Goal: Information Seeking & Learning: Learn about a topic

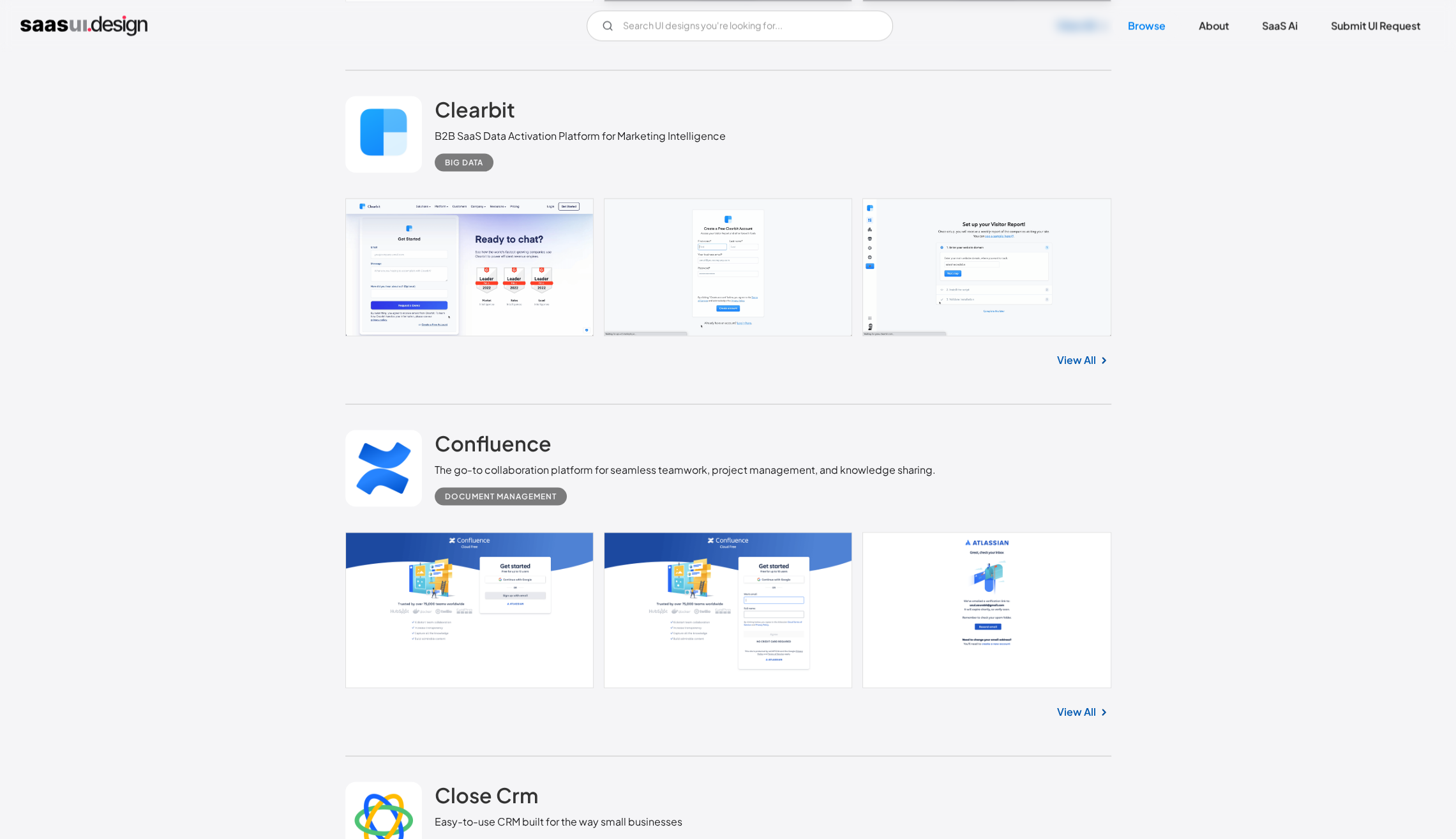
scroll to position [3554, 0]
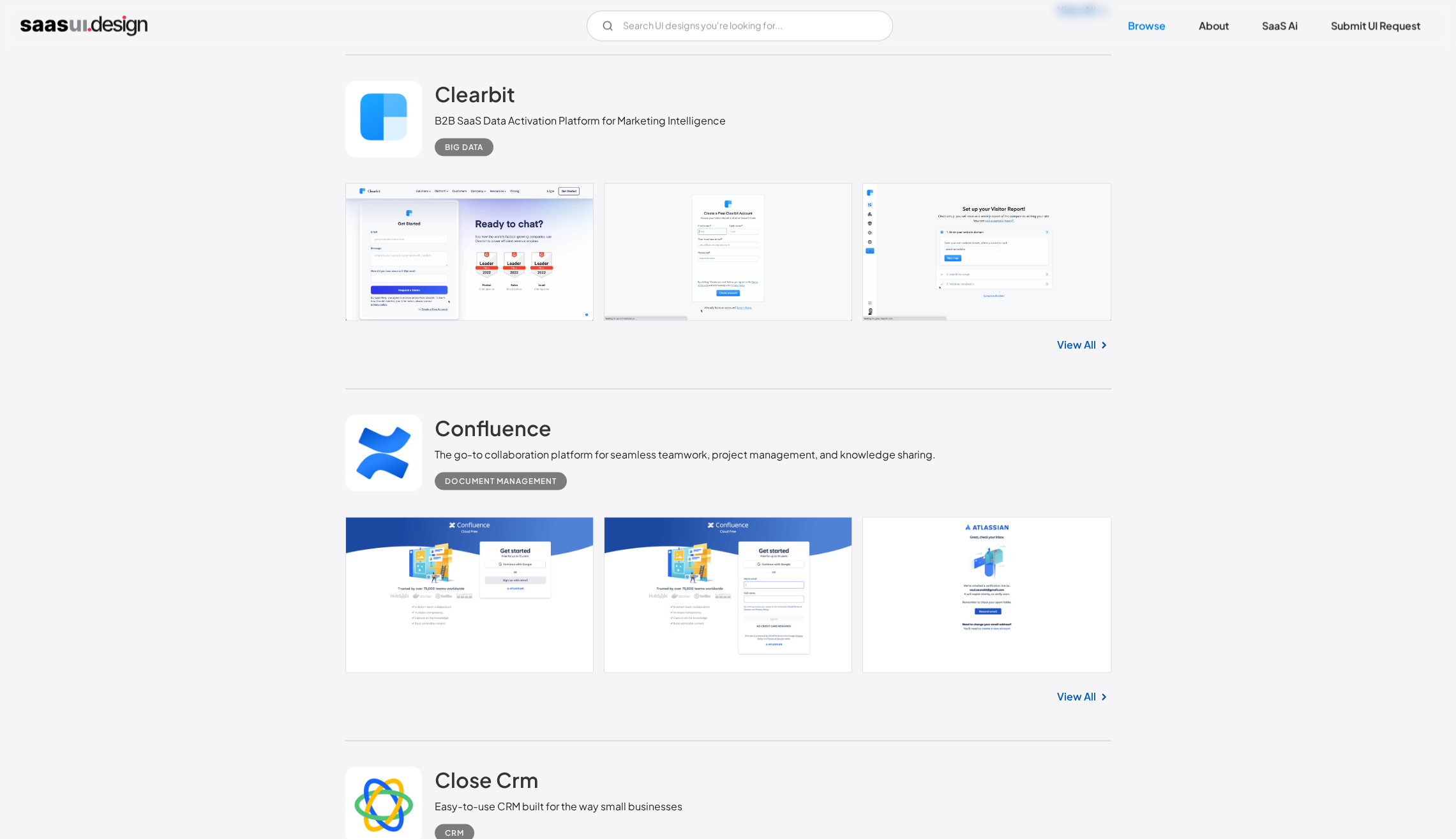
click at [964, 266] on link at bounding box center [729, 251] width 767 height 138
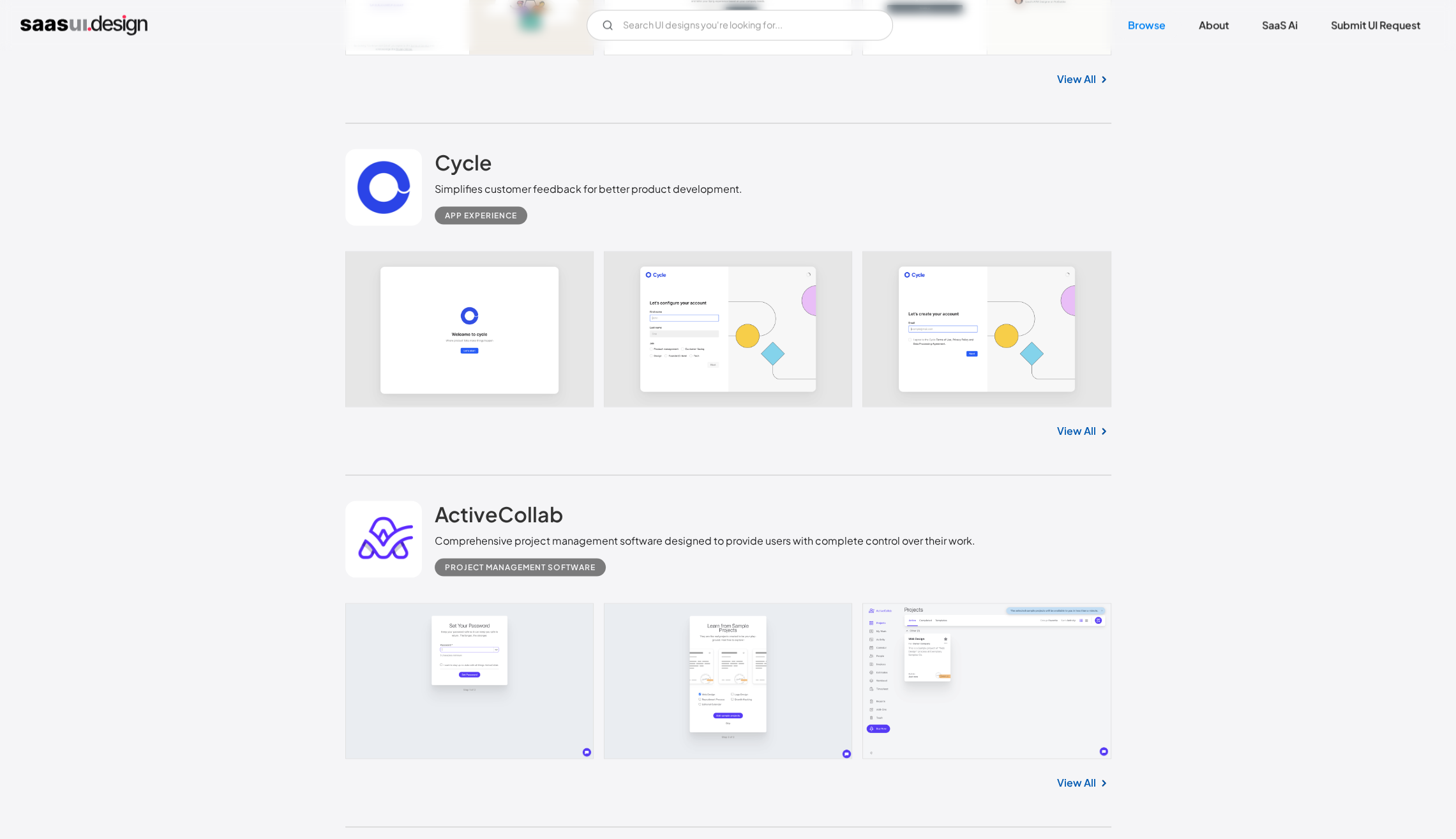
scroll to position [10975, 0]
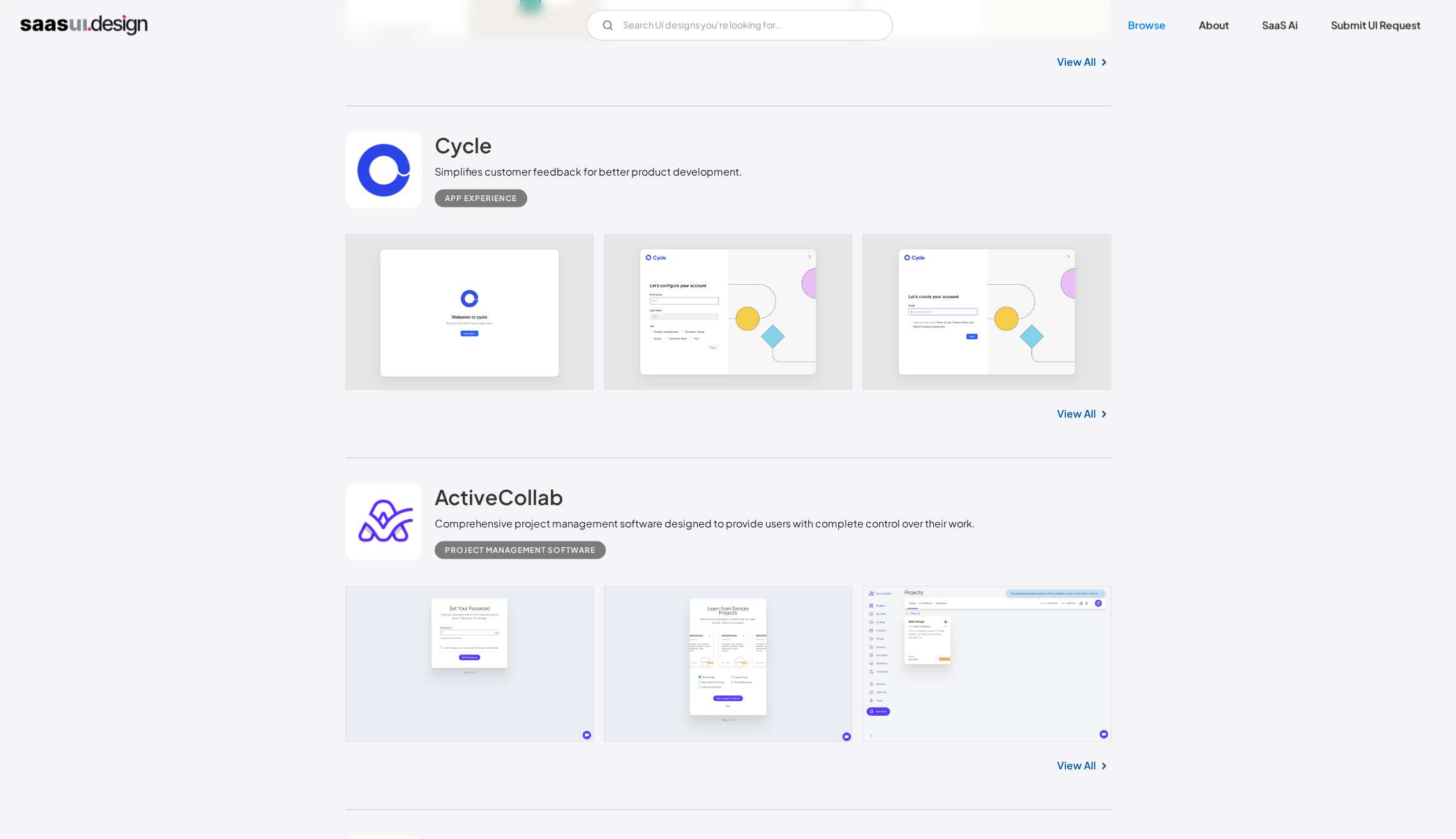
click at [1084, 418] on link "View All" at bounding box center [1077, 413] width 39 height 15
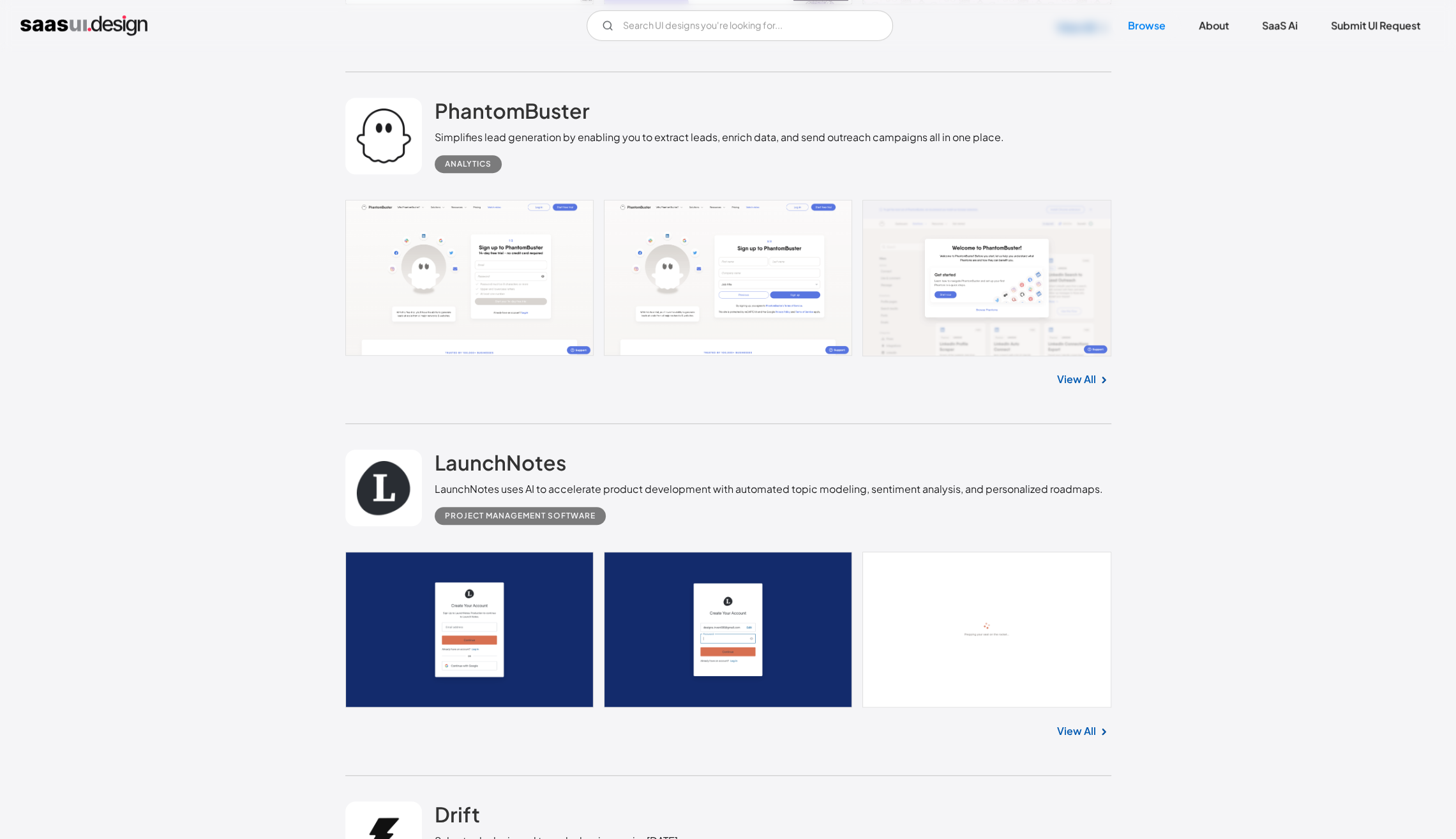
scroll to position [15769, 0]
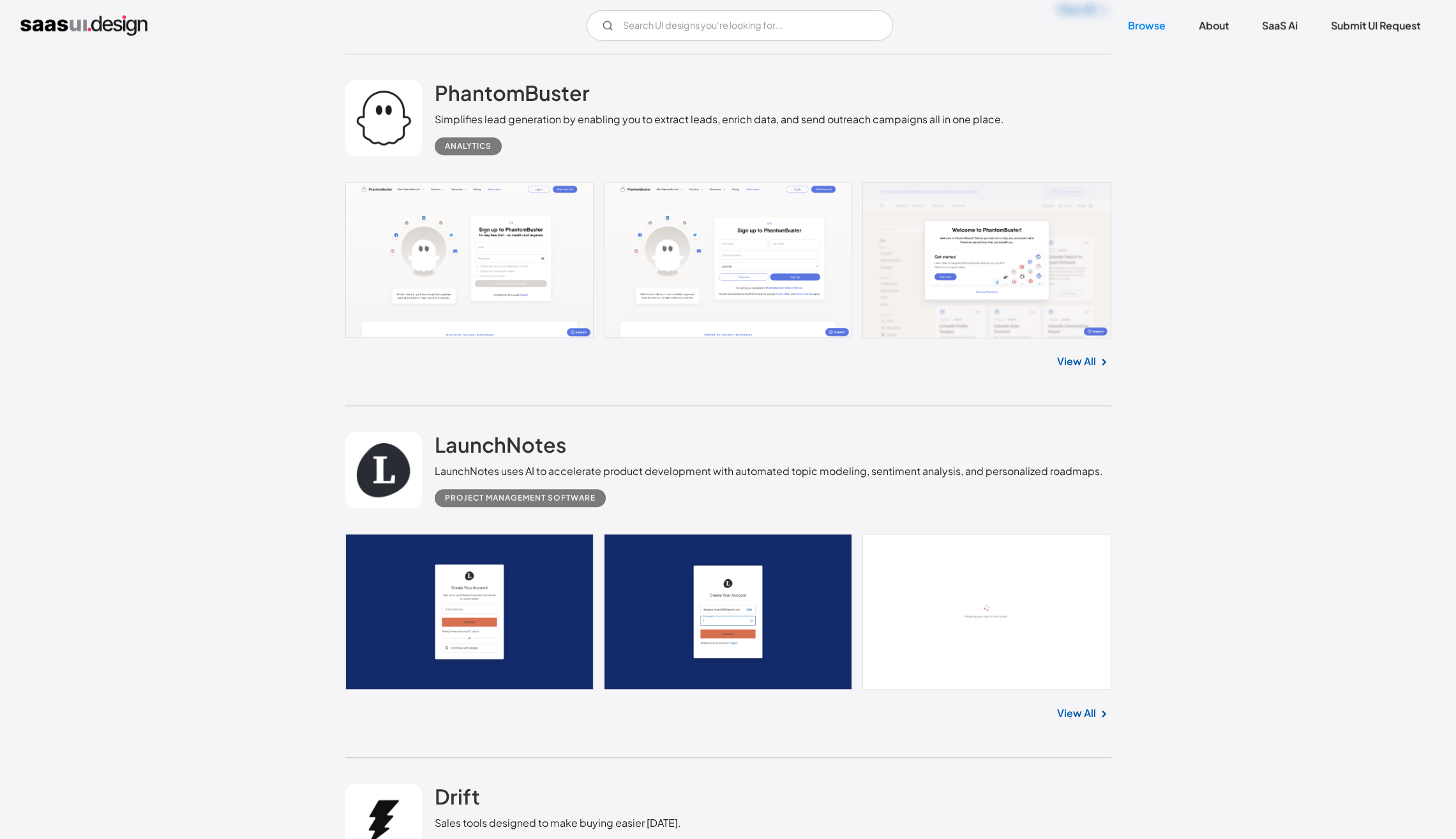
click at [1074, 362] on link "View All" at bounding box center [1077, 361] width 39 height 15
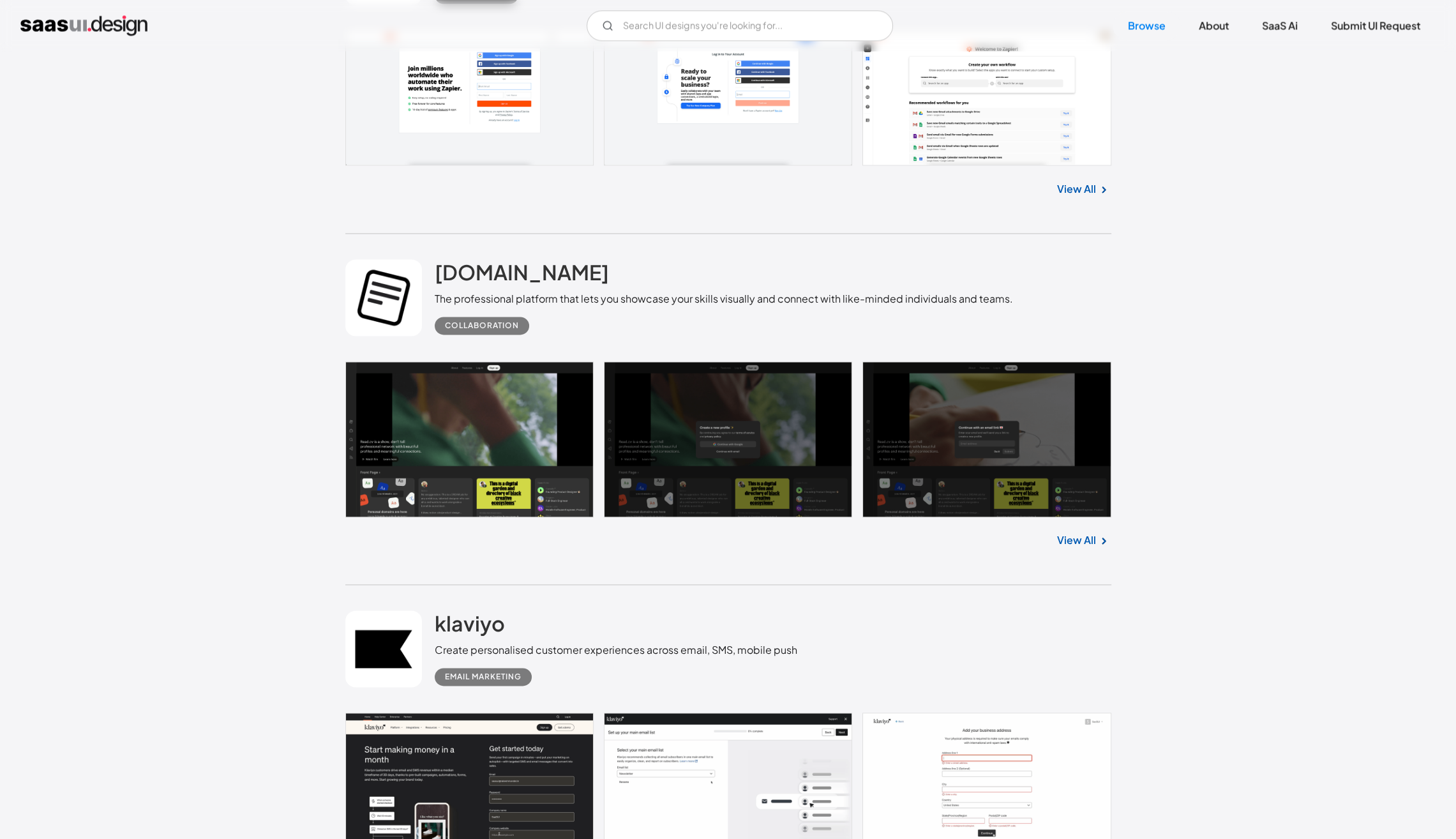
scroll to position [17322, 0]
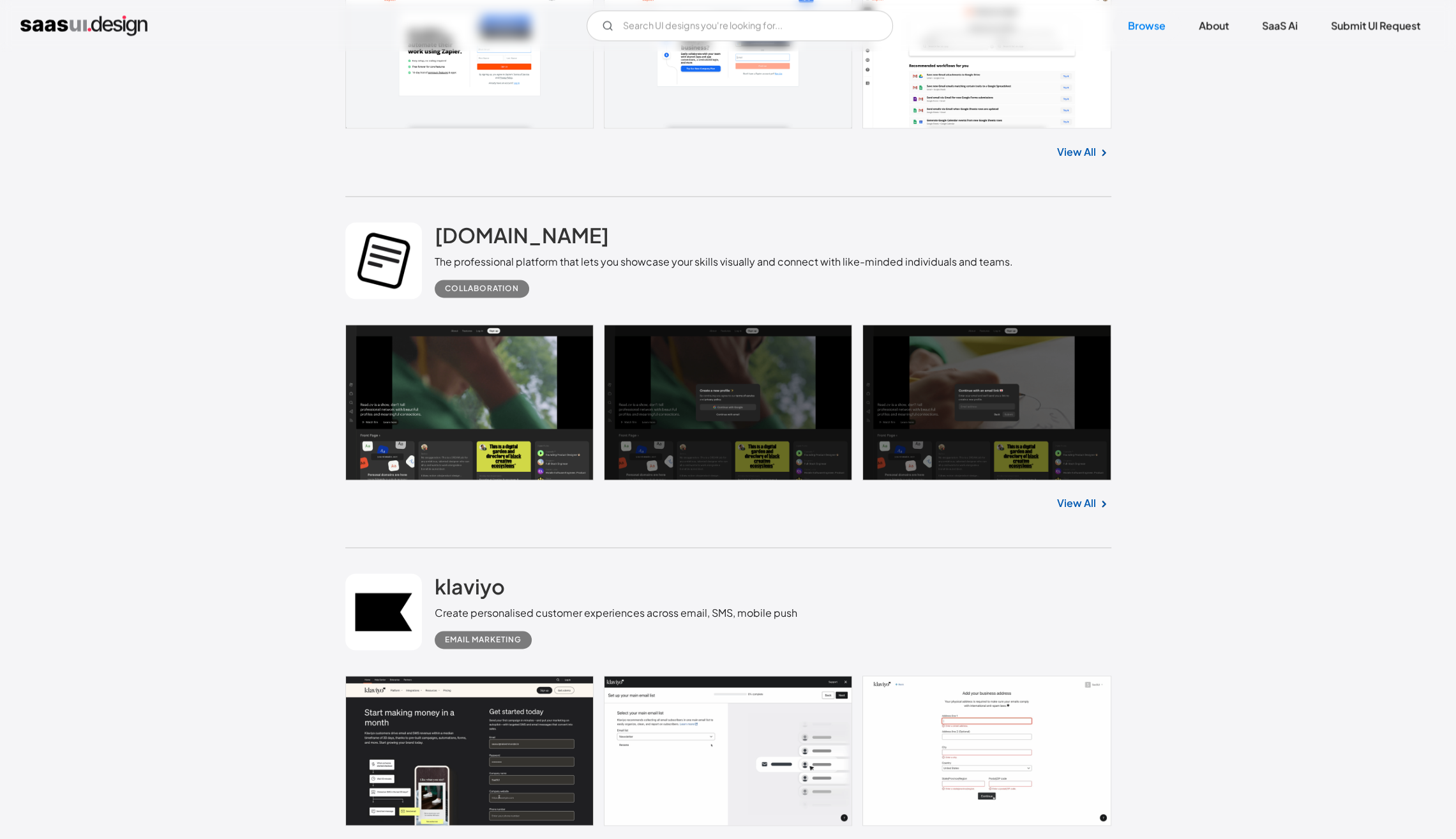
click at [1074, 156] on link "View All" at bounding box center [1077, 152] width 39 height 15
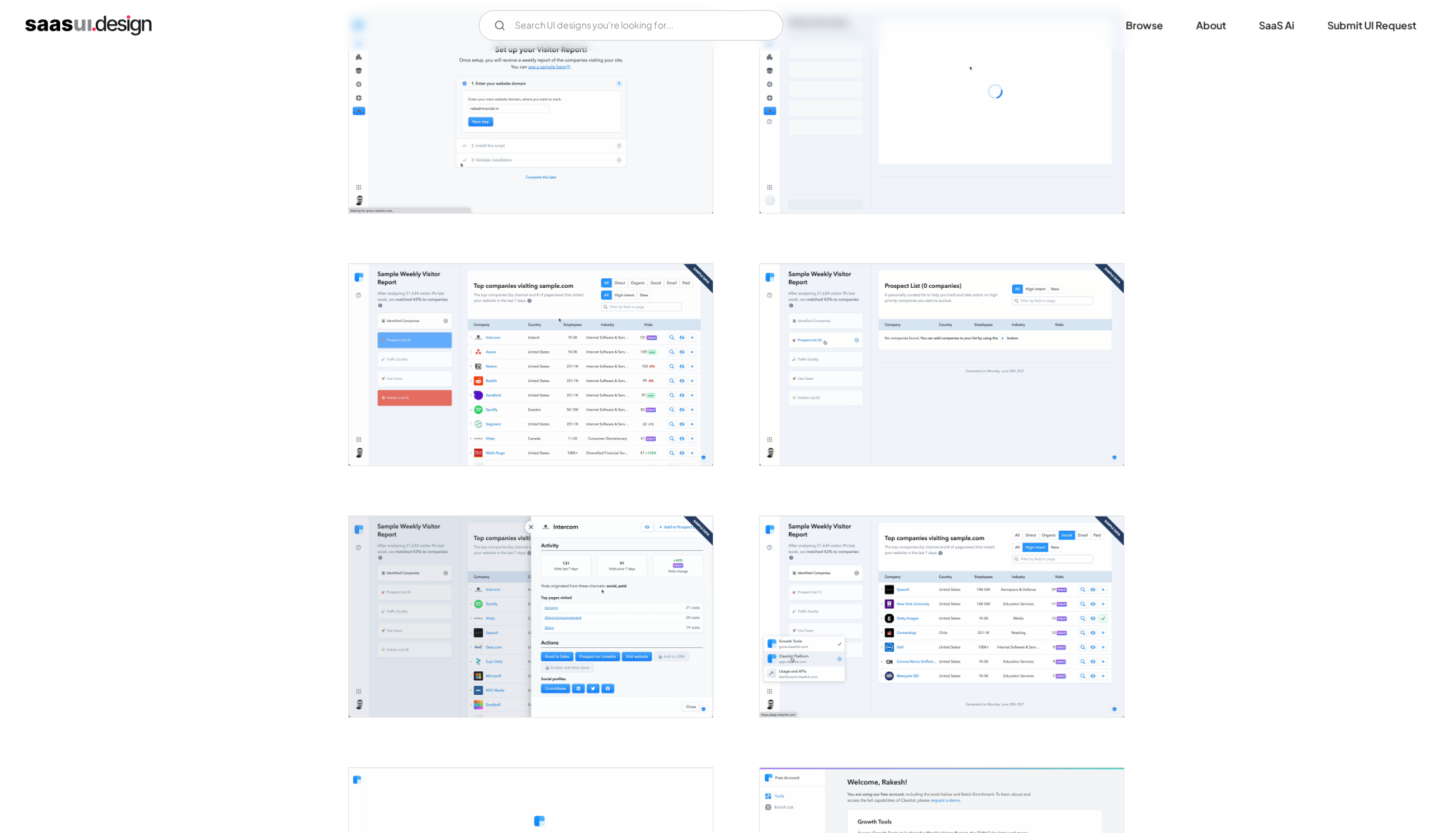
scroll to position [520, 0]
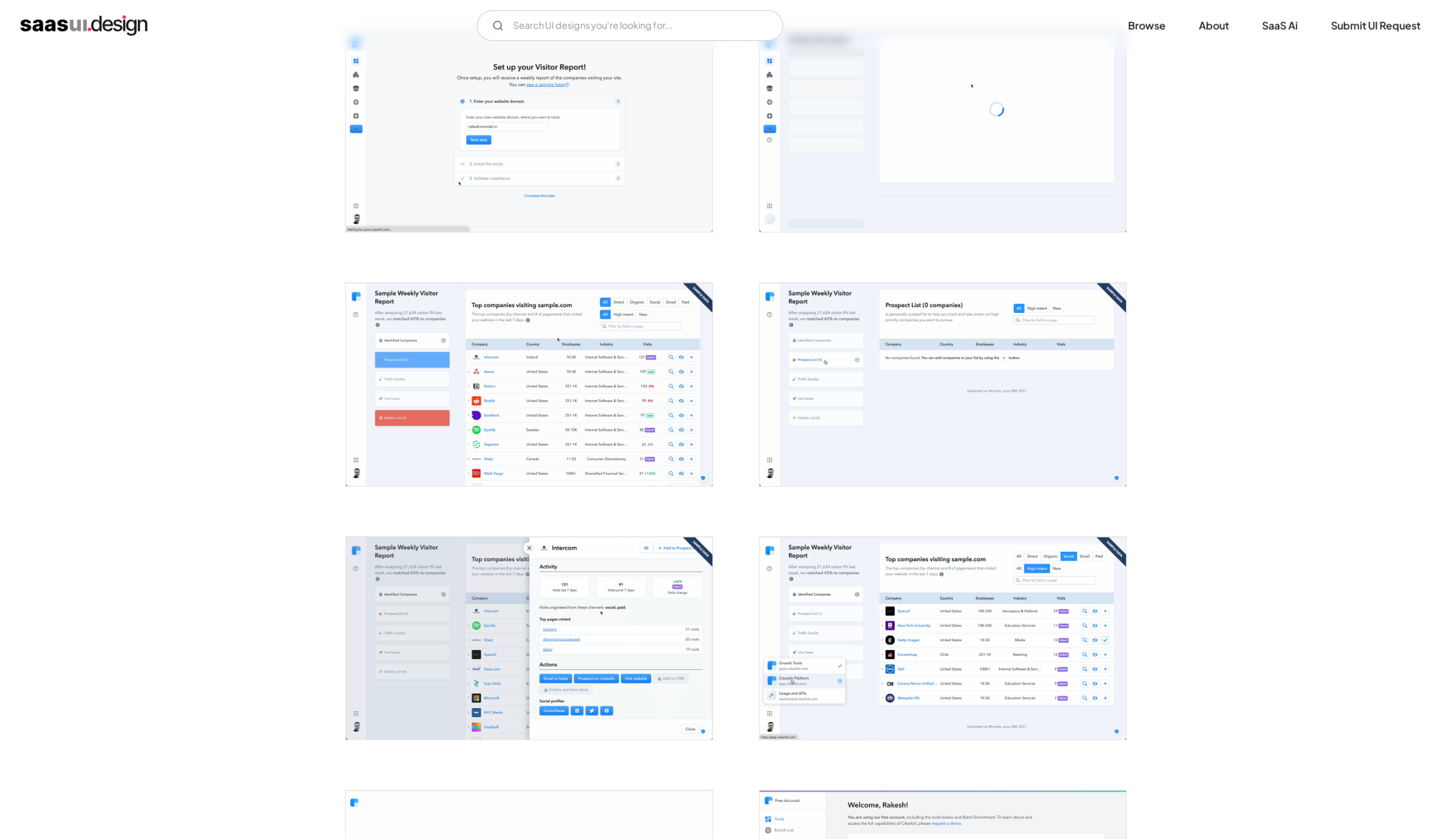
click at [601, 374] on img "open lightbox" at bounding box center [529, 384] width 366 height 202
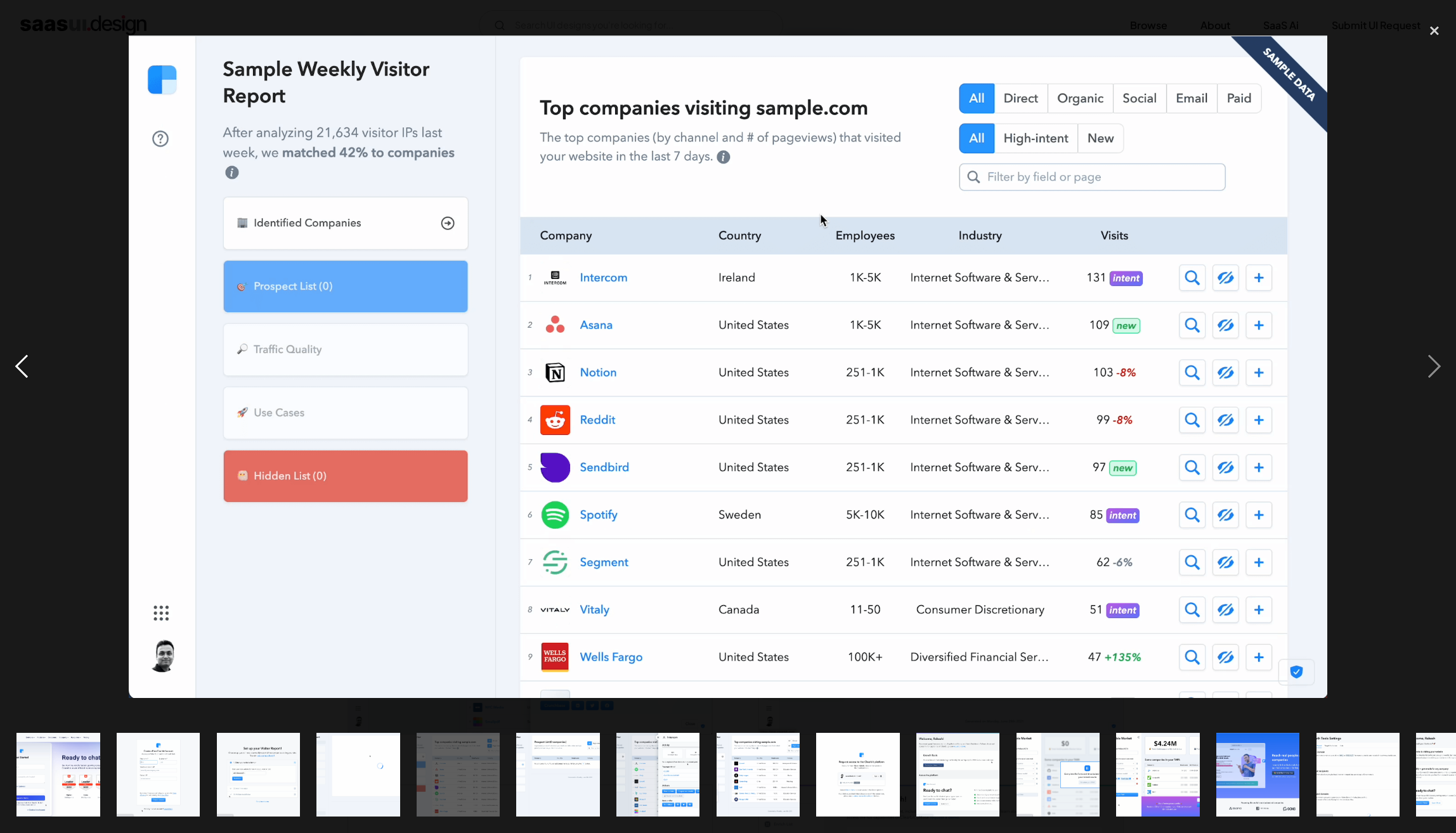
click at [24, 149] on div "previous image" at bounding box center [22, 367] width 43 height 700
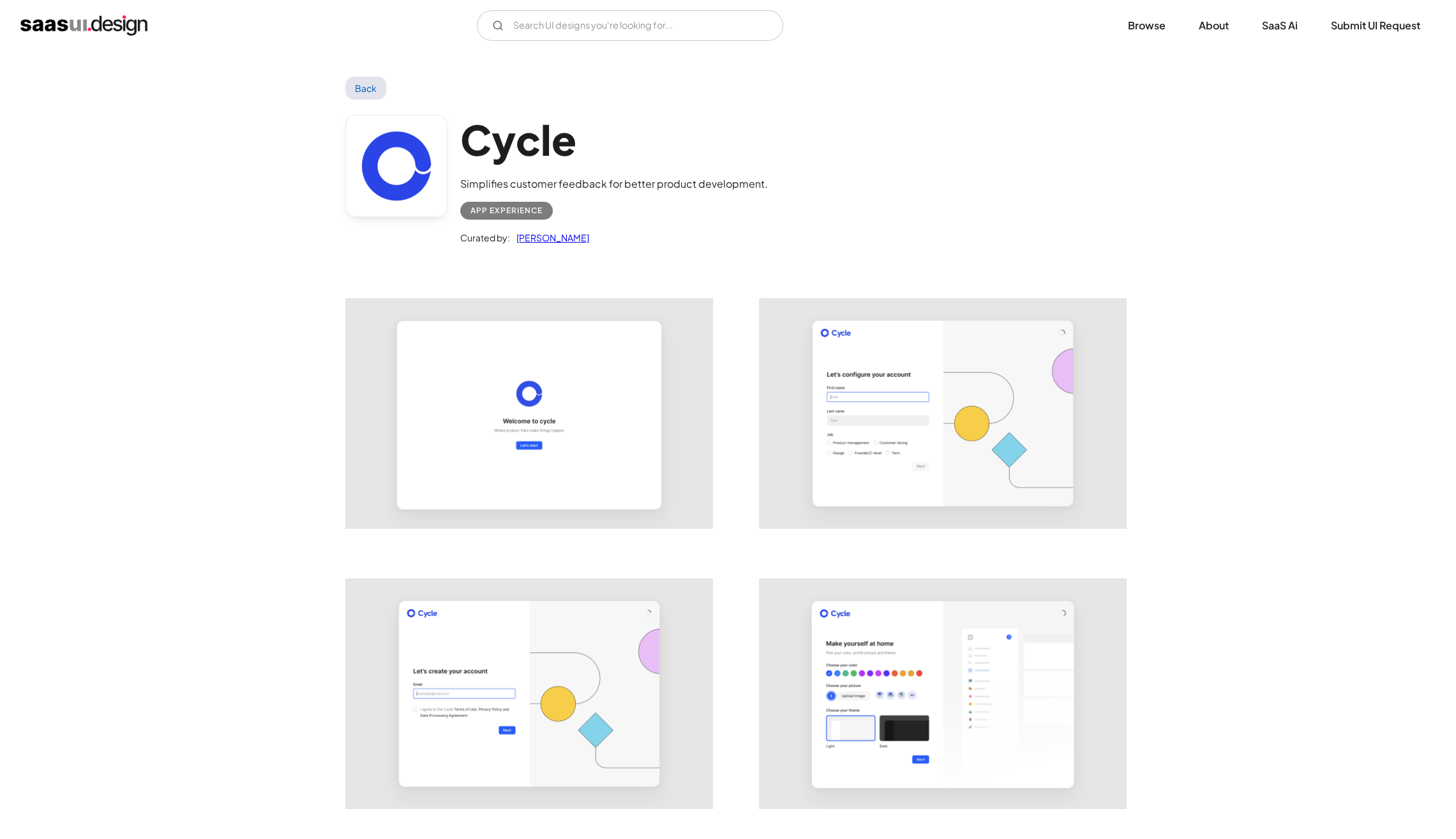
click at [1031, 403] on img "open lightbox" at bounding box center [943, 413] width 366 height 229
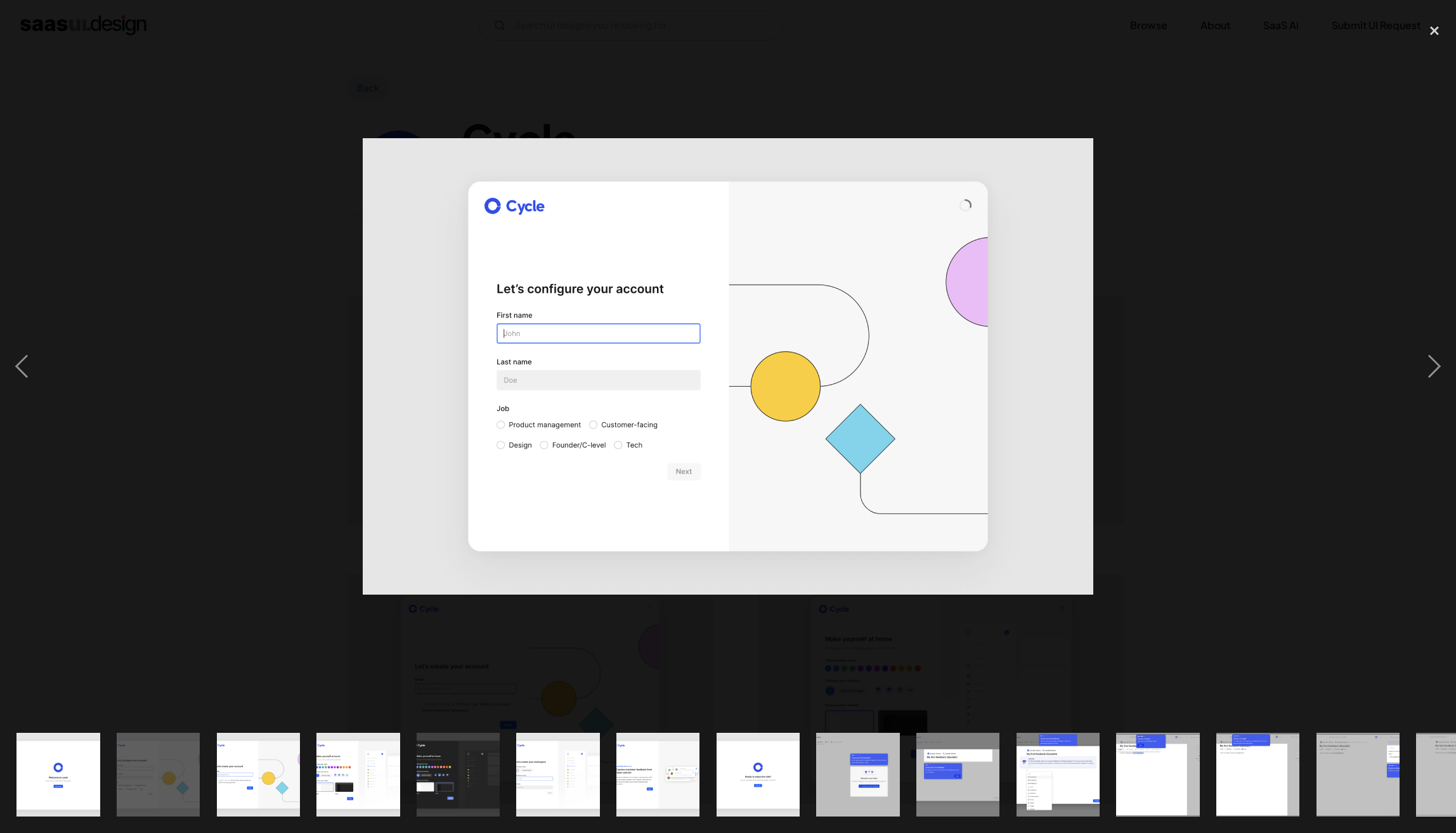
click at [1245, 389] on div at bounding box center [728, 367] width 1456 height 700
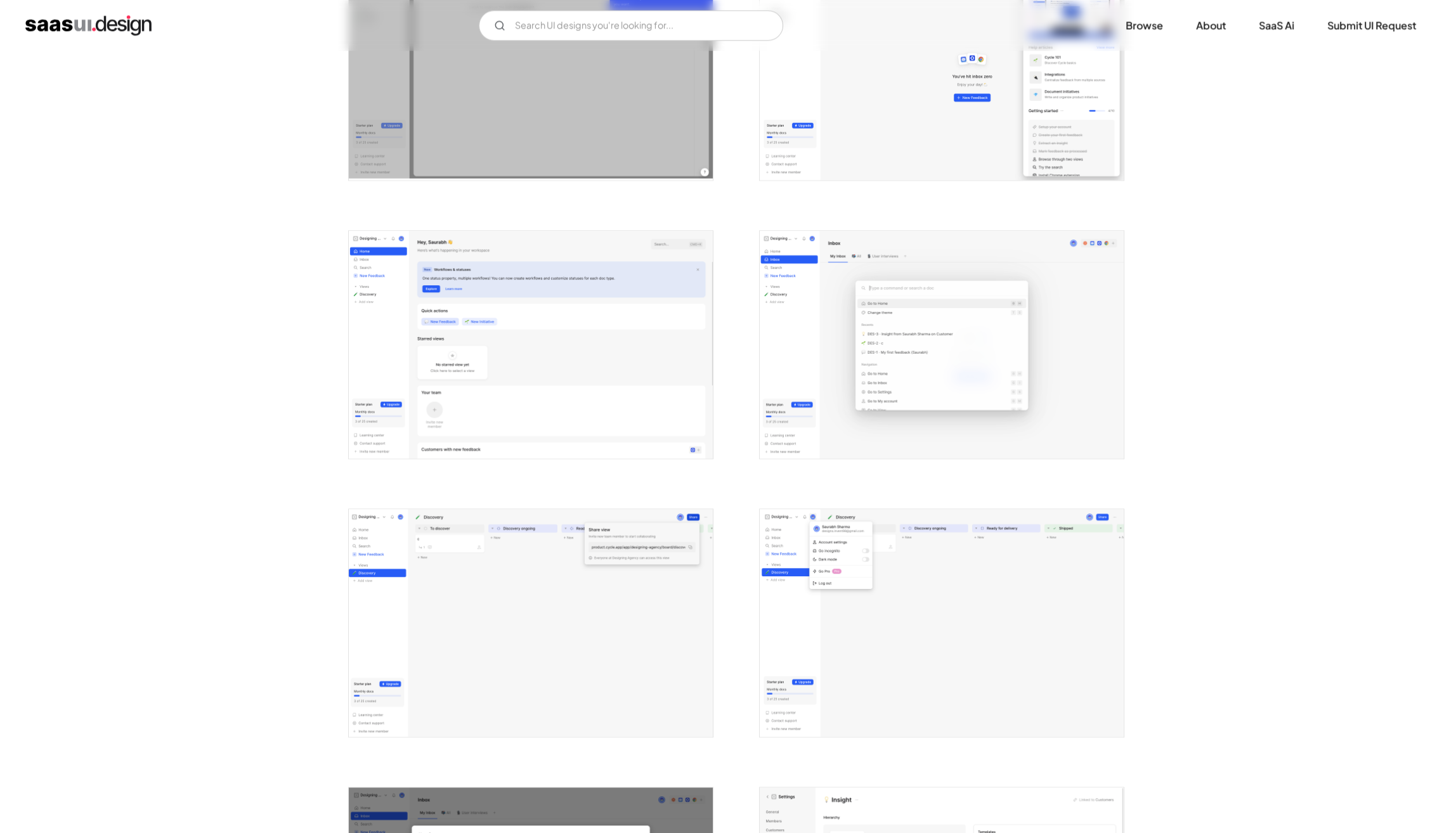
scroll to position [2304, 0]
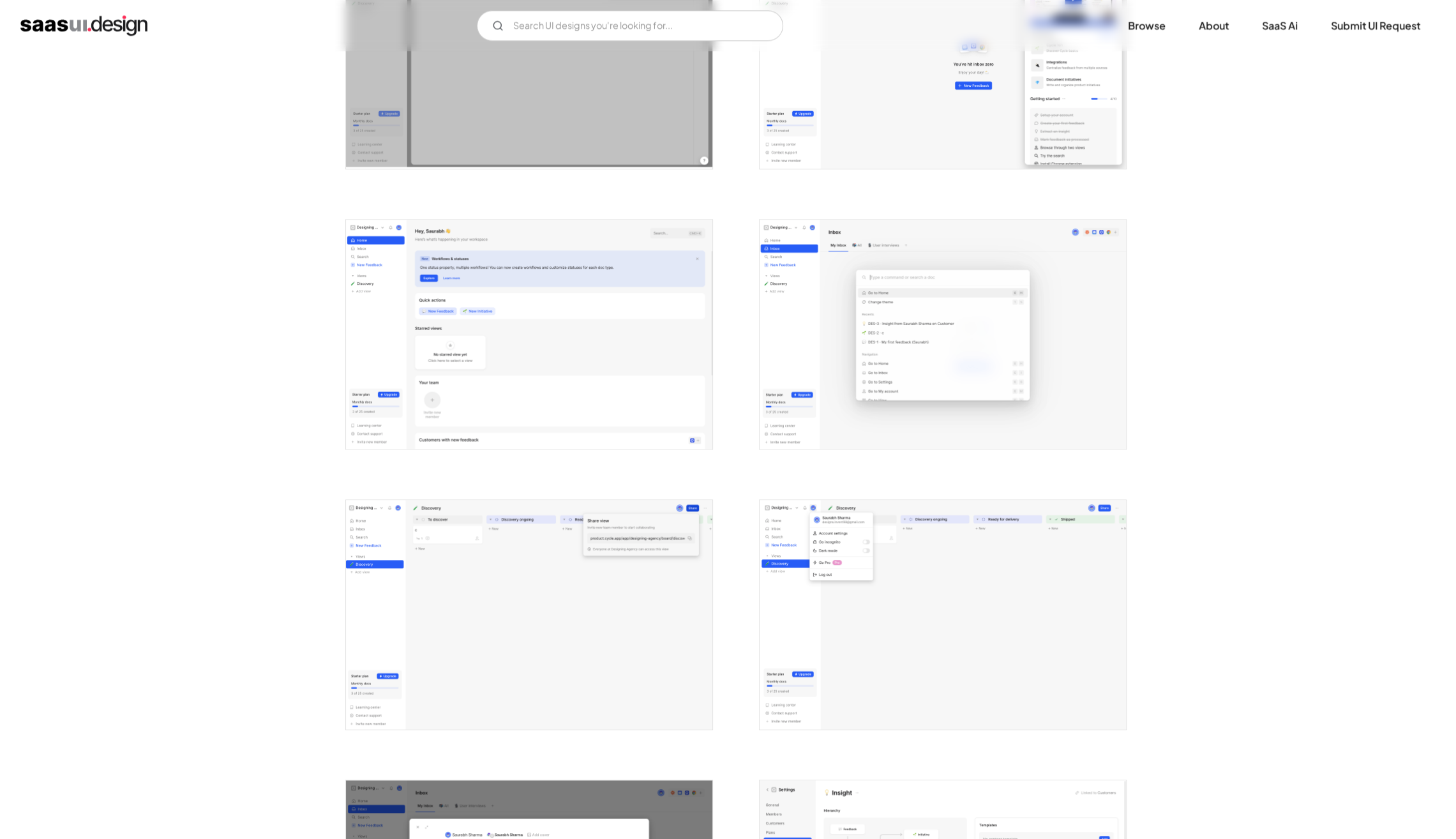
click at [563, 330] on img "open lightbox" at bounding box center [529, 334] width 366 height 229
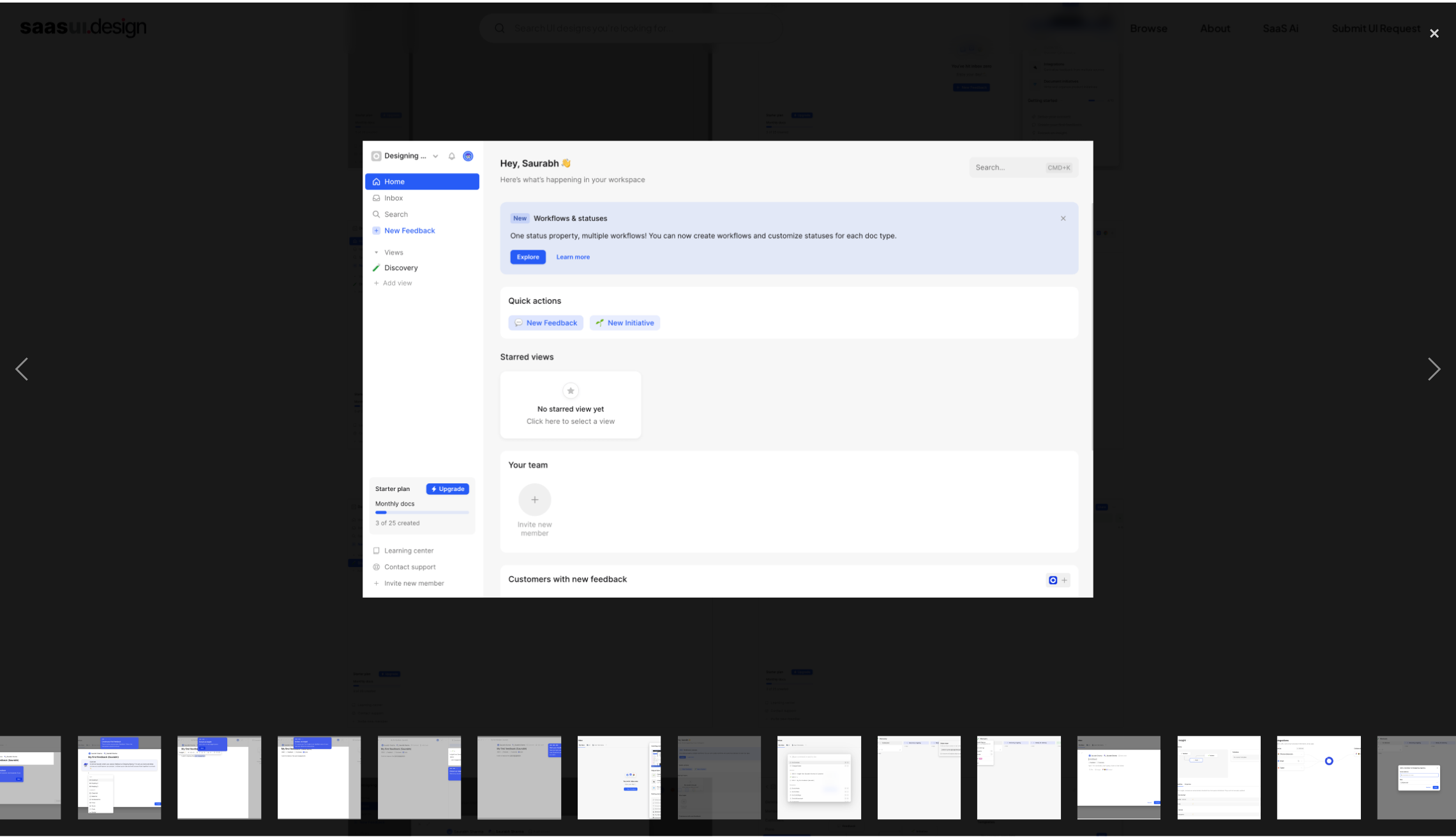
scroll to position [0, 968]
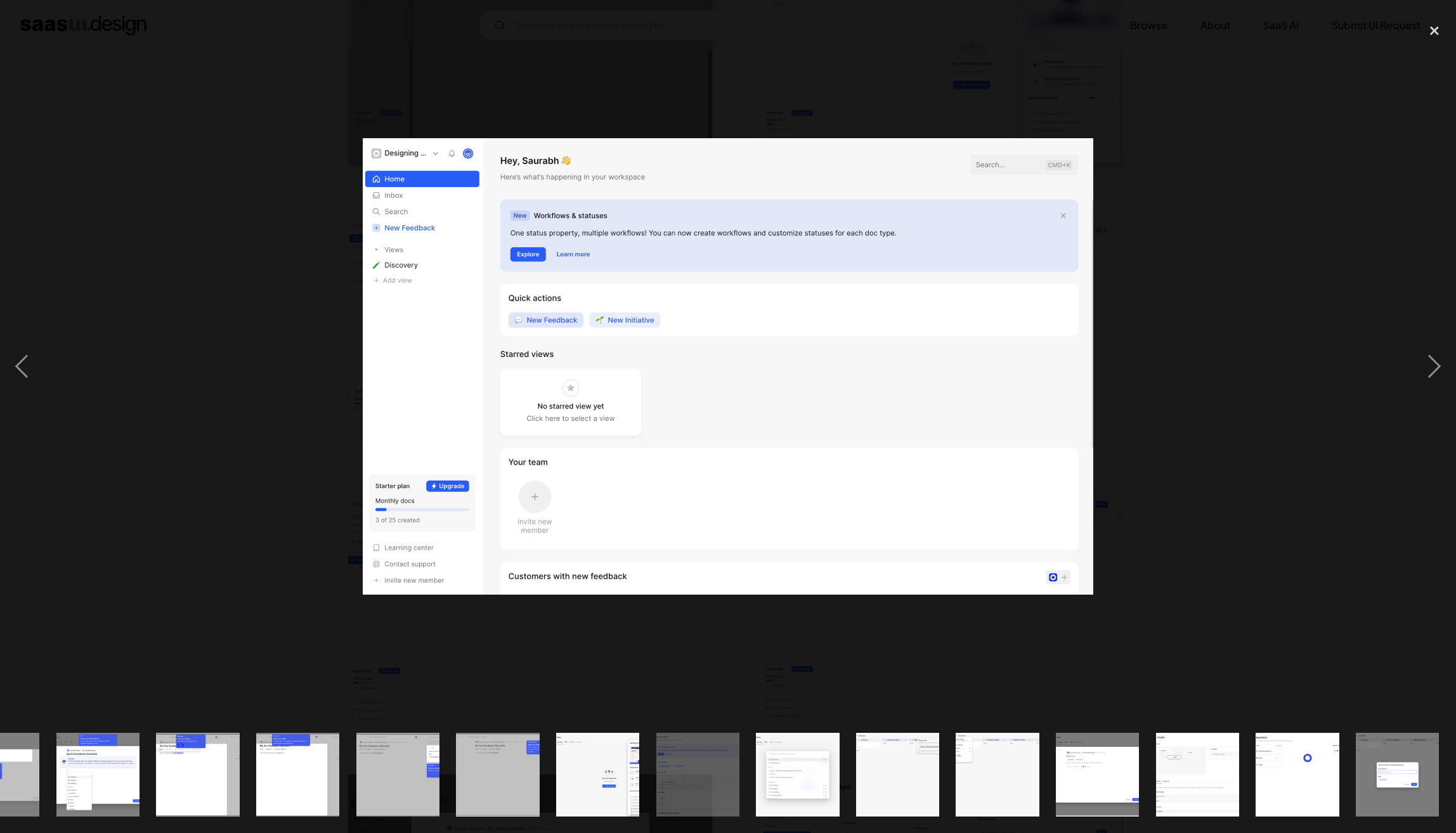
click at [249, 308] on div at bounding box center [728, 367] width 1456 height 700
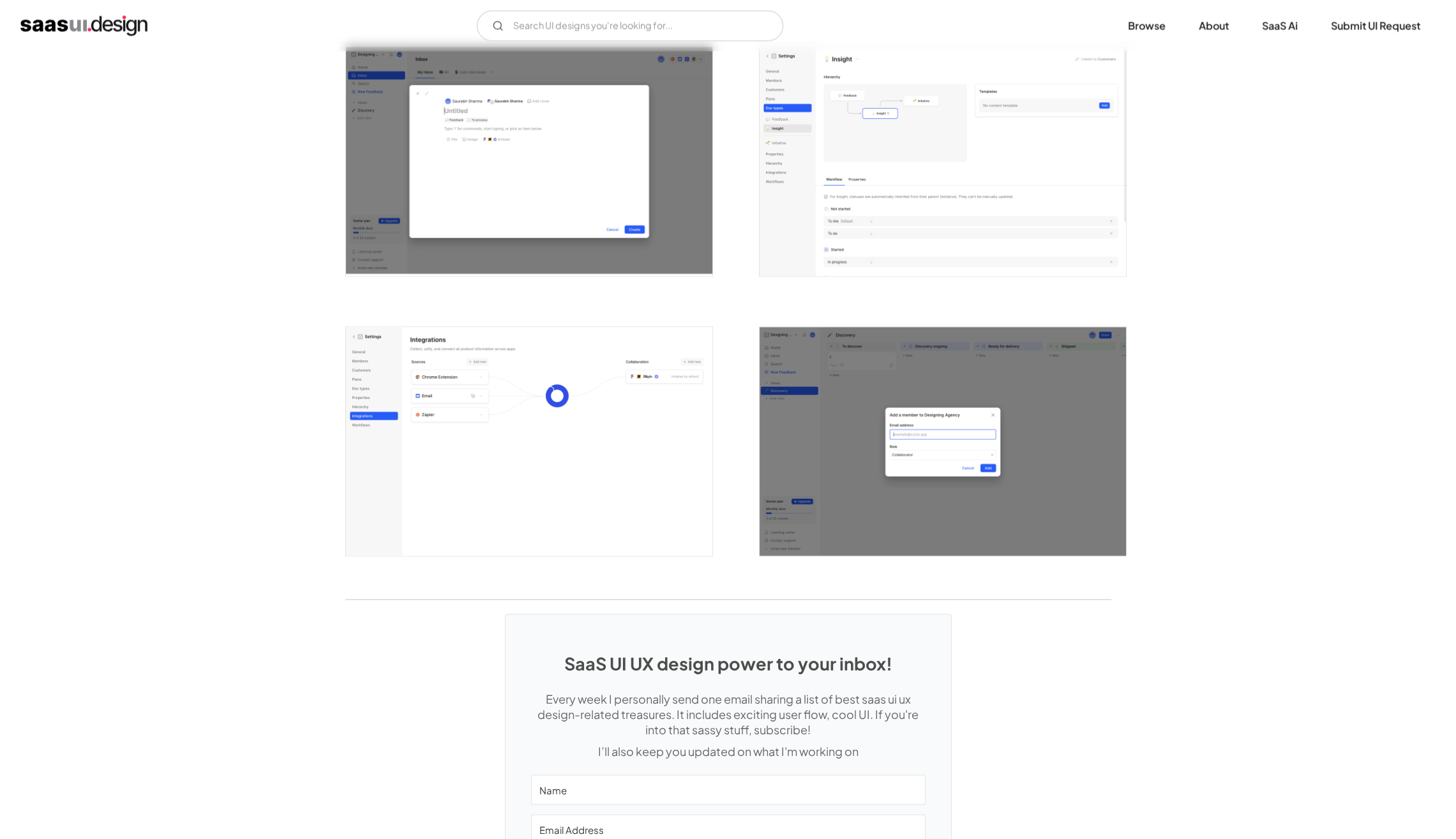
scroll to position [3231, 0]
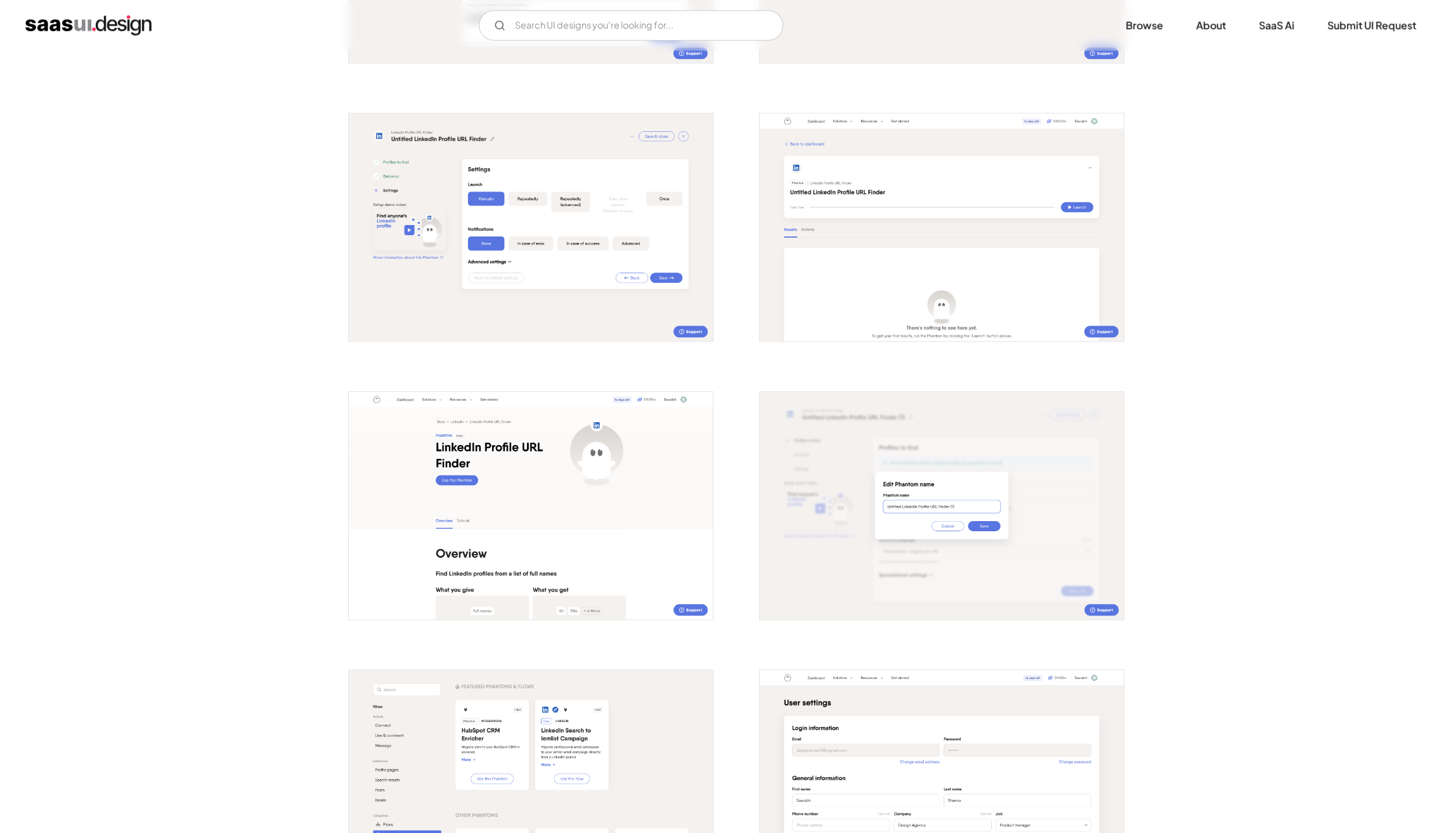
scroll to position [1221, 0]
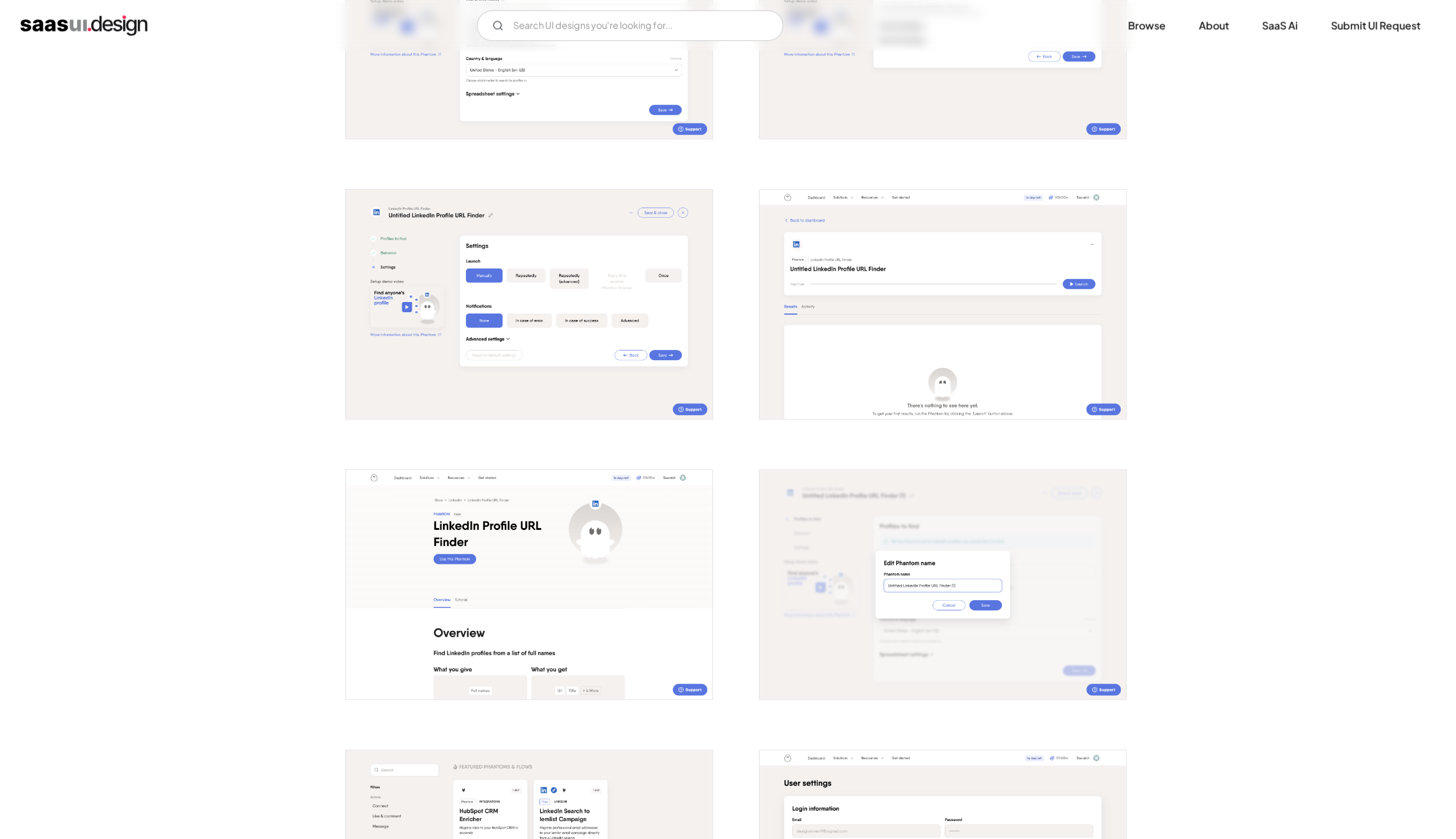
click at [953, 366] on img "open lightbox" at bounding box center [943, 303] width 366 height 229
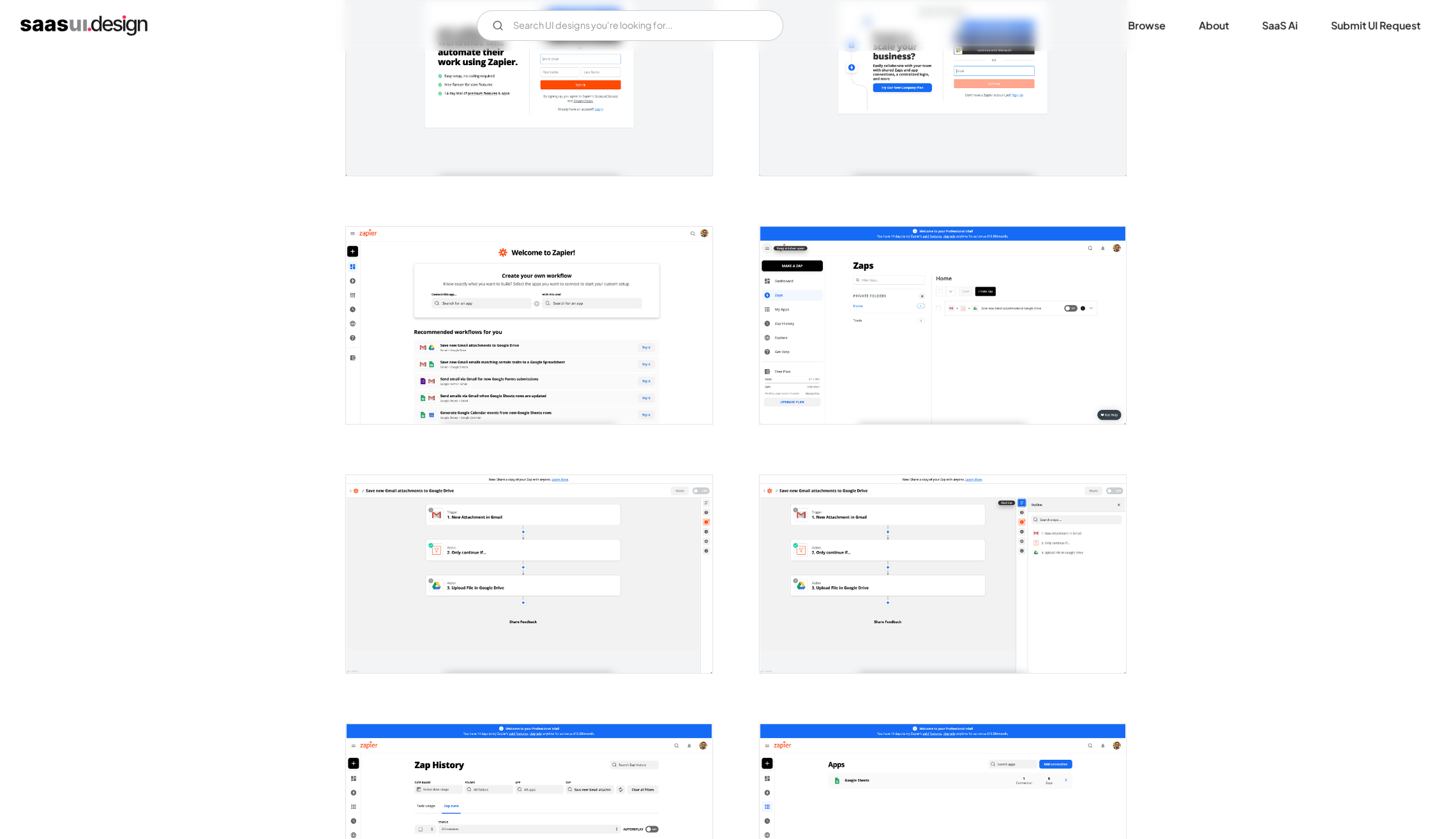
scroll to position [334, 0]
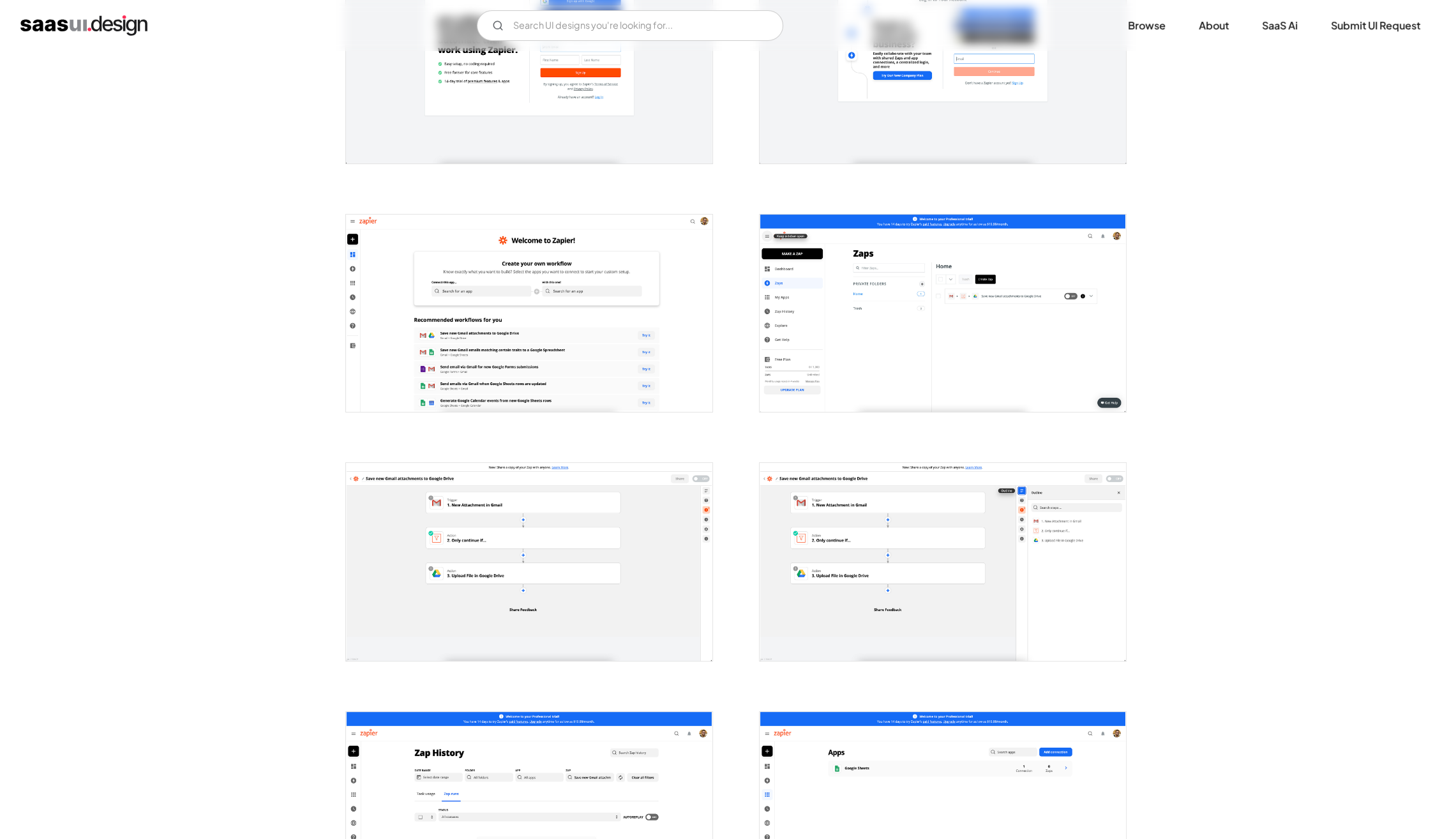
click at [998, 307] on img "open lightbox" at bounding box center [943, 313] width 366 height 197
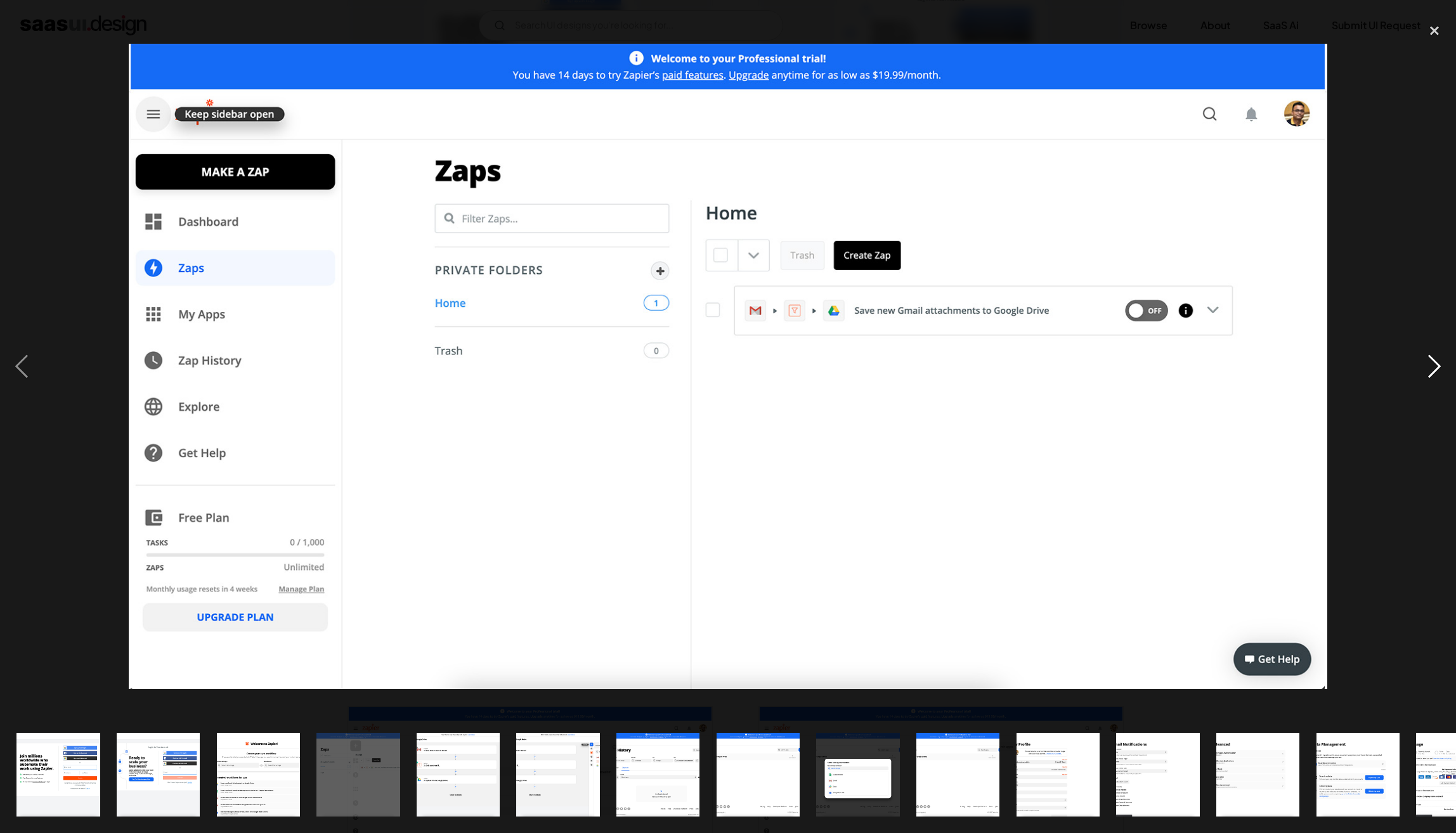
click at [1433, 365] on div "next image" at bounding box center [1434, 367] width 43 height 700
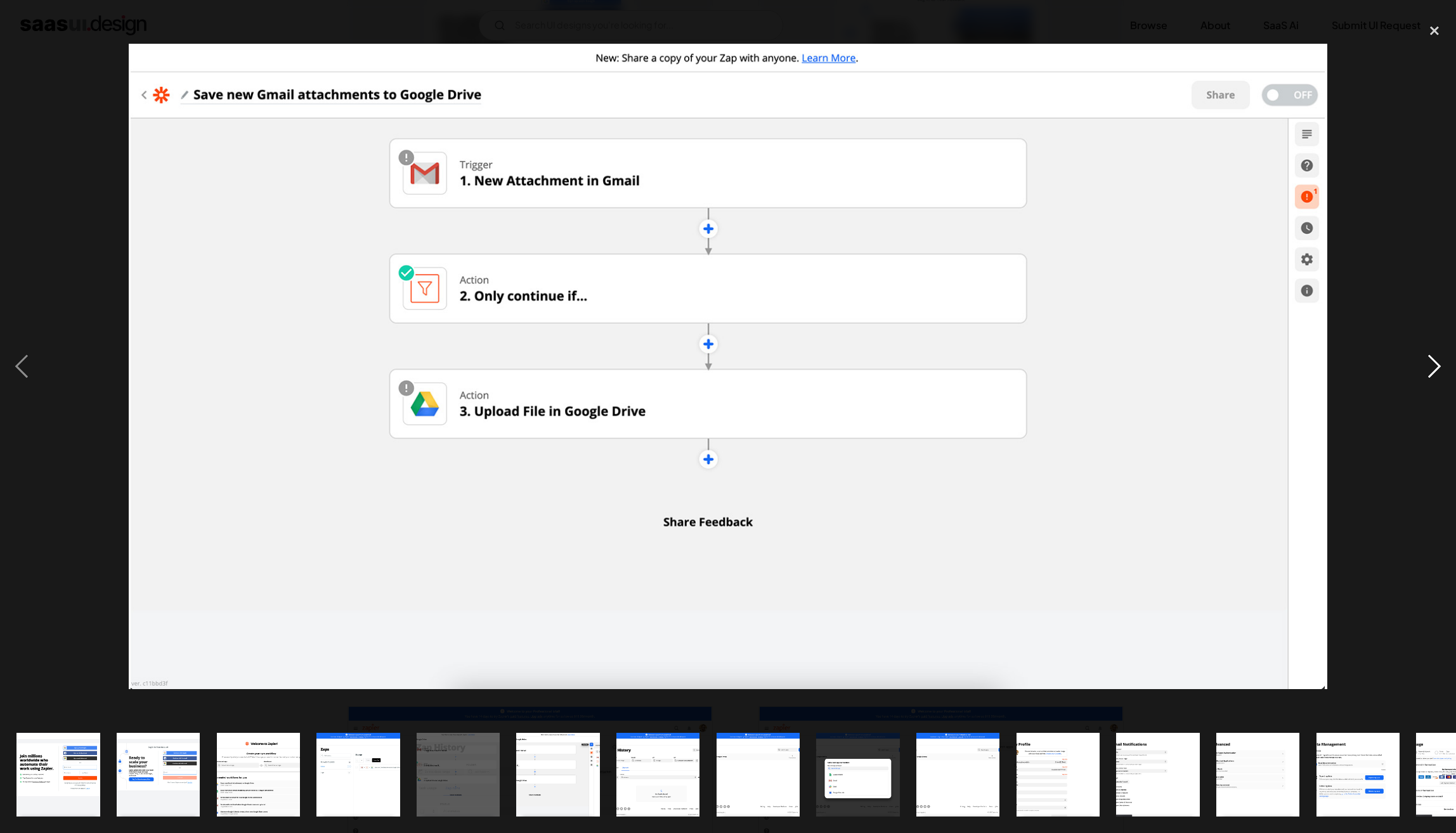
click at [1433, 365] on div "next image" at bounding box center [1434, 367] width 43 height 700
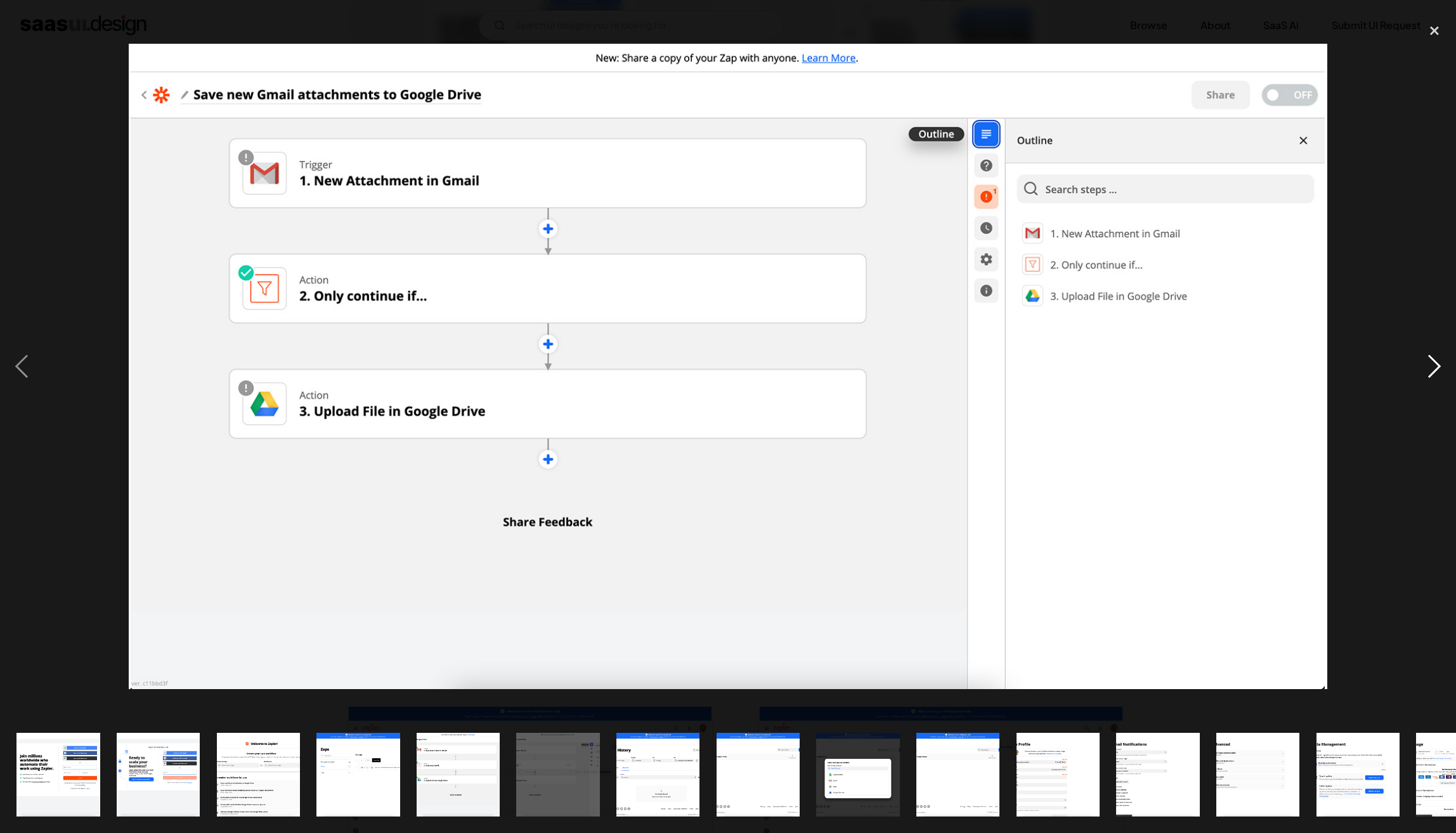
click at [1433, 365] on div "next image" at bounding box center [1434, 367] width 43 height 700
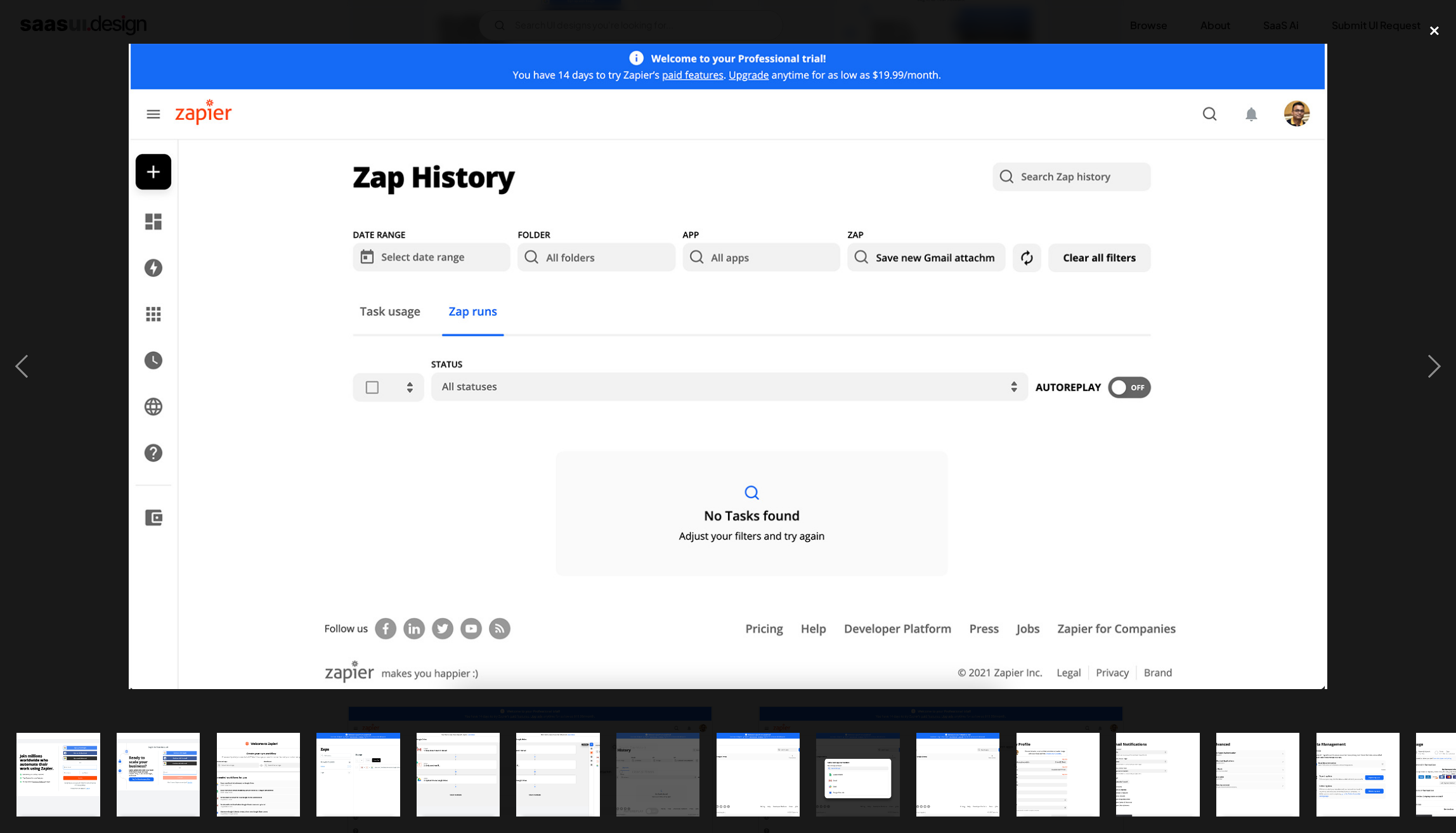
click at [1430, 32] on div "close lightbox" at bounding box center [1434, 30] width 43 height 28
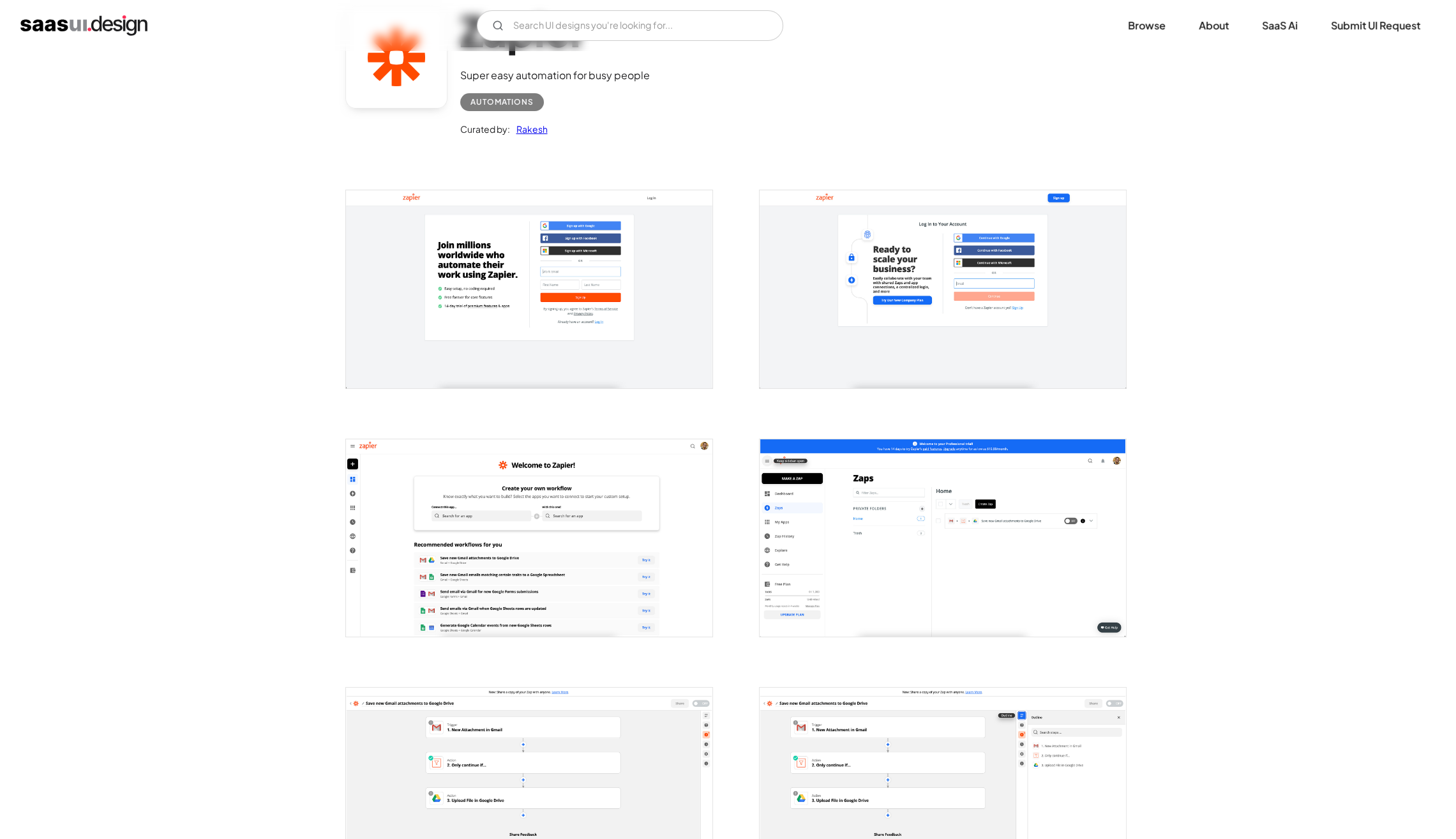
scroll to position [0, 0]
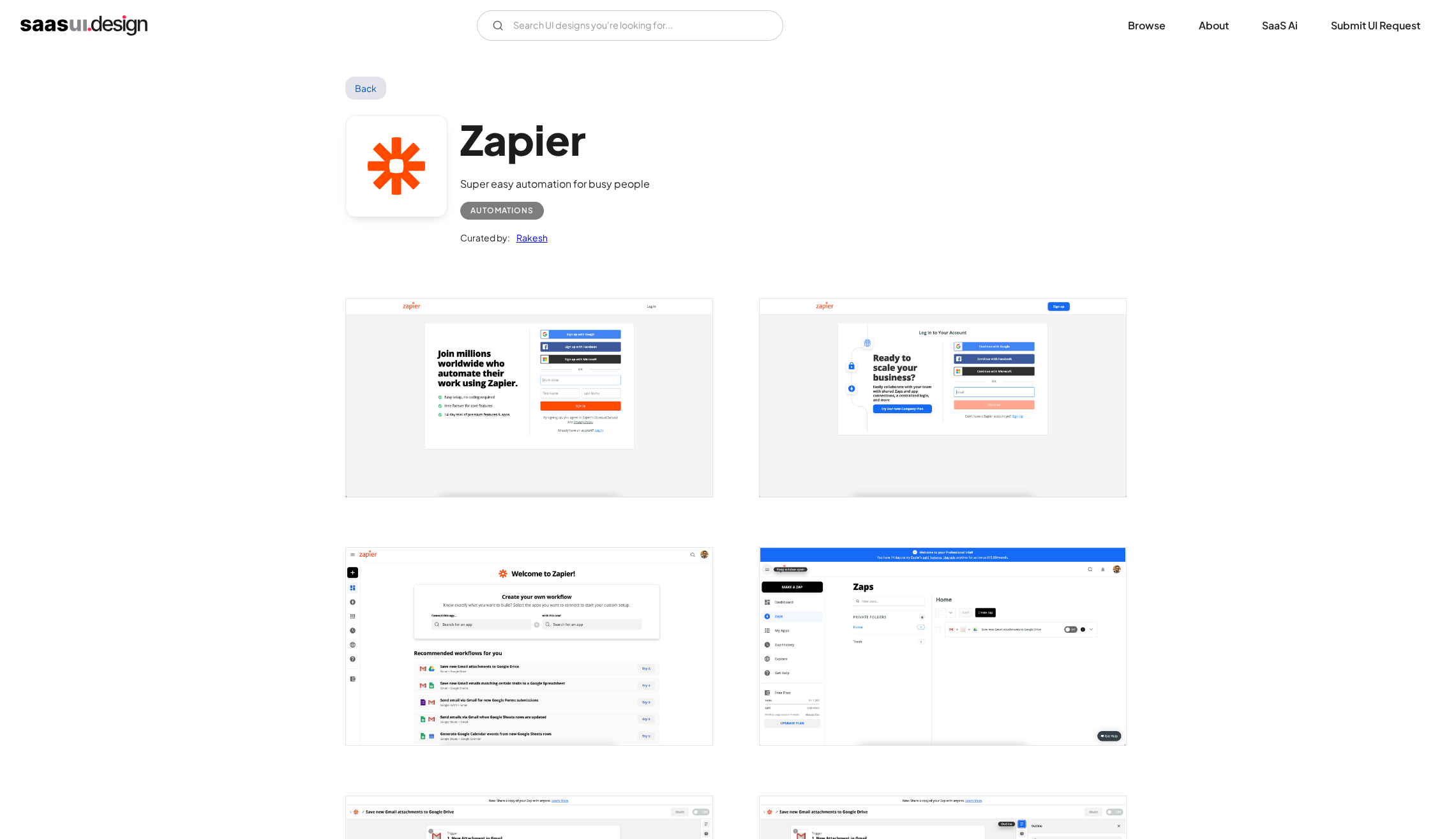
click at [361, 82] on link "Back" at bounding box center [366, 87] width 42 height 23
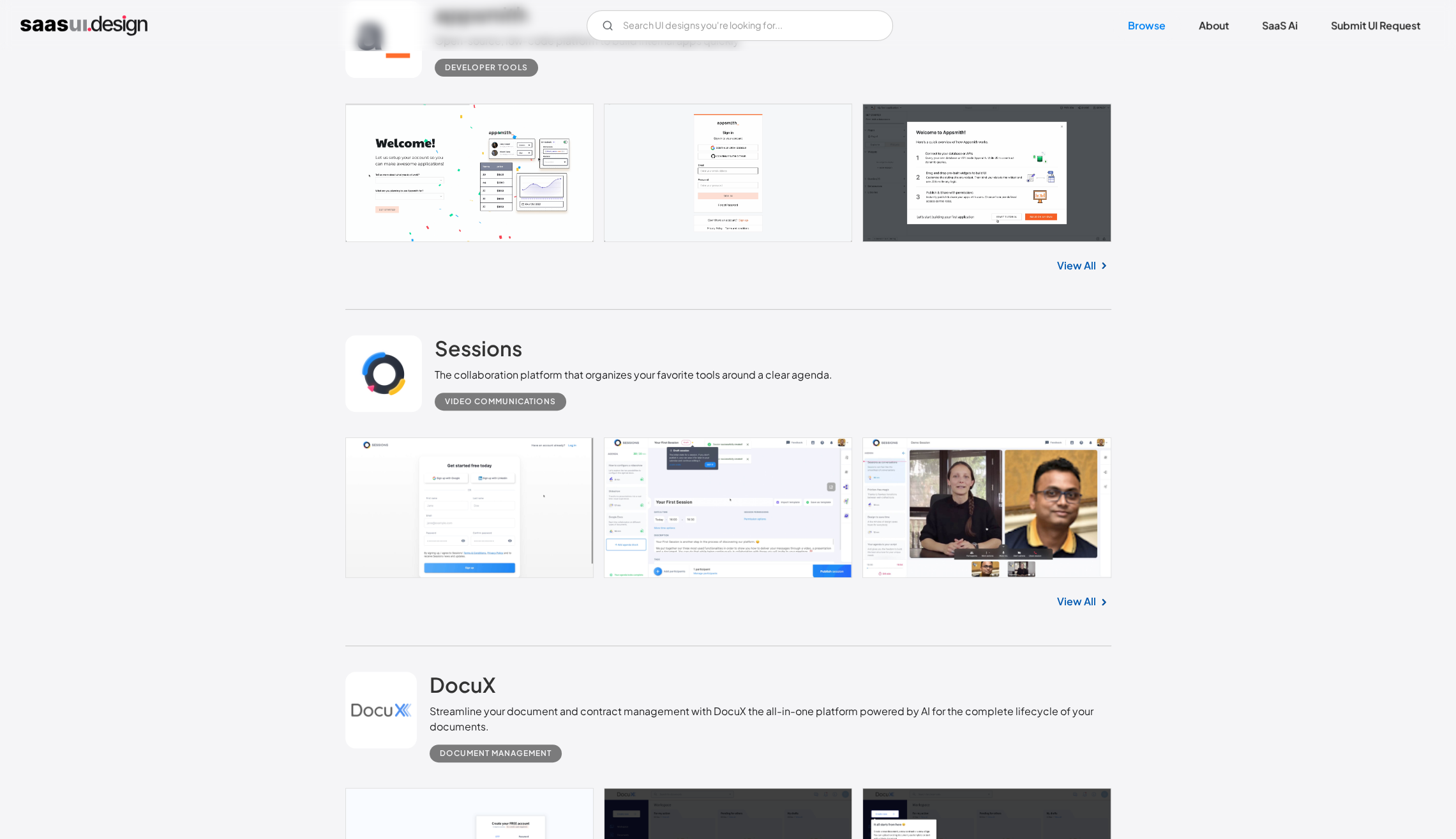
scroll to position [22645, 0]
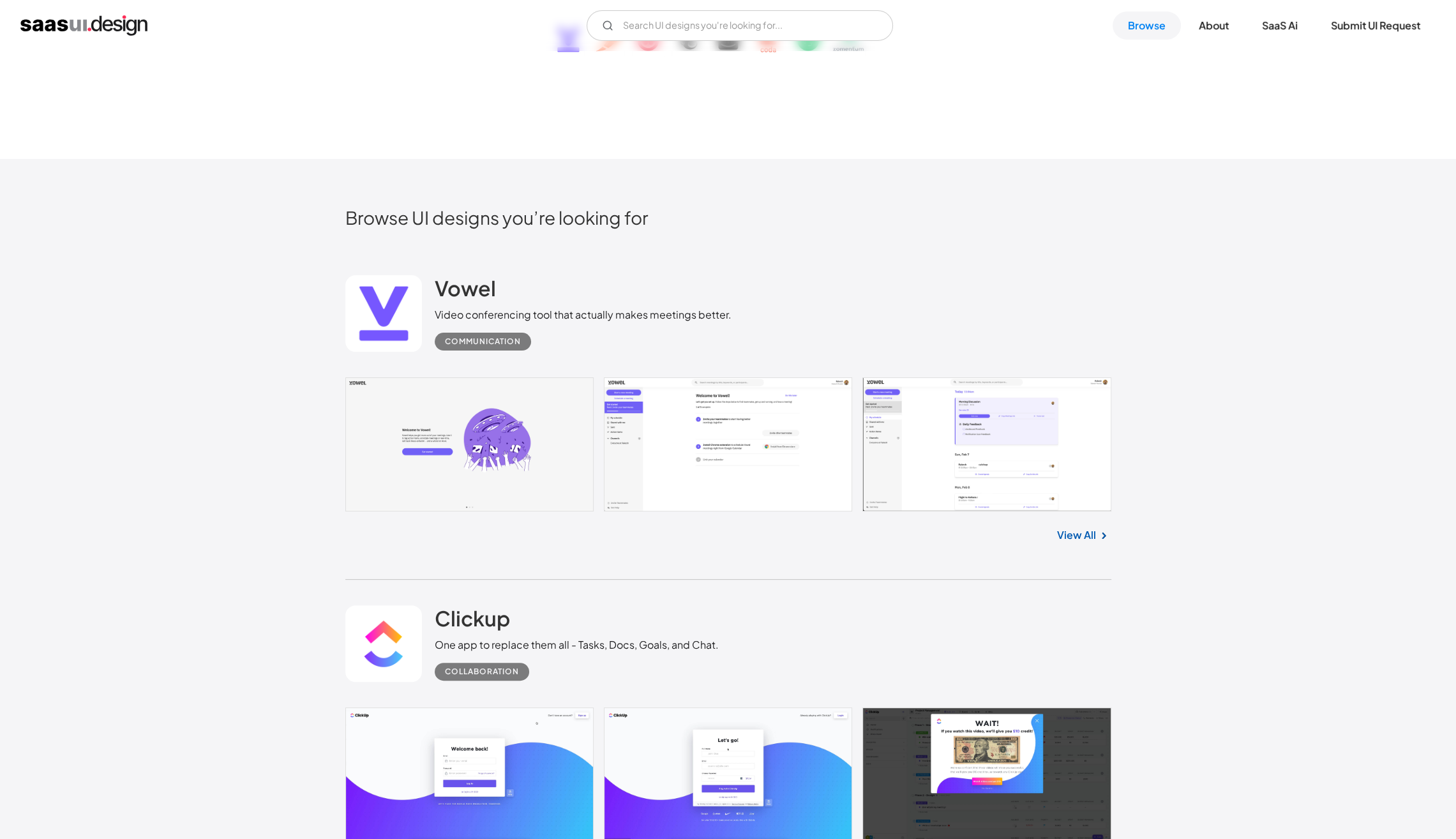
scroll to position [0, 0]
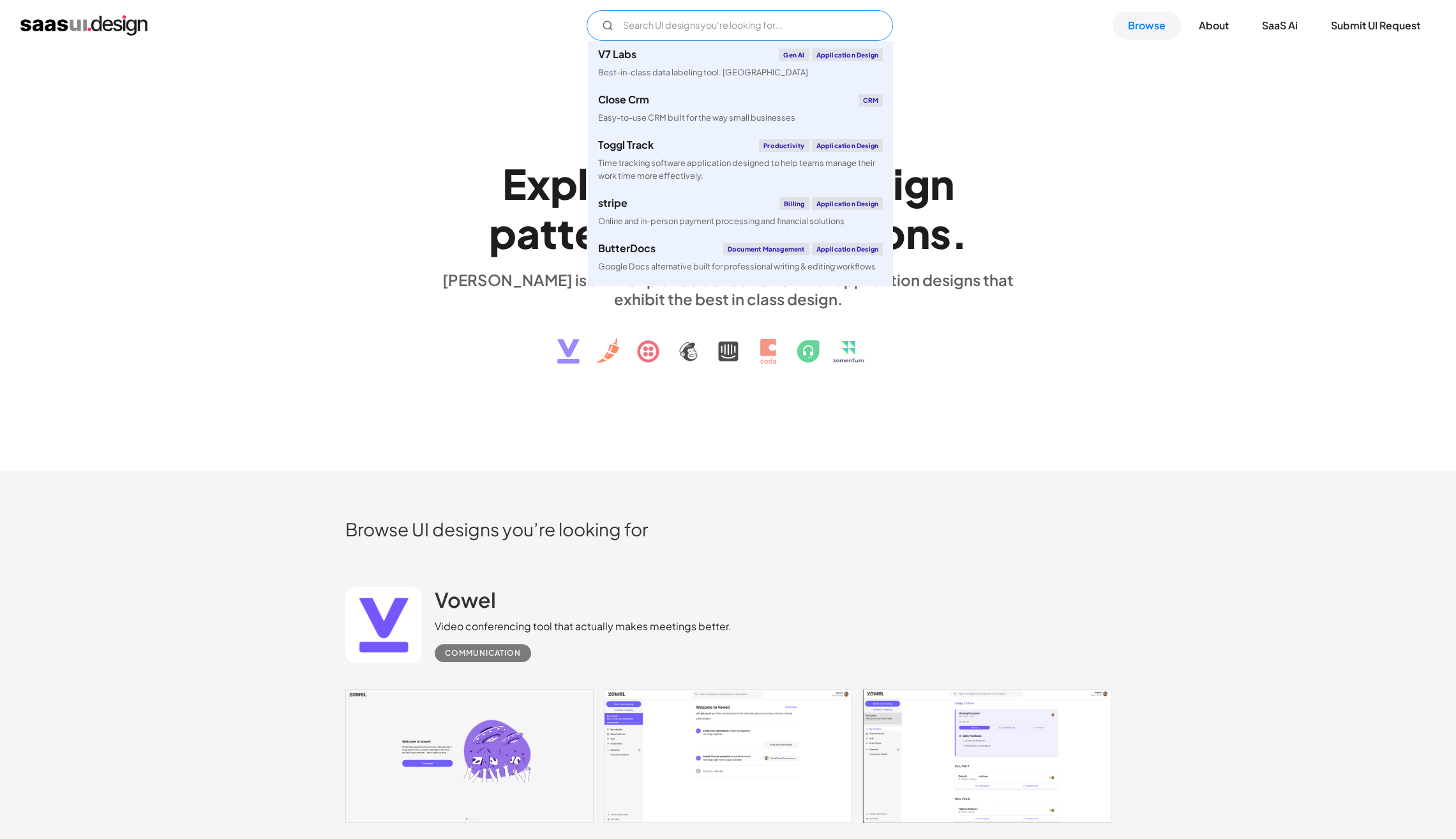
click at [707, 18] on input "Email Form" at bounding box center [739, 25] width 306 height 31
click at [722, 75] on div "Best-in-class data labeling tool. [GEOGRAPHIC_DATA]" at bounding box center [703, 72] width 210 height 12
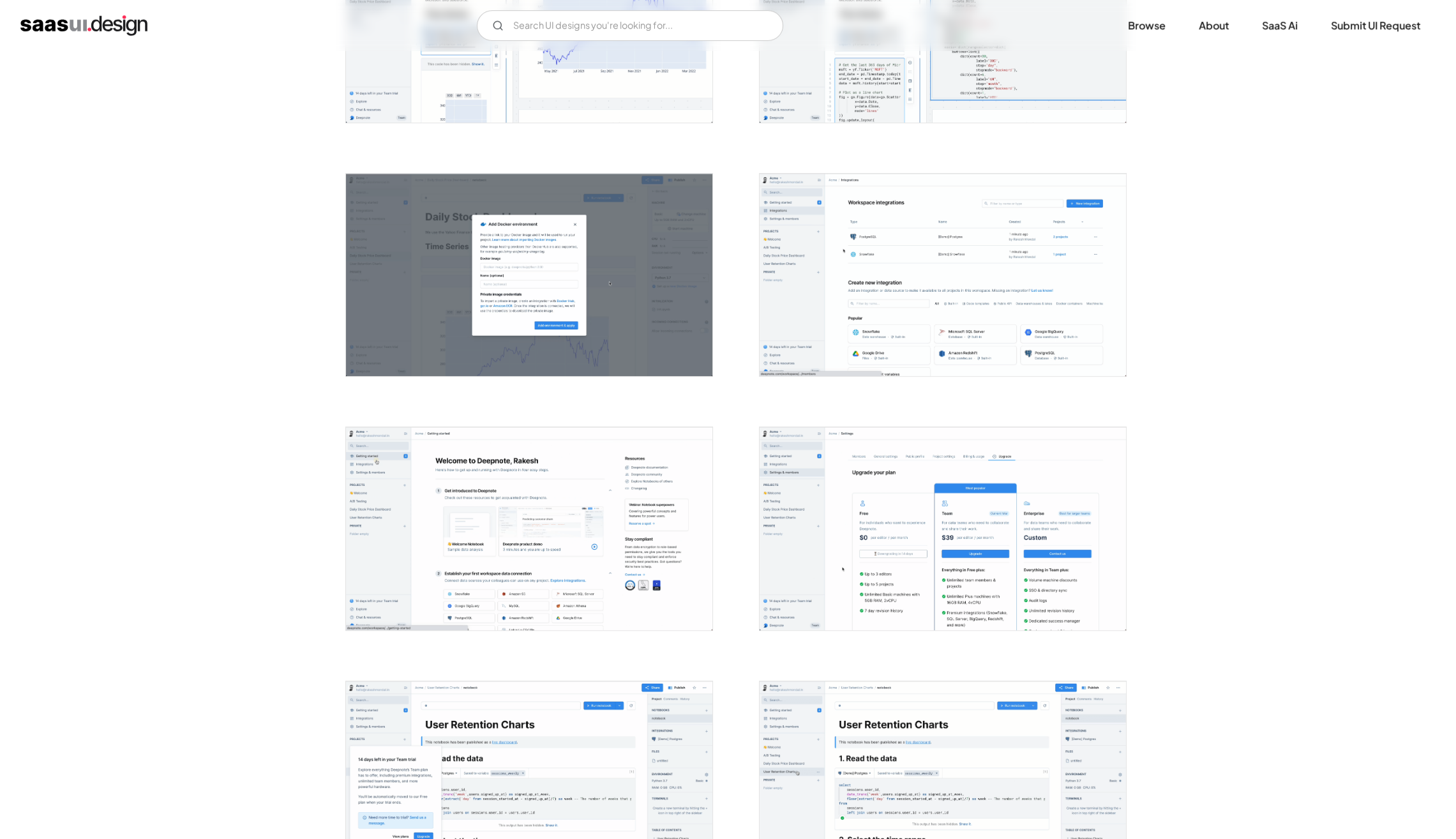
scroll to position [641, 0]
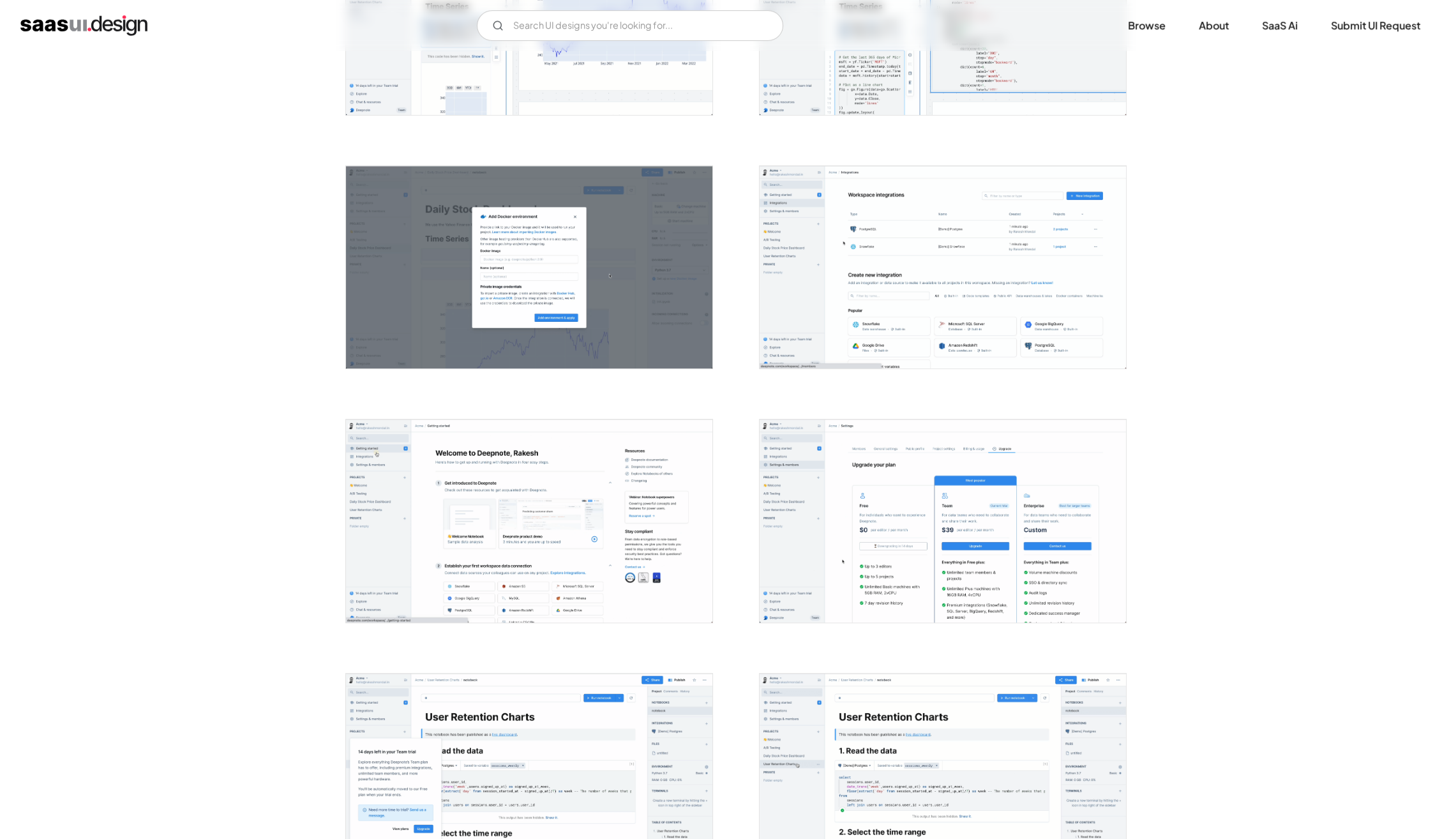
click at [807, 268] on img "open lightbox" at bounding box center [943, 267] width 366 height 203
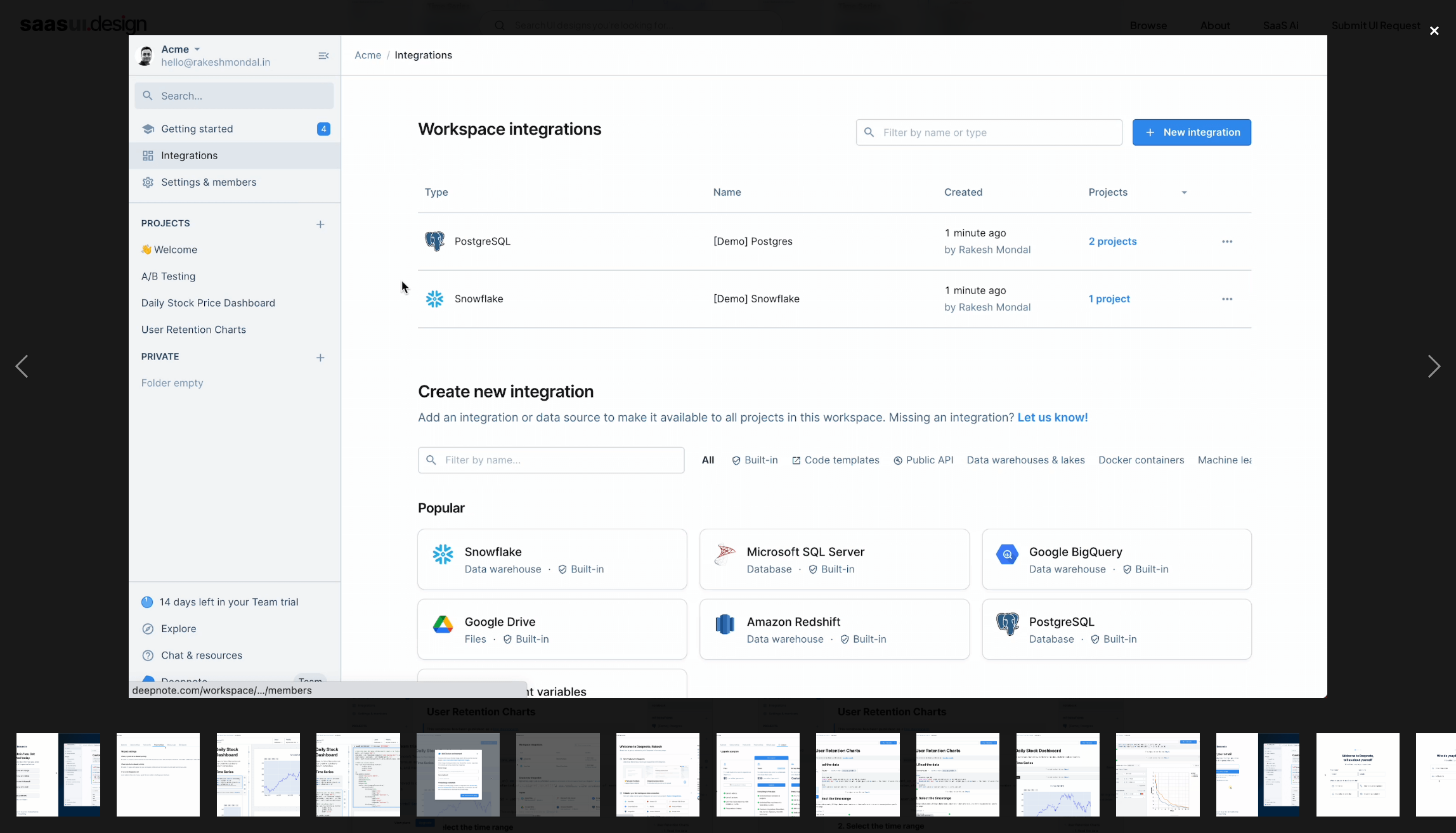
click at [1426, 27] on div "close lightbox" at bounding box center [1434, 30] width 43 height 28
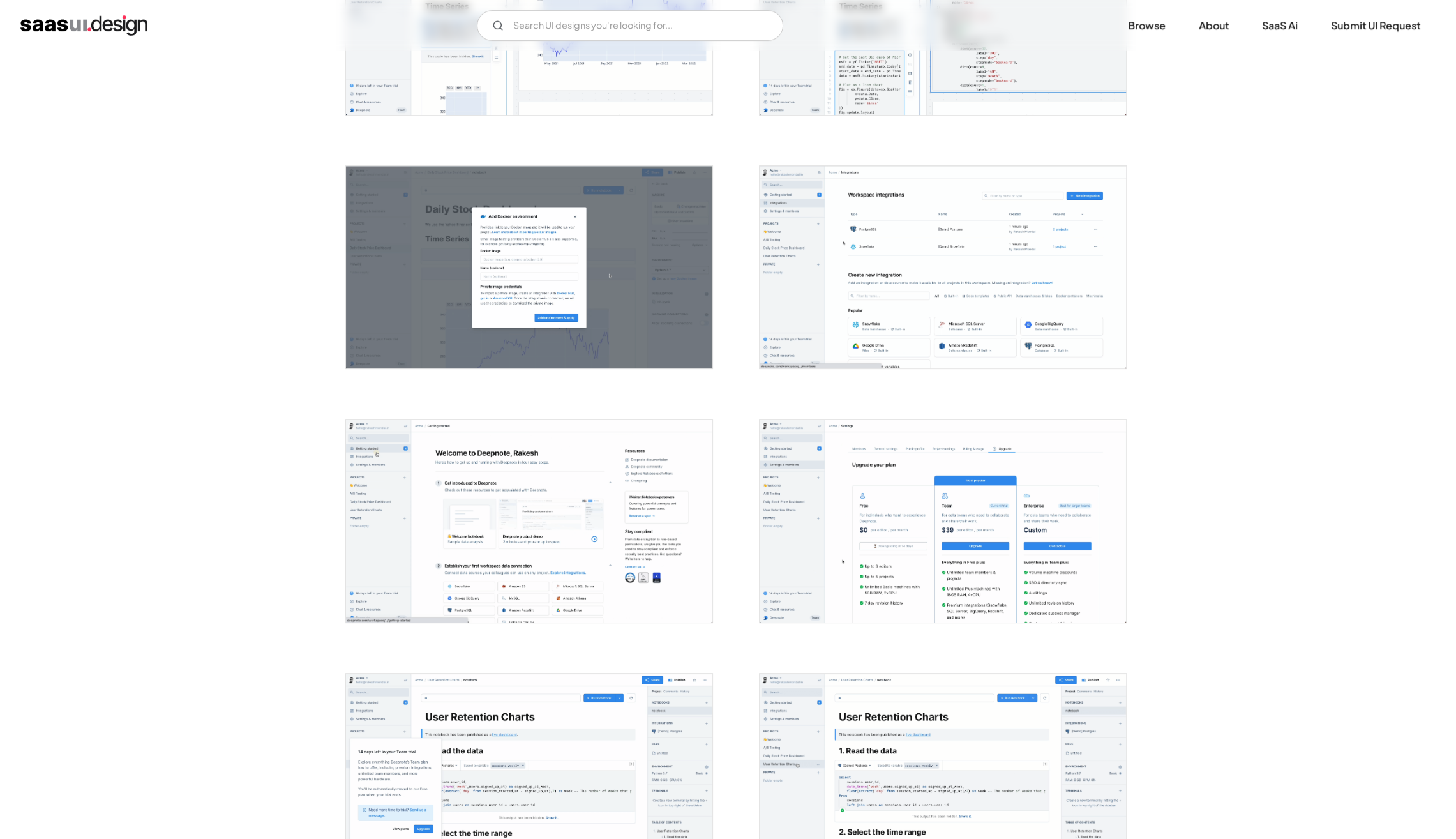
click at [938, 500] on img "open lightbox" at bounding box center [943, 521] width 366 height 203
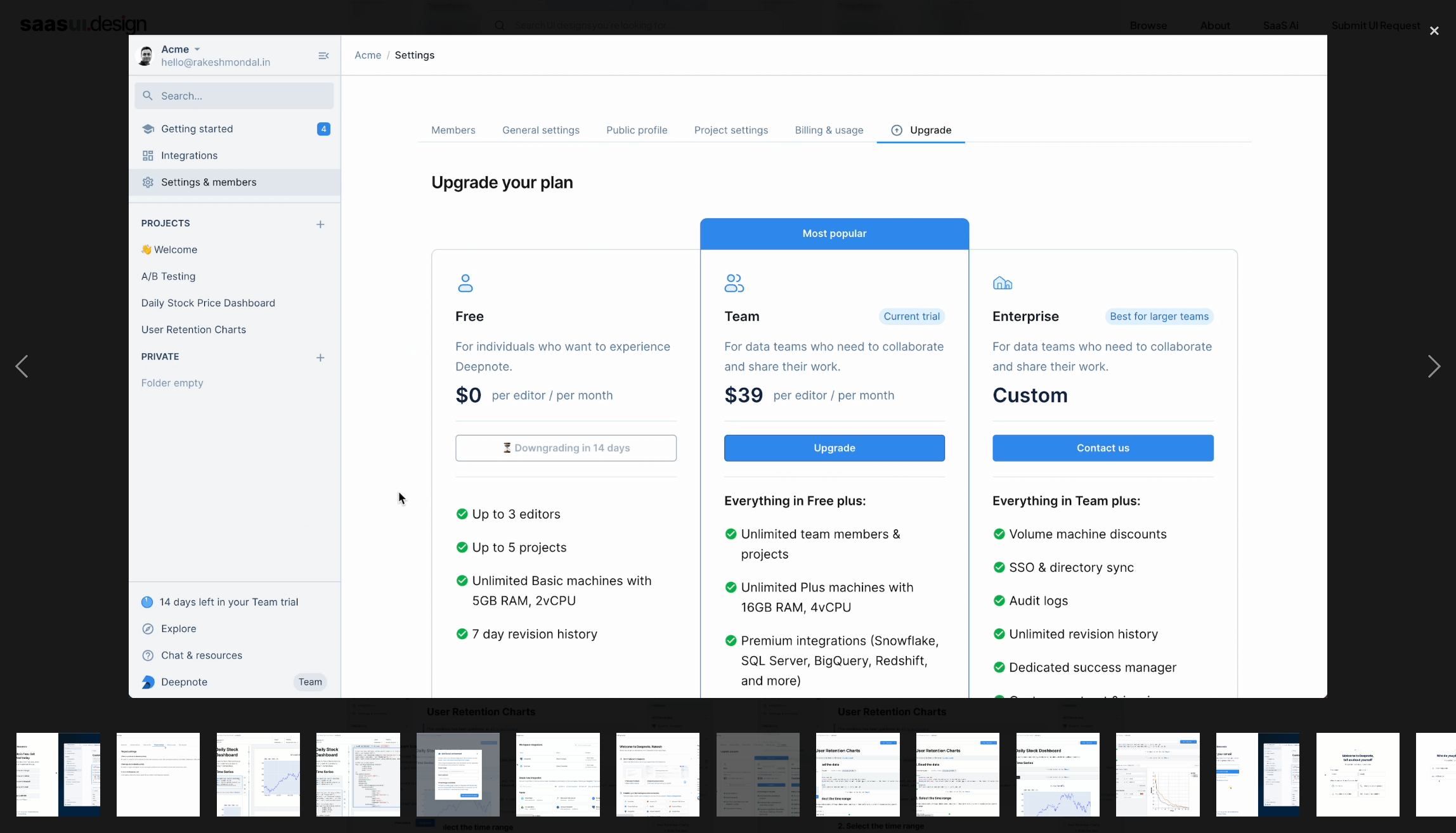
click at [1393, 287] on div at bounding box center [728, 367] width 1456 height 700
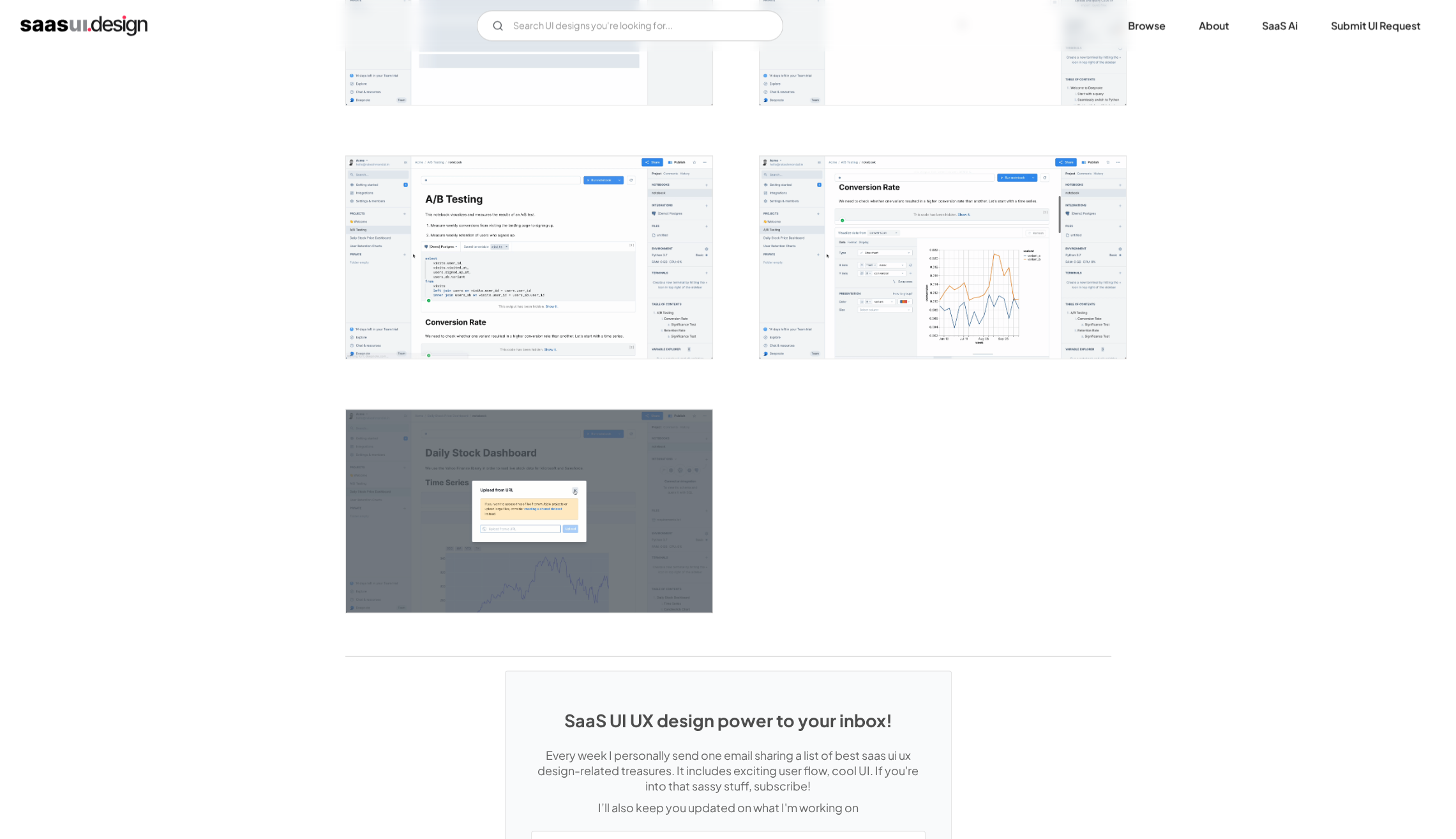
scroll to position [2939, 0]
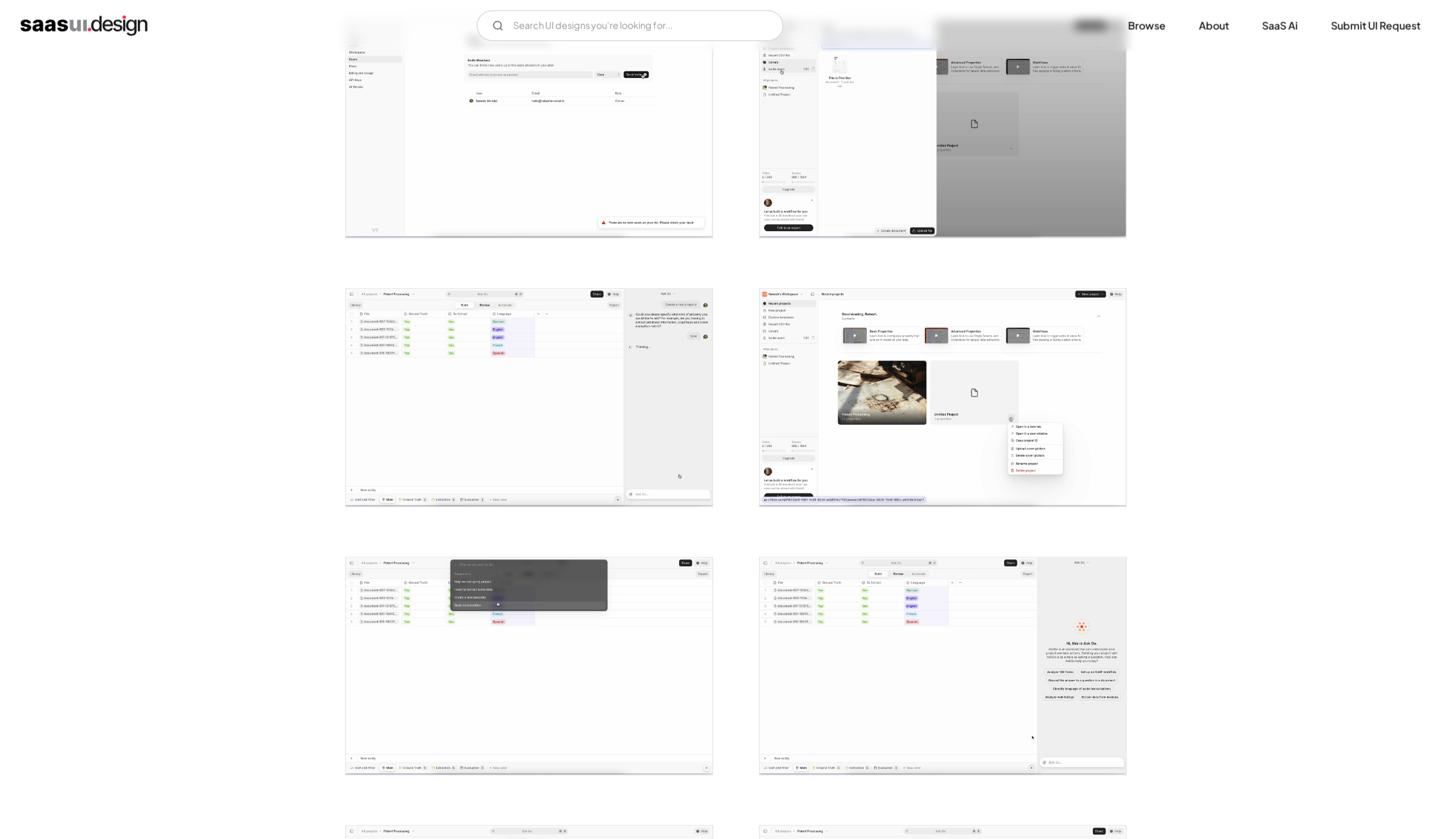
scroll to position [1625, 0]
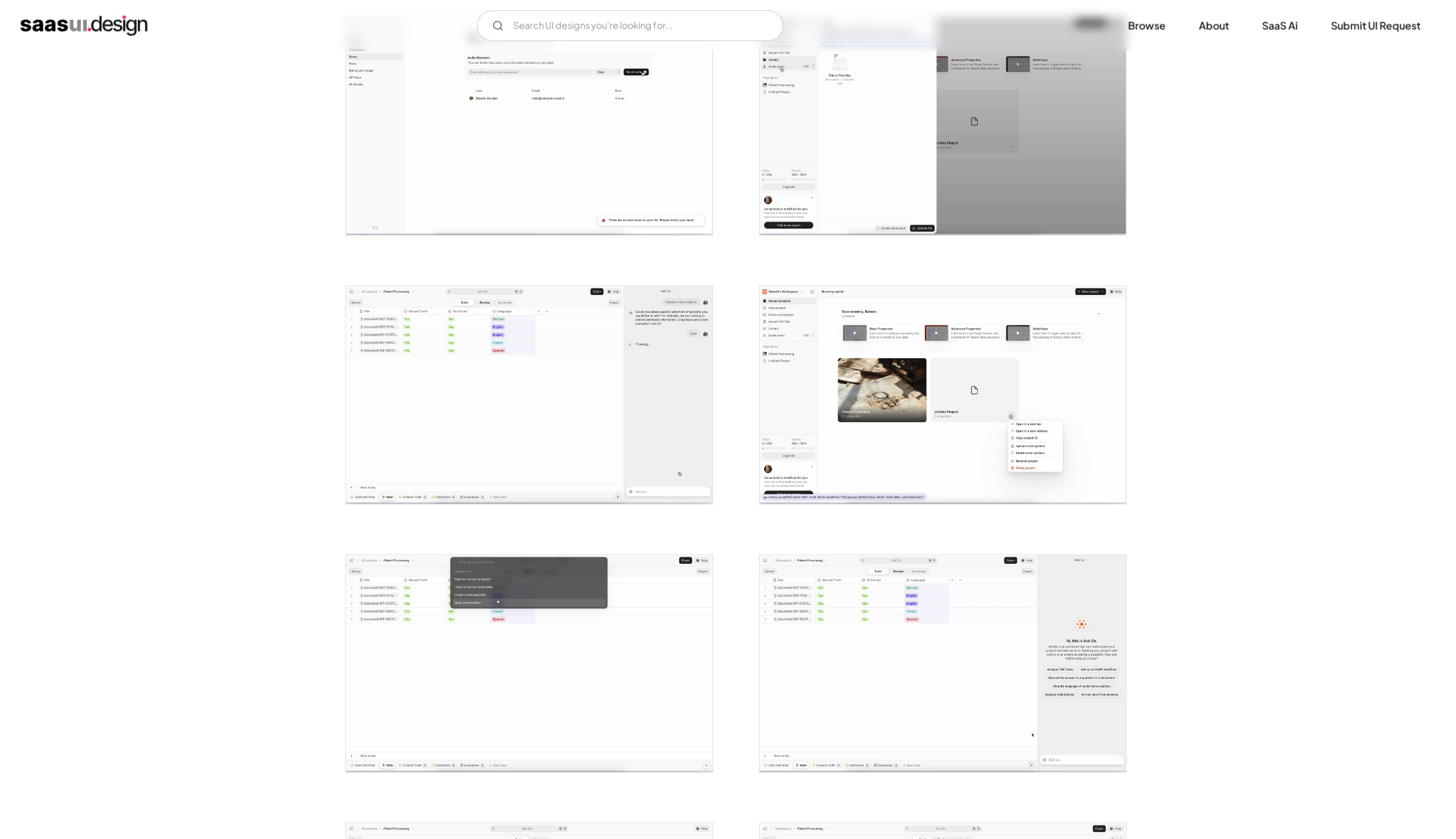
click at [1196, 128] on div "Back V7 Labs Best-in-class data labeling tool. GenAI Gen AI Curated by: [PERSON…" at bounding box center [728, 25] width 1456 height 3197
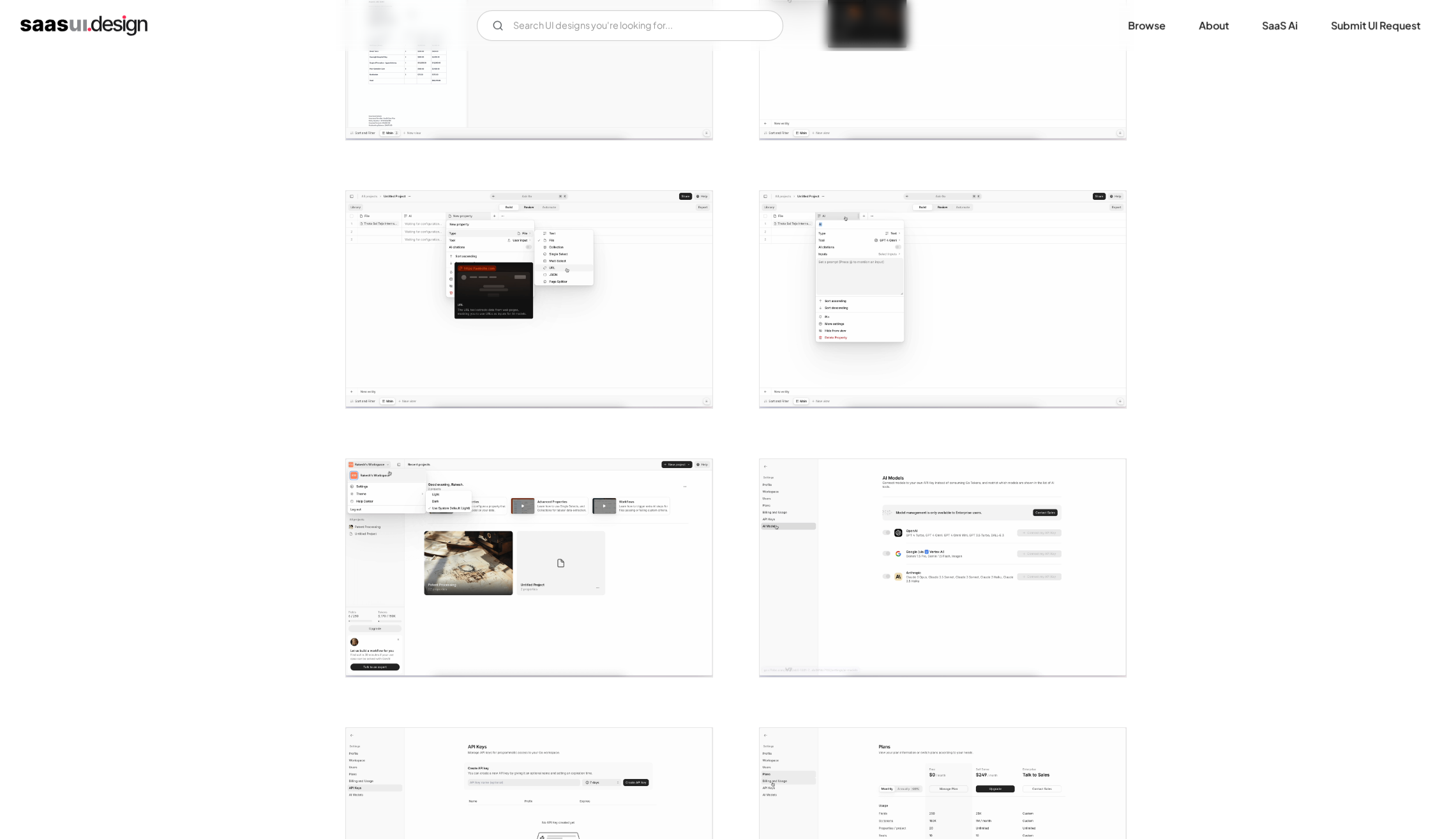
scroll to position [0, 0]
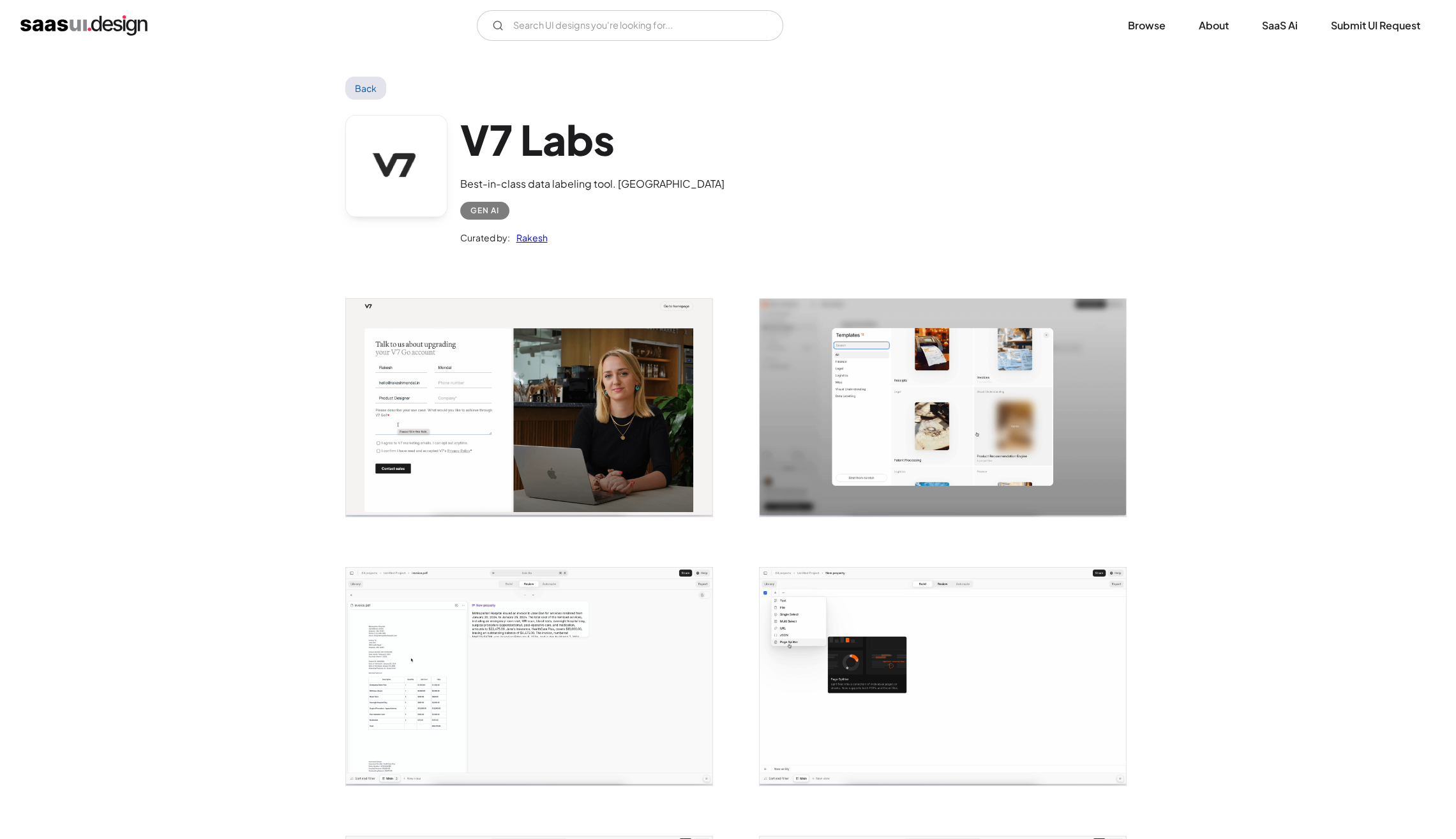
click at [359, 85] on link "Back" at bounding box center [366, 87] width 42 height 23
click at [370, 92] on link "Back" at bounding box center [366, 87] width 42 height 23
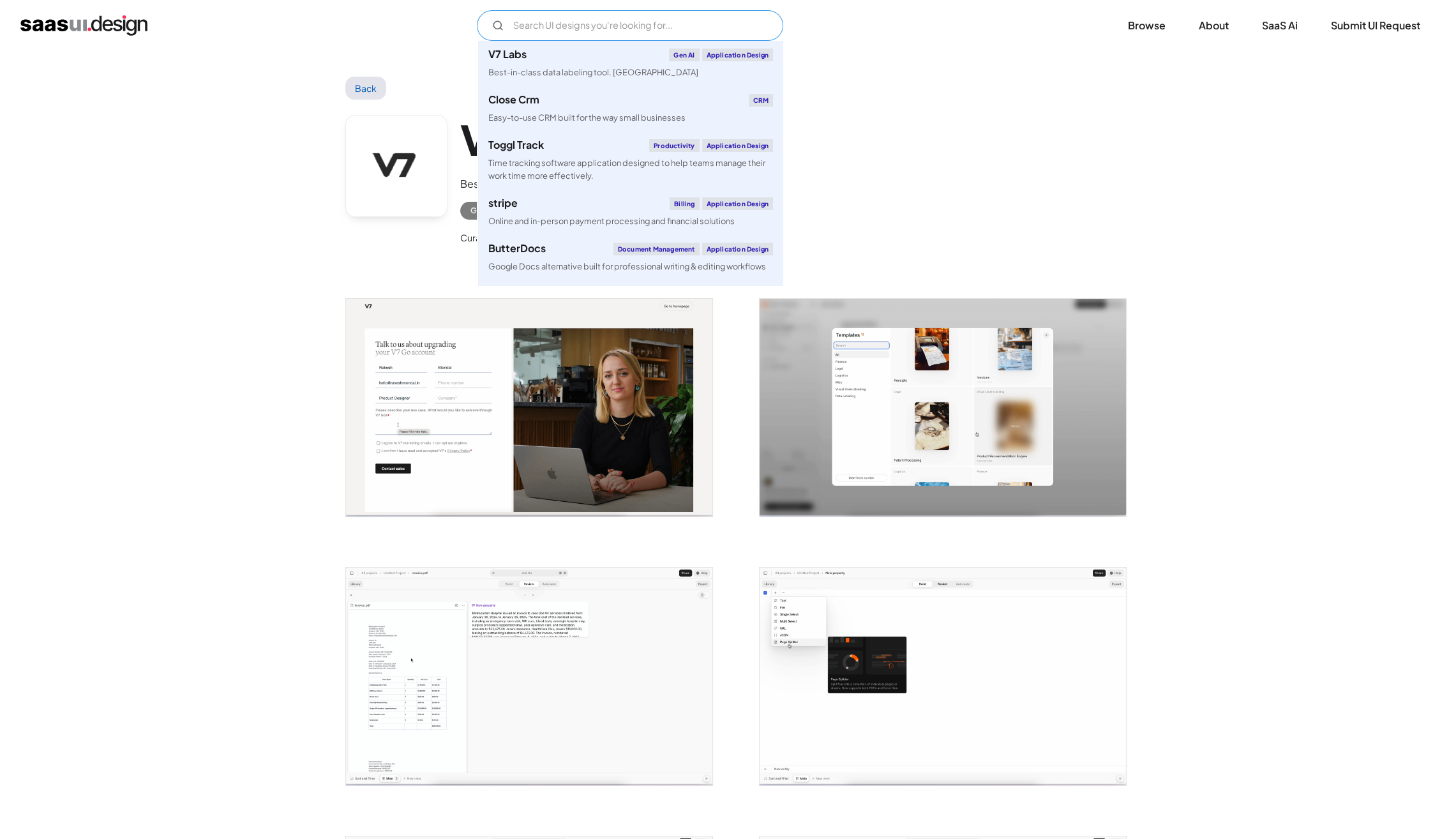
click at [555, 30] on input "Email Form" at bounding box center [630, 25] width 306 height 31
click at [540, 116] on div "Easy-to-use CRM built for the way small businesses" at bounding box center [586, 118] width 197 height 12
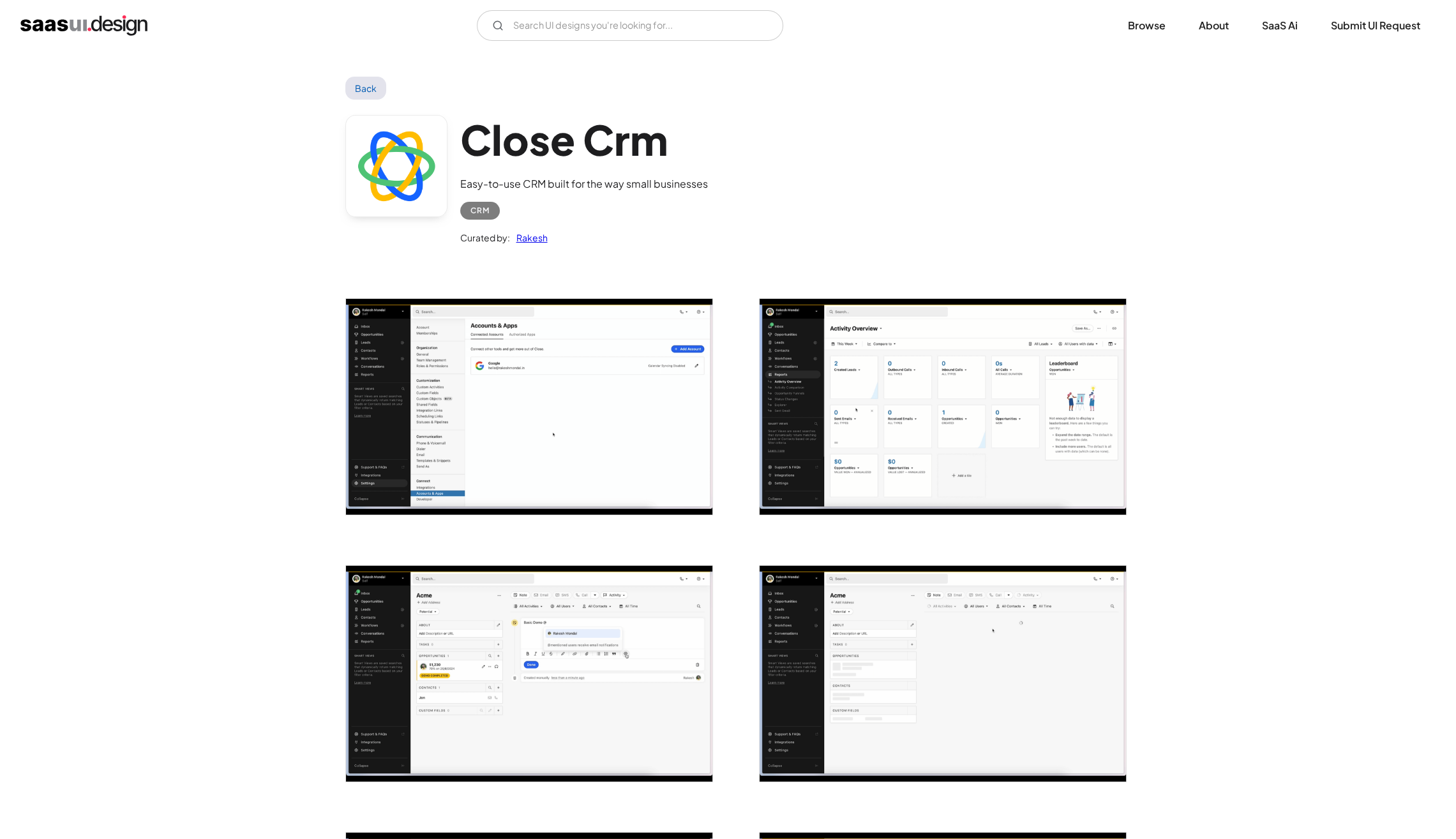
click at [495, 365] on img "open lightbox" at bounding box center [529, 407] width 366 height 216
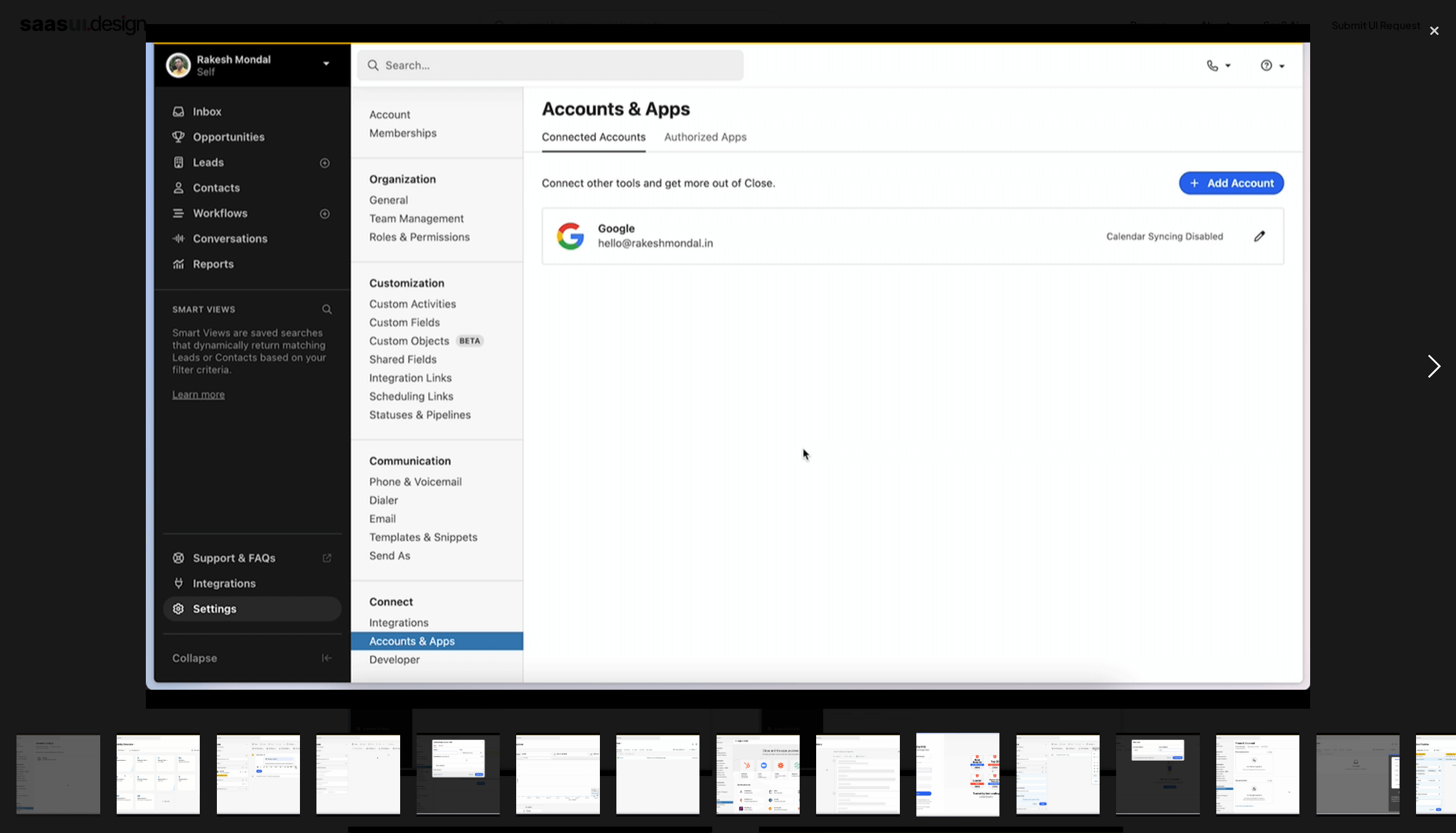
click at [1426, 364] on div "next image" at bounding box center [1434, 367] width 43 height 700
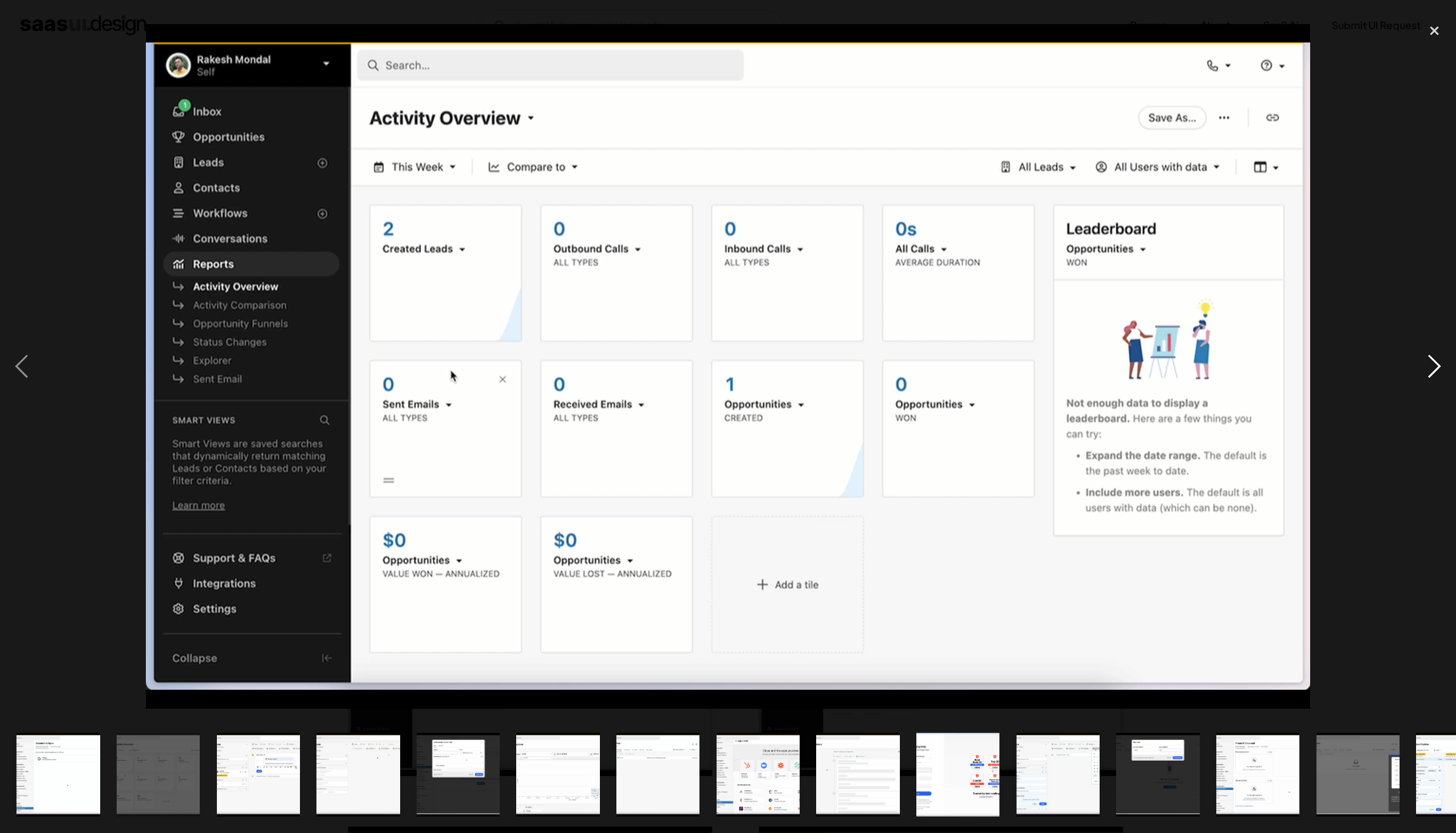
click at [1426, 360] on div "next image" at bounding box center [1434, 367] width 43 height 700
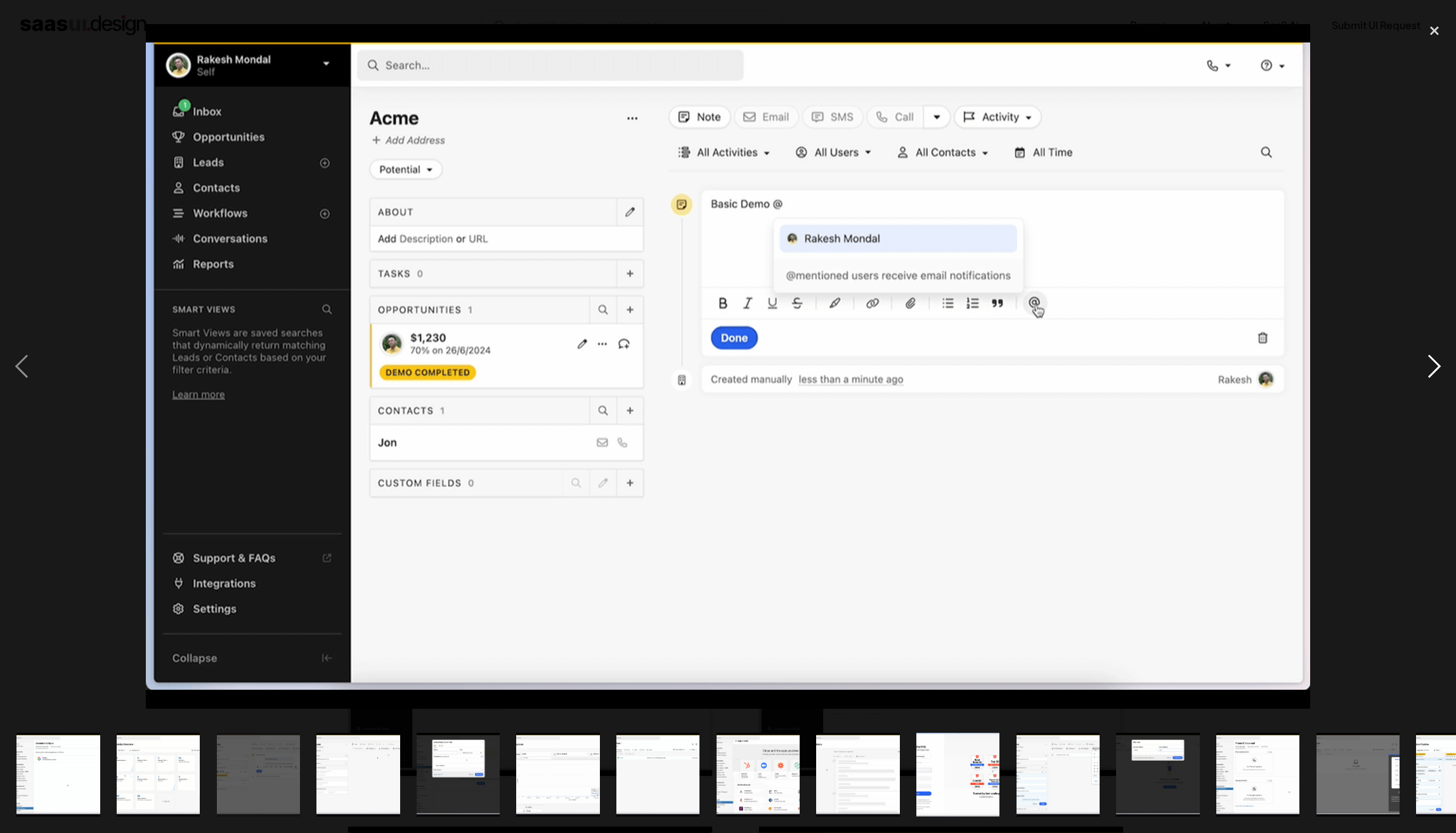
click at [1426, 356] on div "next image" at bounding box center [1434, 367] width 43 height 700
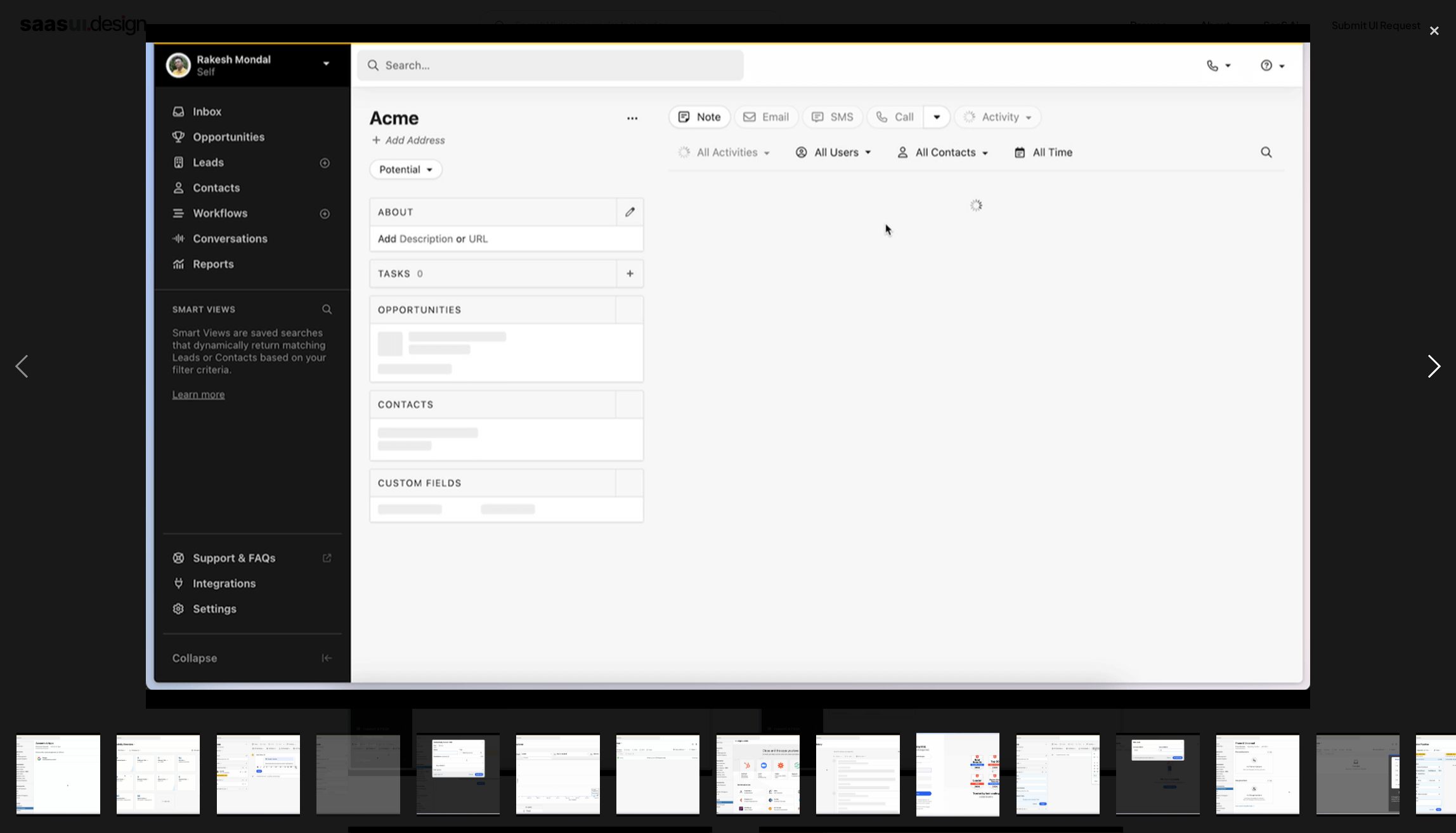
click at [1426, 358] on div "next image" at bounding box center [1434, 367] width 43 height 700
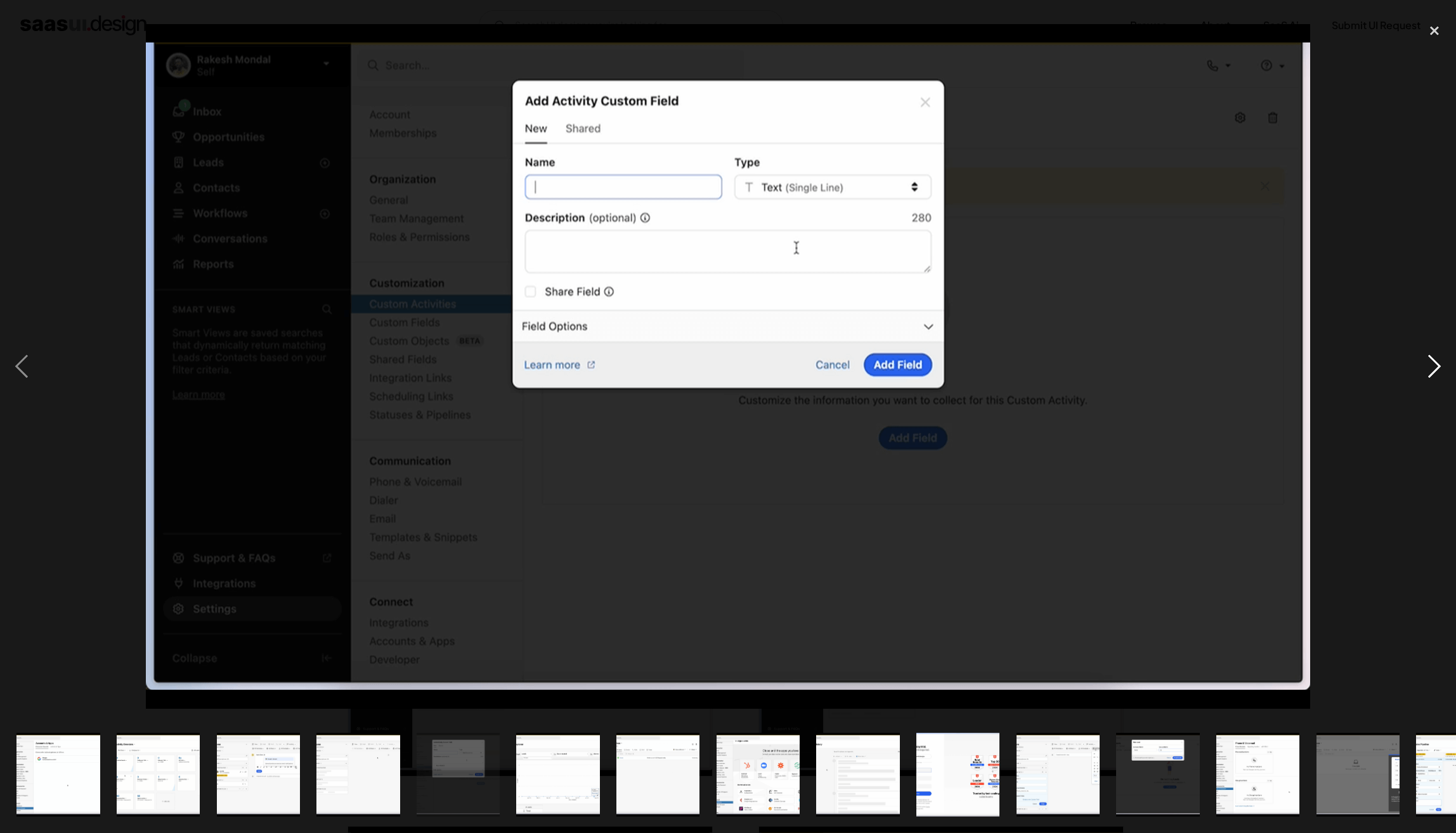
click at [1426, 361] on div "next image" at bounding box center [1434, 367] width 43 height 700
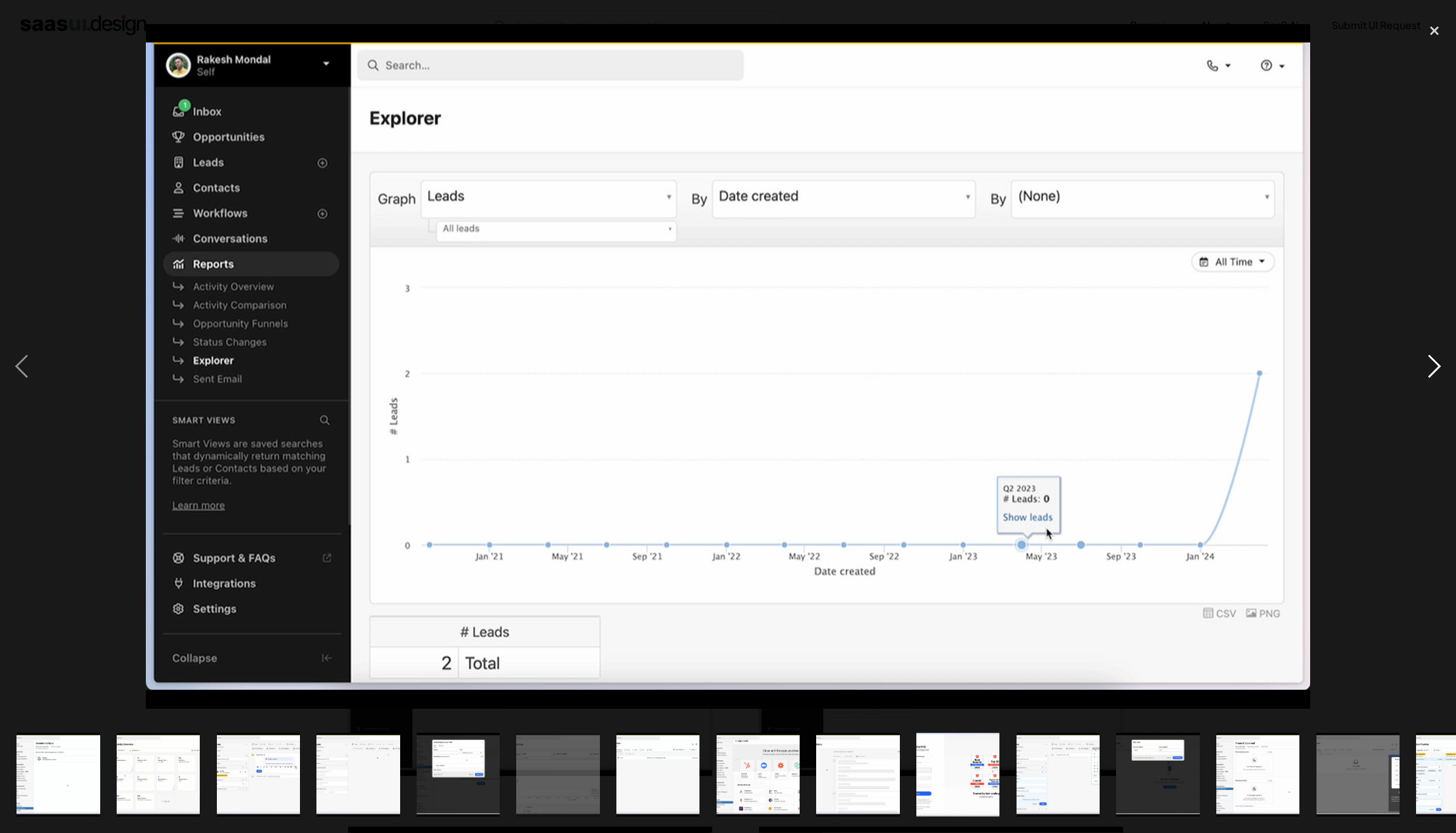
click at [1426, 361] on div "next image" at bounding box center [1434, 367] width 43 height 700
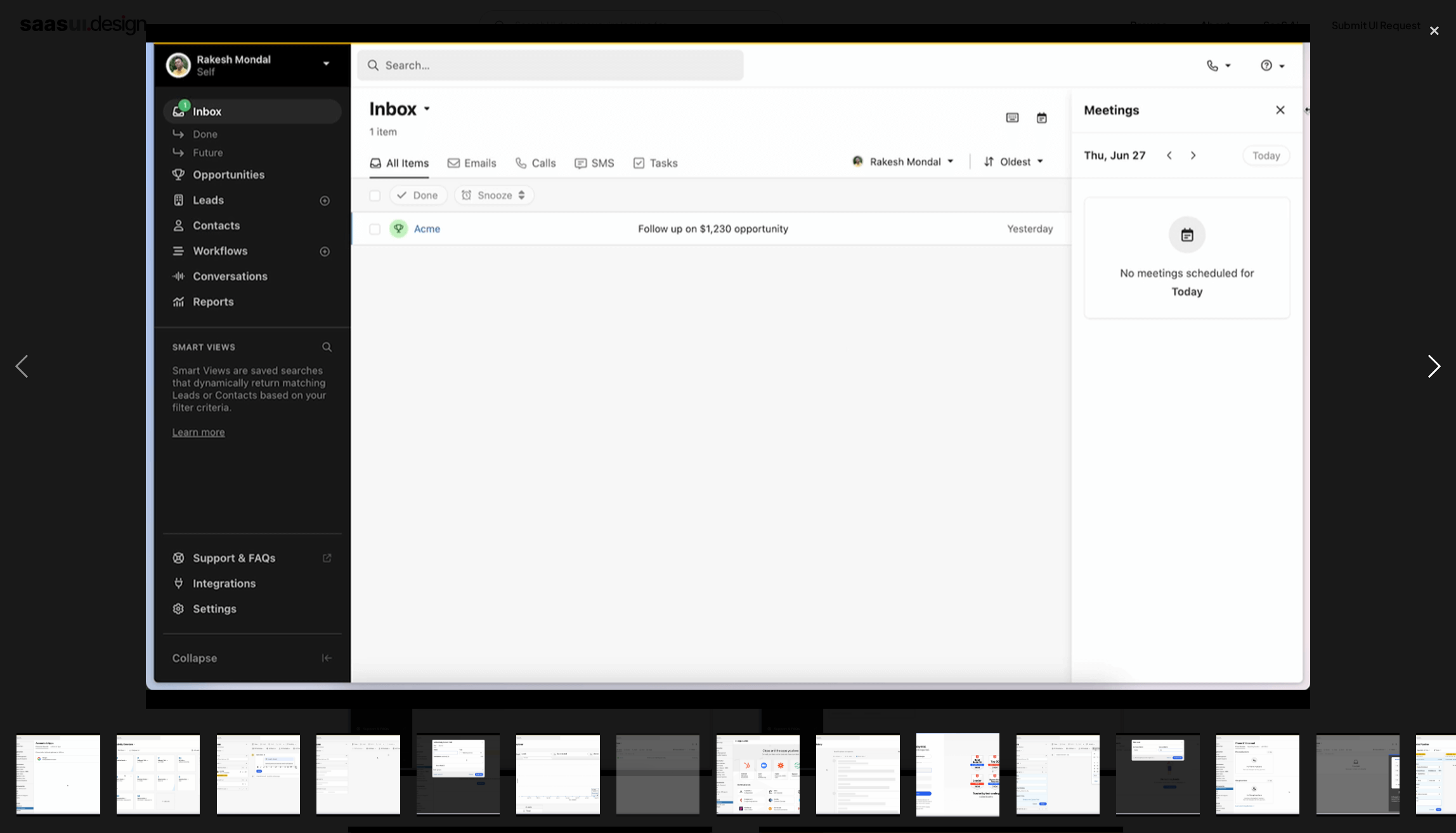
click at [1426, 361] on div "next image" at bounding box center [1434, 367] width 43 height 700
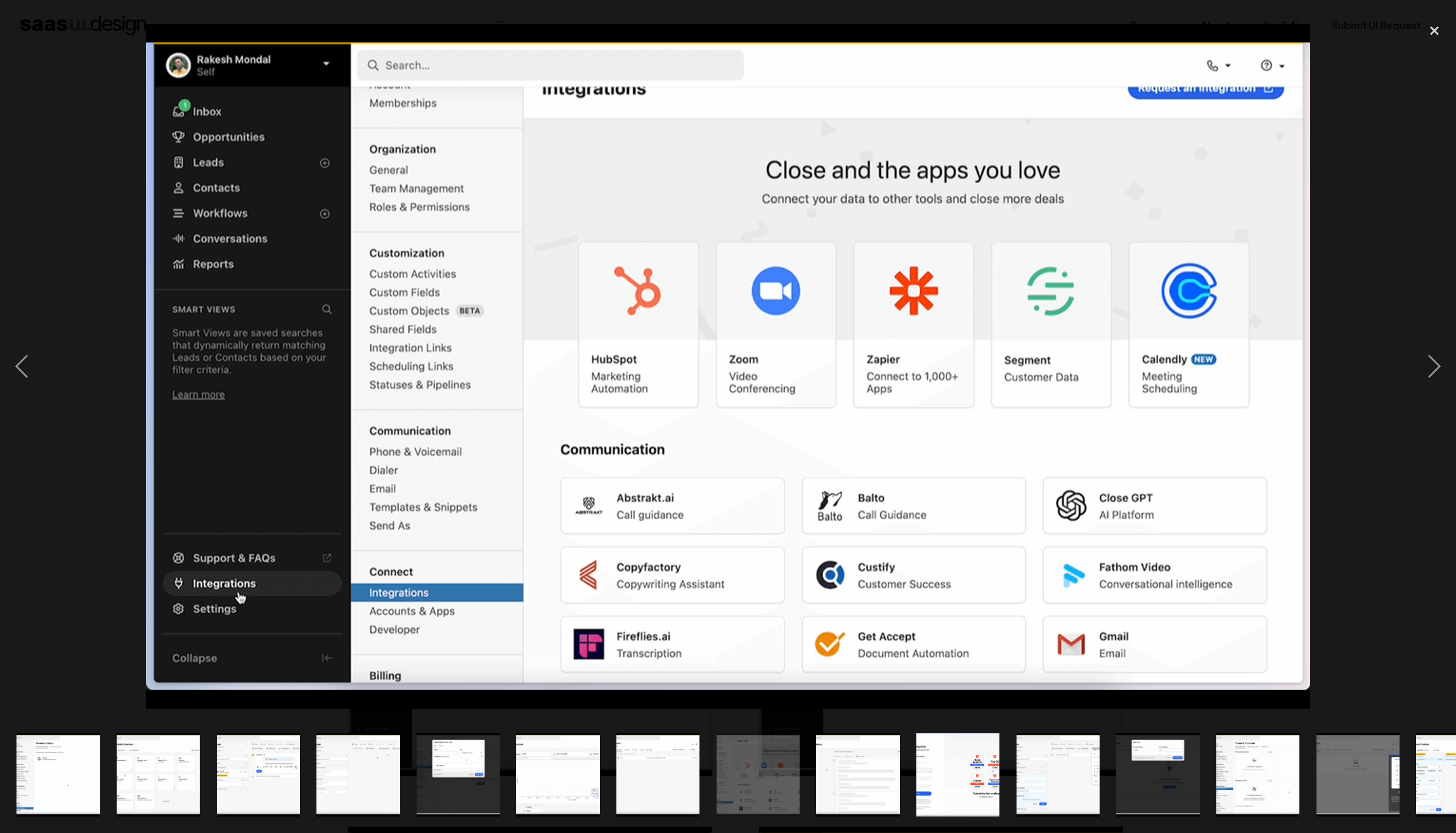
click at [1378, 295] on div at bounding box center [728, 367] width 1456 height 700
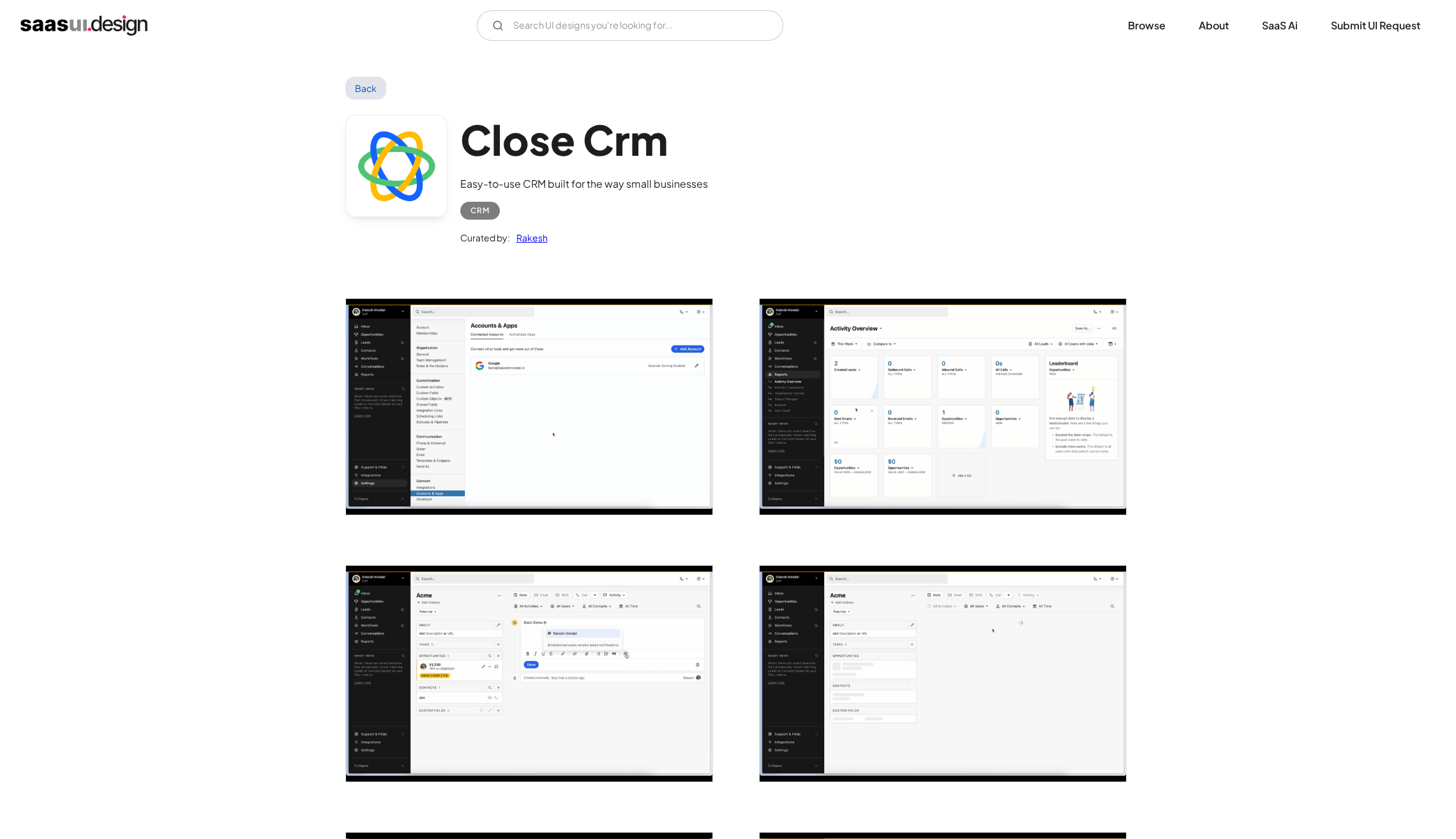
click at [363, 87] on link "Back" at bounding box center [366, 87] width 42 height 23
click at [66, 24] on img "home" at bounding box center [84, 25] width 127 height 21
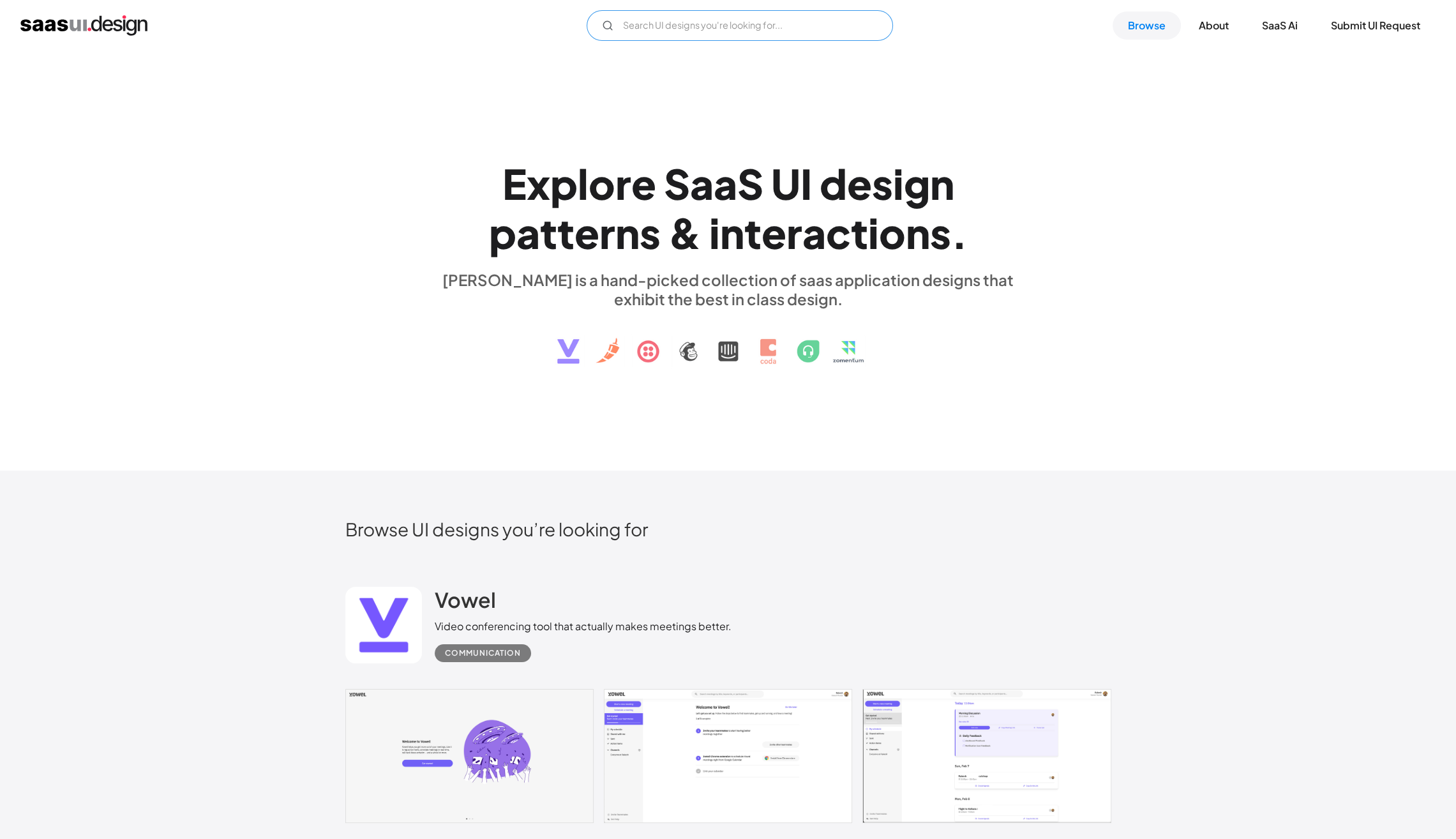
click at [706, 30] on input "Email Form" at bounding box center [739, 25] width 306 height 31
type input "p"
type input "k"
click at [1169, 447] on div "E x p l o r e S a a S U I d e s i g n p a t t e r n s & i n t e r a c t i o n s…" at bounding box center [728, 262] width 1456 height 420
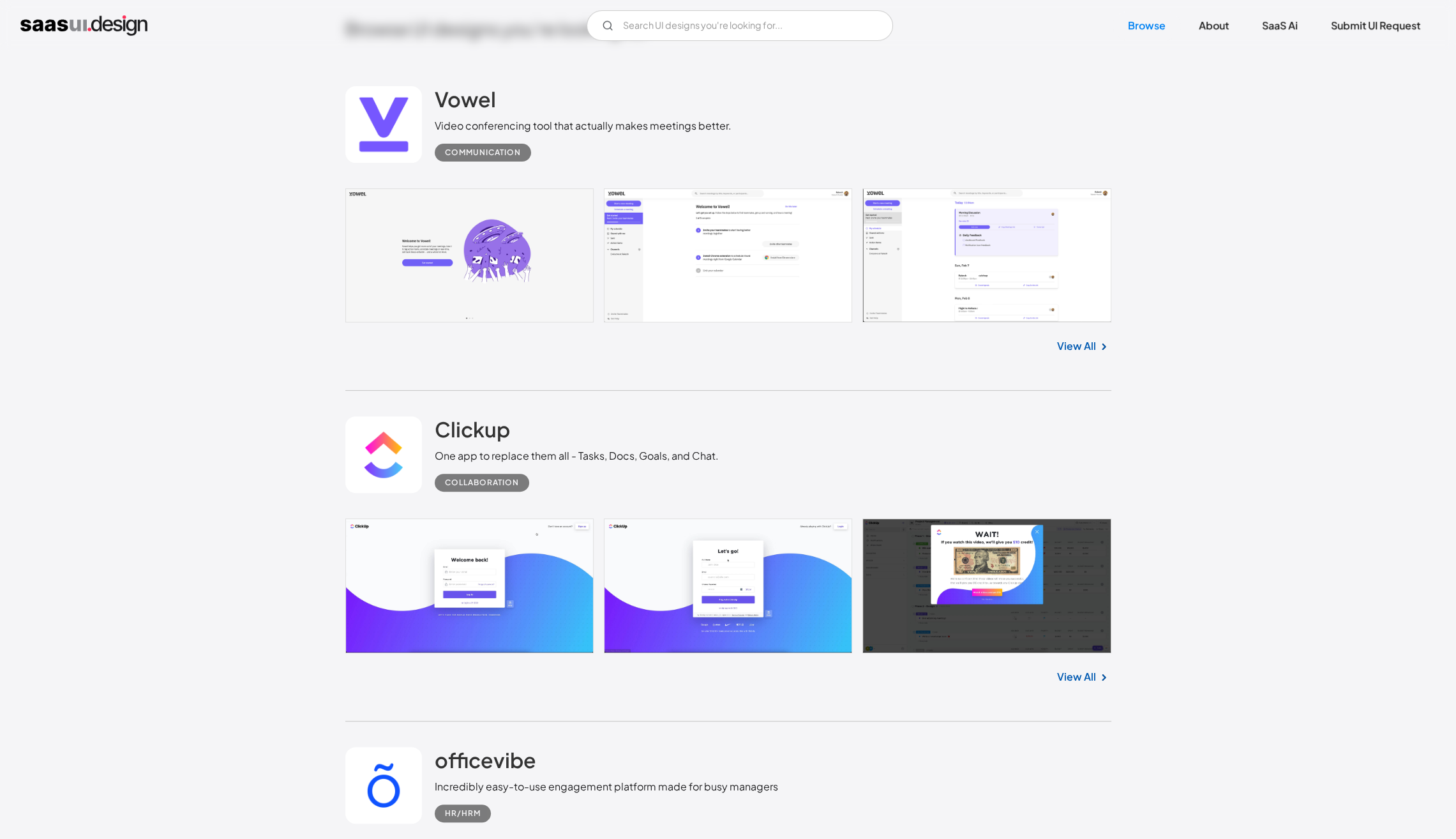
scroll to position [545, 0]
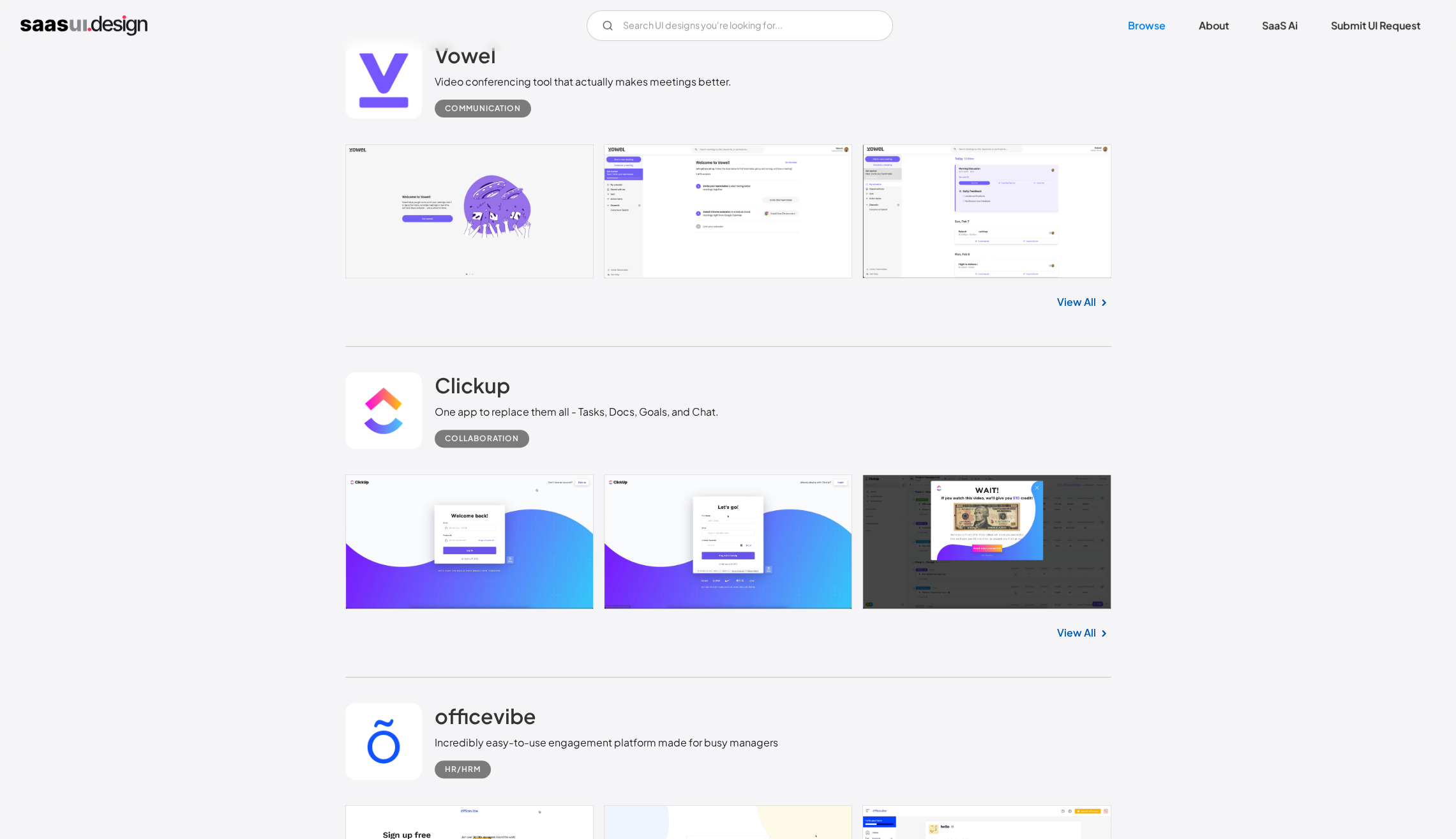
click at [1078, 306] on link "View All" at bounding box center [1077, 301] width 39 height 15
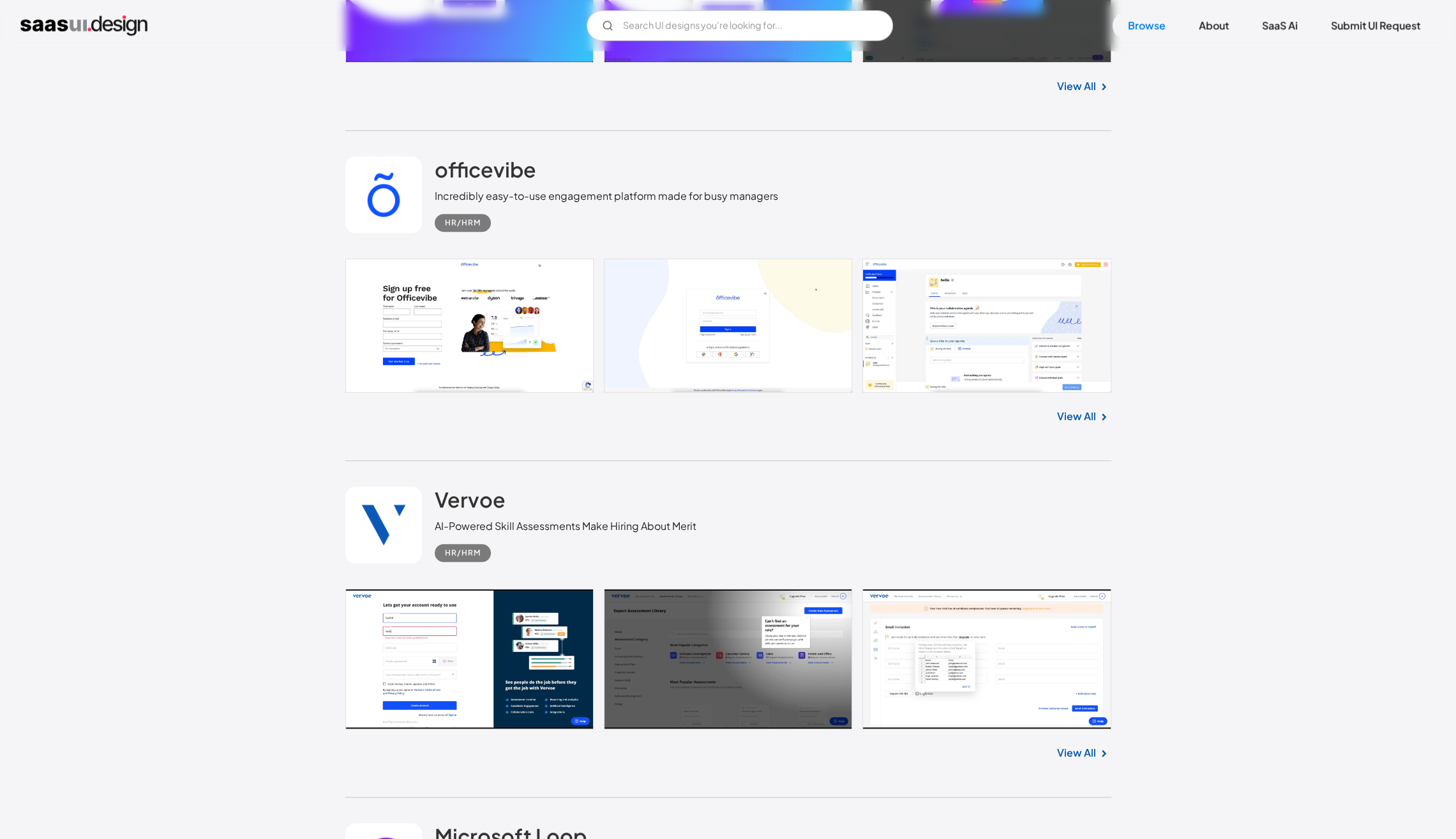
scroll to position [1106, 0]
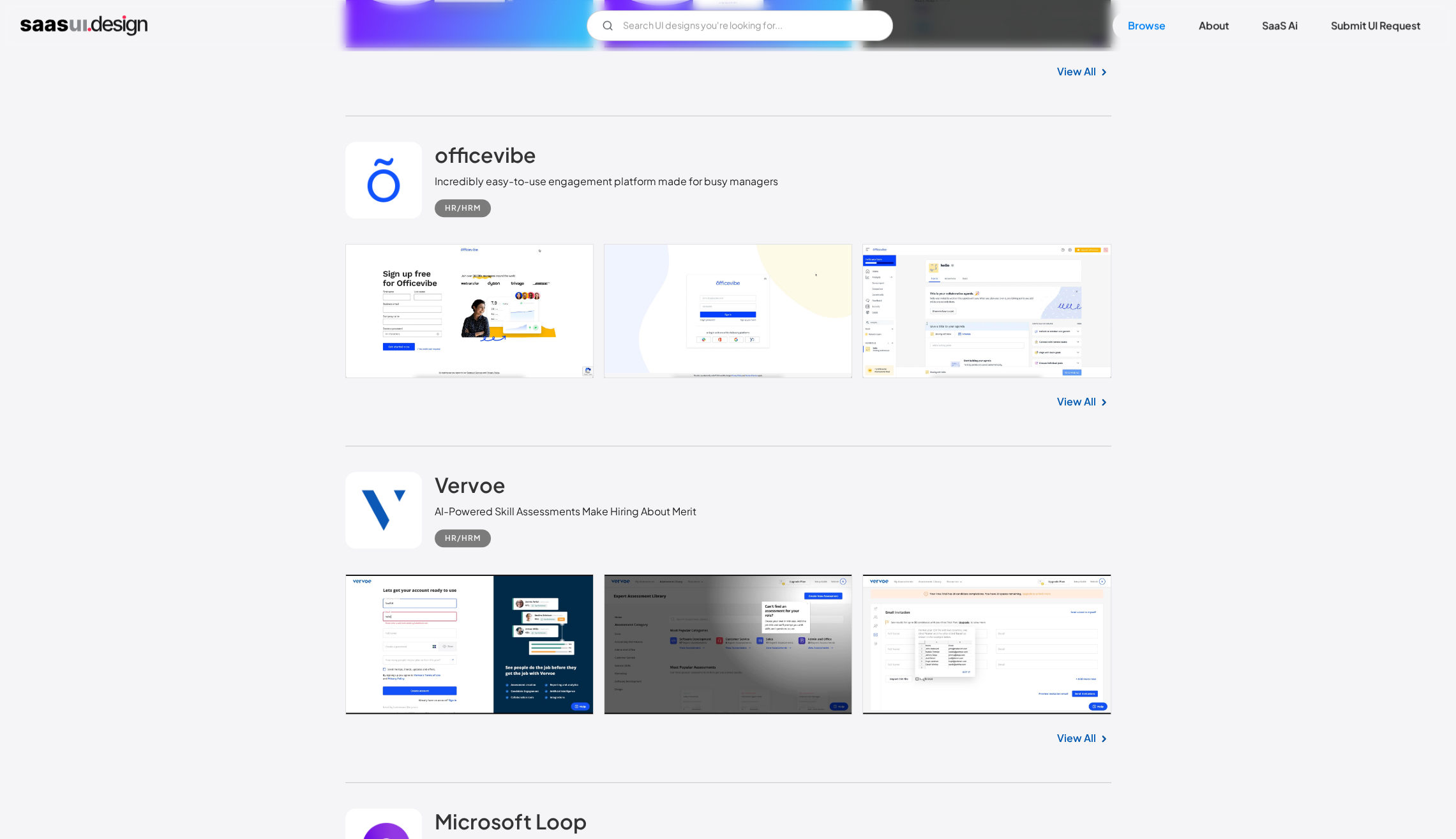
click at [1085, 407] on link "View All" at bounding box center [1077, 401] width 39 height 15
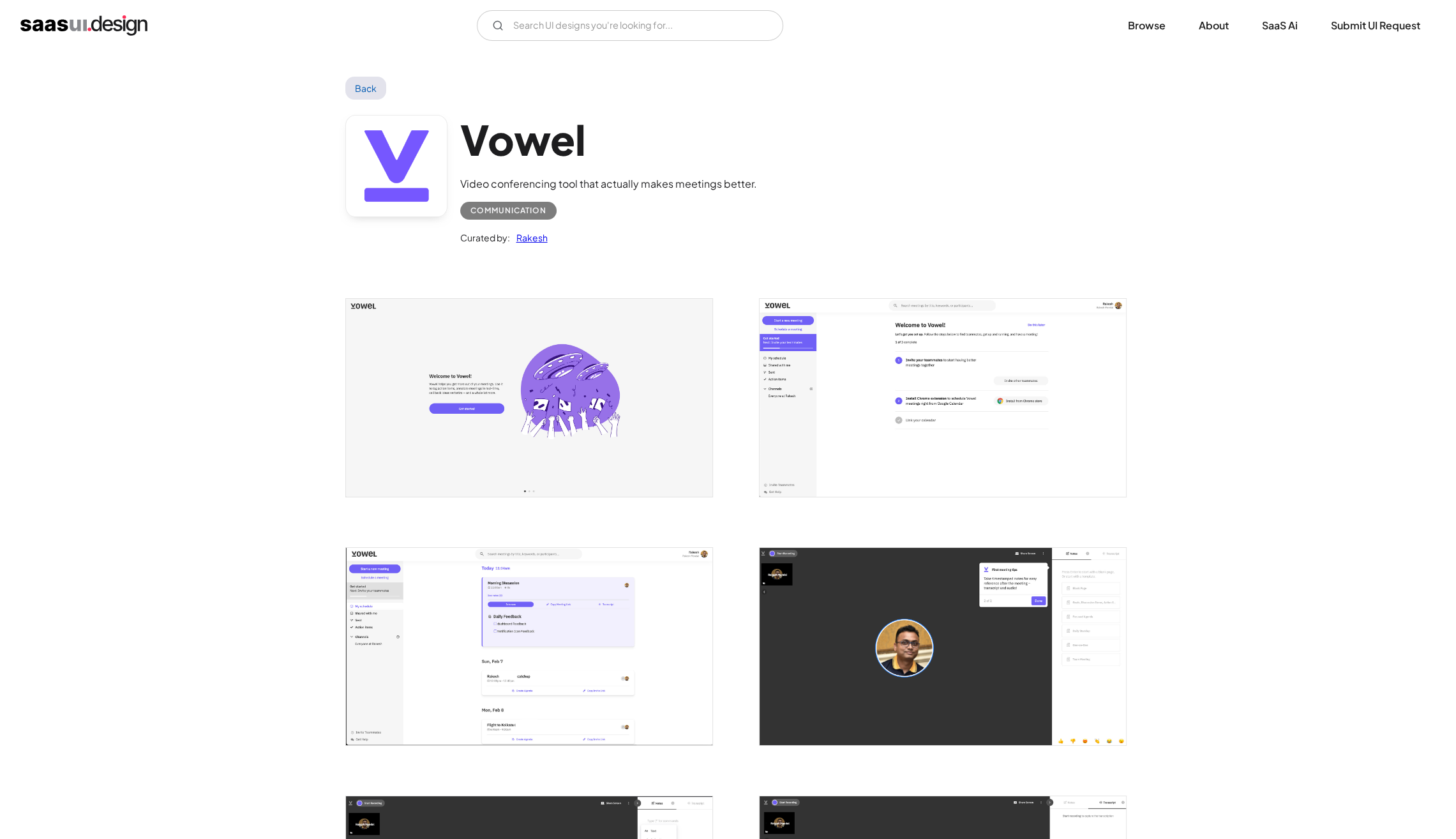
click at [936, 395] on img "open lightbox" at bounding box center [943, 397] width 366 height 197
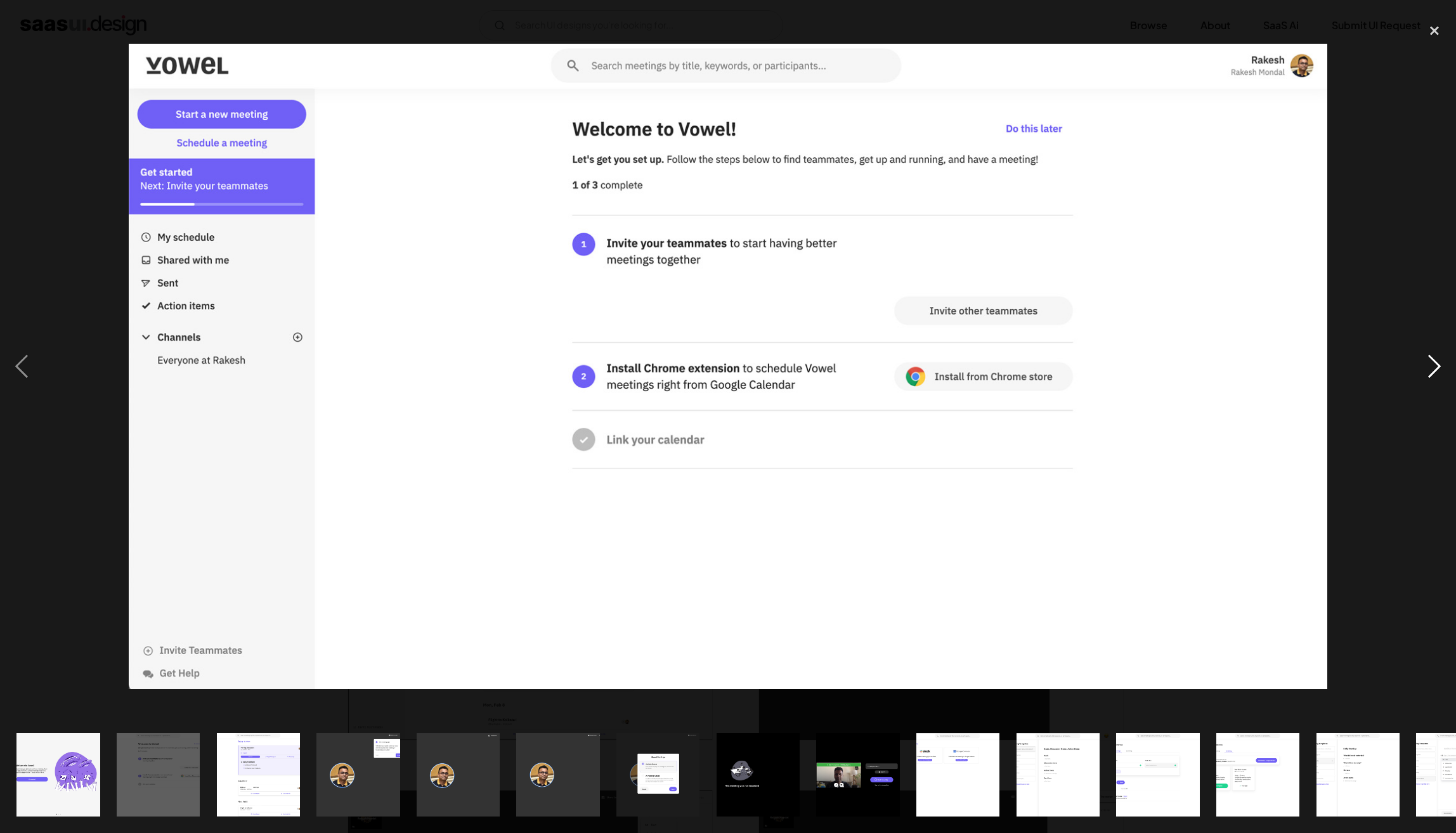
click at [1438, 371] on div "next image" at bounding box center [1434, 367] width 43 height 700
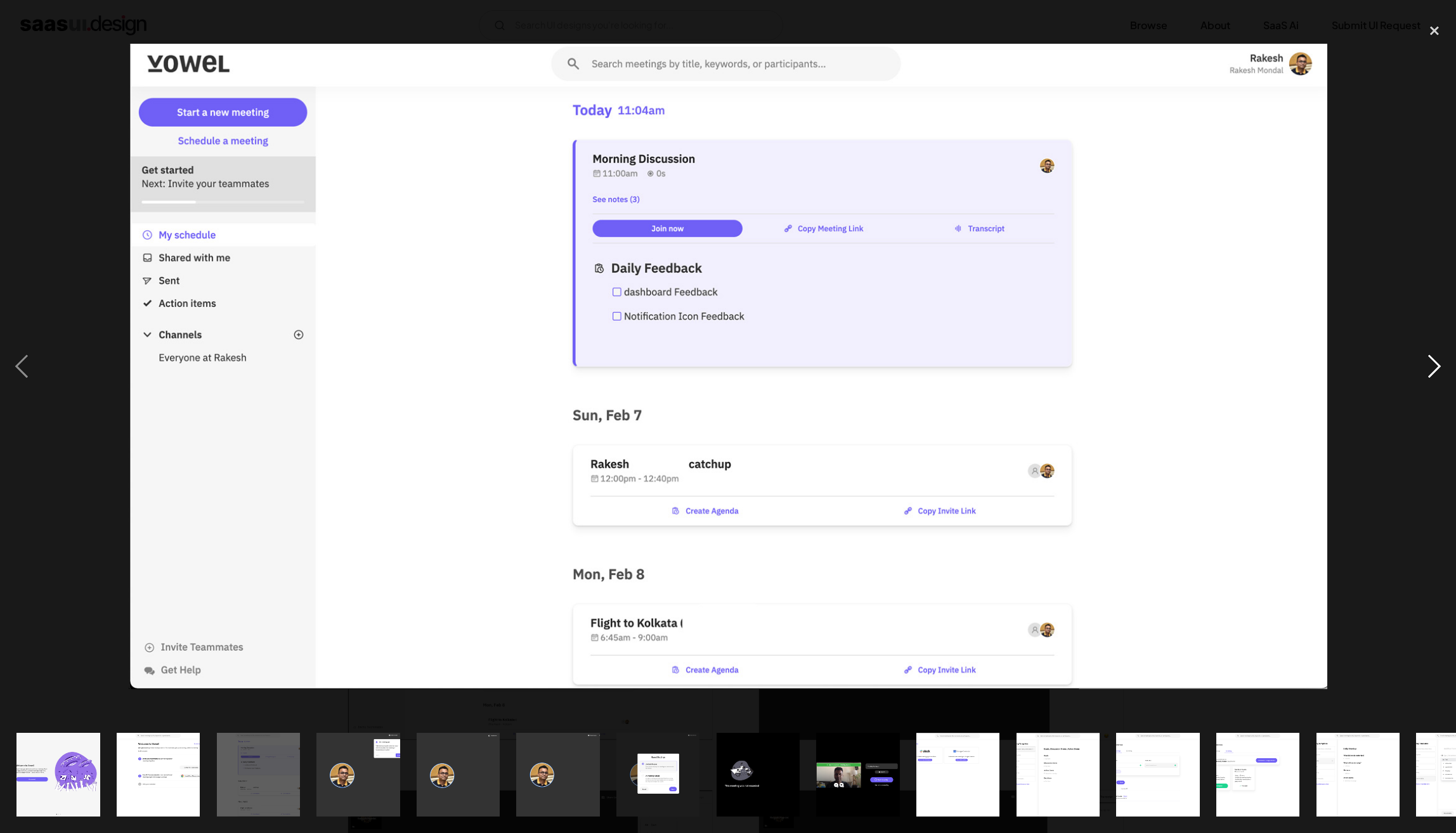
click at [1438, 371] on div "next image" at bounding box center [1434, 367] width 43 height 700
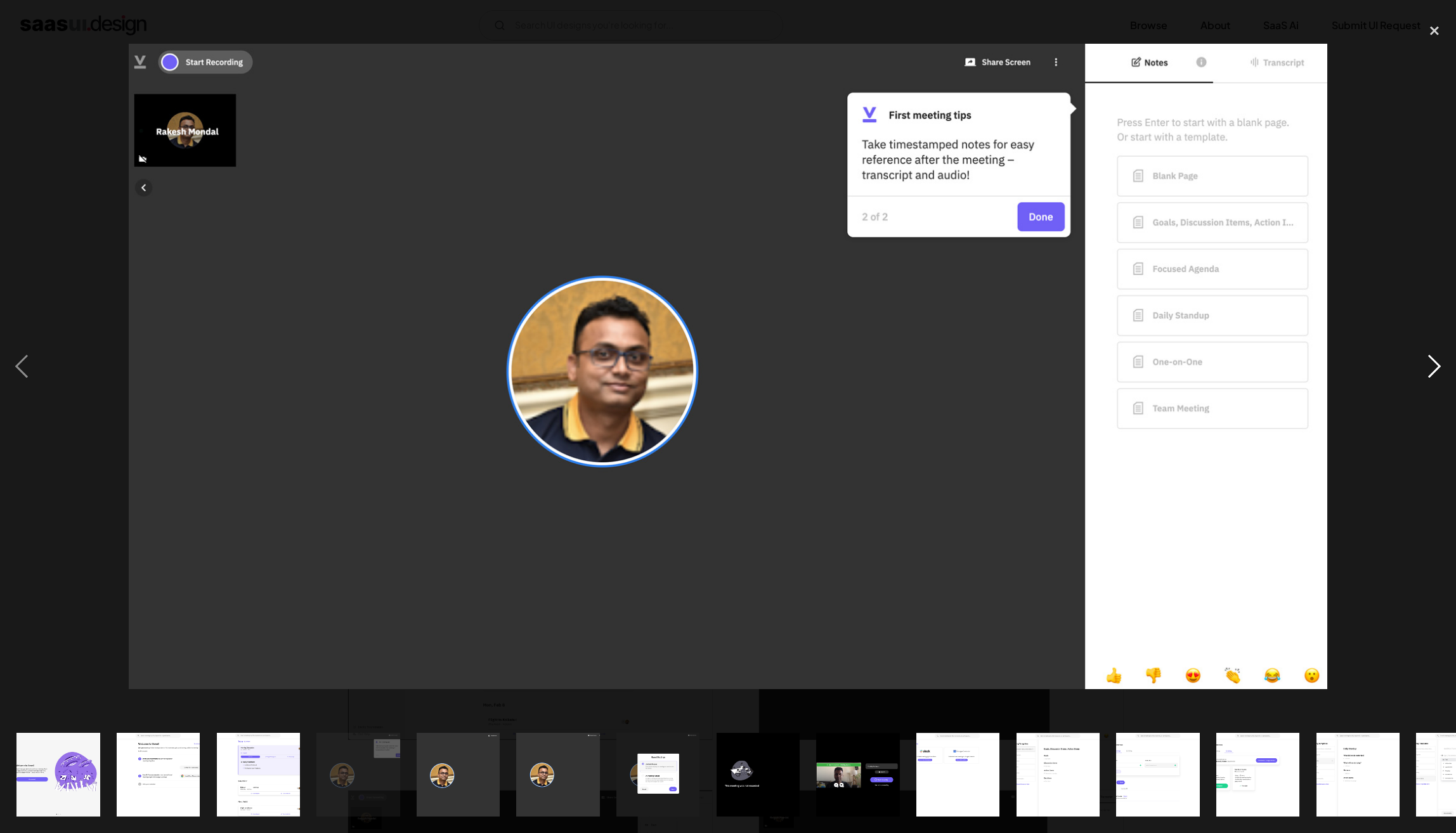
click at [1438, 371] on div "next image" at bounding box center [1434, 367] width 43 height 700
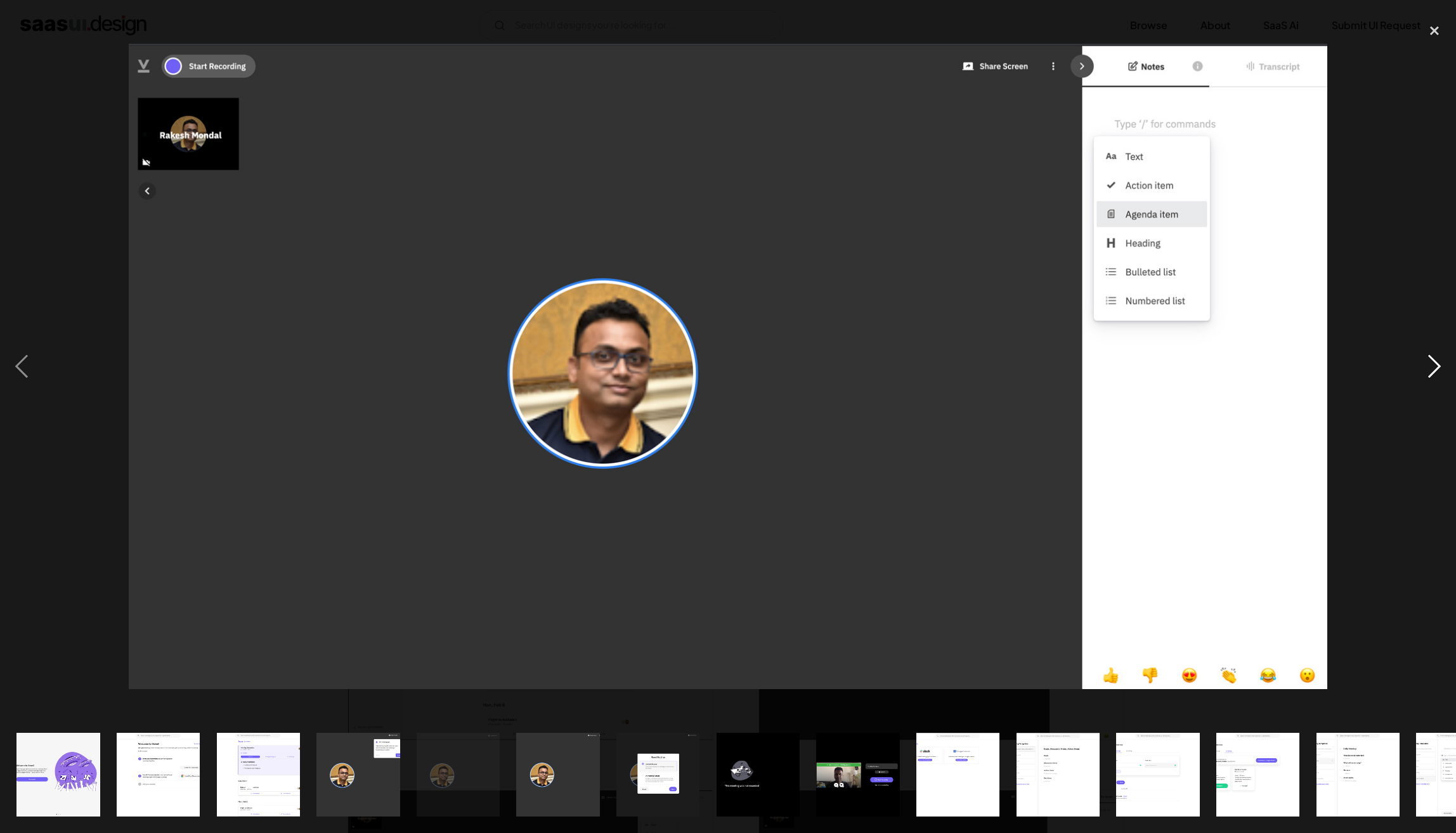
click at [1438, 372] on div "next image" at bounding box center [1434, 367] width 43 height 700
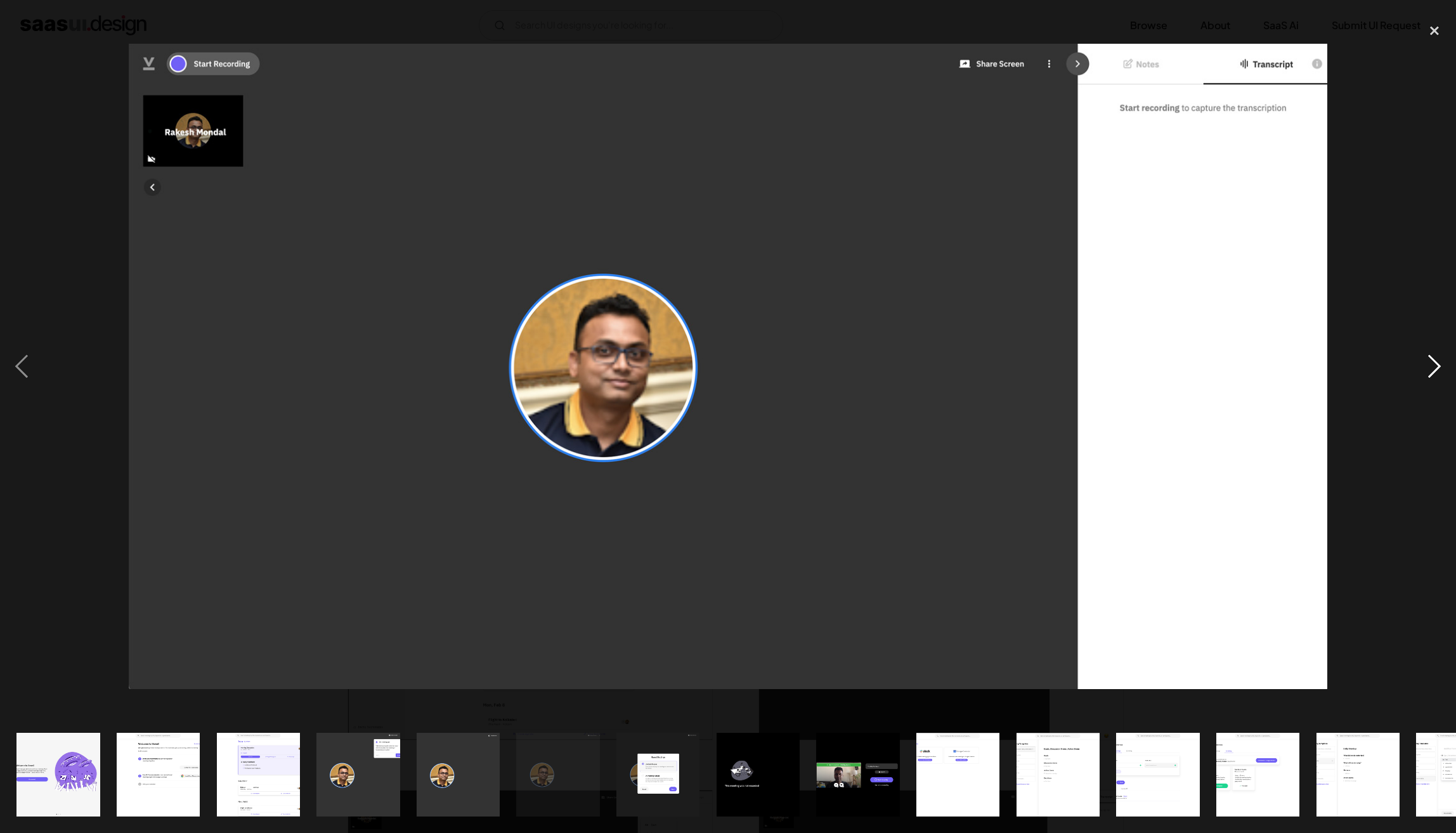
click at [1438, 372] on div "next image" at bounding box center [1434, 367] width 43 height 700
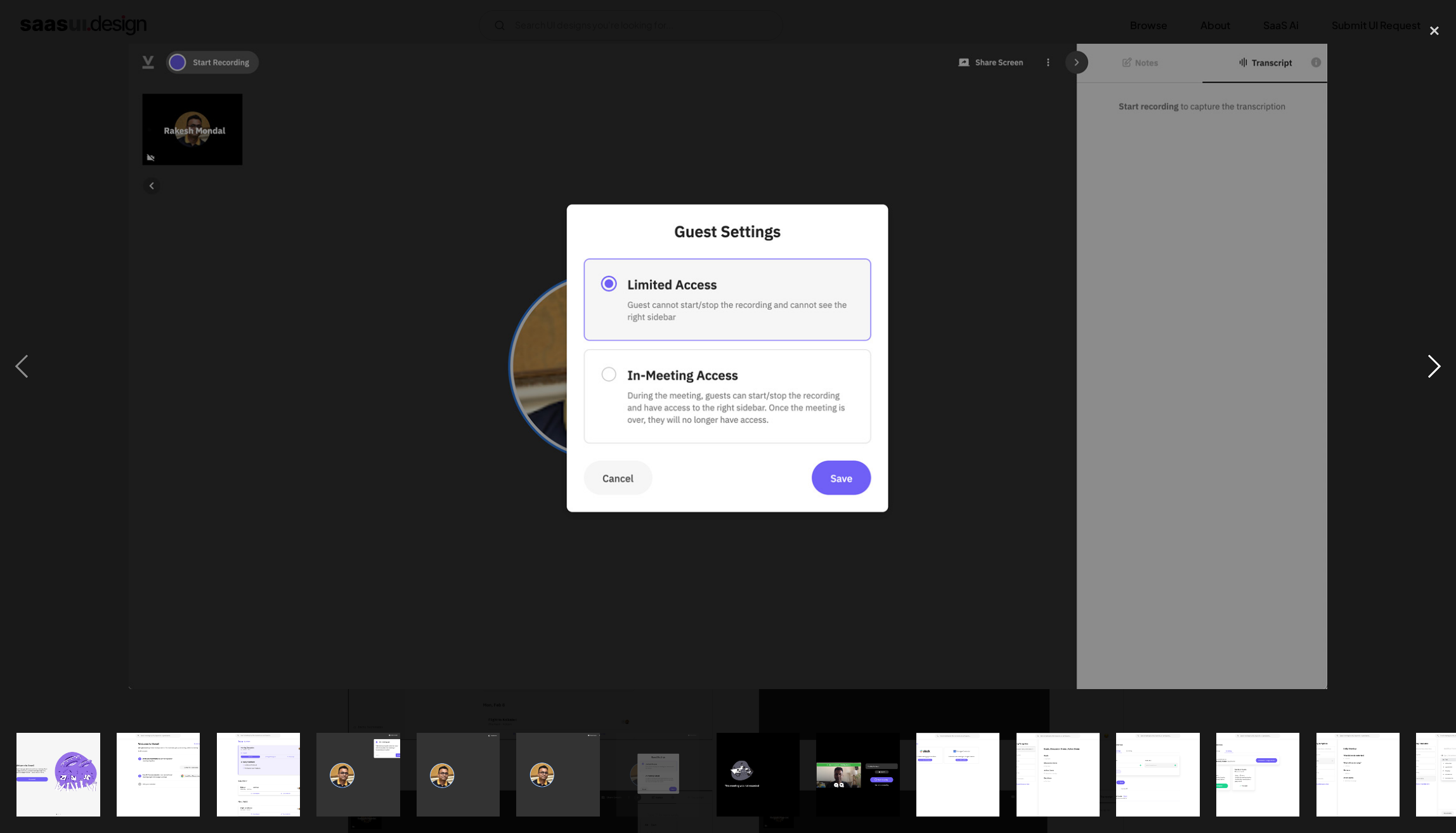
click at [1438, 372] on div "next image" at bounding box center [1434, 367] width 43 height 700
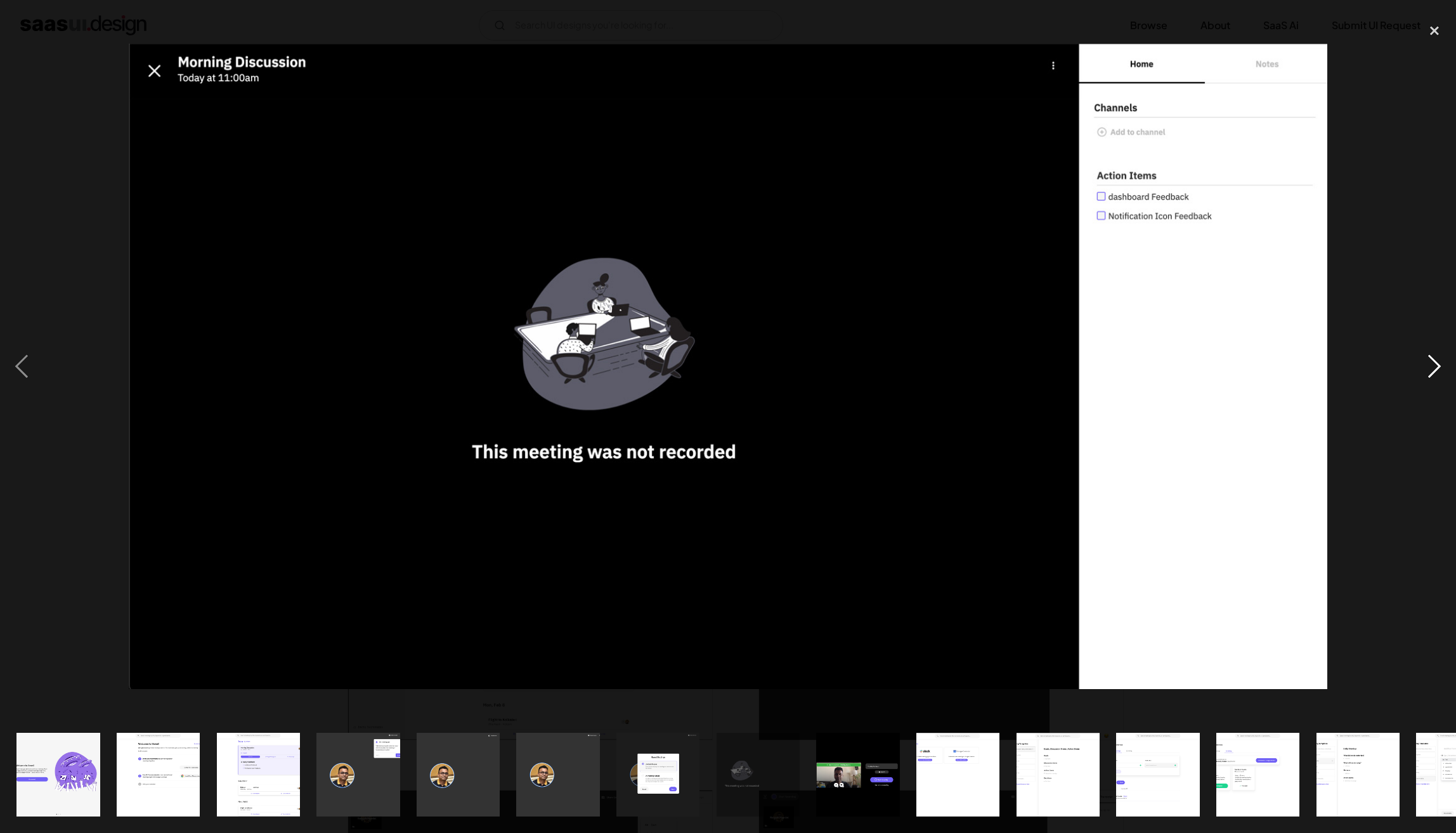
click at [1438, 372] on div "next image" at bounding box center [1434, 367] width 43 height 700
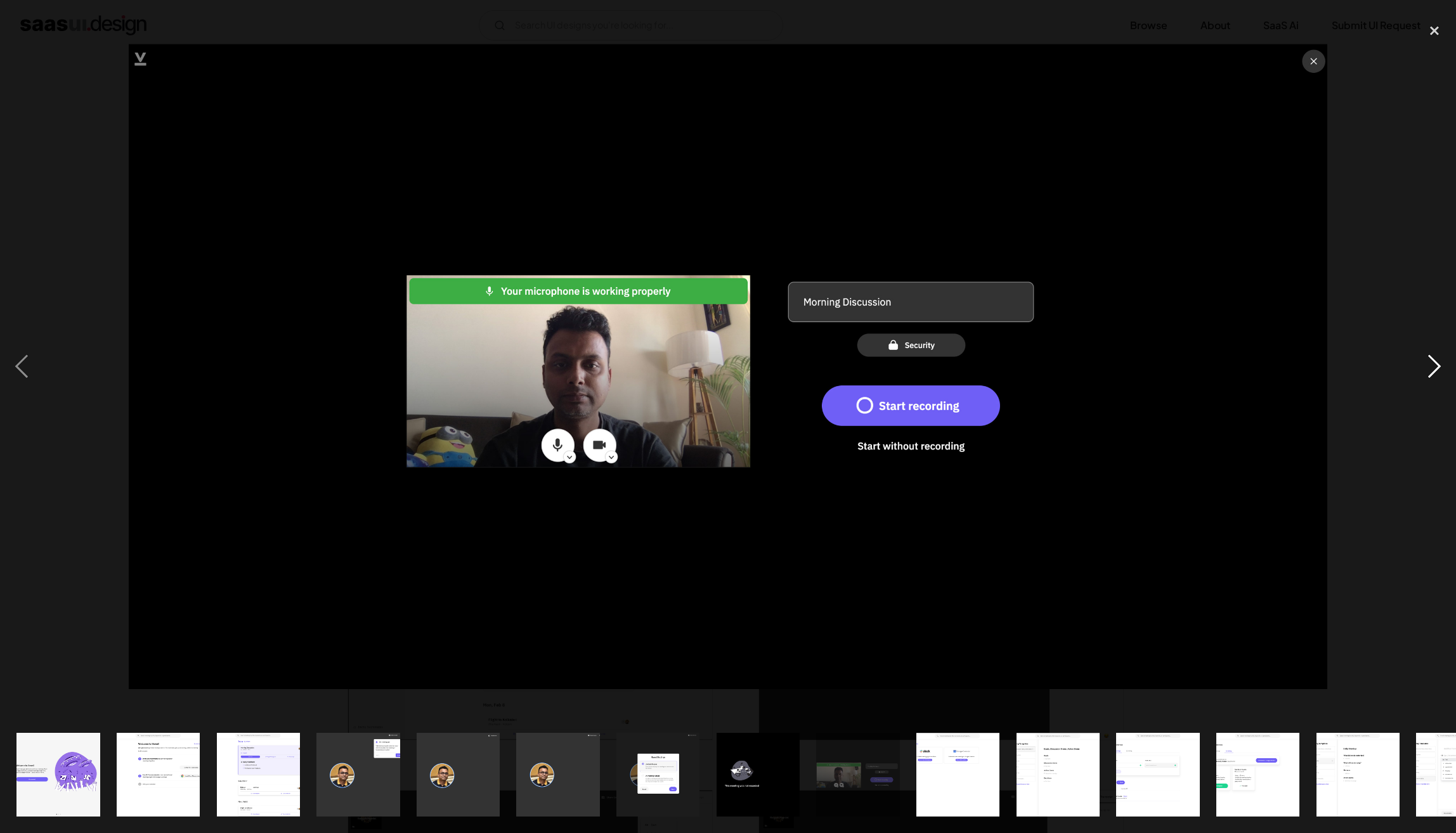
click at [1438, 372] on div "next image" at bounding box center [1434, 367] width 43 height 700
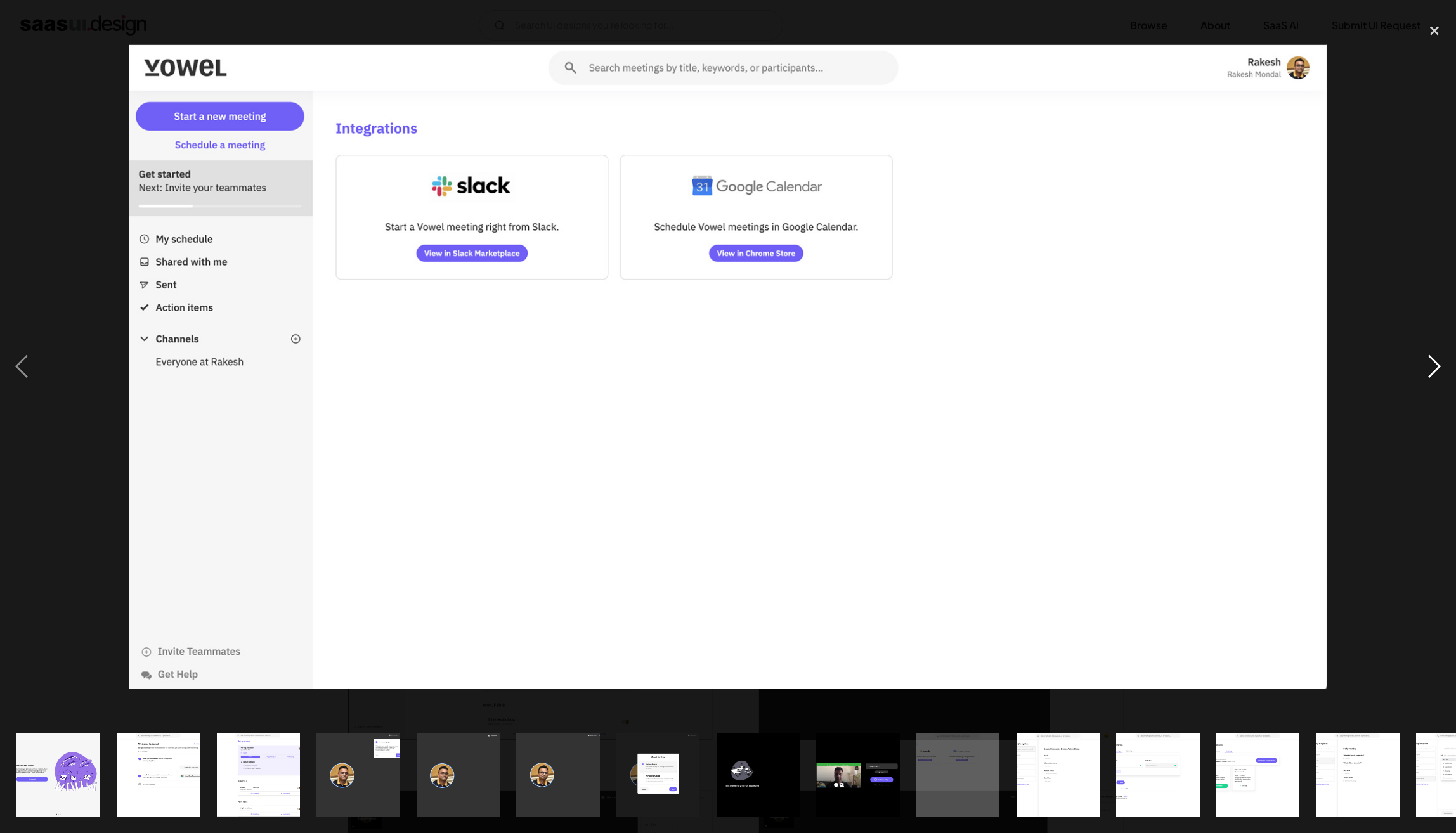
click at [1438, 372] on div "next image" at bounding box center [1434, 367] width 43 height 700
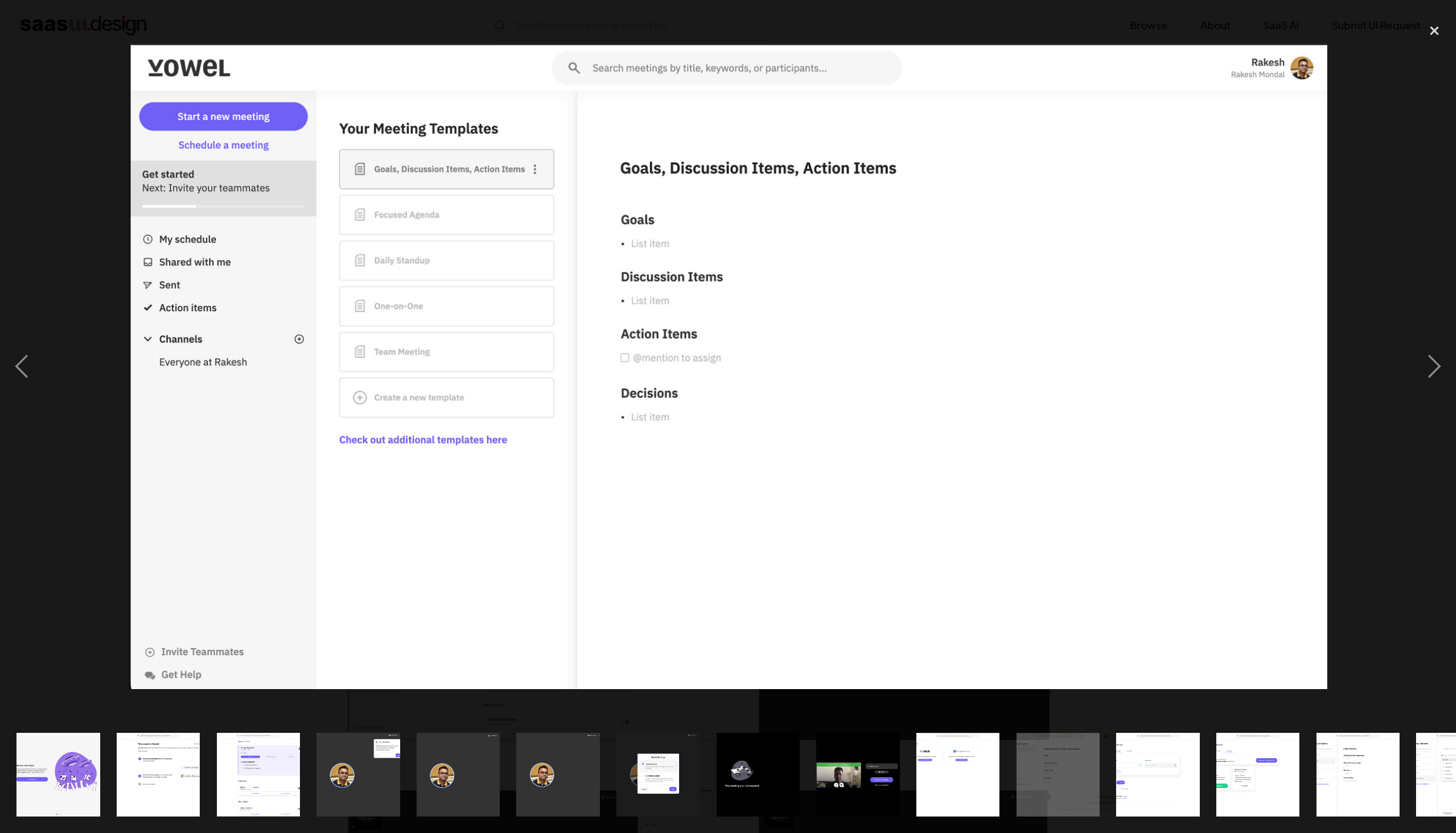
click at [1395, 350] on div at bounding box center [728, 367] width 1456 height 700
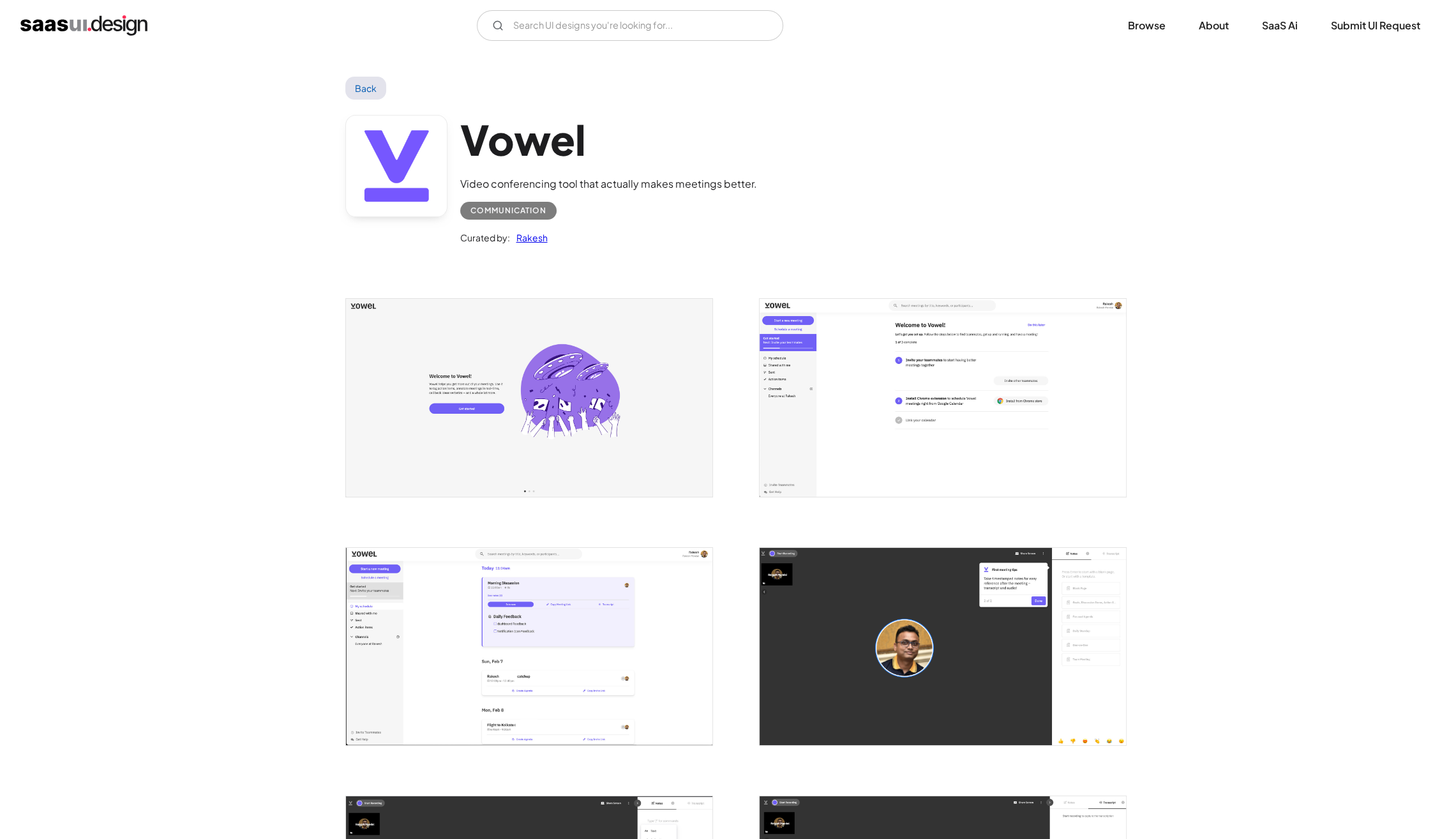
click at [355, 96] on link "Back" at bounding box center [366, 87] width 42 height 23
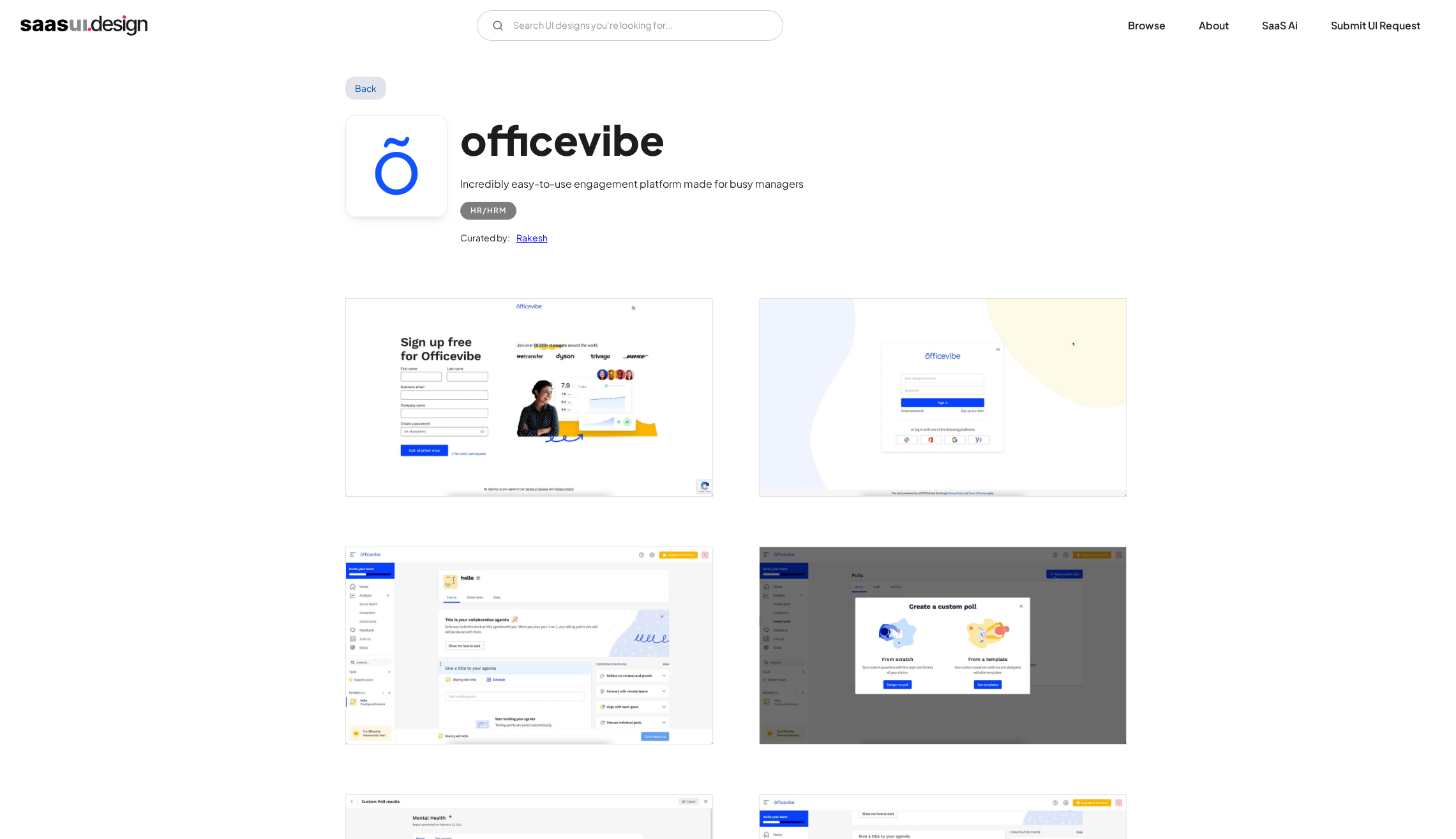
click at [643, 416] on img "open lightbox" at bounding box center [529, 397] width 366 height 197
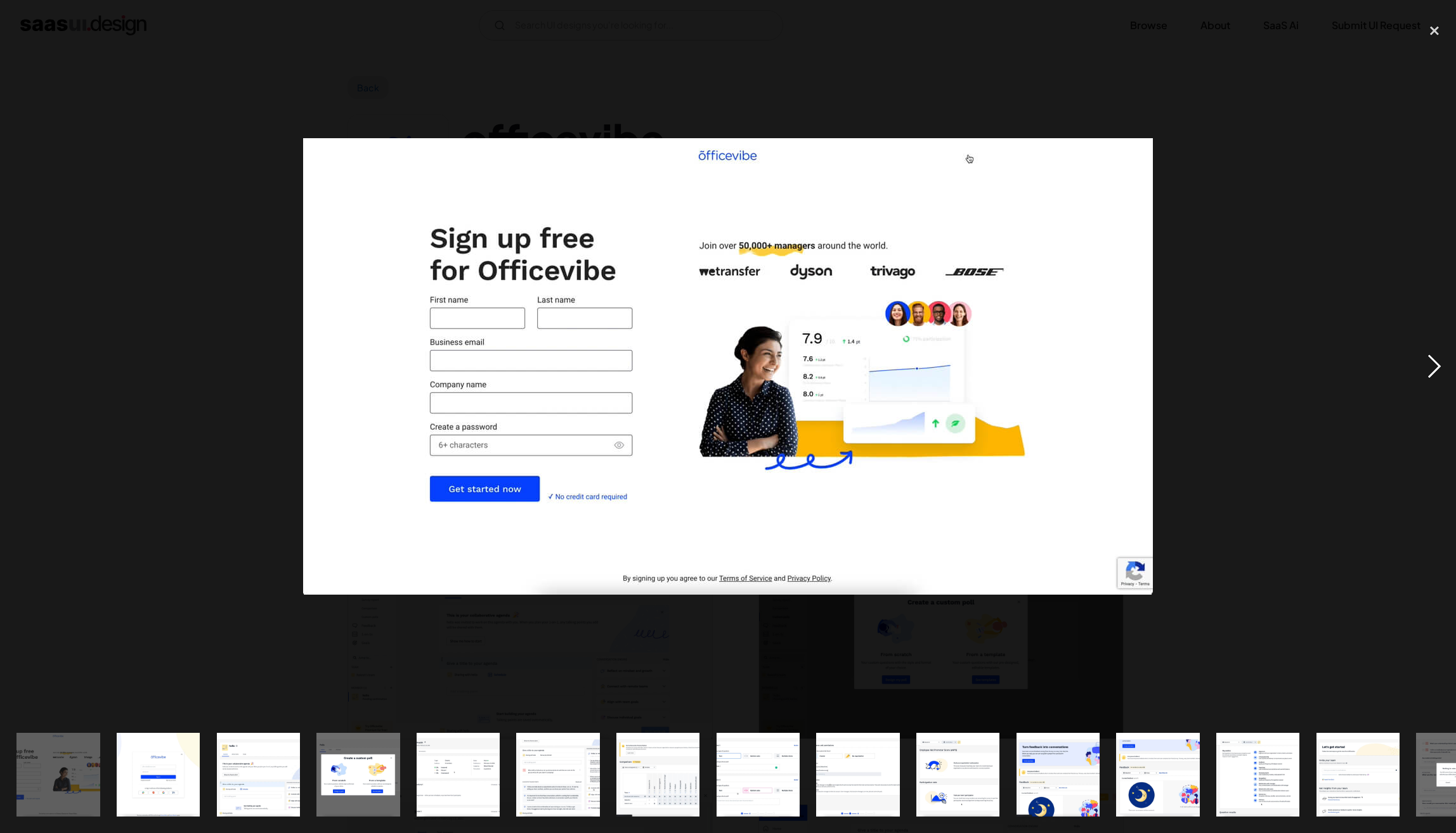
click at [1433, 365] on div "next image" at bounding box center [1434, 367] width 43 height 700
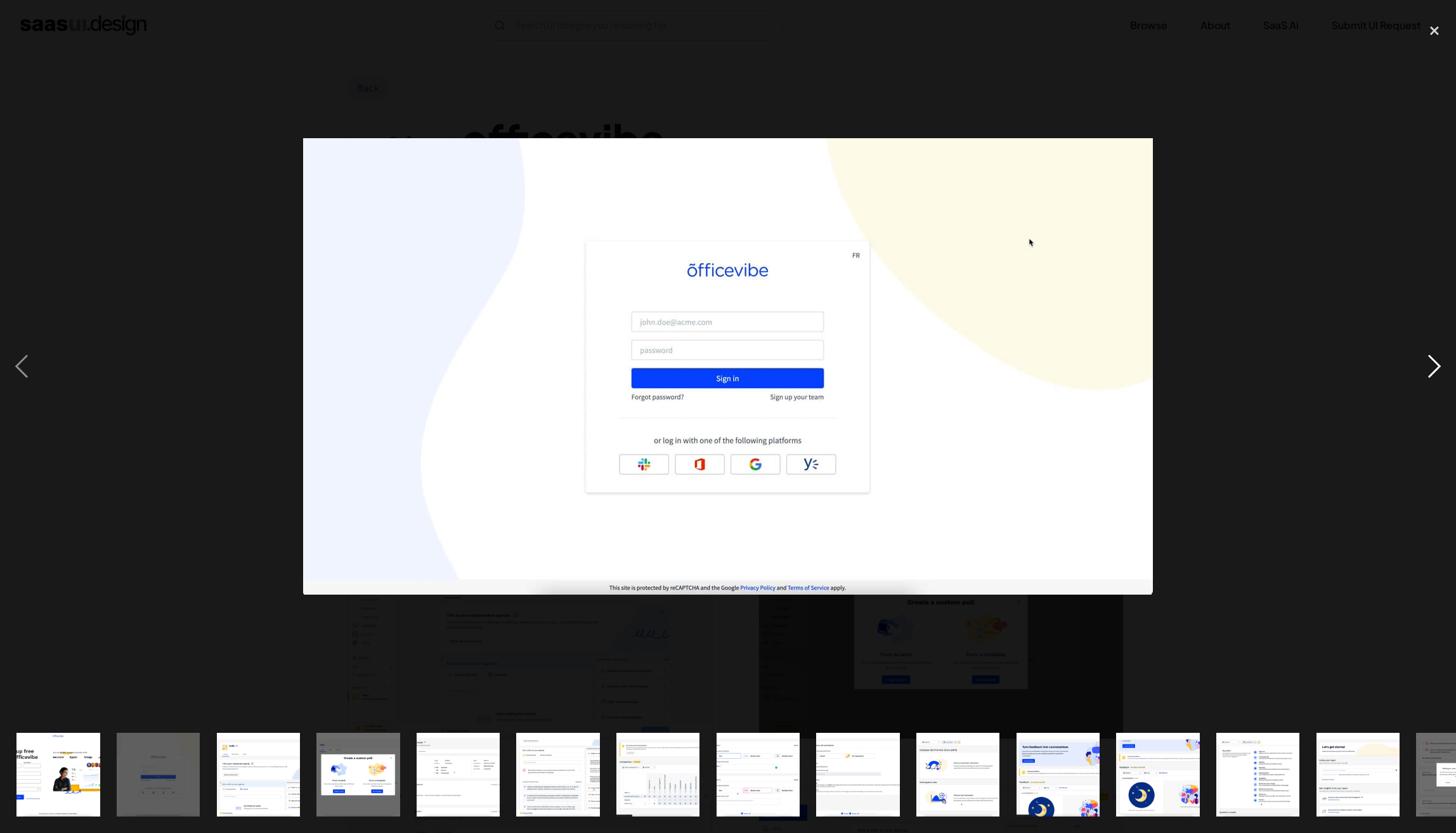
click at [1436, 363] on div "next image" at bounding box center [1434, 367] width 43 height 700
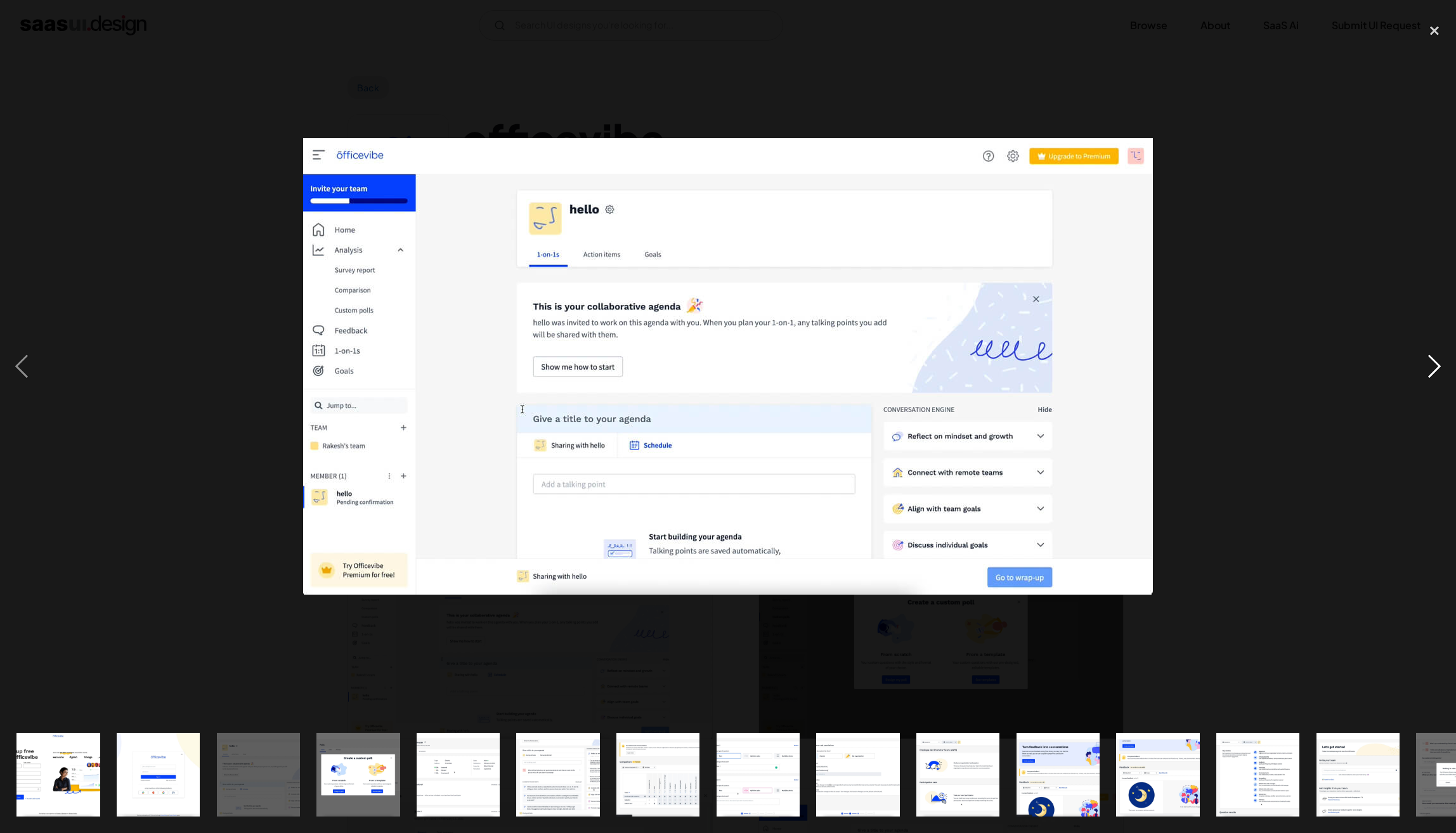
click at [1441, 361] on div "next image" at bounding box center [1434, 367] width 43 height 700
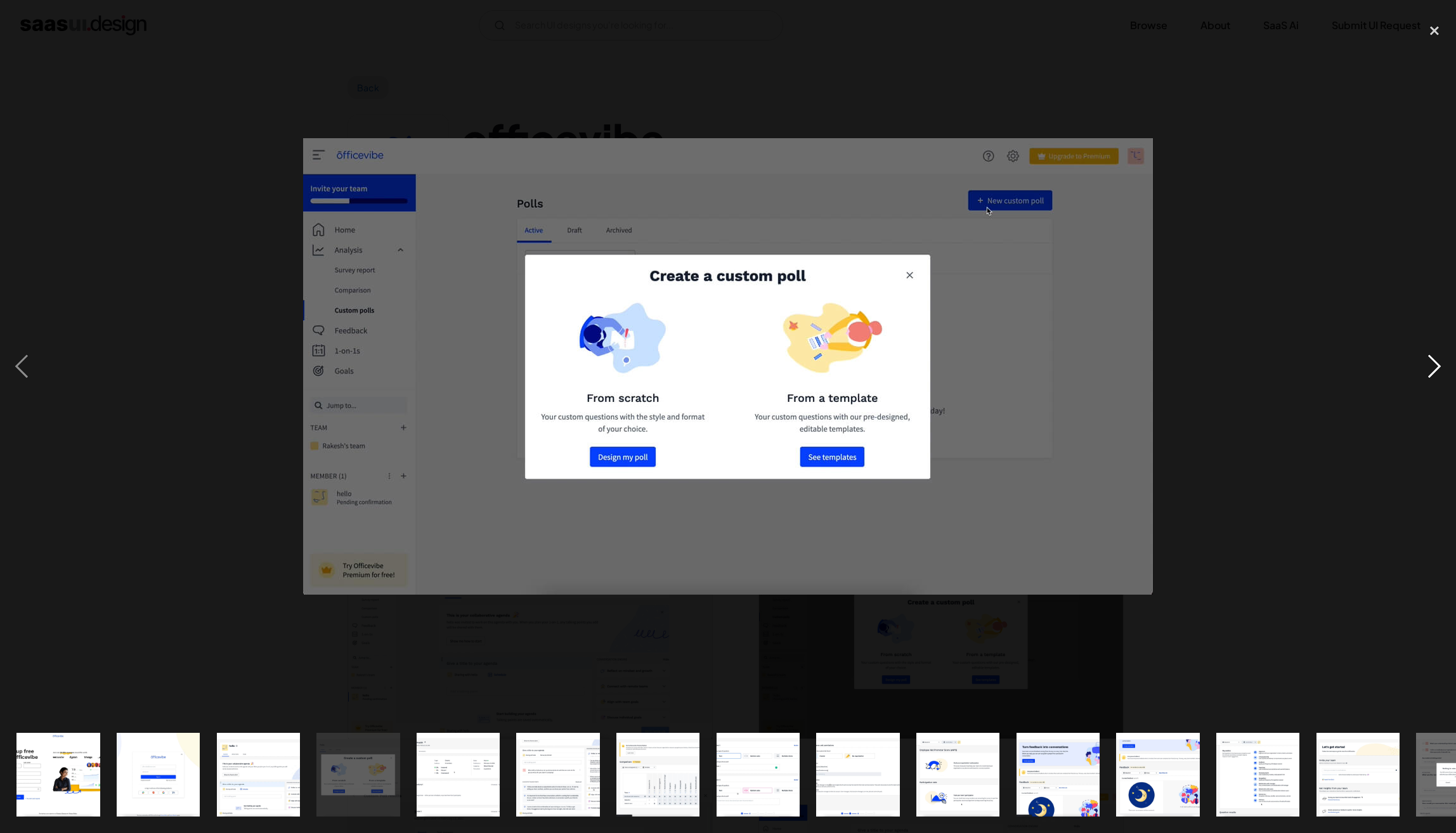
click at [1441, 361] on div "next image" at bounding box center [1434, 367] width 43 height 700
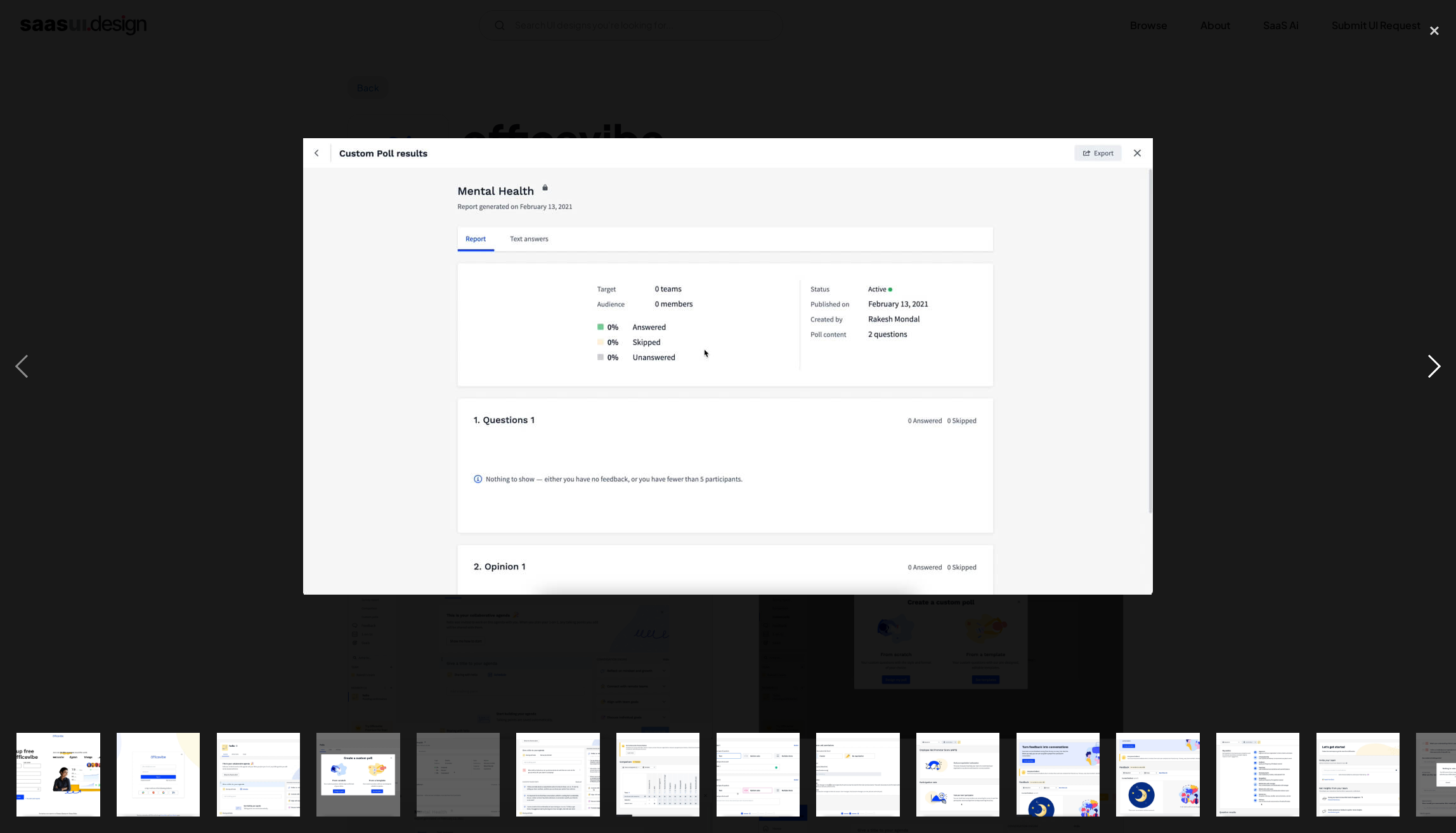
click at [1441, 361] on div "next image" at bounding box center [1434, 367] width 43 height 700
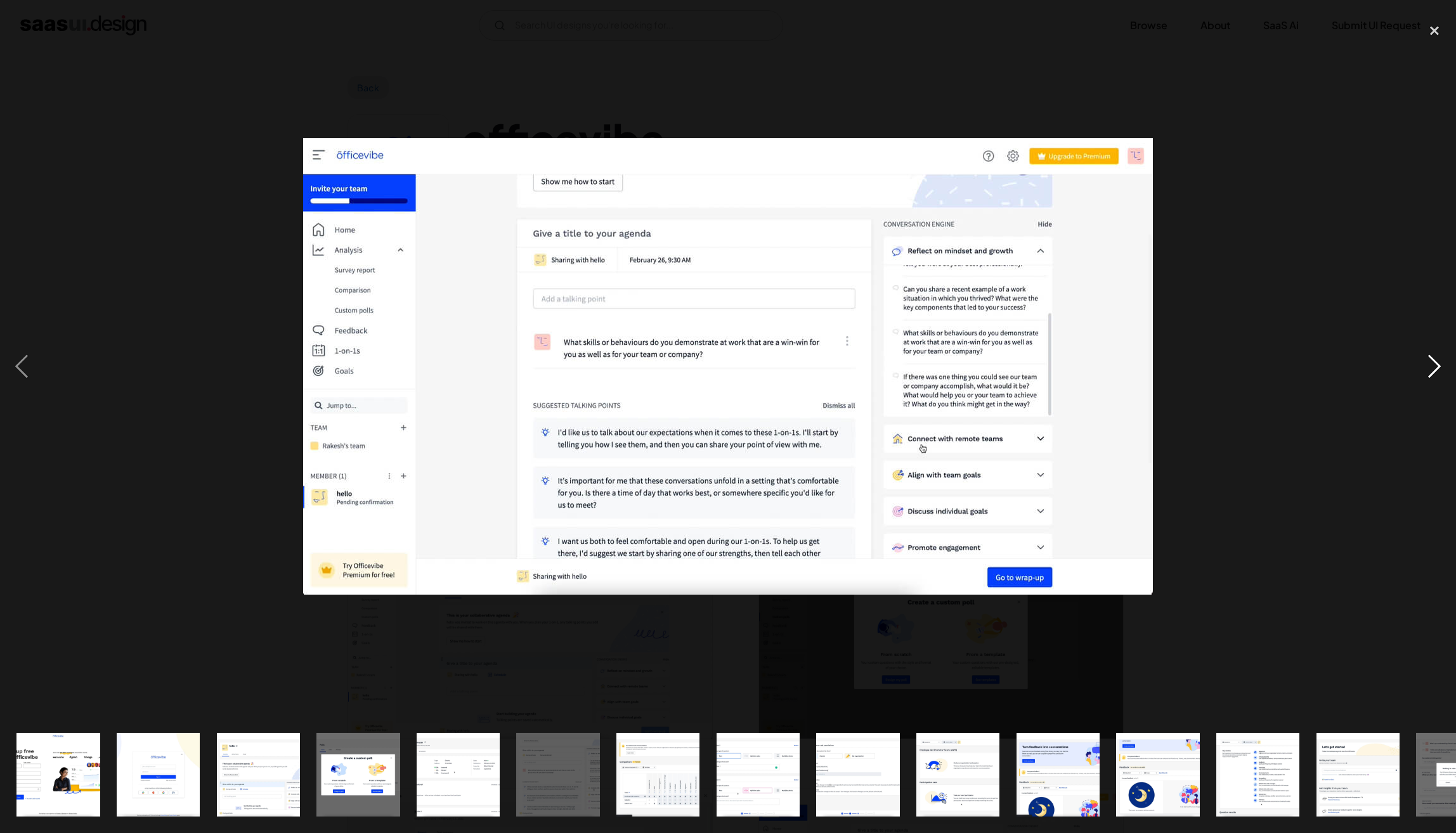
click at [1441, 361] on div "next image" at bounding box center [1434, 367] width 43 height 700
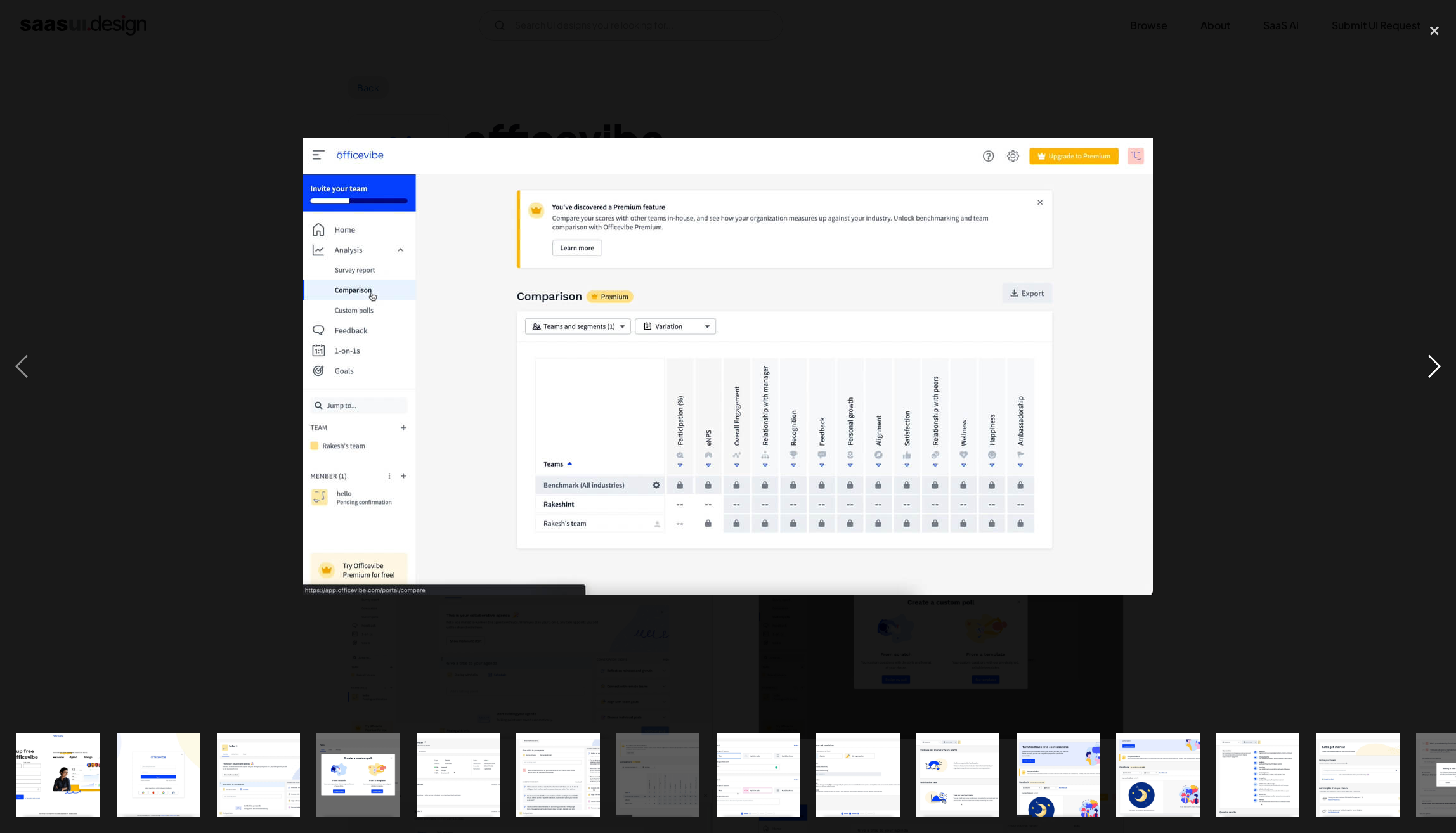
click at [1441, 361] on div "next image" at bounding box center [1434, 367] width 43 height 700
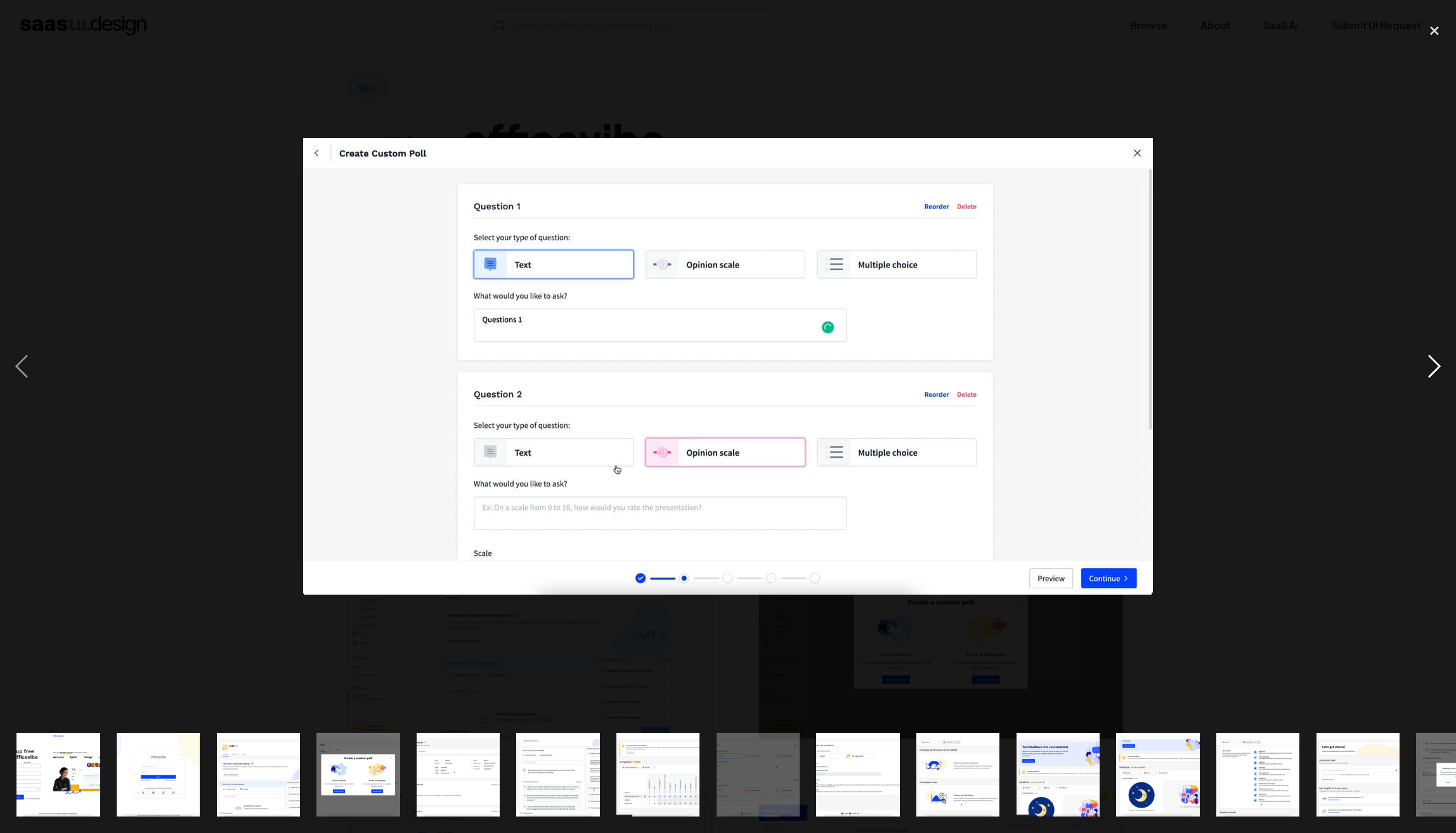
click at [1441, 361] on div "next image" at bounding box center [1434, 367] width 43 height 700
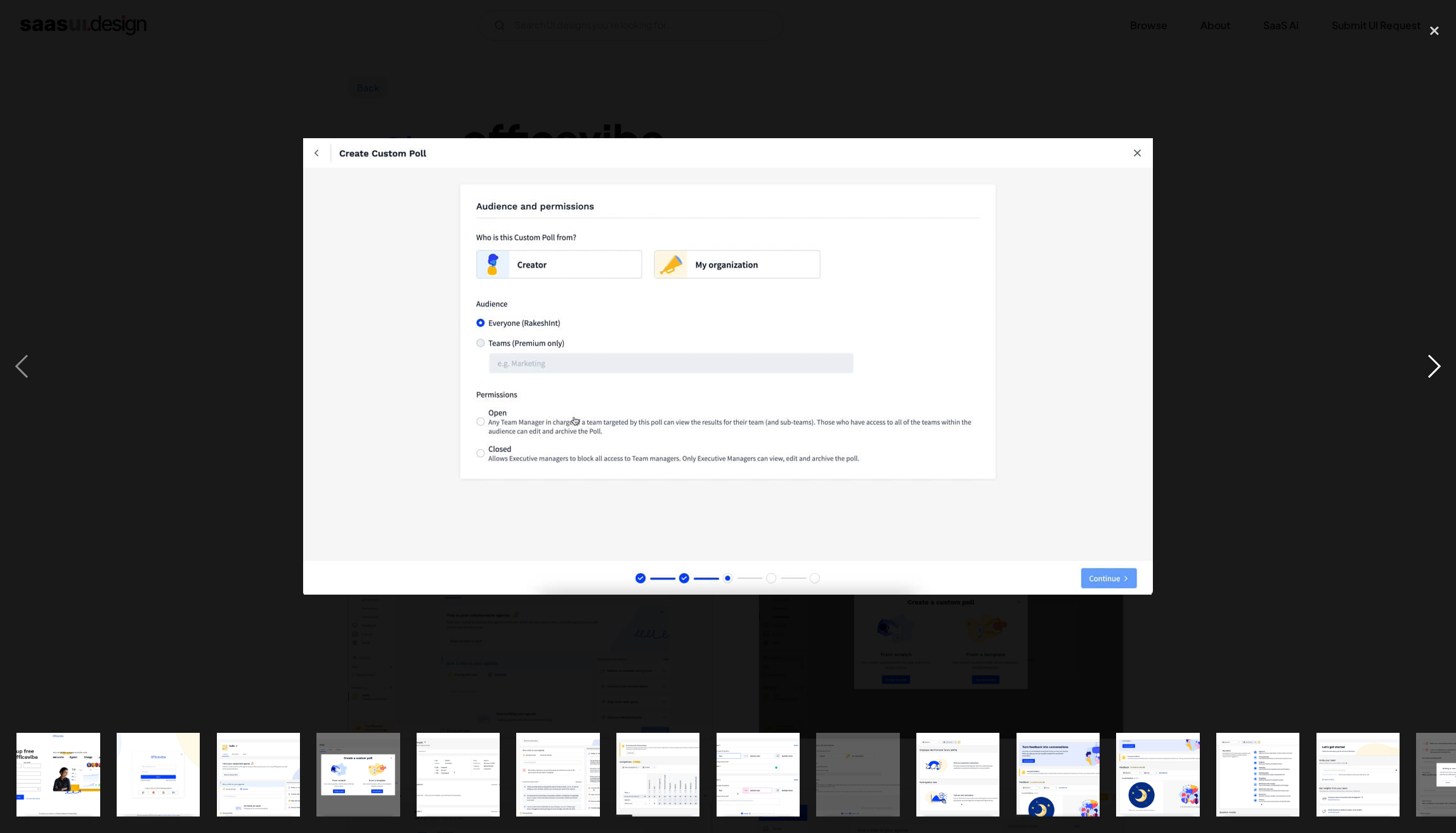
click at [1441, 361] on div "next image" at bounding box center [1434, 367] width 43 height 700
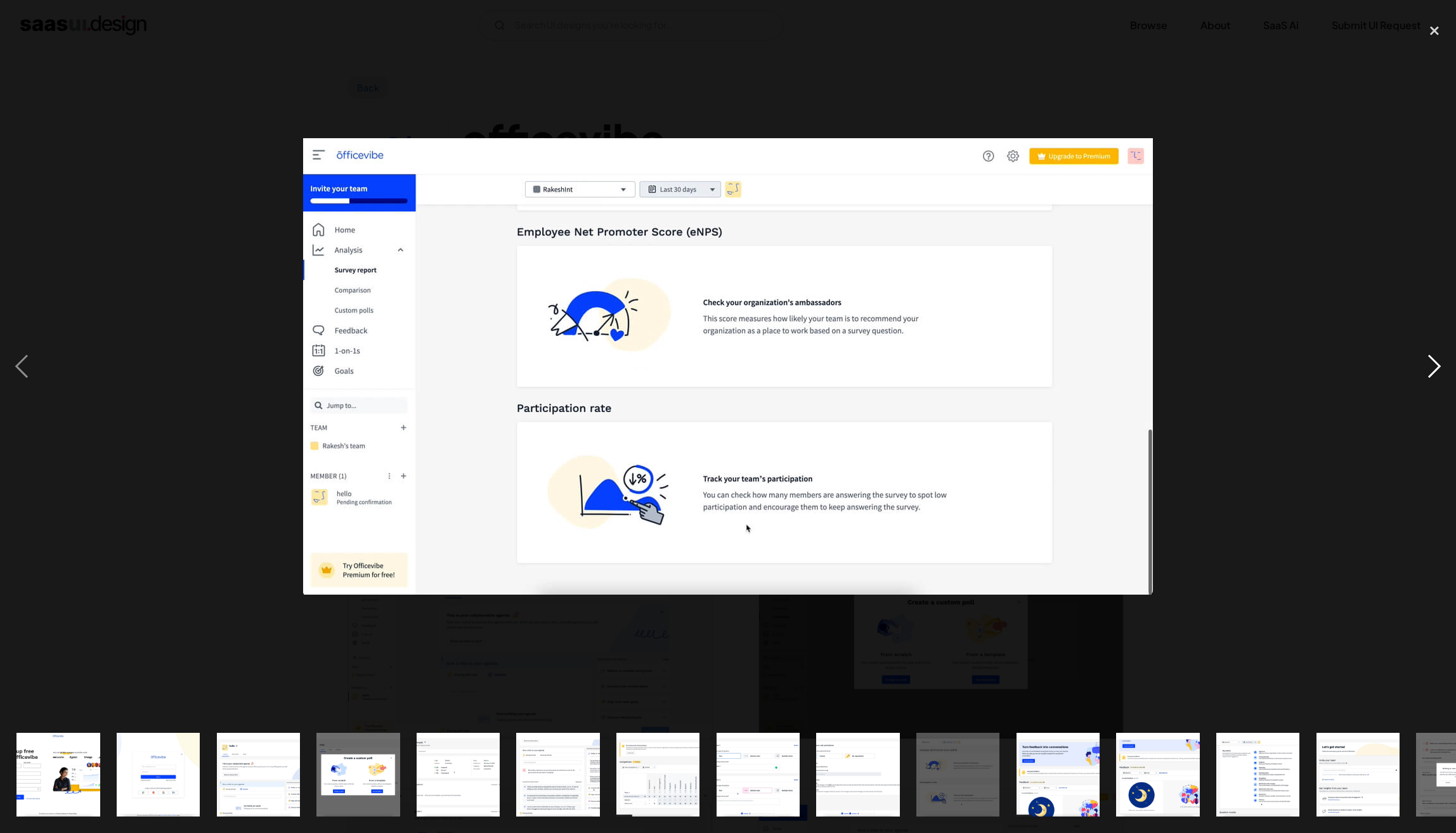
click at [1441, 361] on div "next image" at bounding box center [1434, 367] width 43 height 700
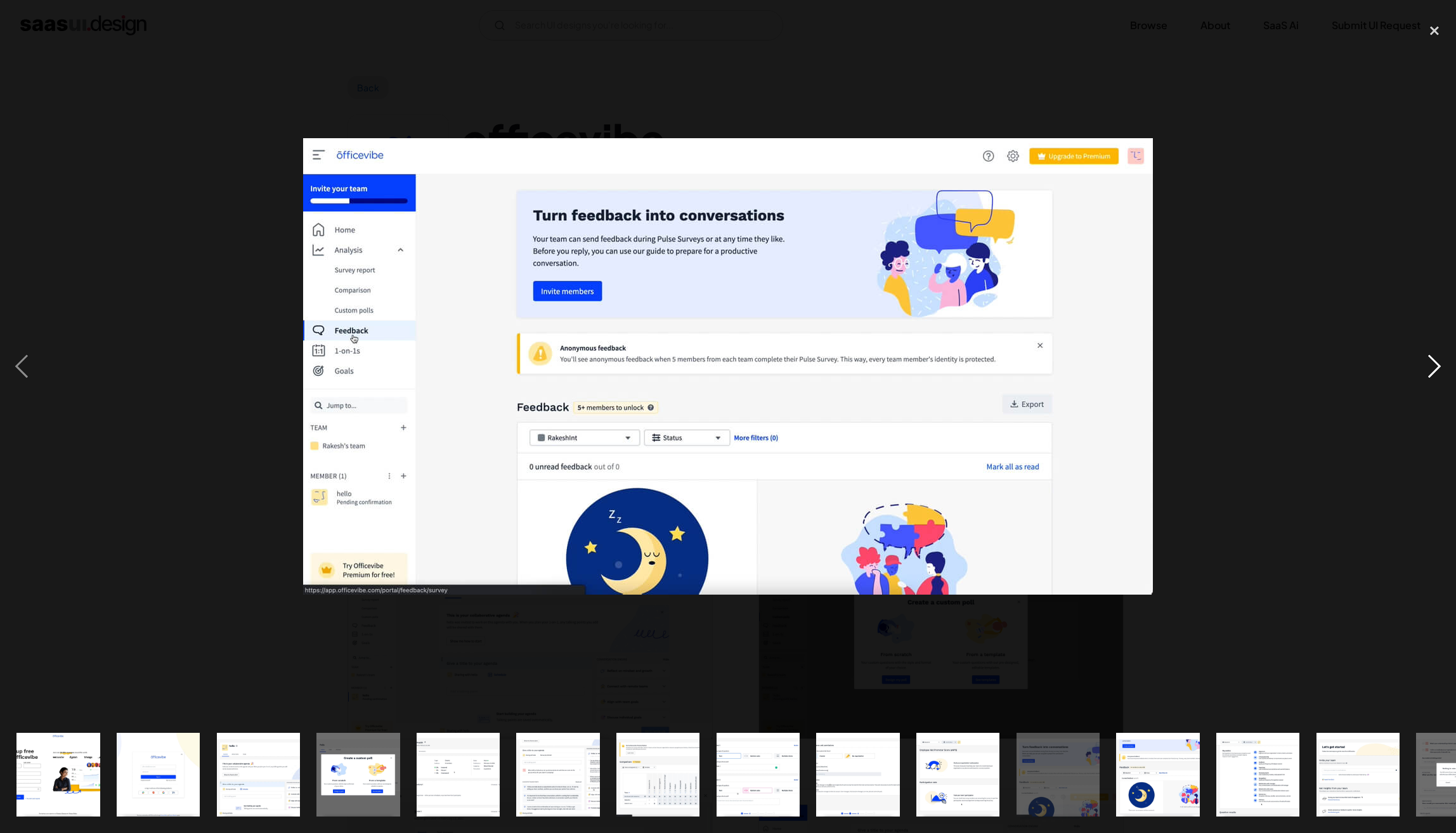
click at [1441, 362] on div "next image" at bounding box center [1434, 367] width 43 height 700
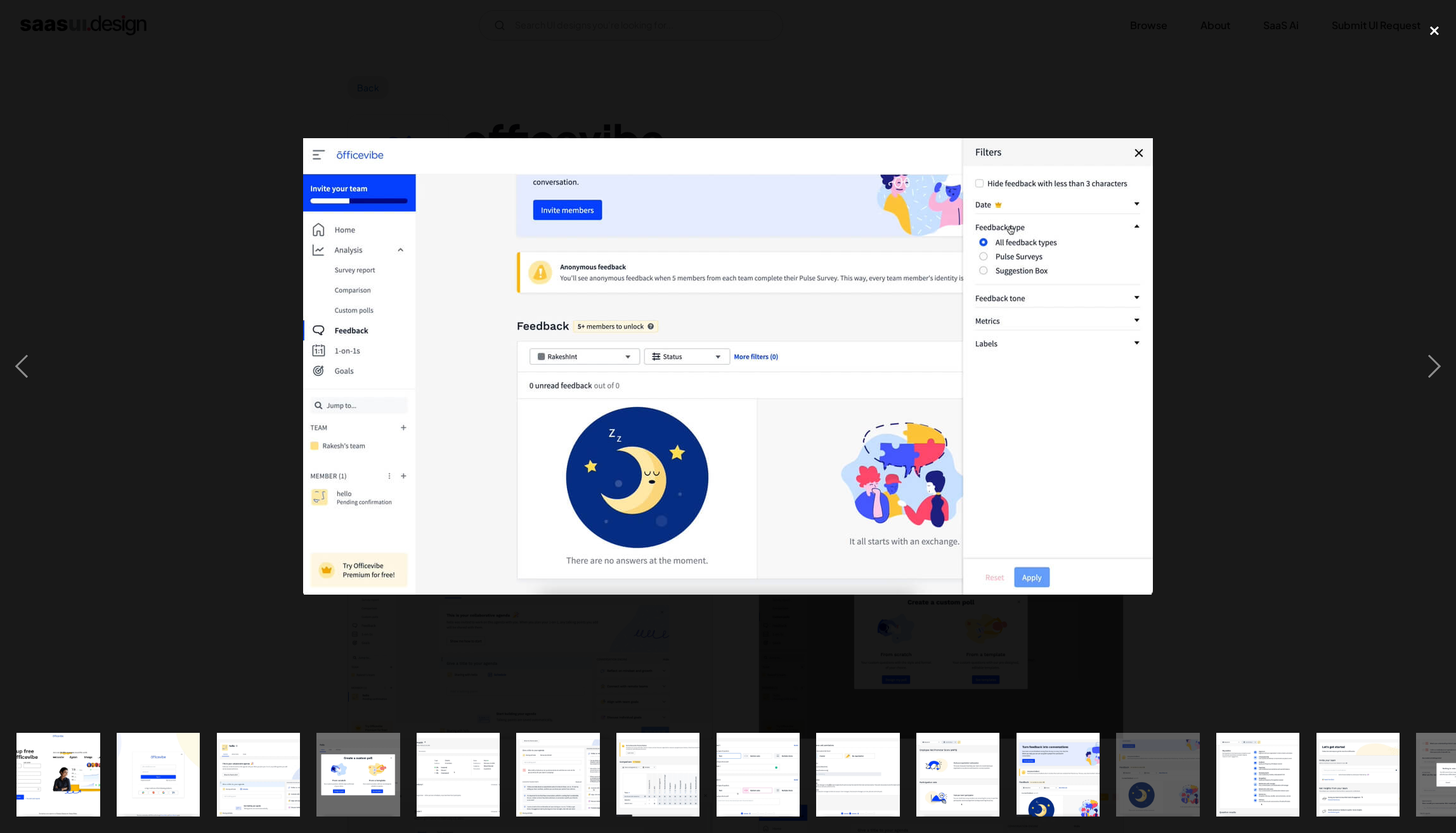
click at [1427, 21] on div "close lightbox" at bounding box center [1434, 30] width 43 height 28
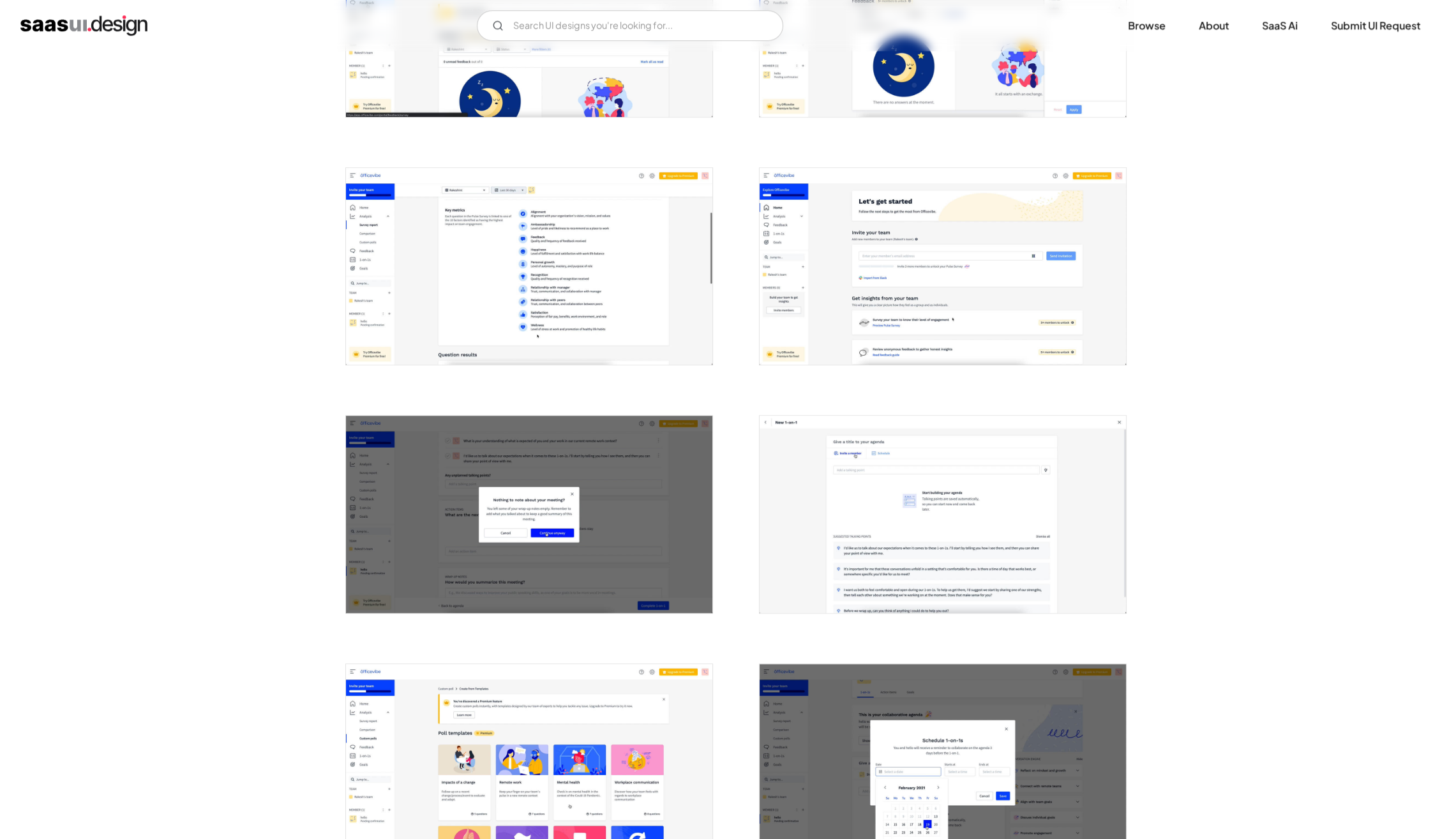
scroll to position [1608, 0]
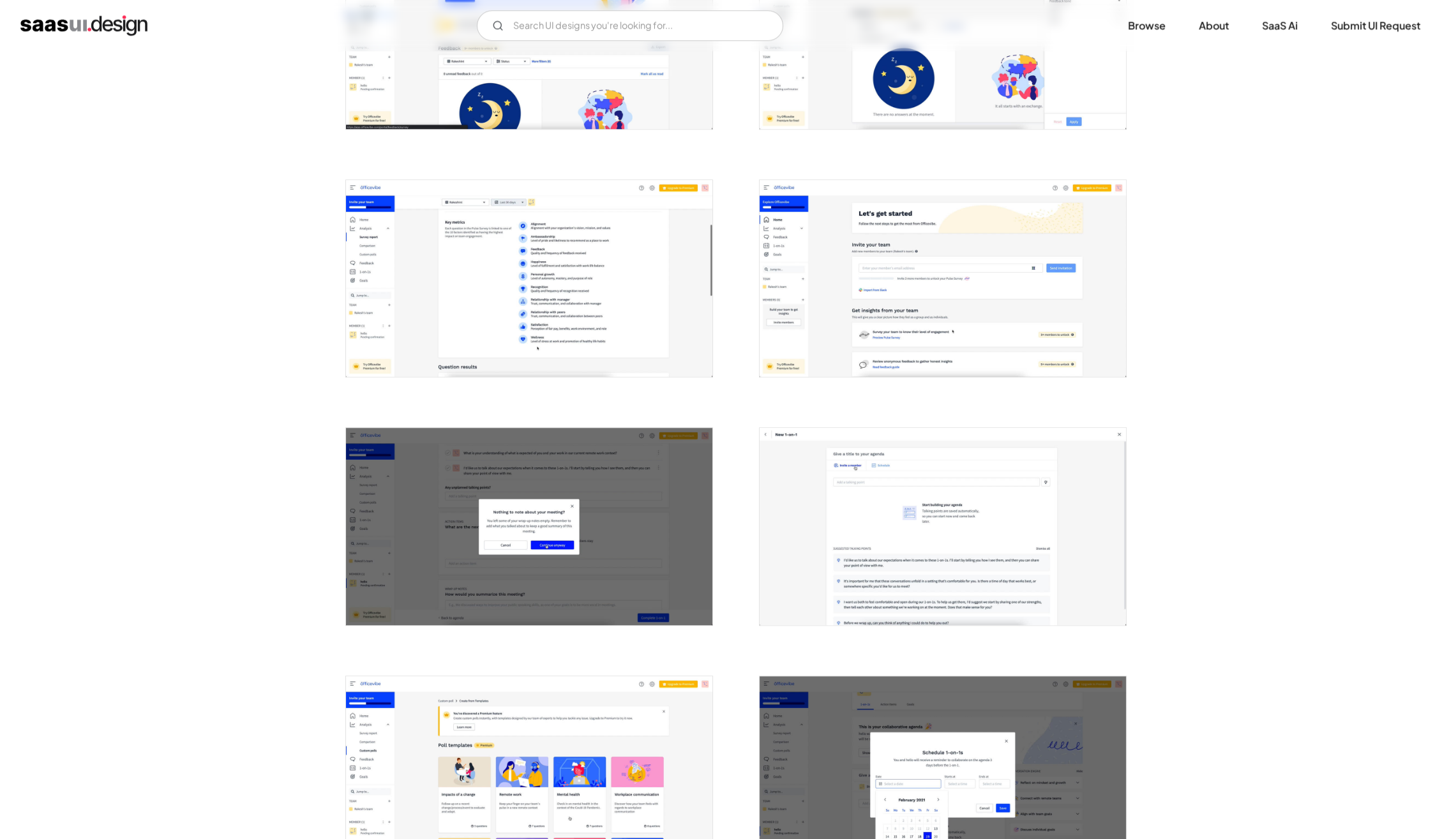
click at [921, 255] on img "open lightbox" at bounding box center [943, 278] width 366 height 197
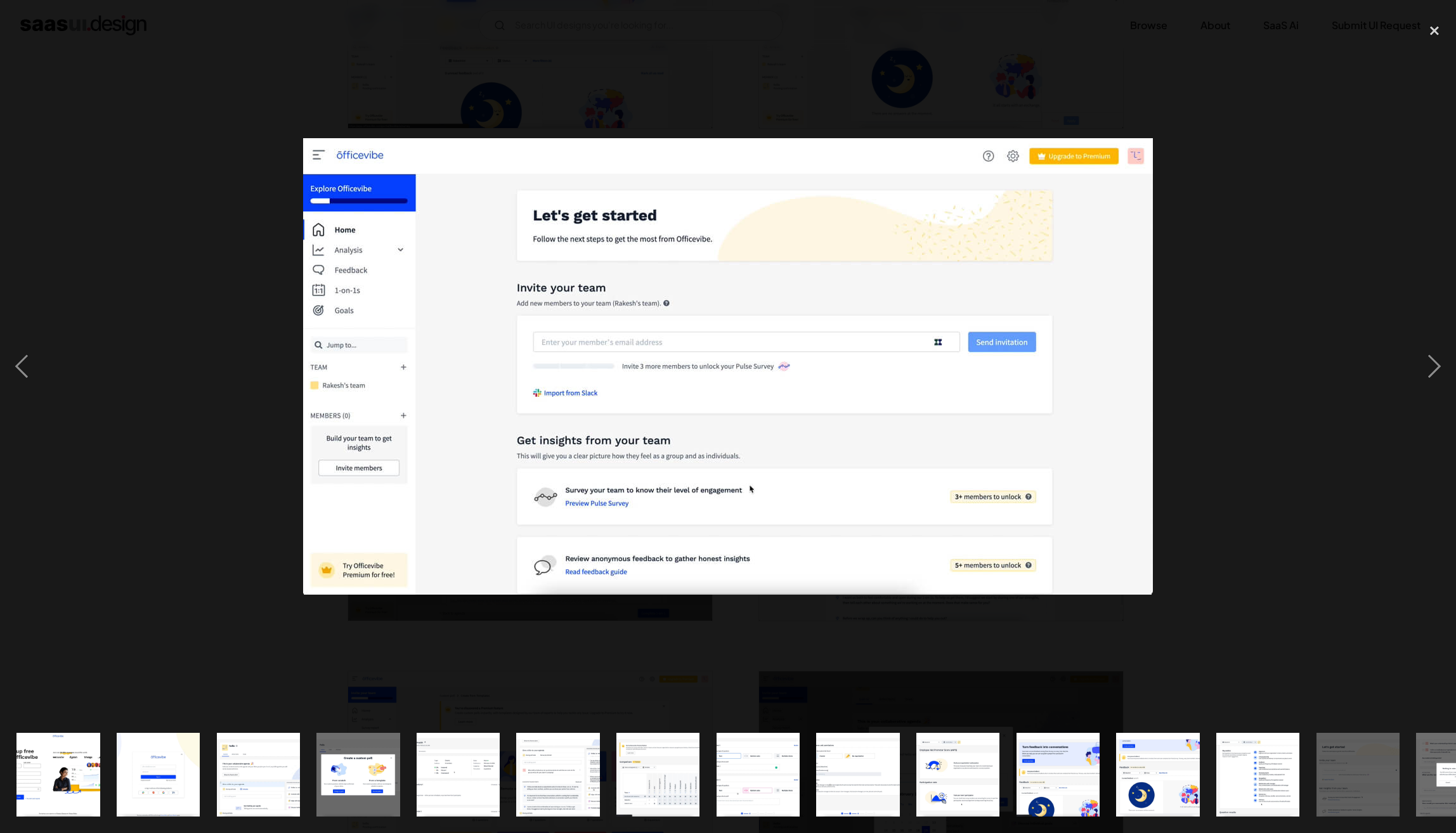
click at [213, 146] on div at bounding box center [728, 367] width 1456 height 700
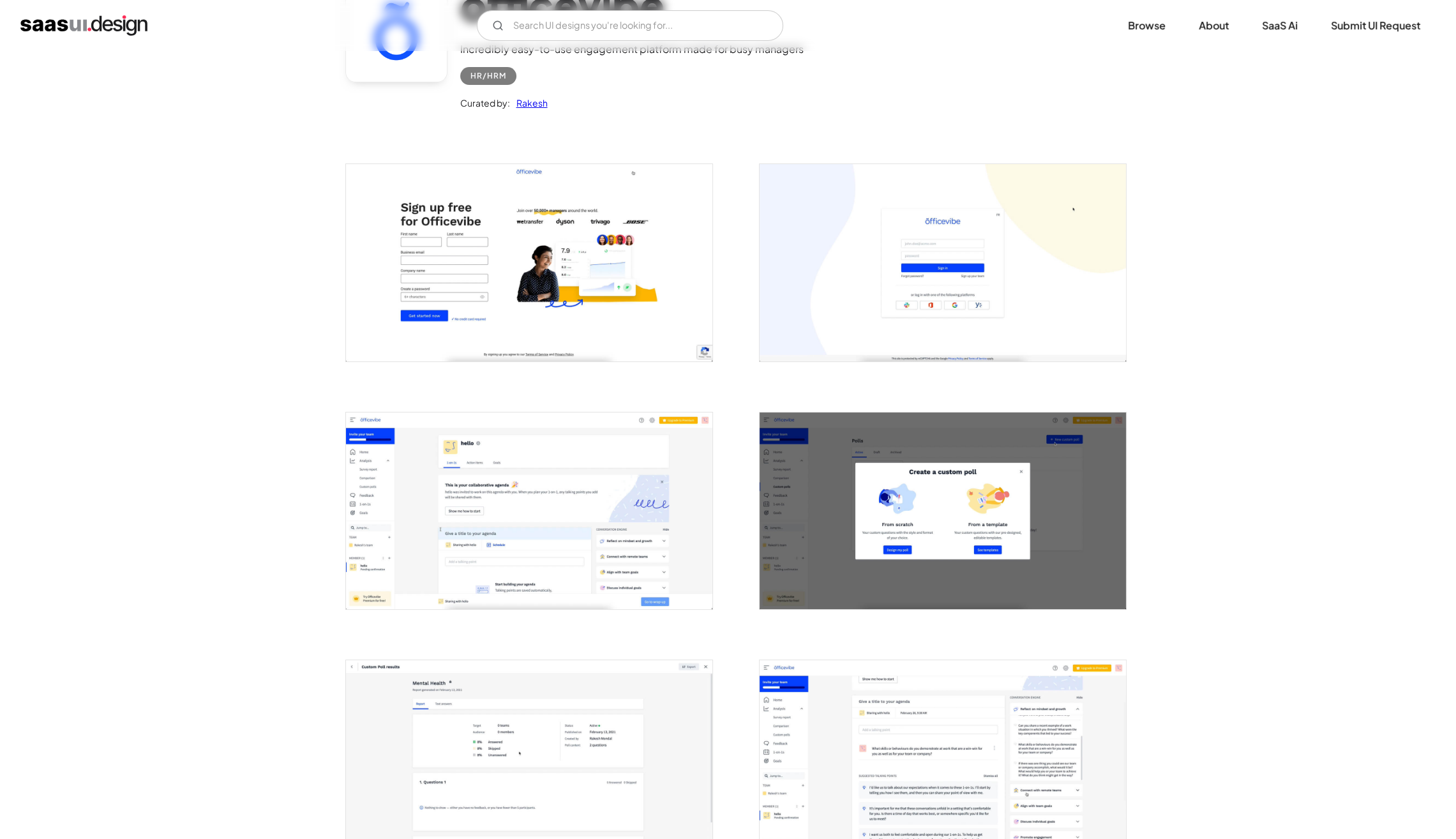
scroll to position [0, 0]
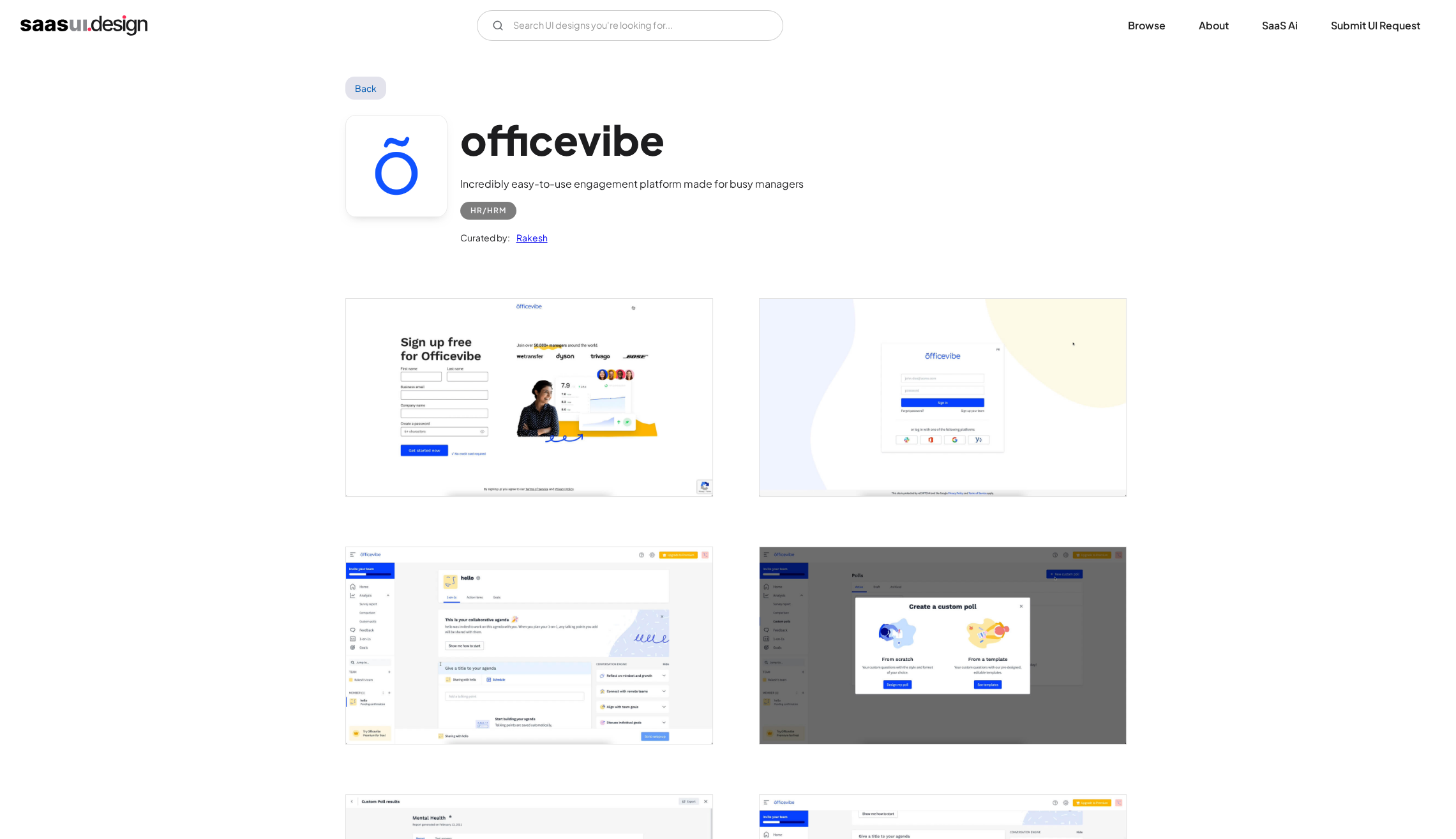
click at [353, 85] on link "Back" at bounding box center [366, 87] width 42 height 23
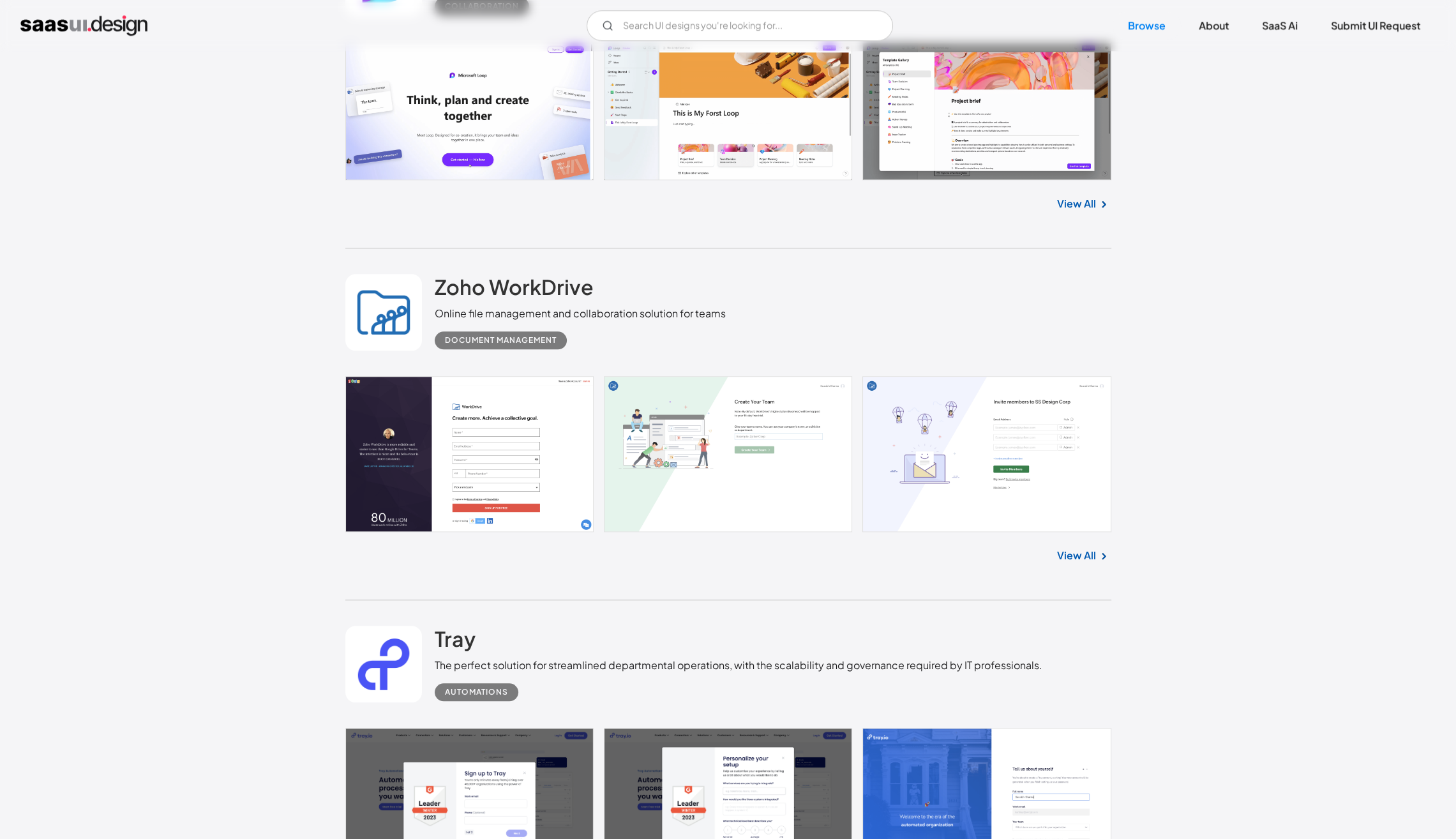
scroll to position [1945, 0]
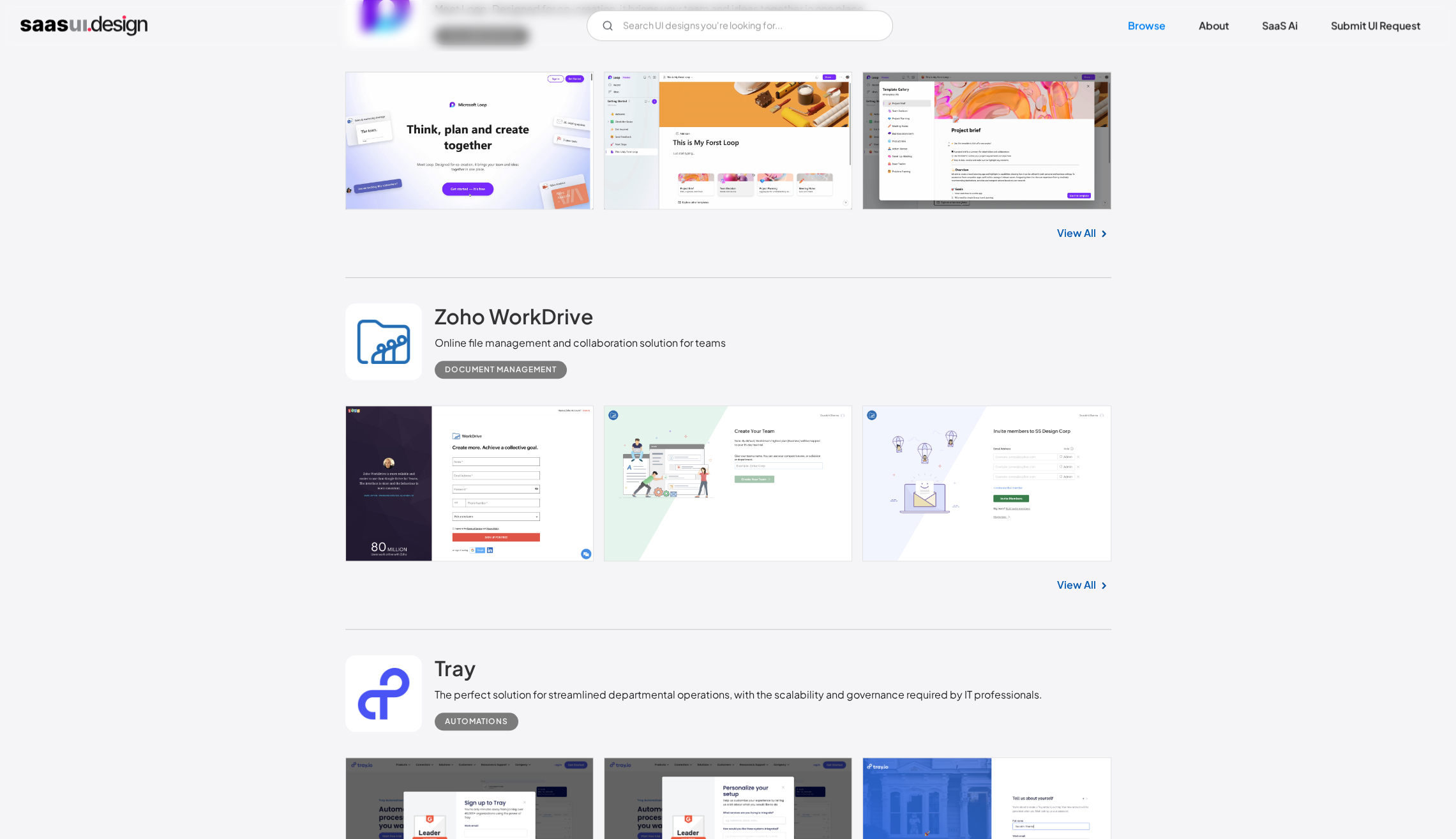
click at [1082, 239] on link "View All" at bounding box center [1077, 233] width 39 height 15
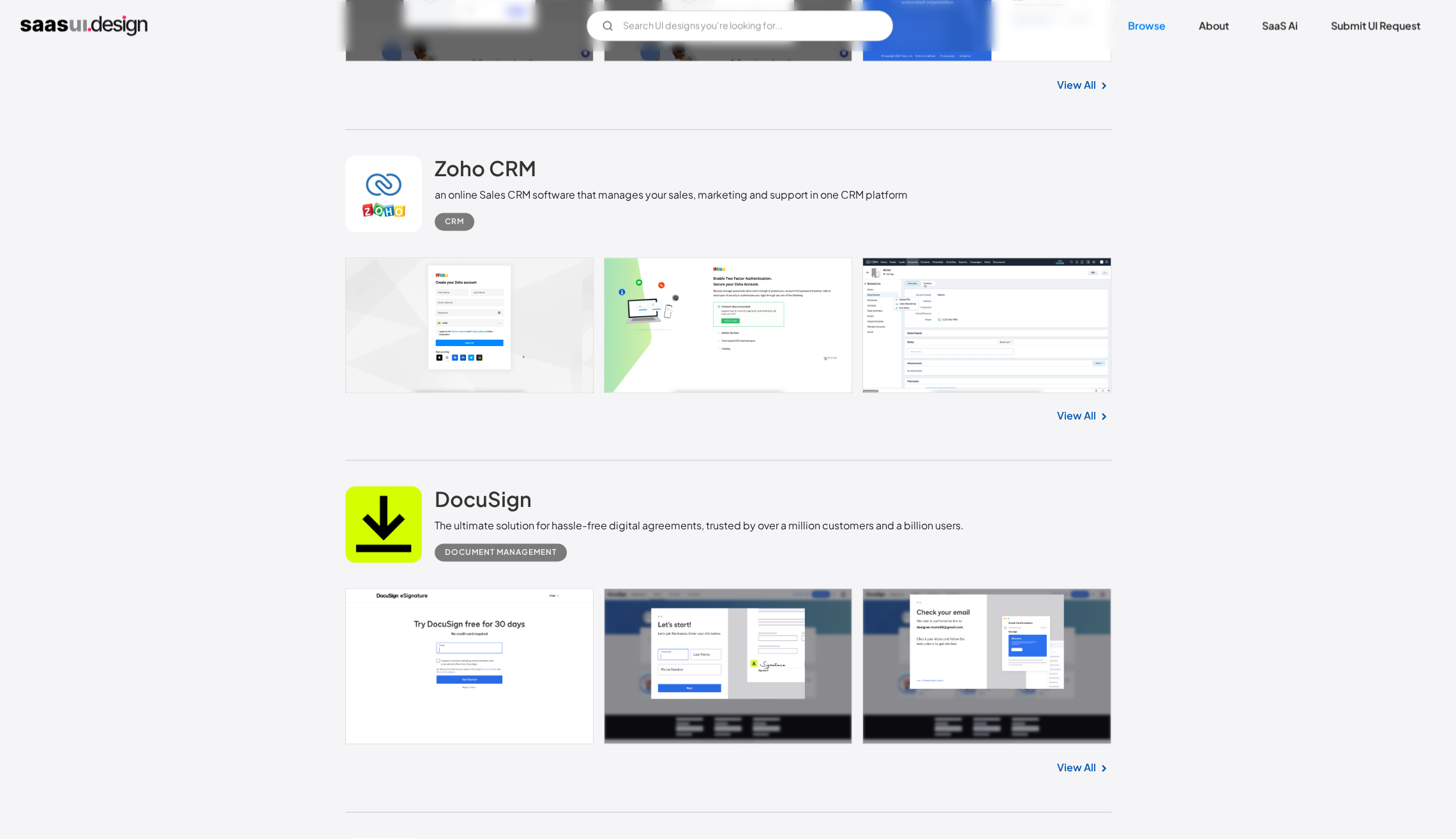
scroll to position [2804, 0]
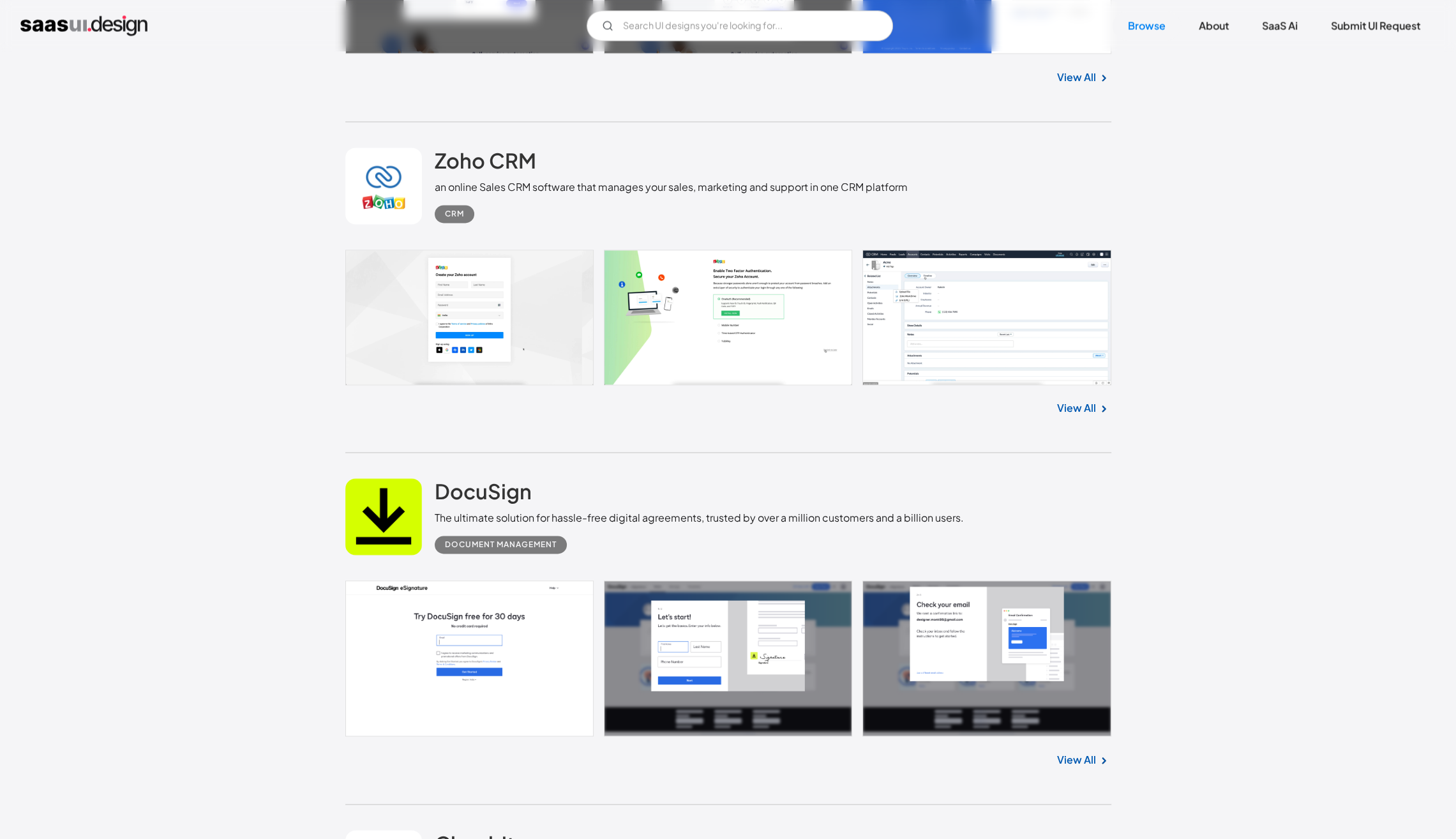
click at [1087, 406] on link "View All" at bounding box center [1077, 407] width 39 height 15
drag, startPoint x: 1087, startPoint y: 765, endPoint x: 1089, endPoint y: 758, distance: 7.3
click at [1087, 765] on link "View All" at bounding box center [1077, 759] width 39 height 15
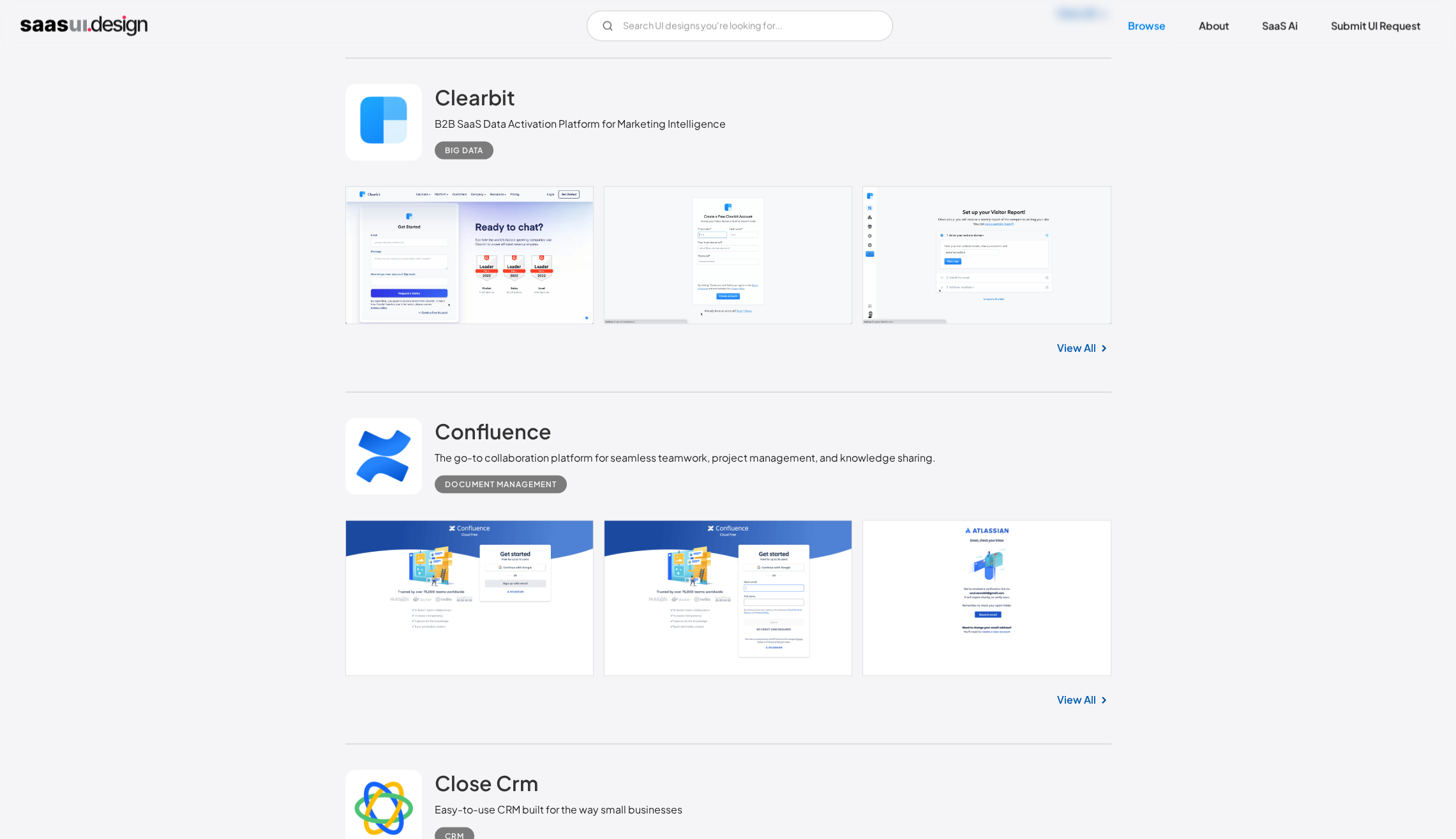
scroll to position [3581, 0]
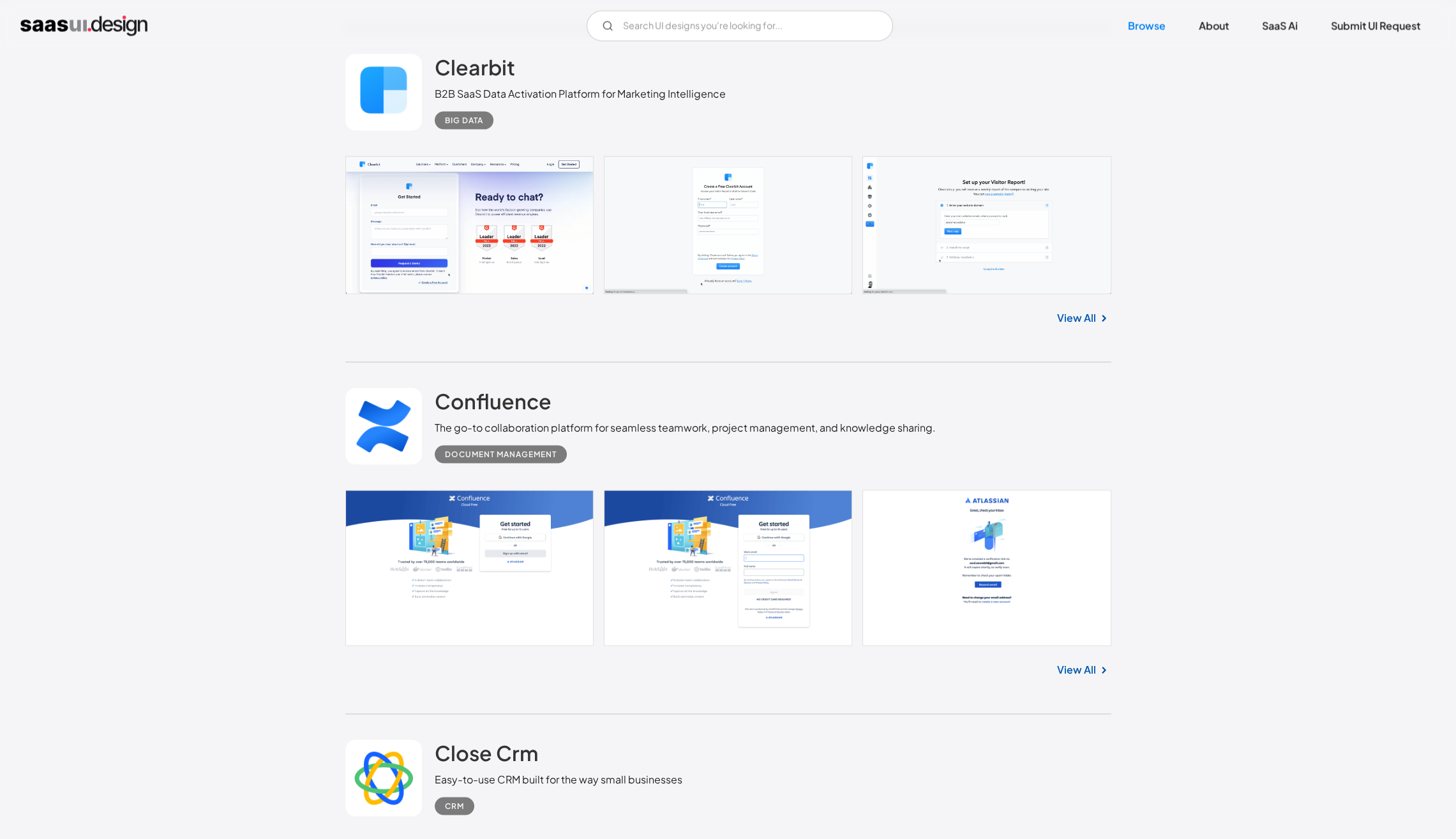
click at [1083, 318] on link "View All" at bounding box center [1077, 317] width 39 height 15
click at [1078, 666] on link "View All" at bounding box center [1077, 669] width 39 height 15
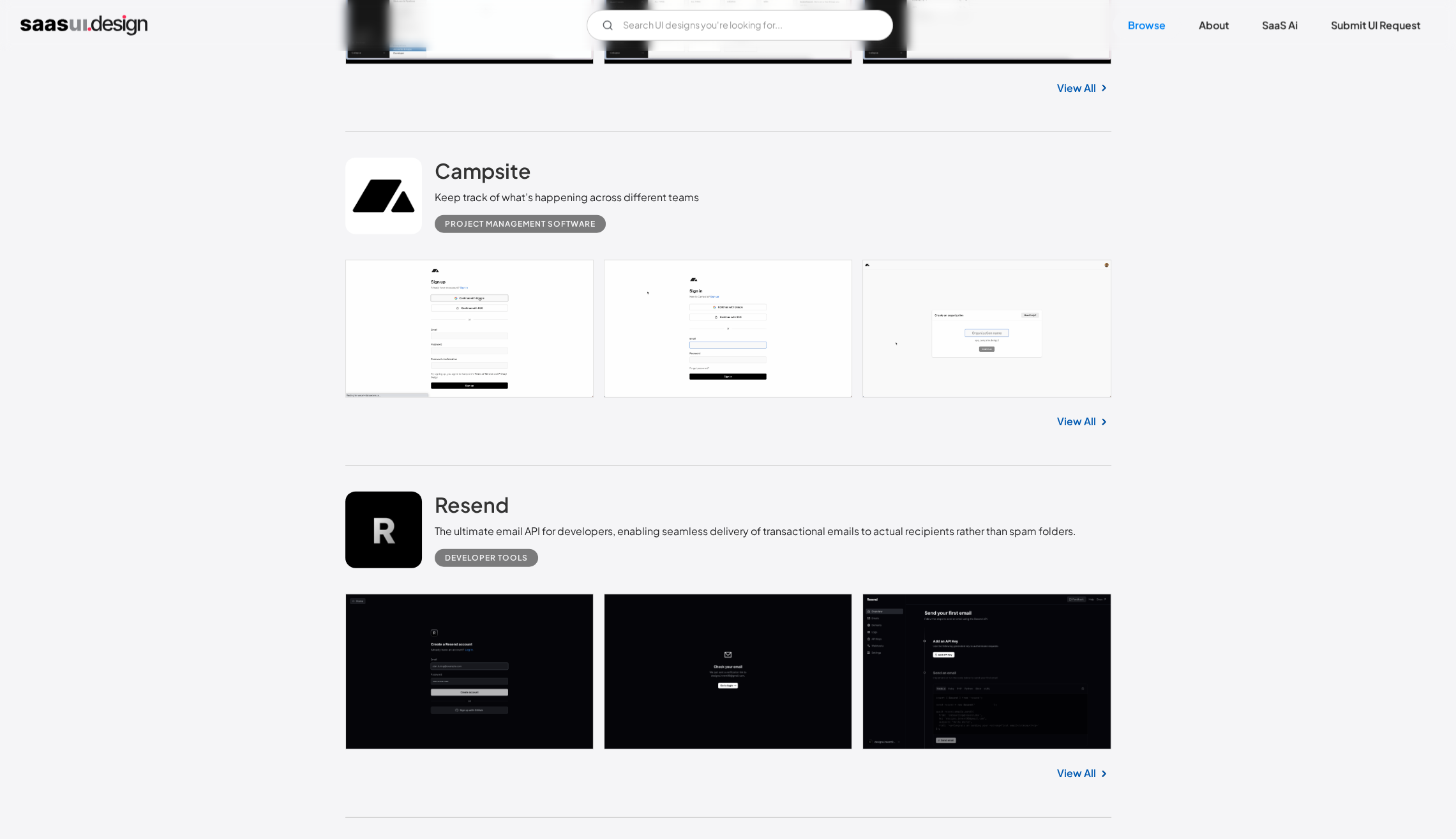
scroll to position [4521, 0]
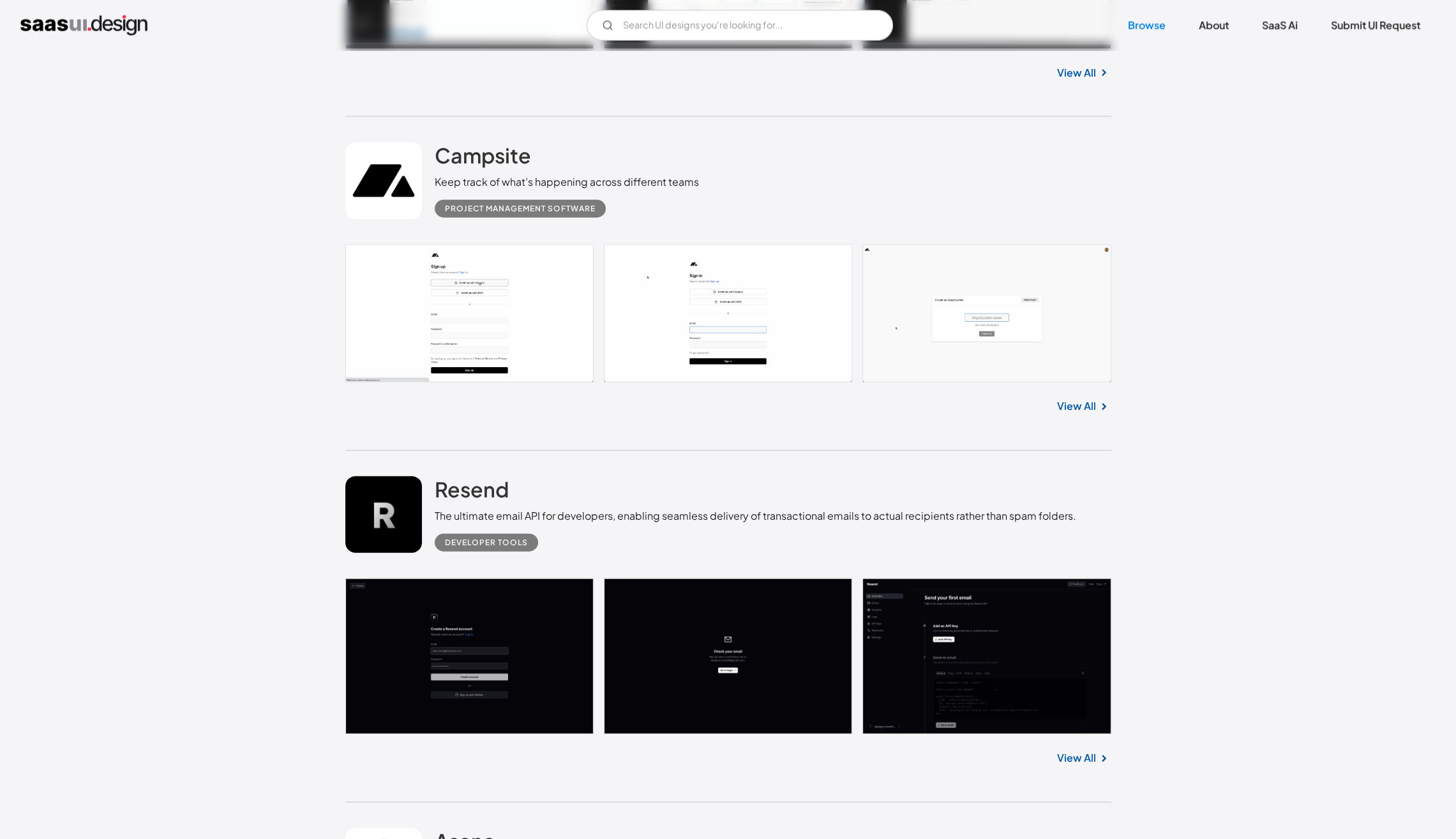
click at [1066, 407] on link "View All" at bounding box center [1077, 405] width 39 height 15
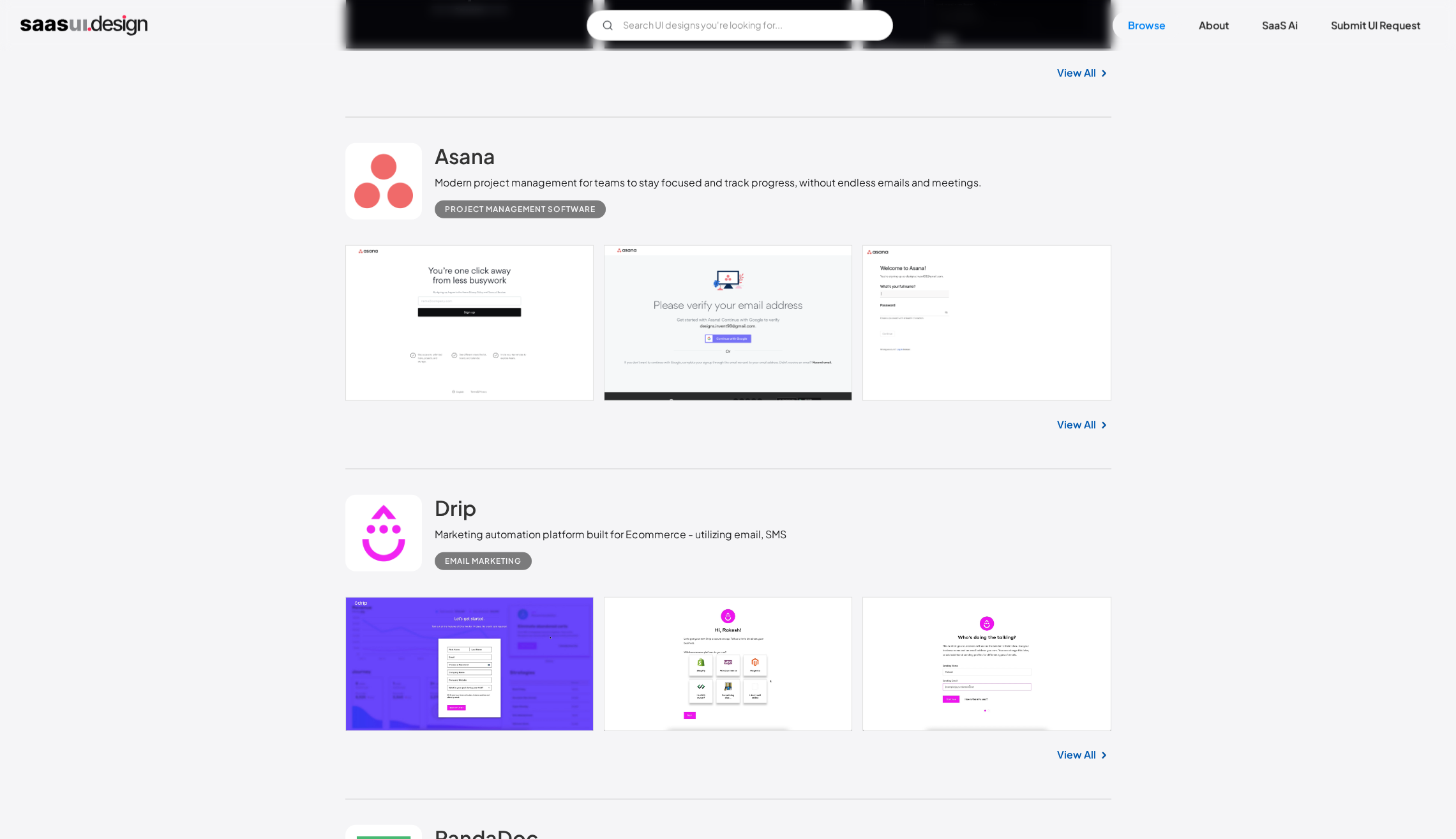
scroll to position [5242, 0]
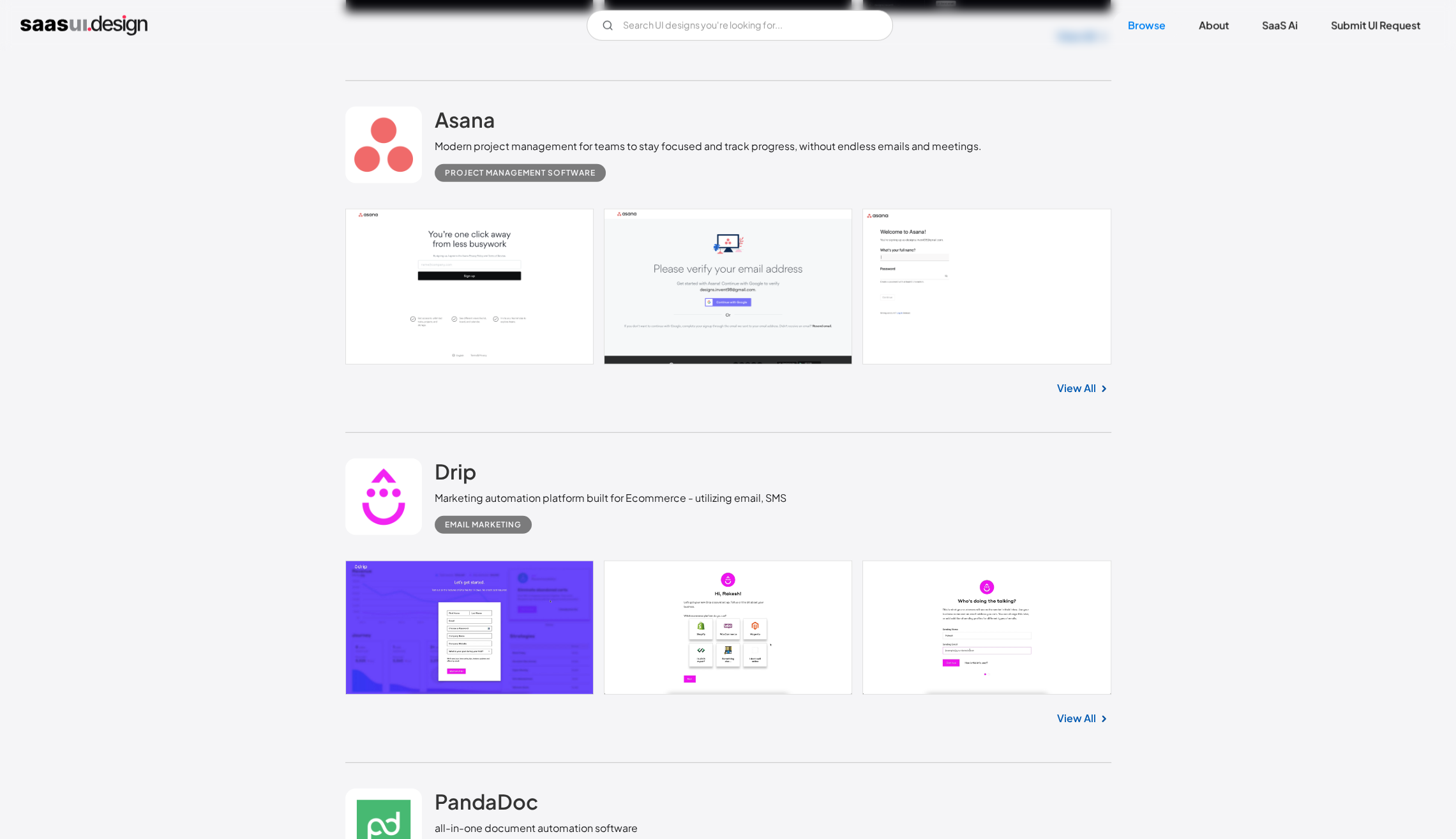
click at [1073, 387] on link "View All" at bounding box center [1077, 387] width 39 height 15
click at [1081, 721] on link "View All" at bounding box center [1077, 718] width 39 height 15
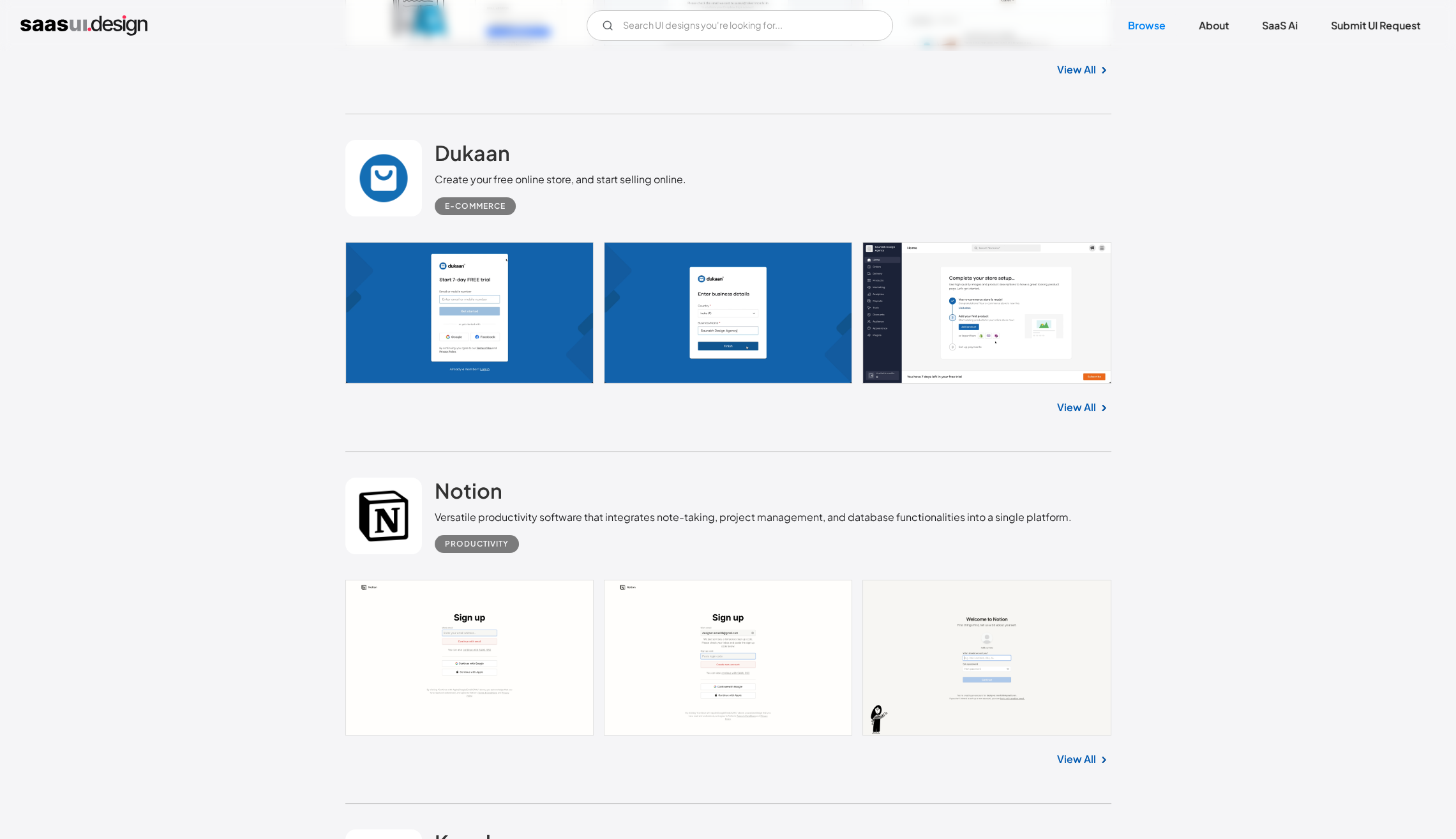
scroll to position [7262, 0]
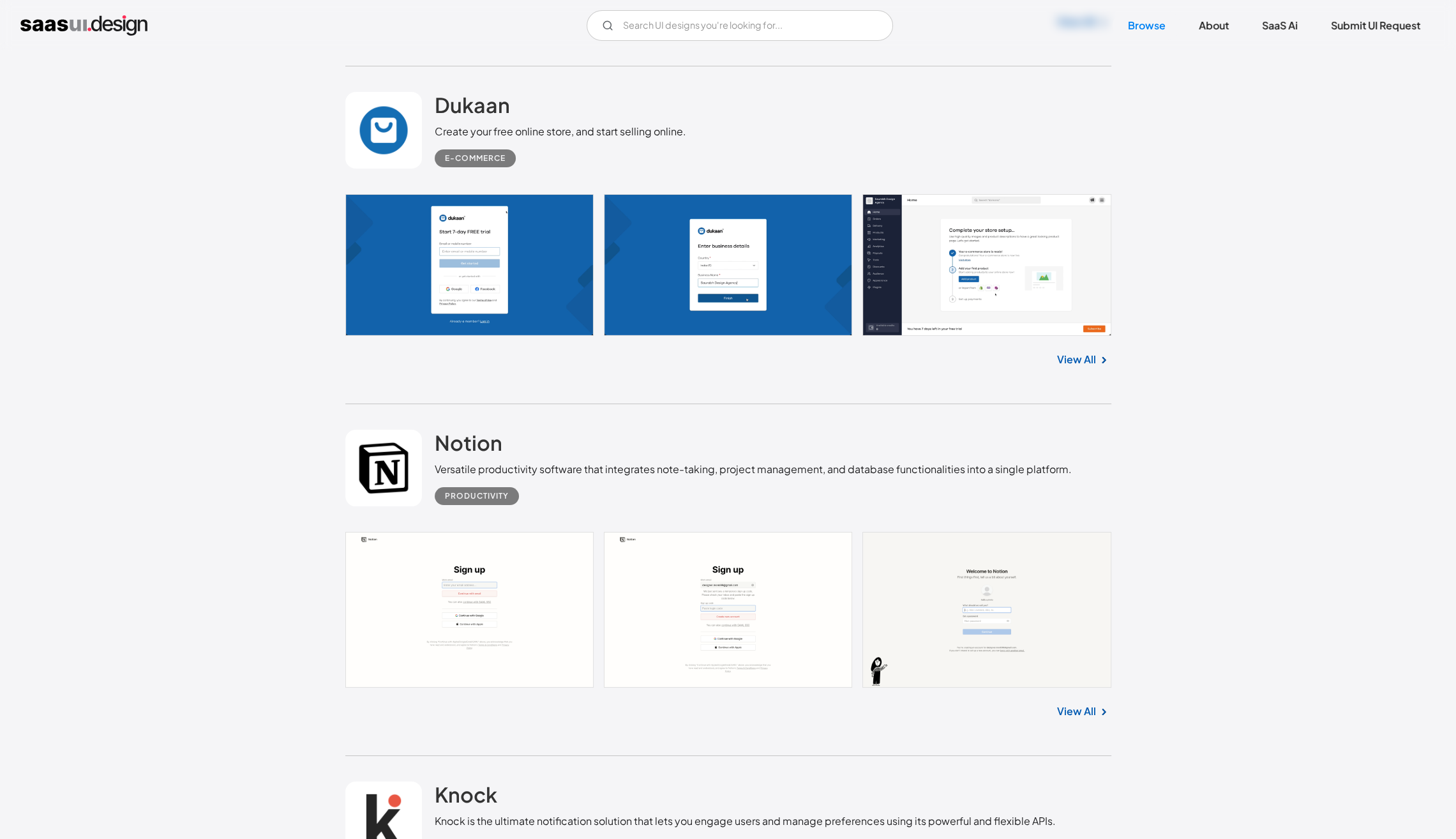
click at [1079, 359] on link "View All" at bounding box center [1077, 359] width 39 height 15
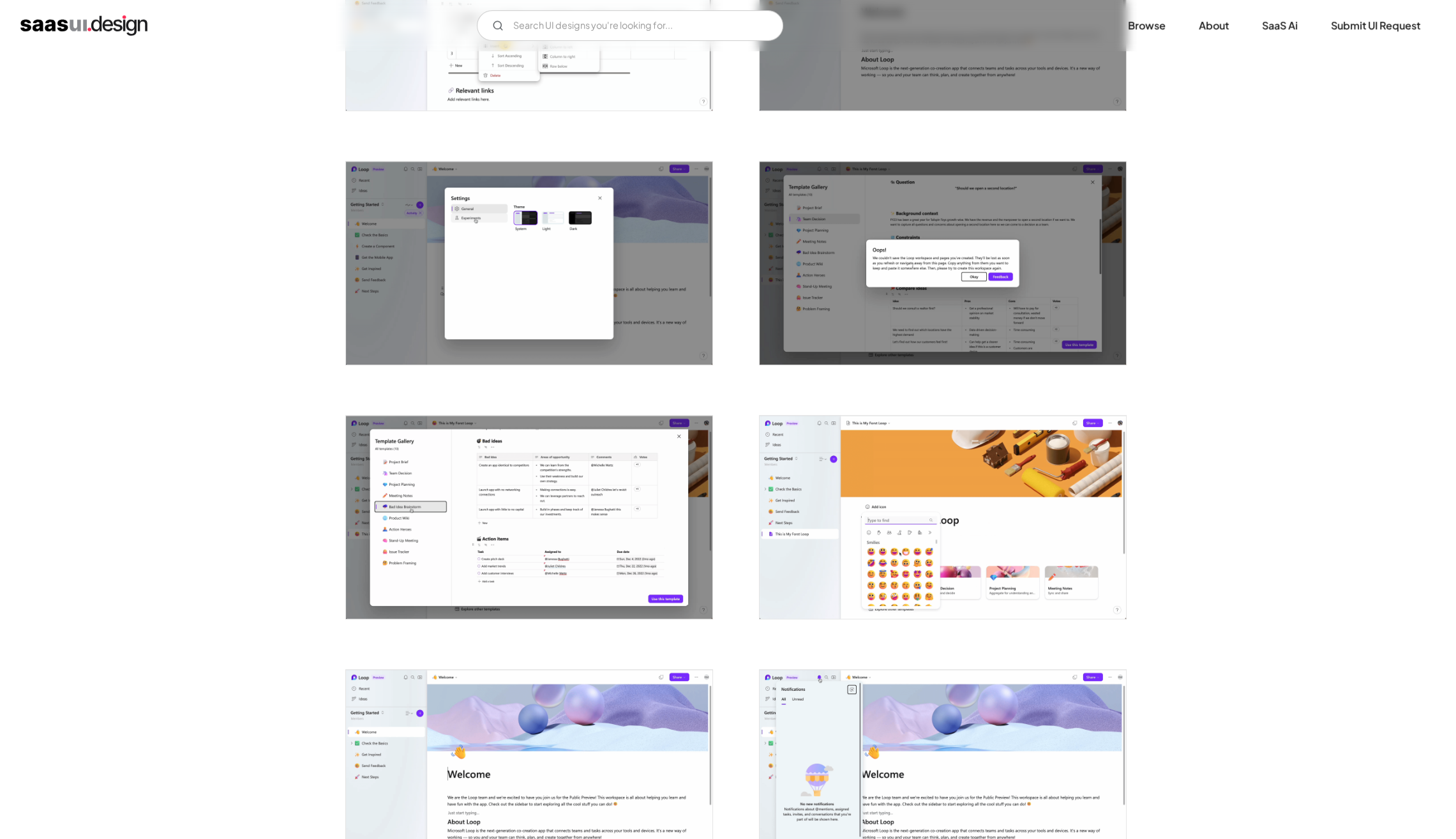
scroll to position [904, 0]
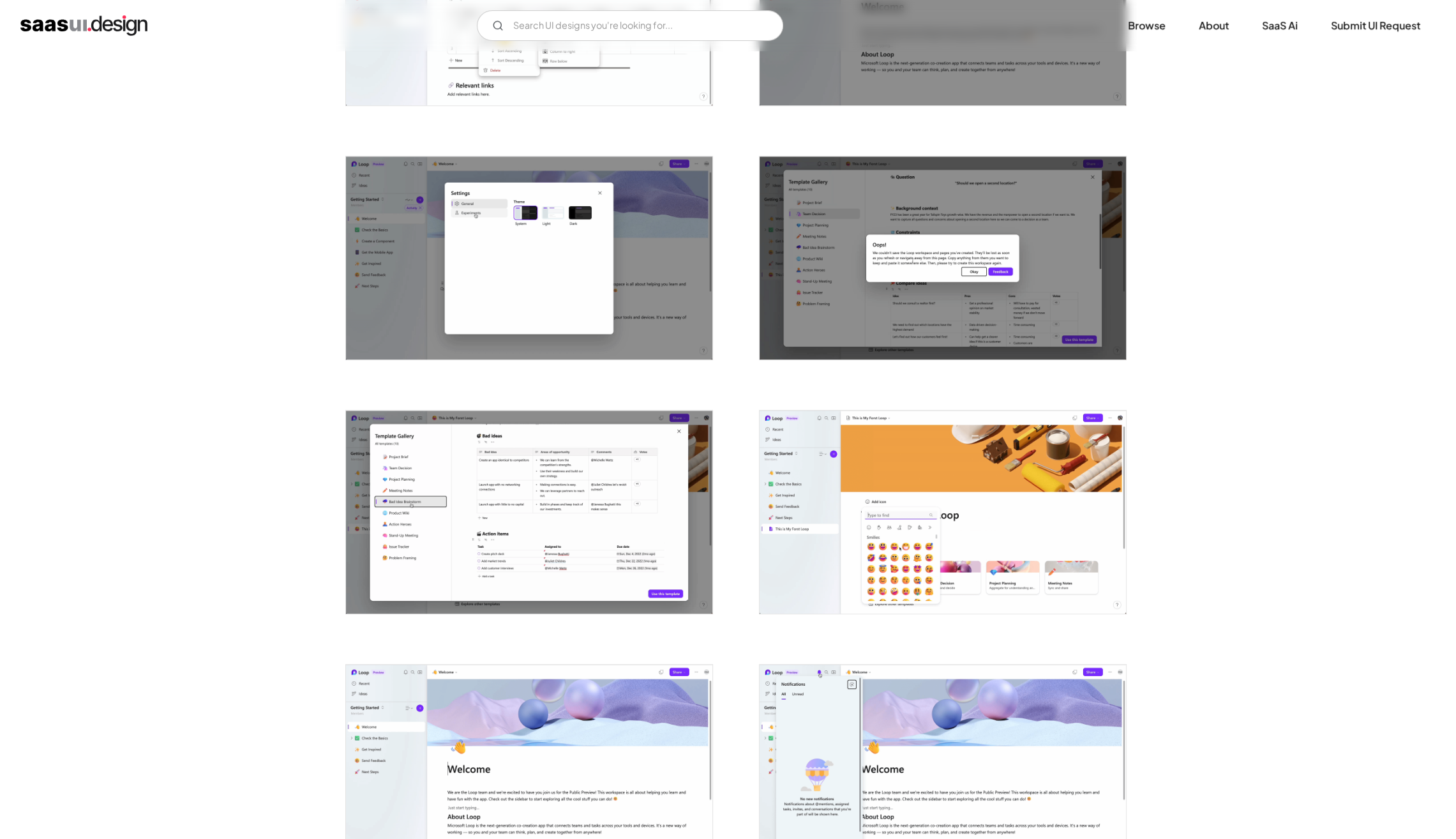
click at [425, 233] on img "open lightbox" at bounding box center [529, 258] width 366 height 203
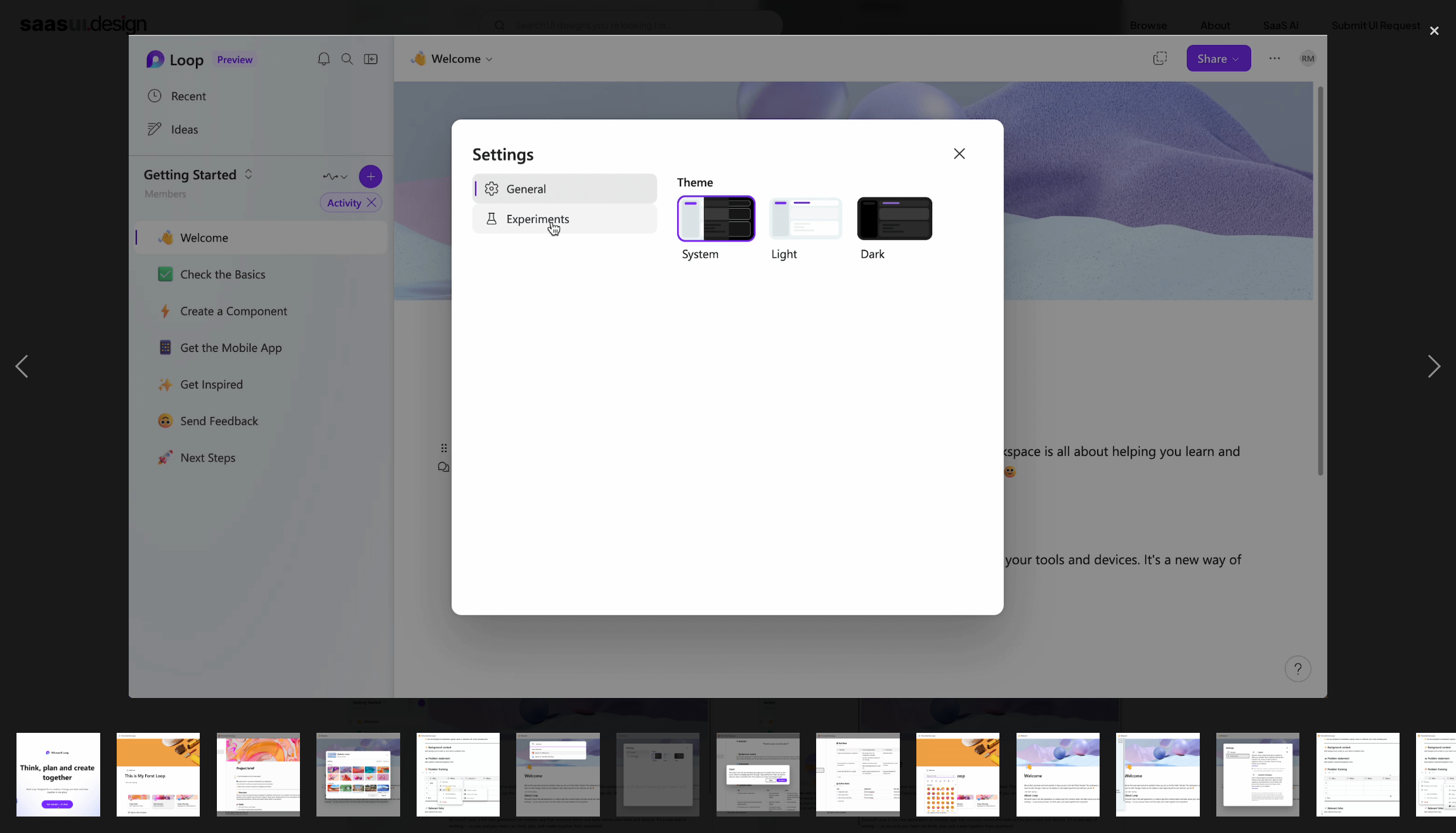
click at [114, 232] on div at bounding box center [728, 367] width 1456 height 700
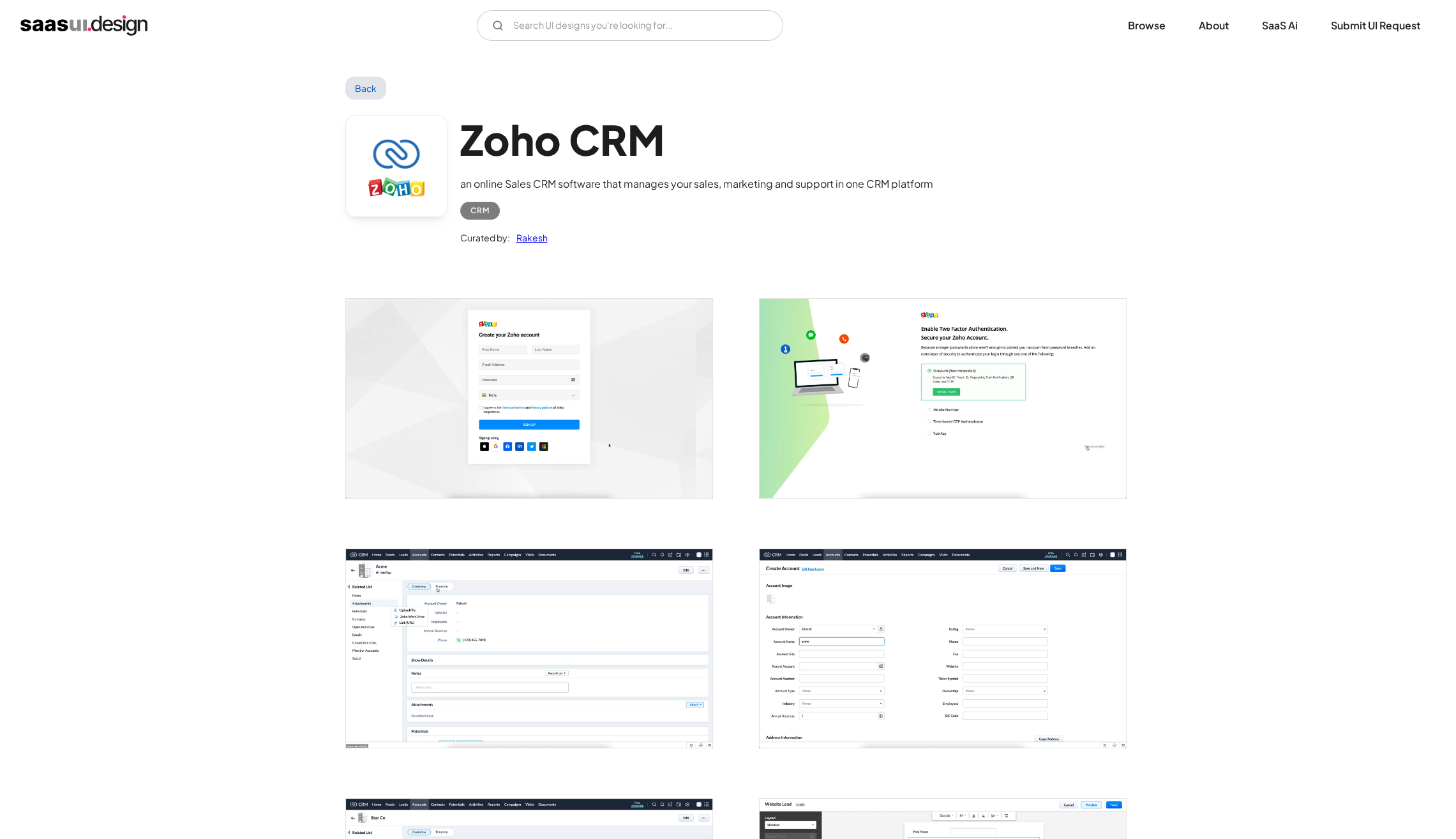
click at [888, 642] on img "open lightbox" at bounding box center [943, 648] width 366 height 198
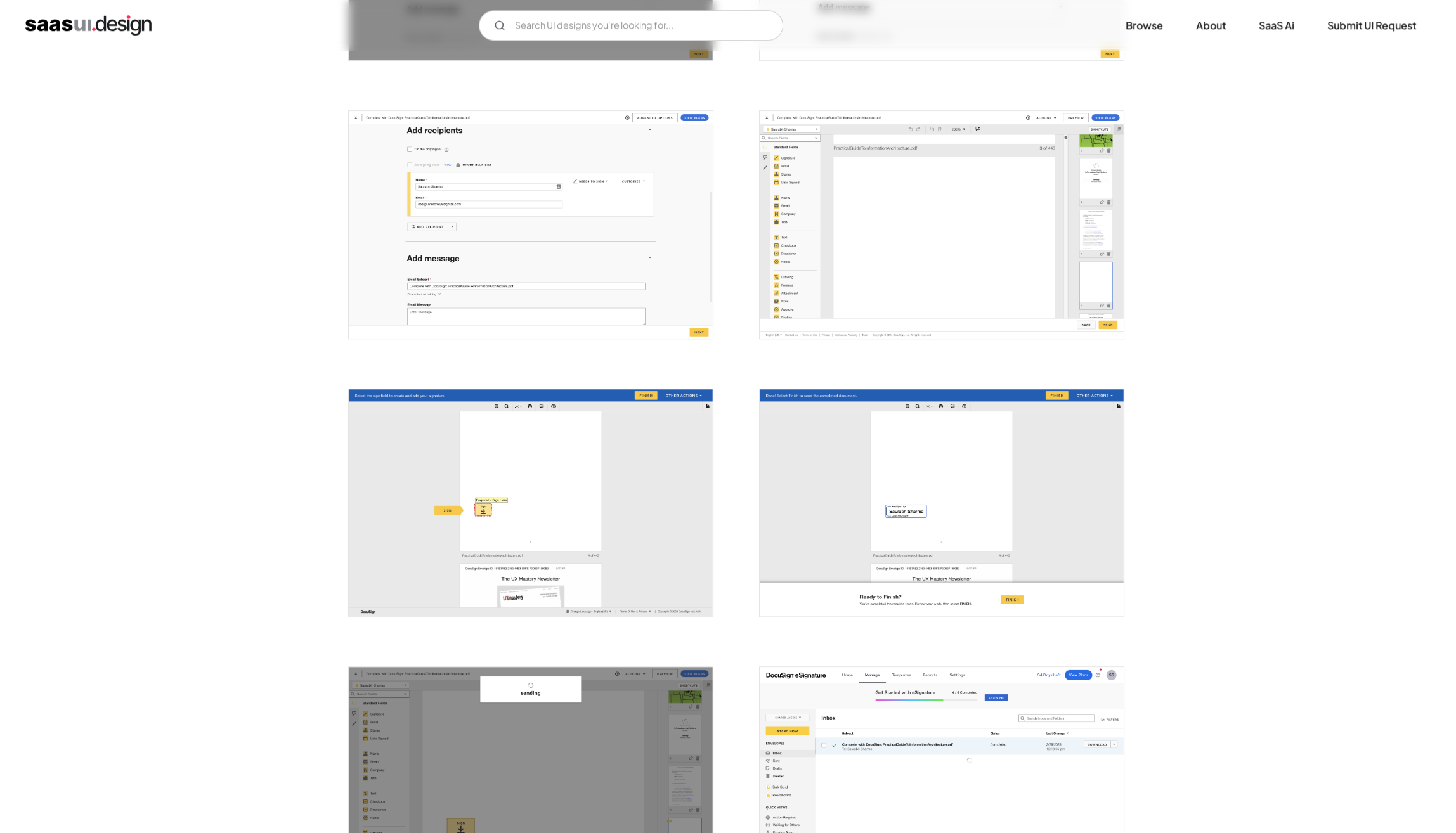
scroll to position [1585, 0]
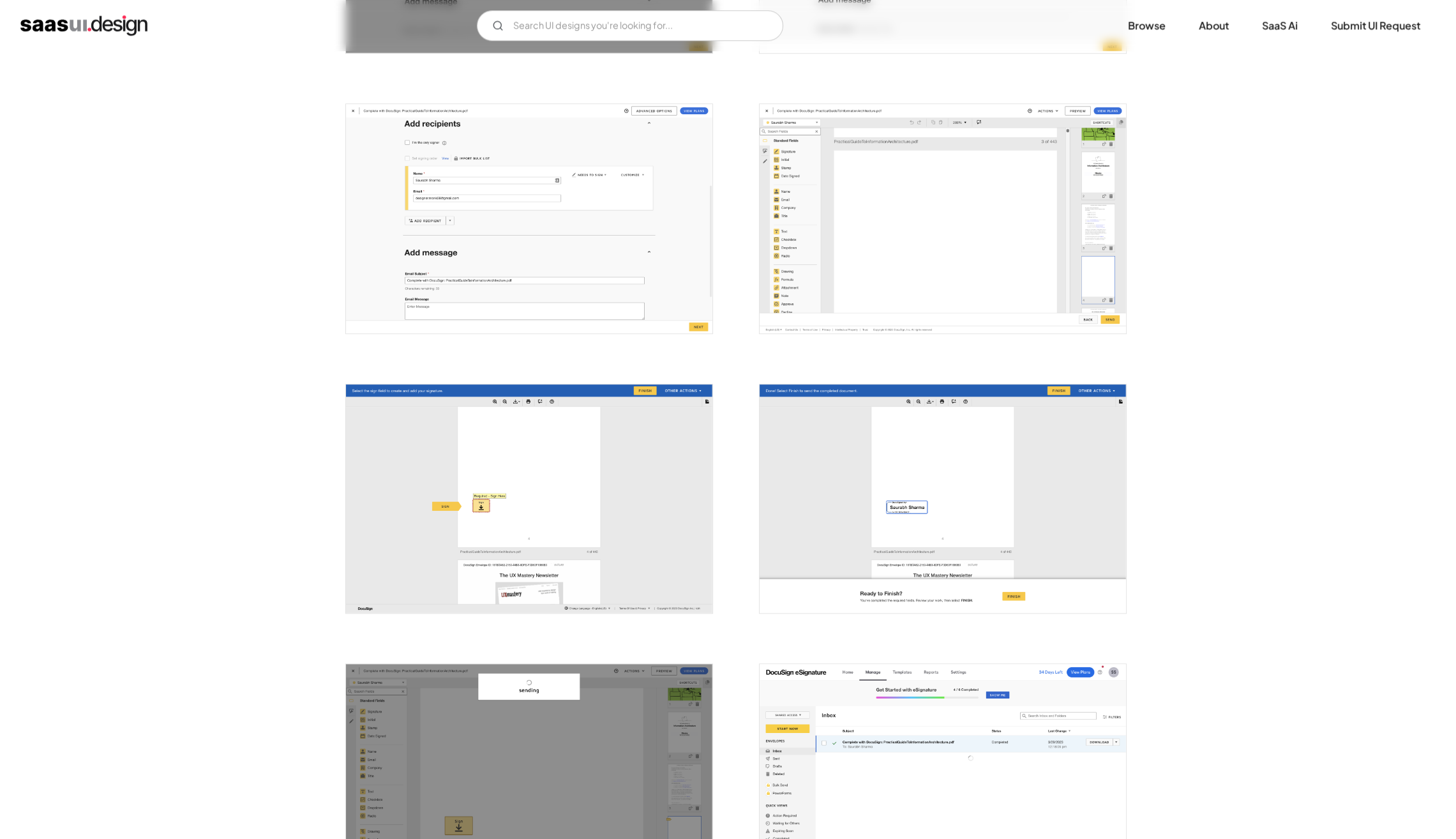
click at [488, 215] on img "open lightbox" at bounding box center [529, 218] width 366 height 229
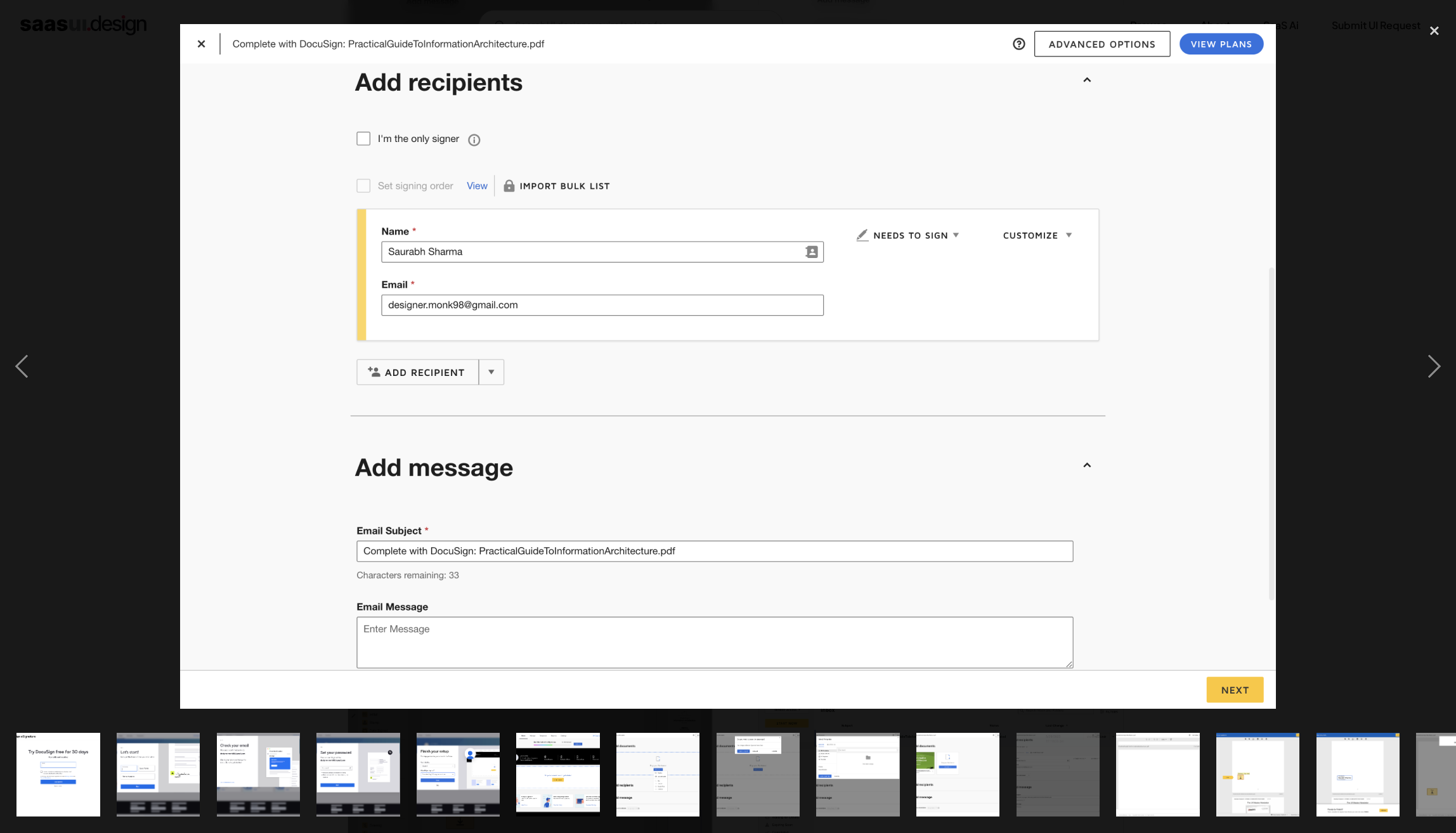
click at [485, 213] on img at bounding box center [728, 366] width 1097 height 685
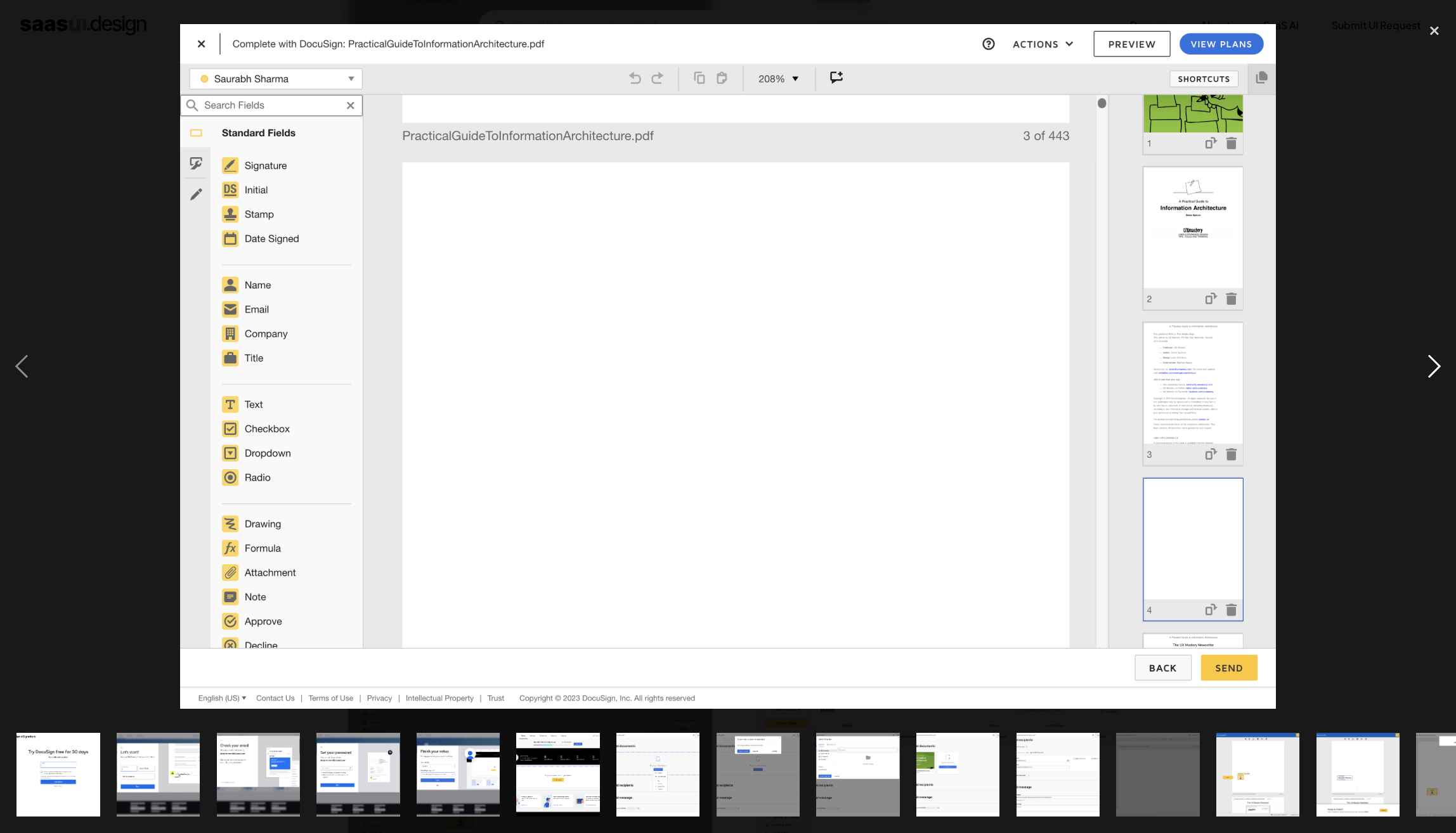
click at [1429, 366] on div "next image" at bounding box center [1434, 367] width 43 height 700
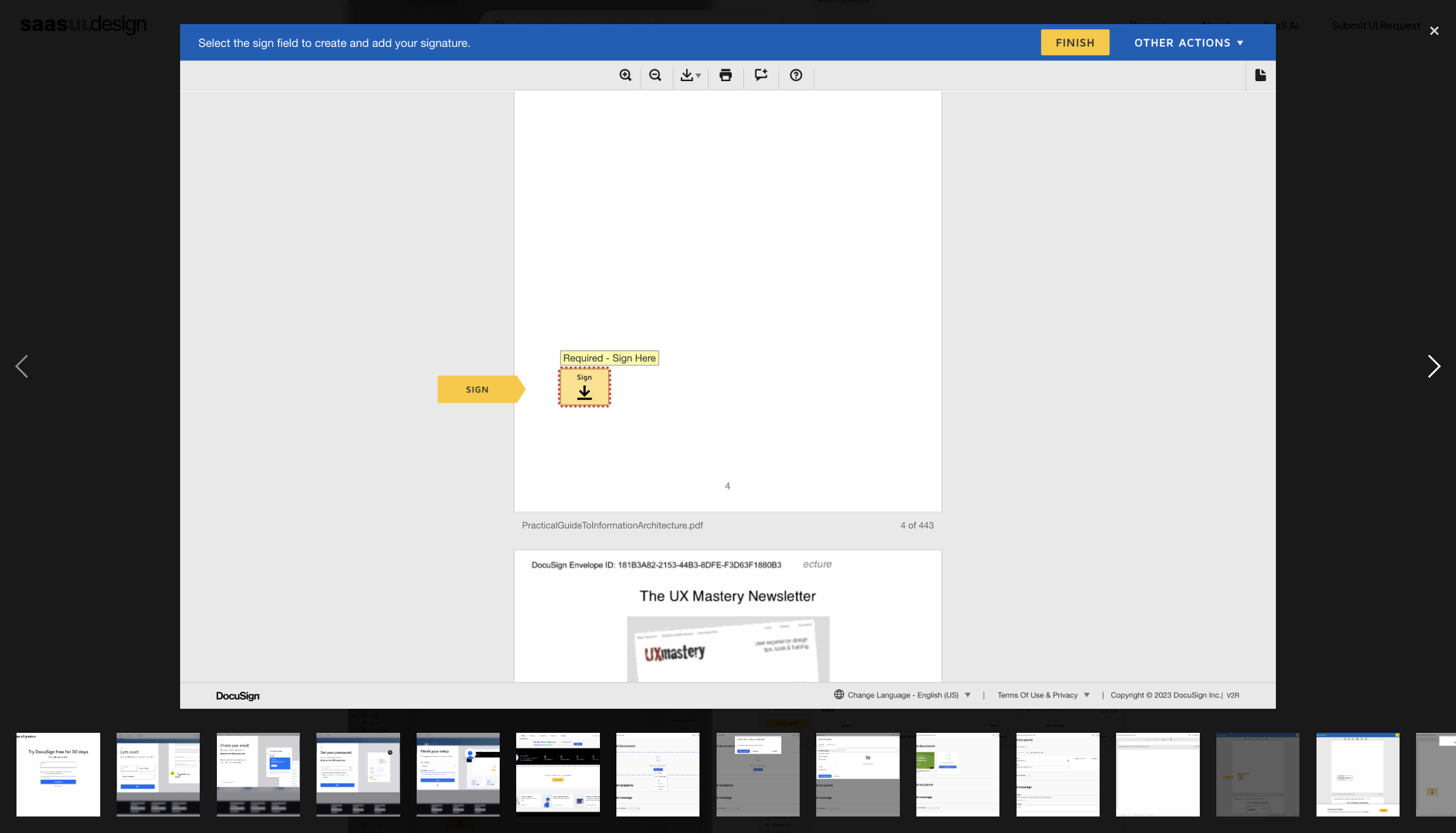
click at [1433, 365] on div "next image" at bounding box center [1434, 367] width 43 height 700
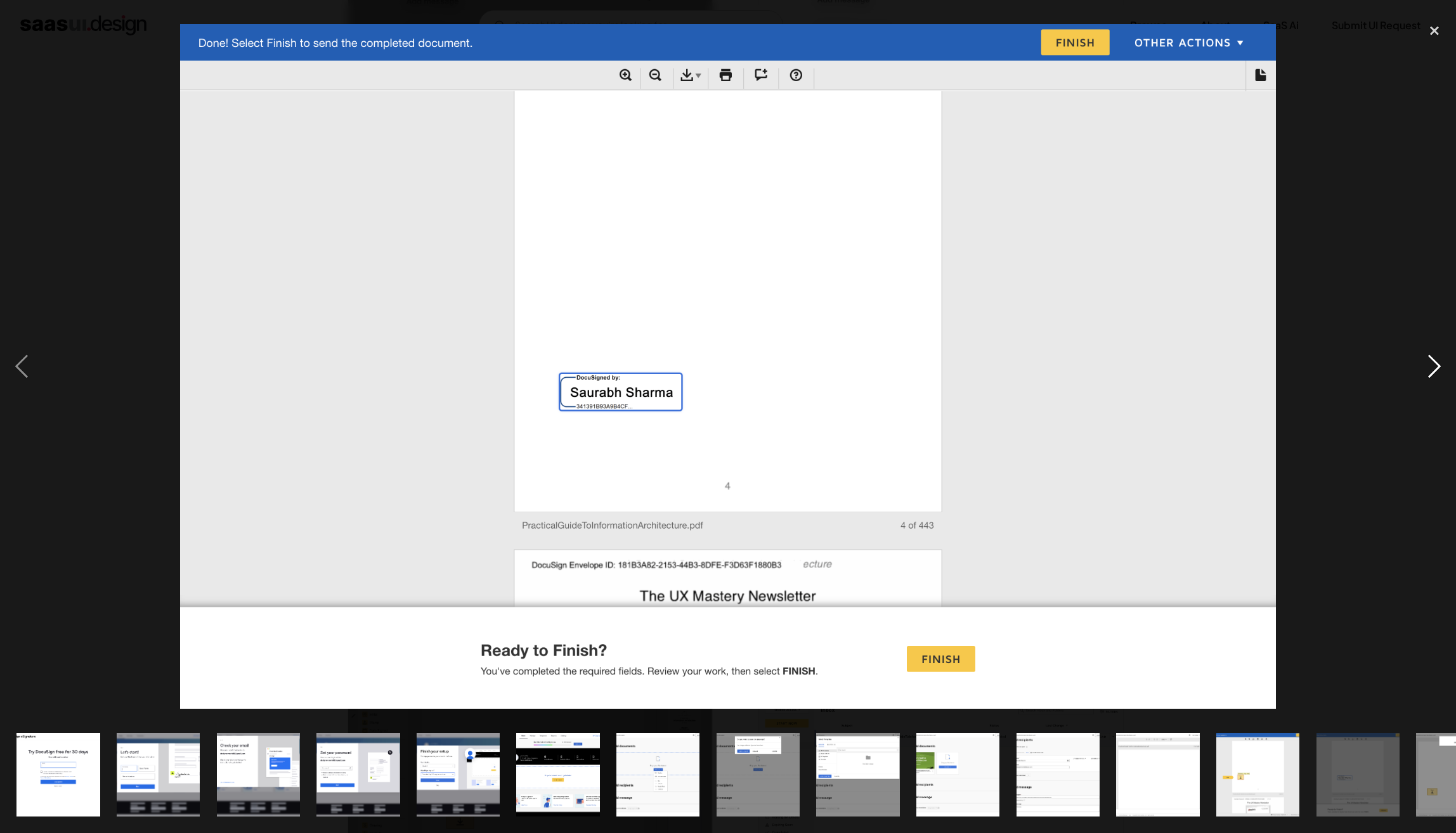
click at [1436, 365] on div "next image" at bounding box center [1434, 367] width 43 height 700
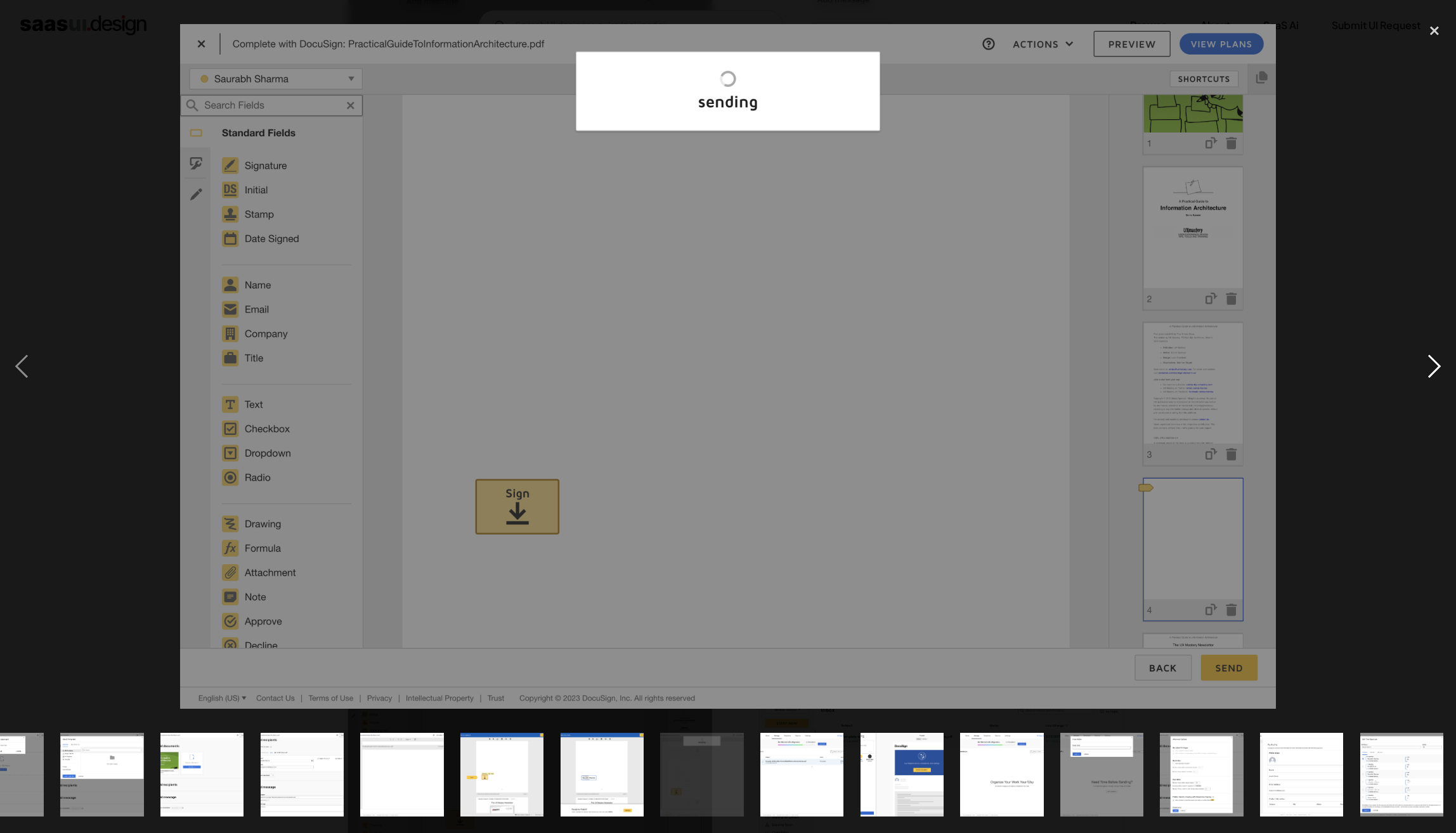
click at [1436, 365] on div "next image" at bounding box center [1434, 367] width 43 height 700
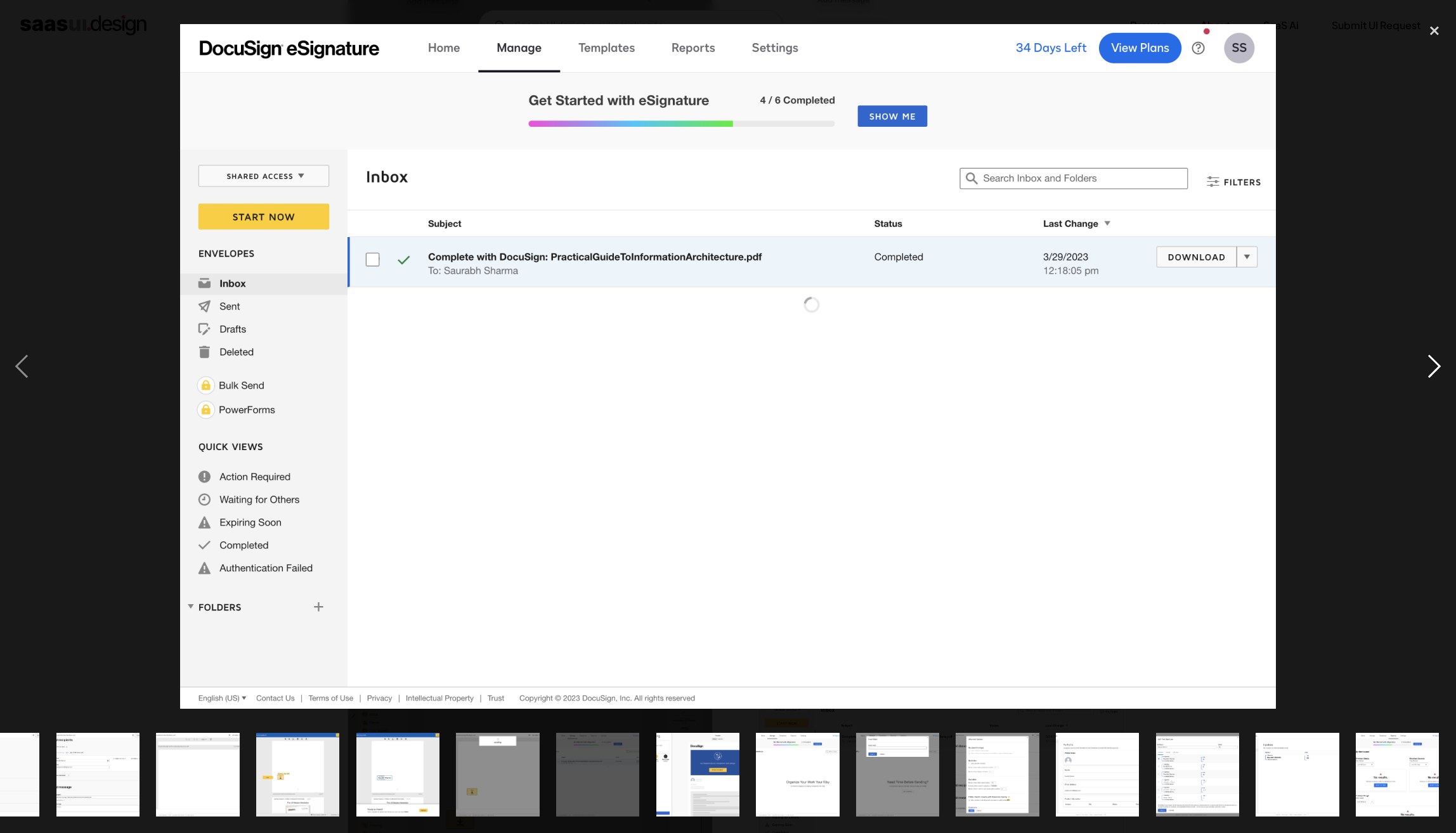
scroll to position [0, 961]
click at [1436, 365] on div "next image" at bounding box center [1434, 367] width 43 height 700
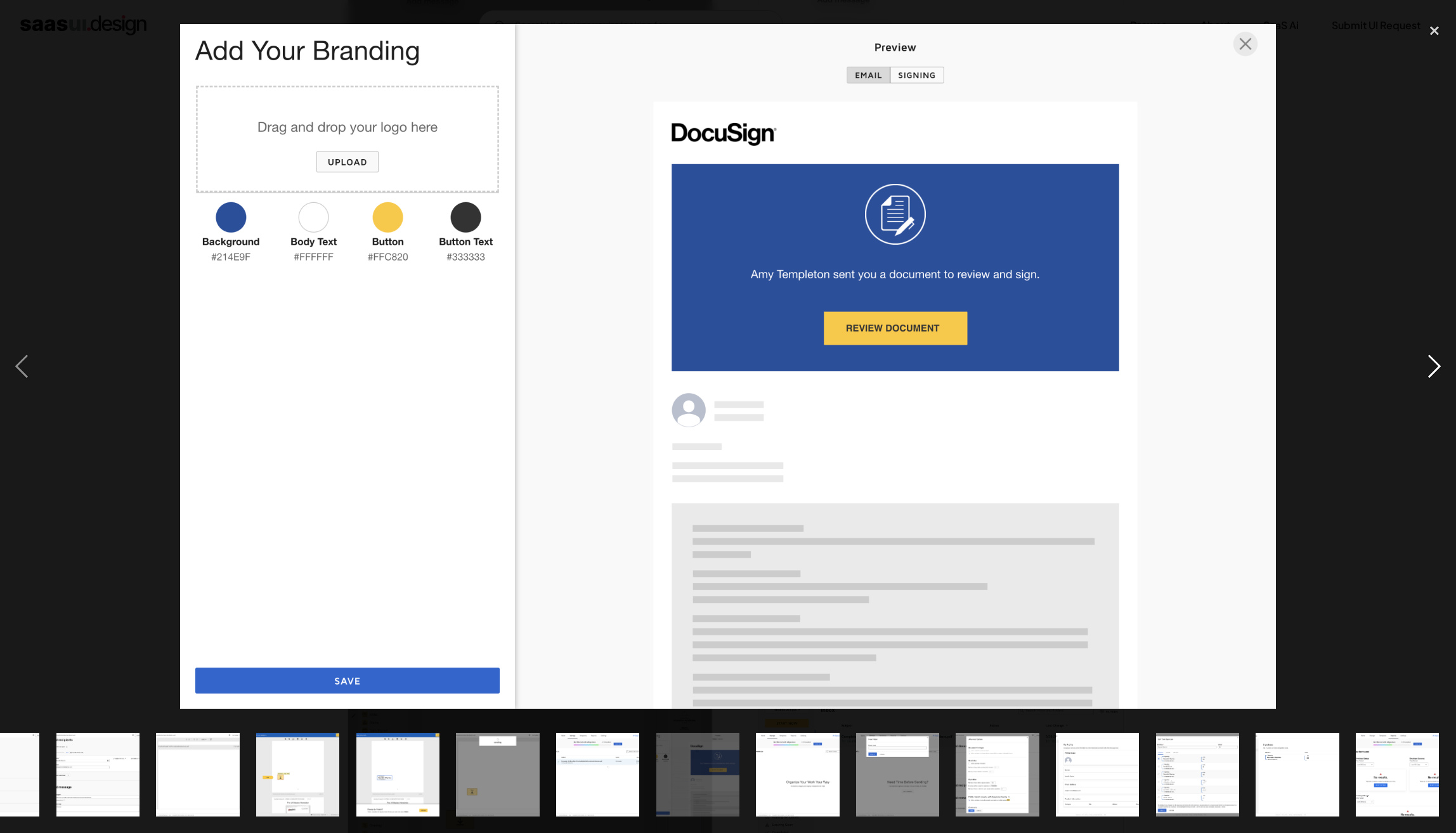
click at [1436, 365] on div "next image" at bounding box center [1434, 367] width 43 height 700
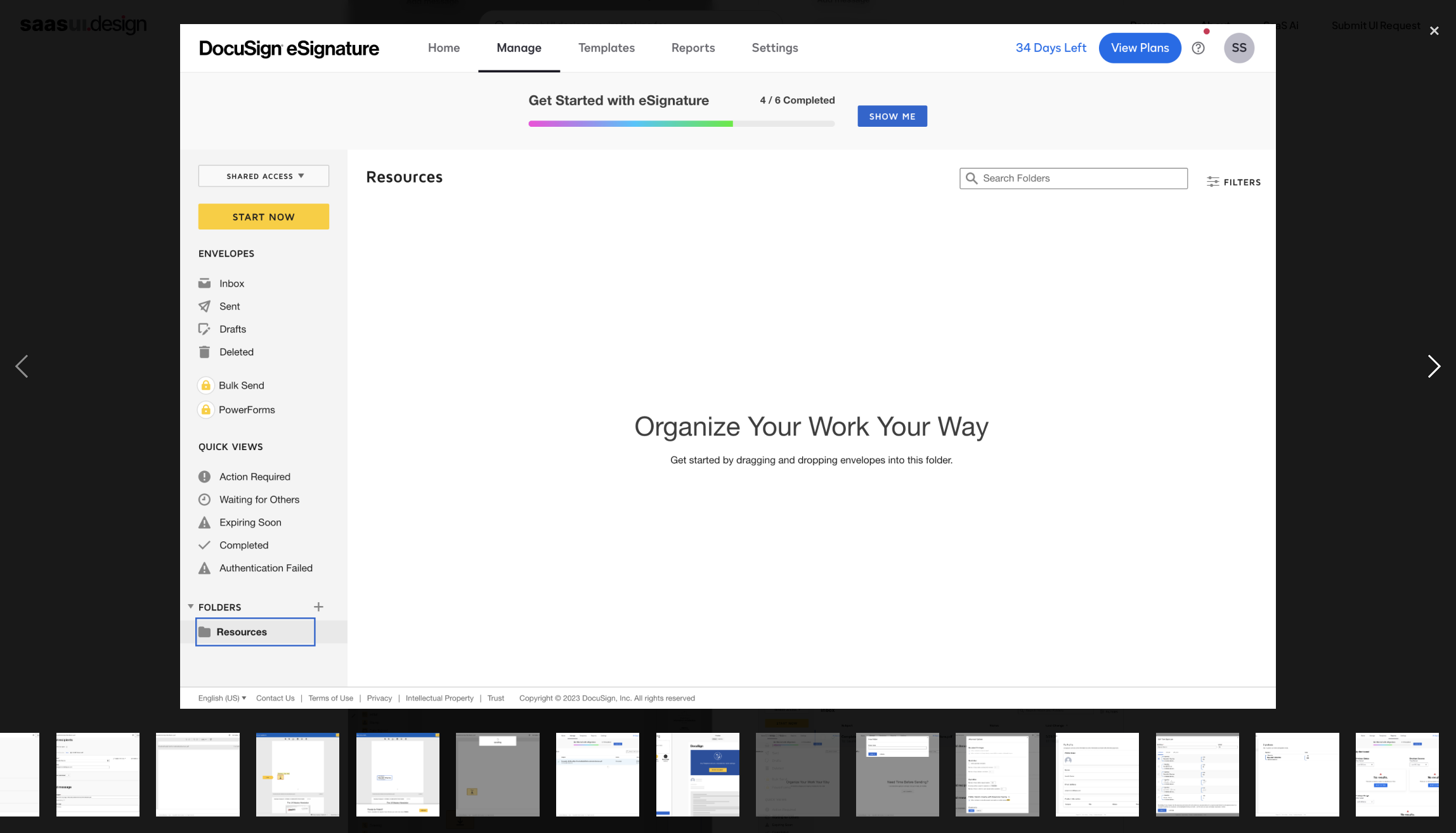
click at [1436, 365] on div "next image" at bounding box center [1434, 367] width 43 height 700
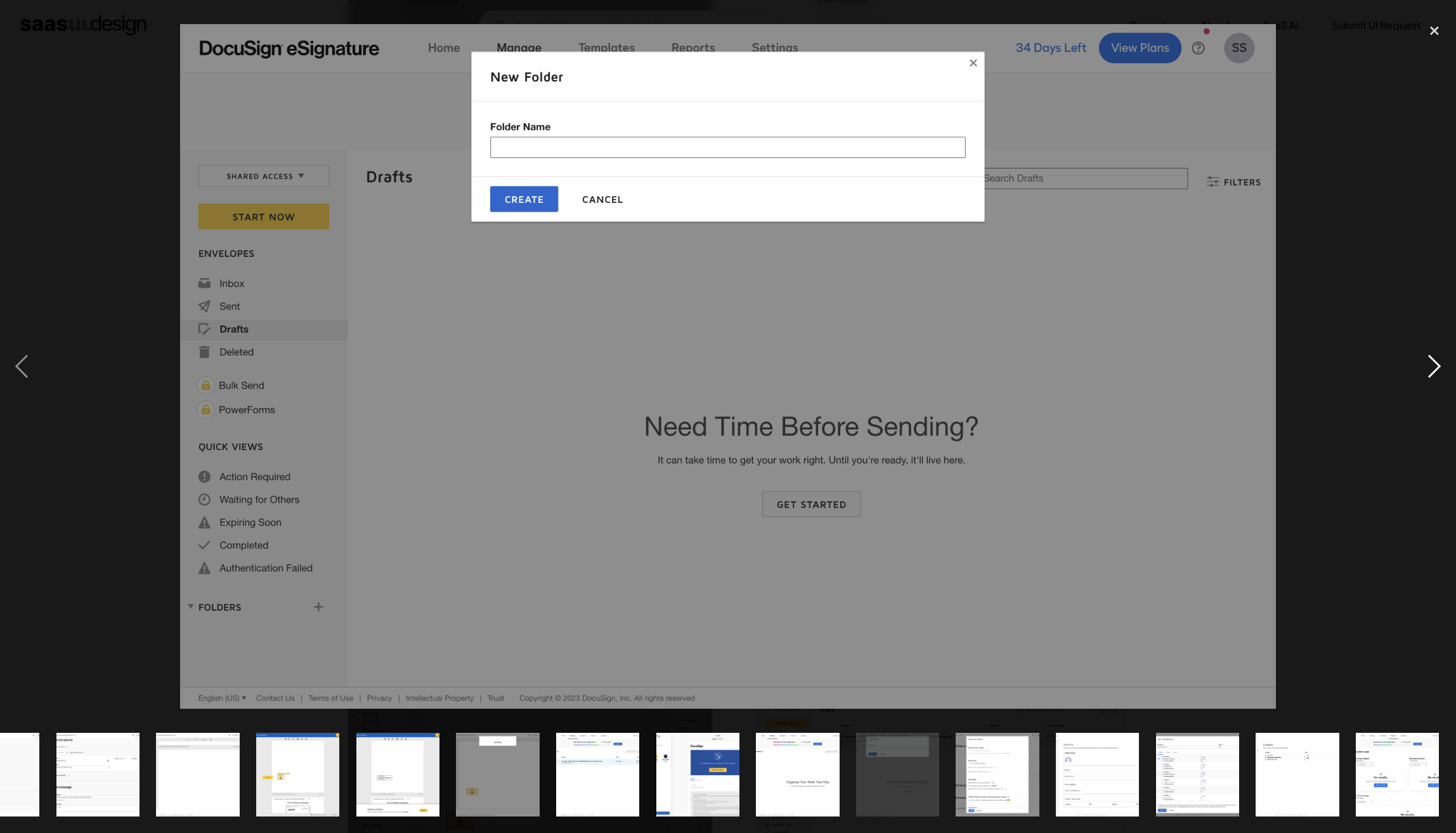
click at [1436, 365] on div "next image" at bounding box center [1434, 367] width 43 height 700
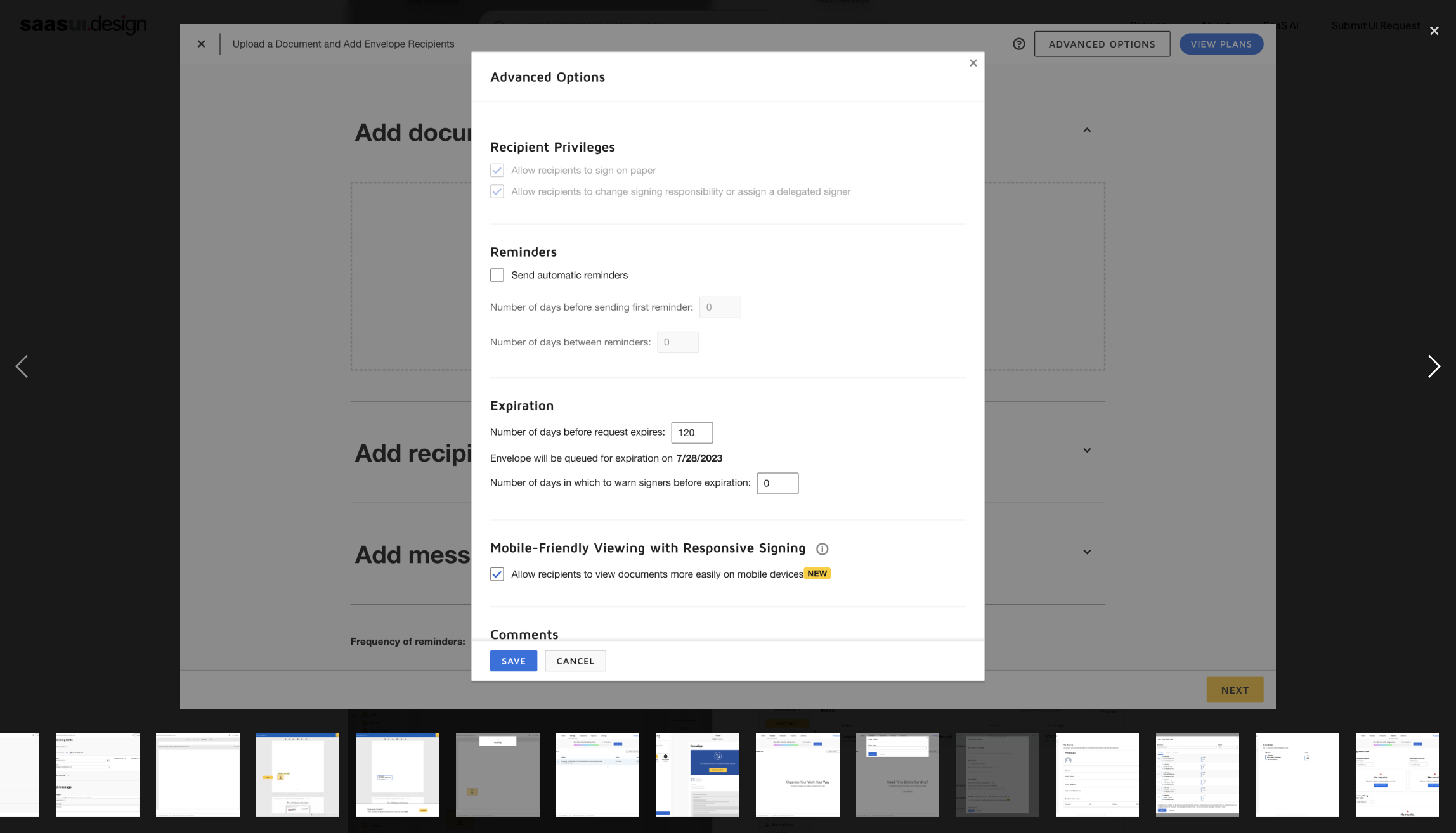
click at [1430, 372] on div "next image" at bounding box center [1434, 367] width 43 height 700
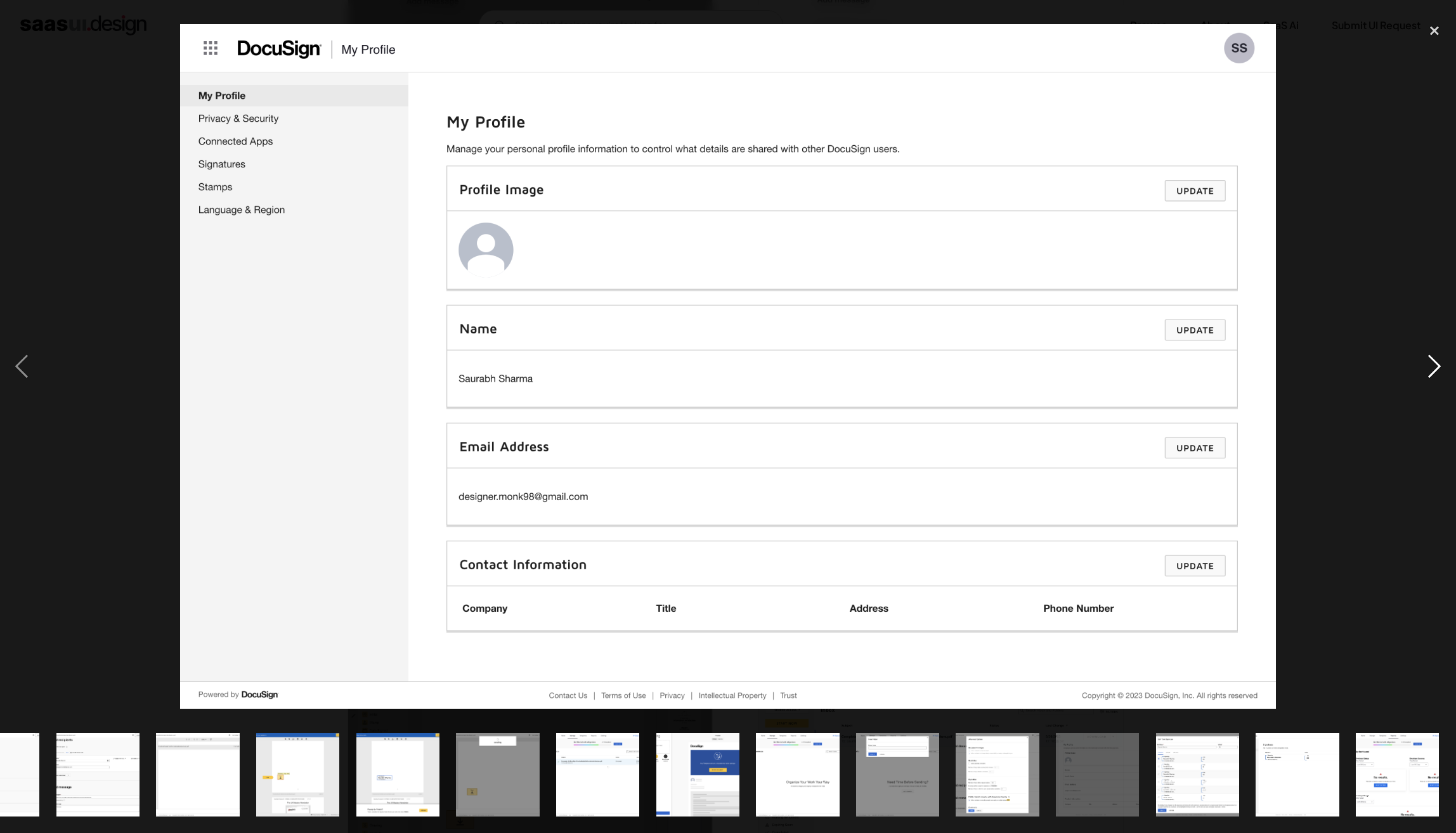
click at [1431, 375] on div "next image" at bounding box center [1434, 367] width 43 height 700
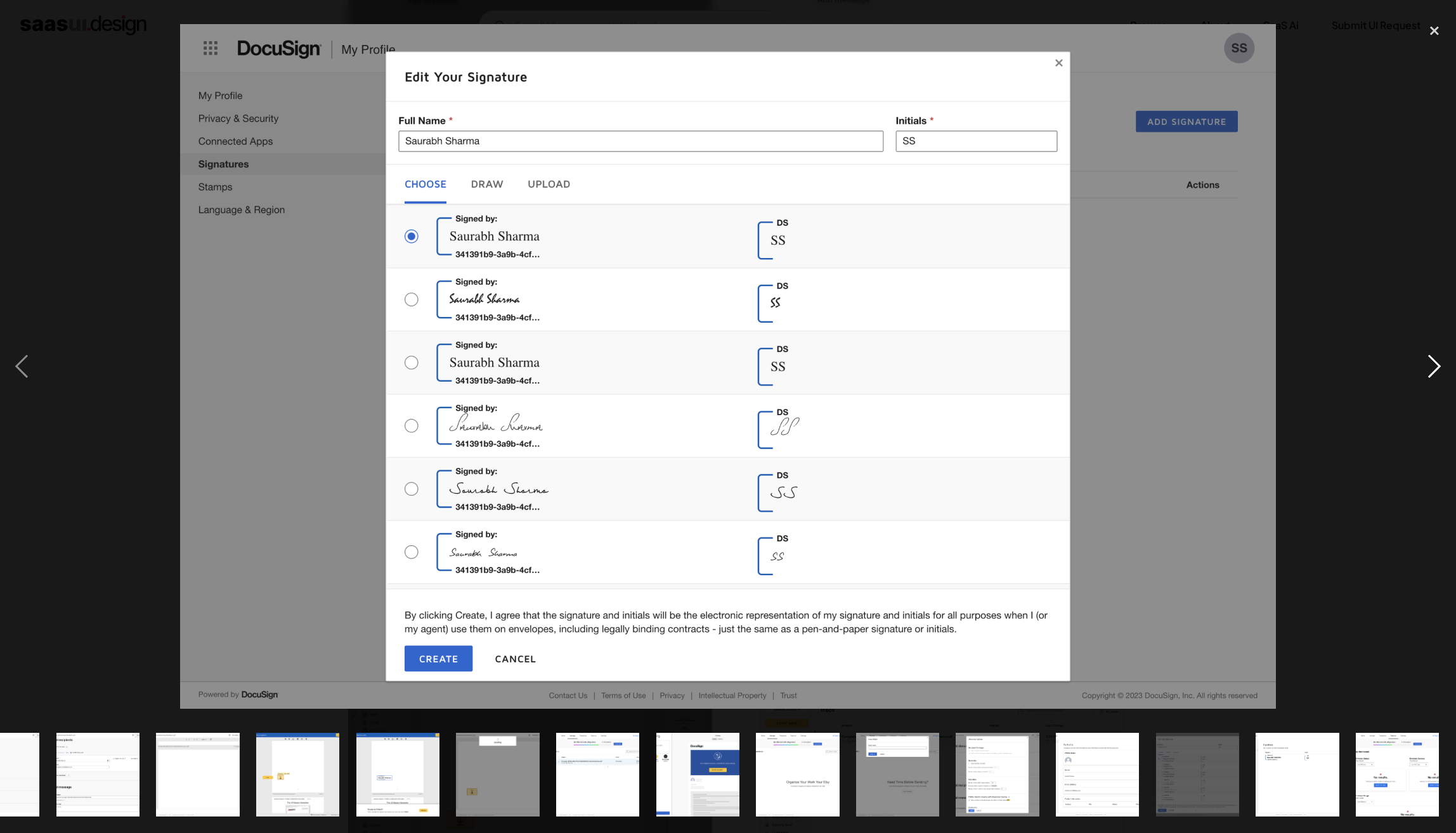
click at [1431, 372] on div "next image" at bounding box center [1434, 367] width 43 height 700
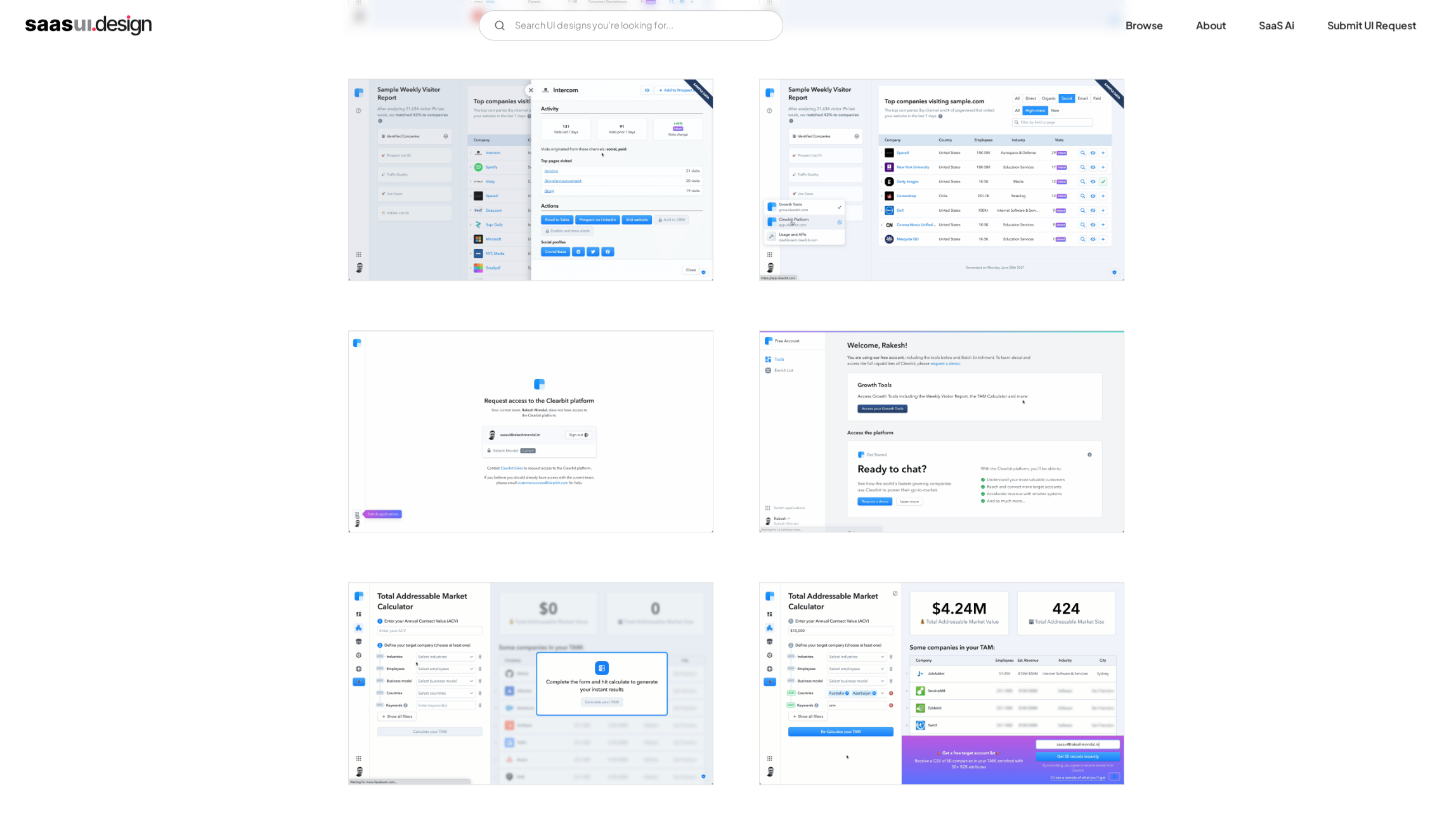
scroll to position [981, 0]
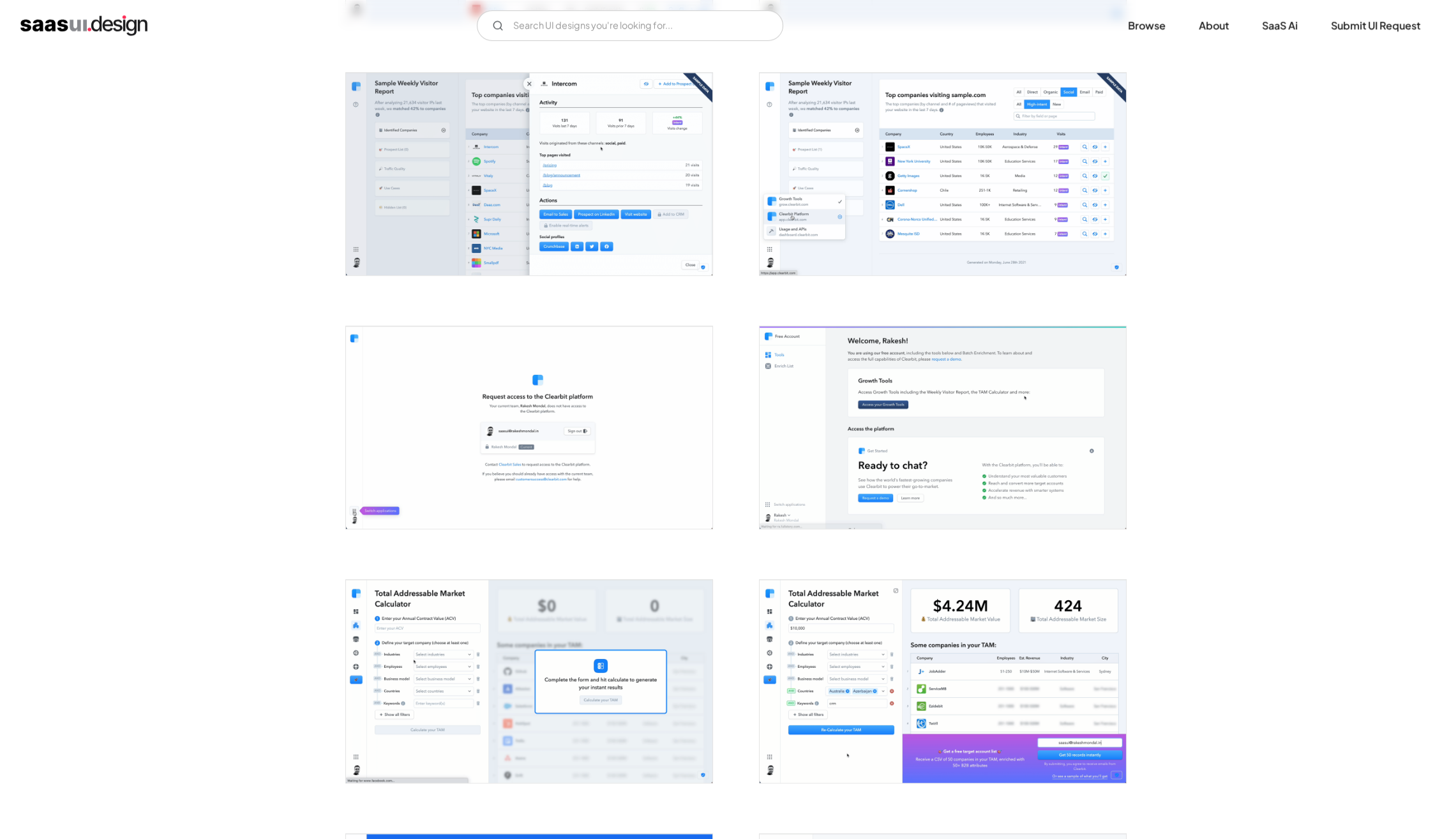
click at [901, 199] on img "open lightbox" at bounding box center [943, 173] width 366 height 202
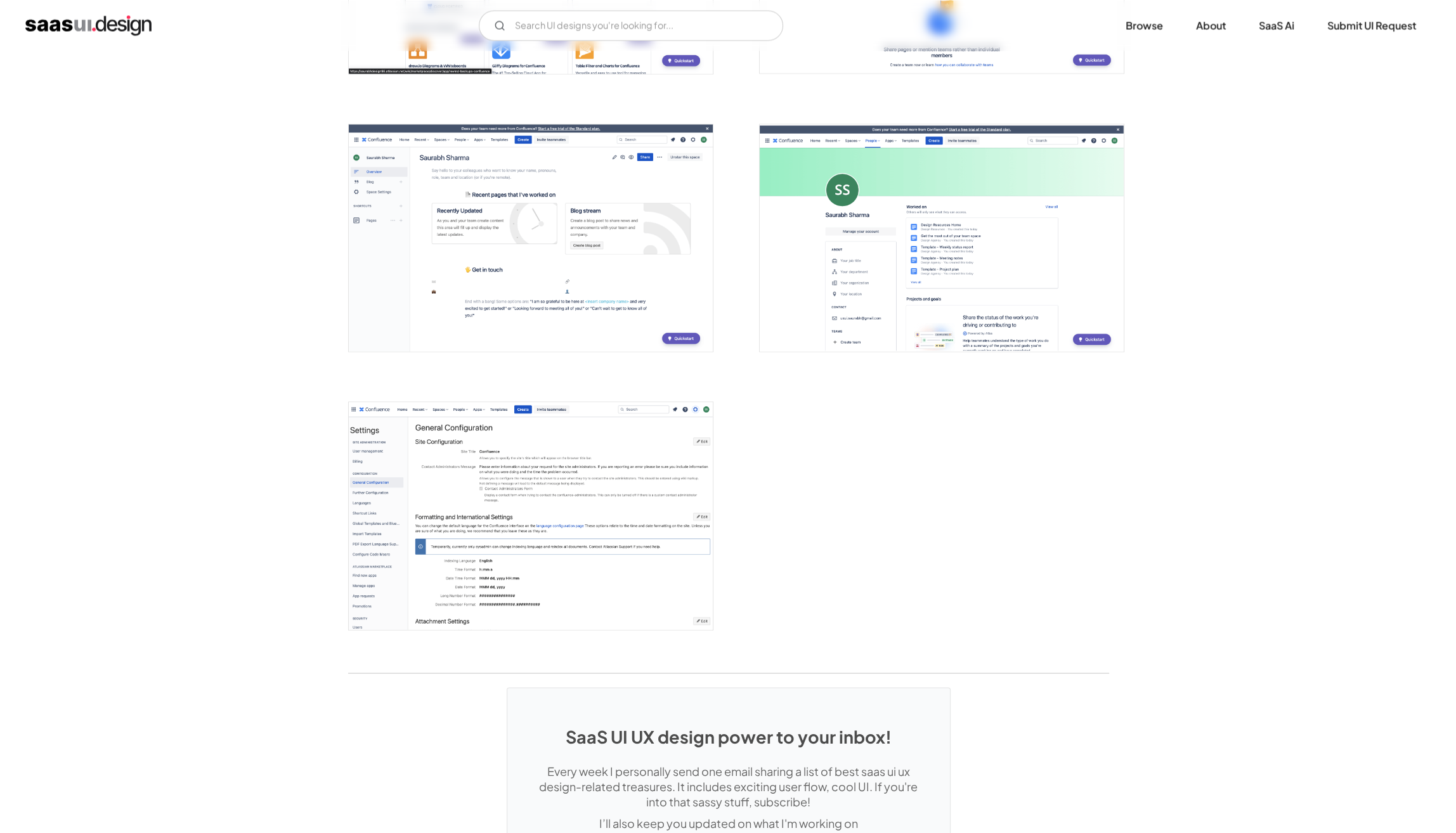
scroll to position [3239, 0]
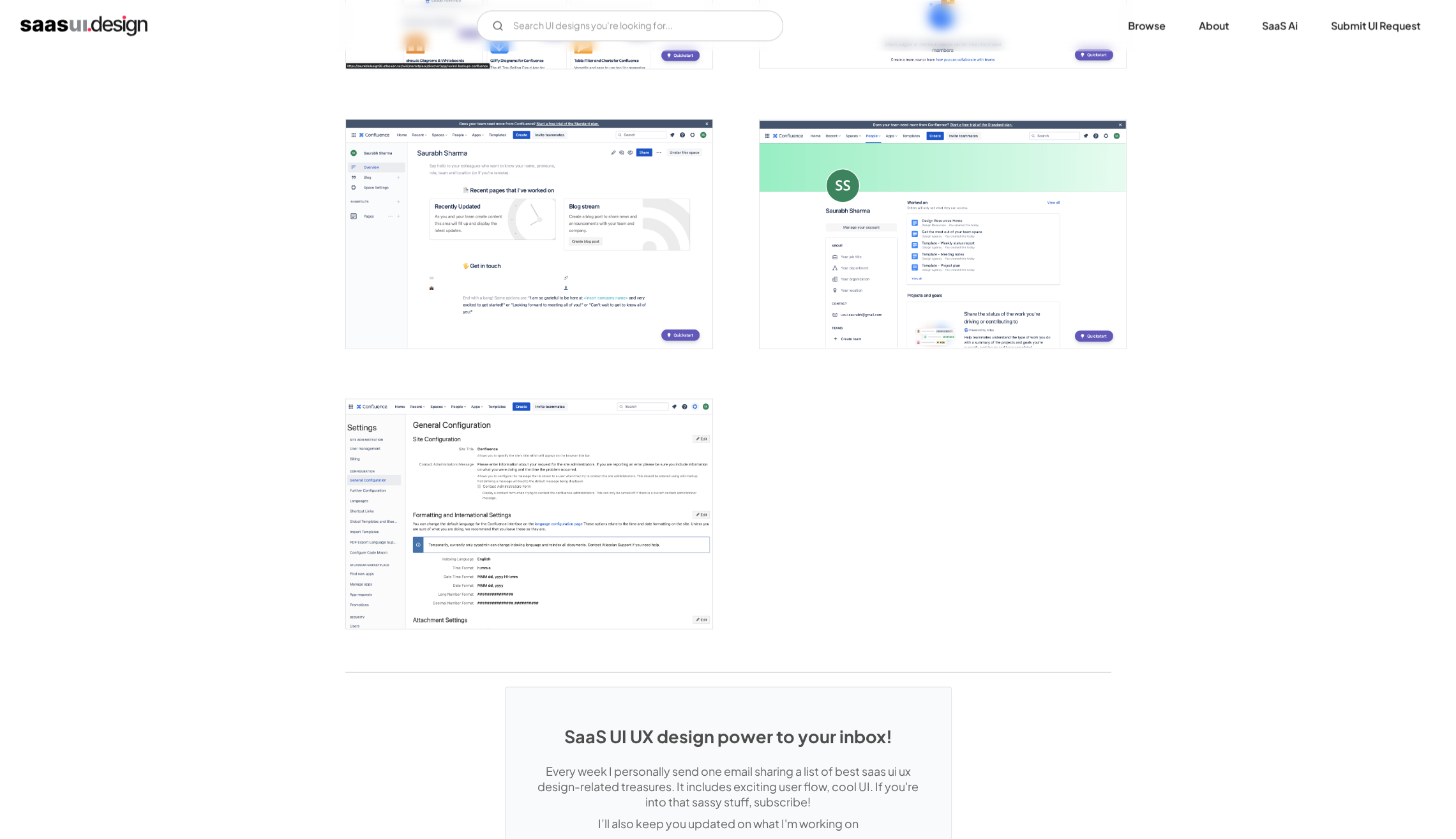
click at [512, 537] on img "open lightbox" at bounding box center [529, 513] width 366 height 229
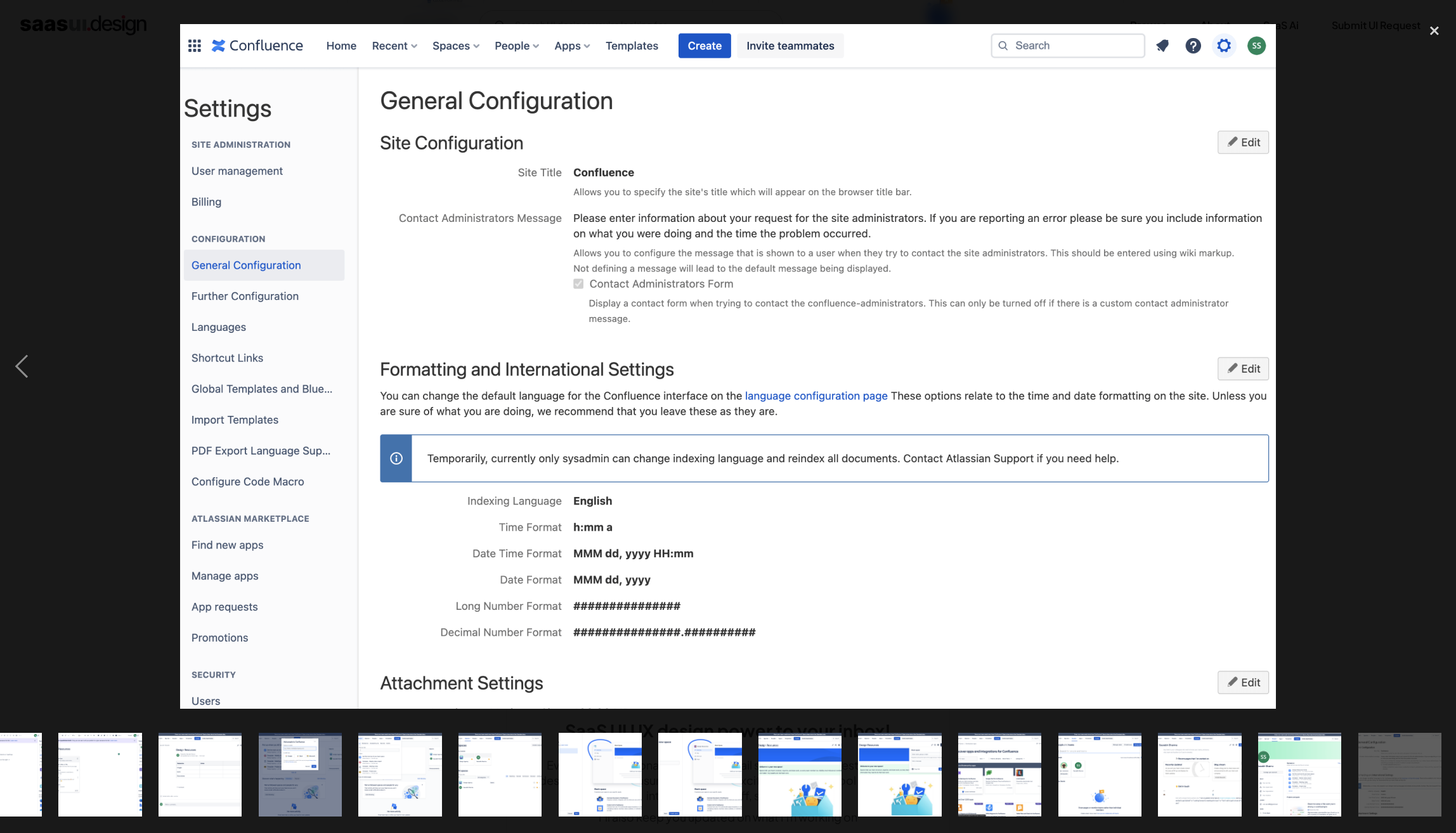
scroll to position [0, 1061]
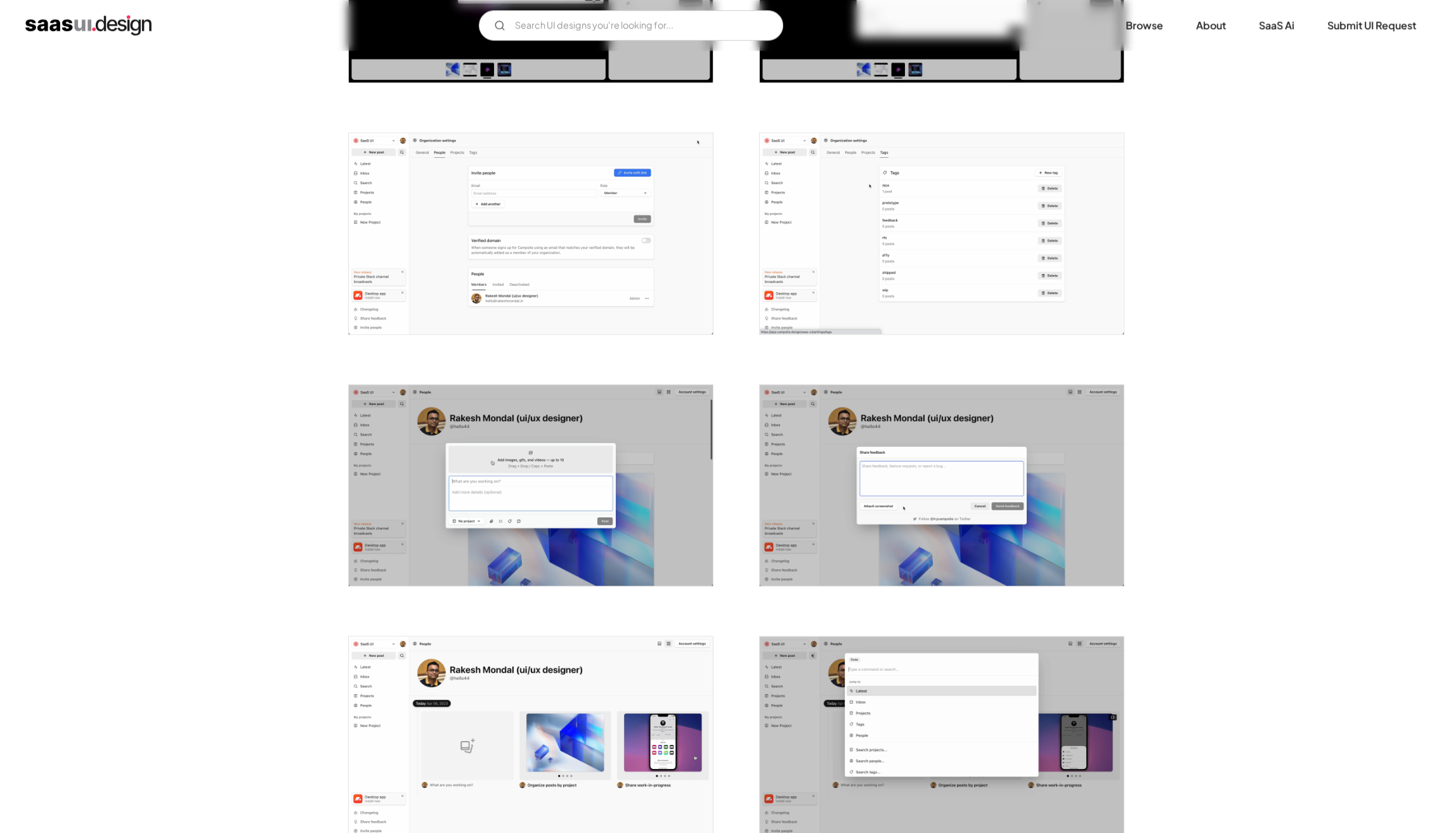
scroll to position [1424, 0]
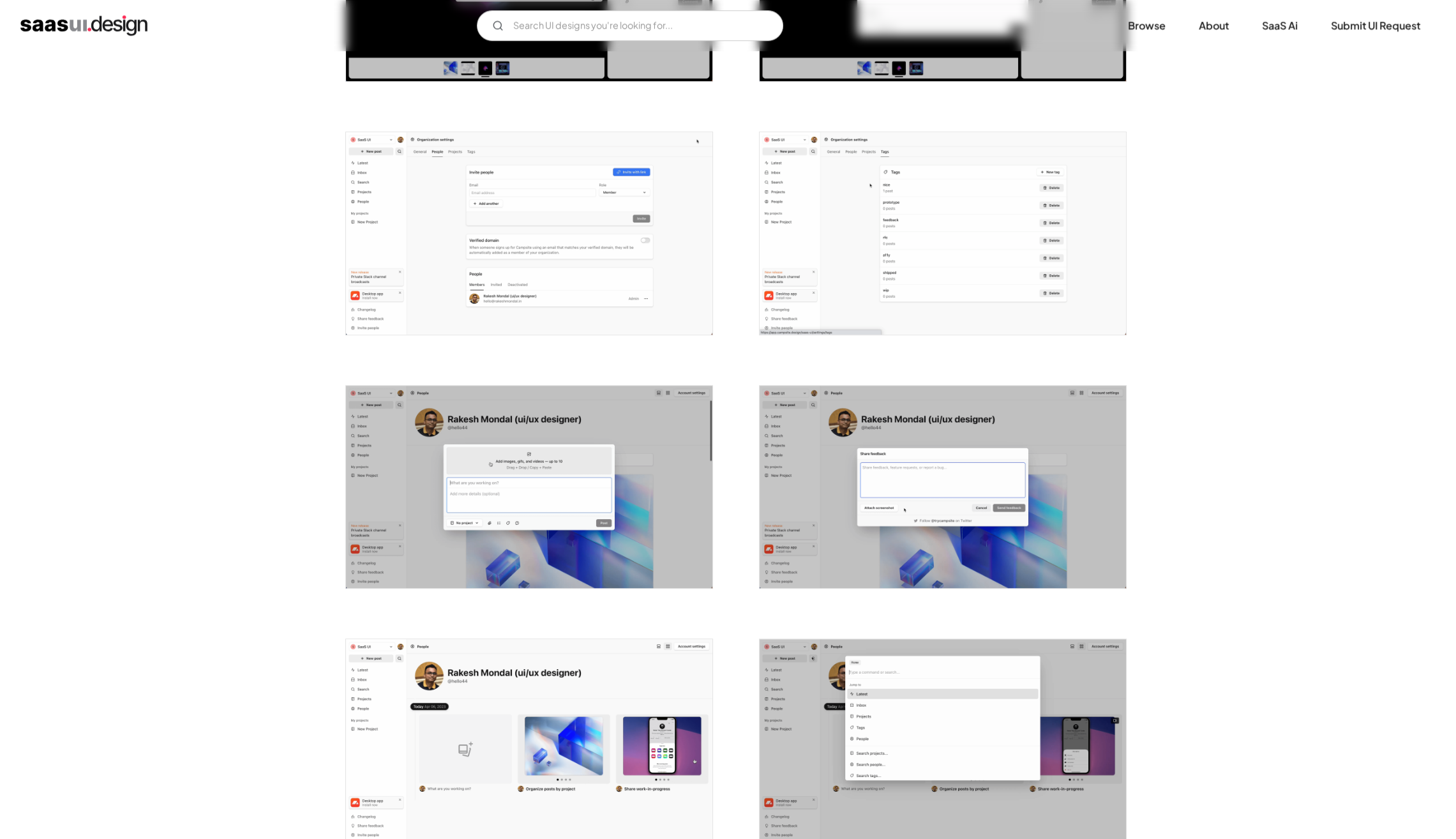
click at [482, 272] on img "open lightbox" at bounding box center [529, 233] width 366 height 202
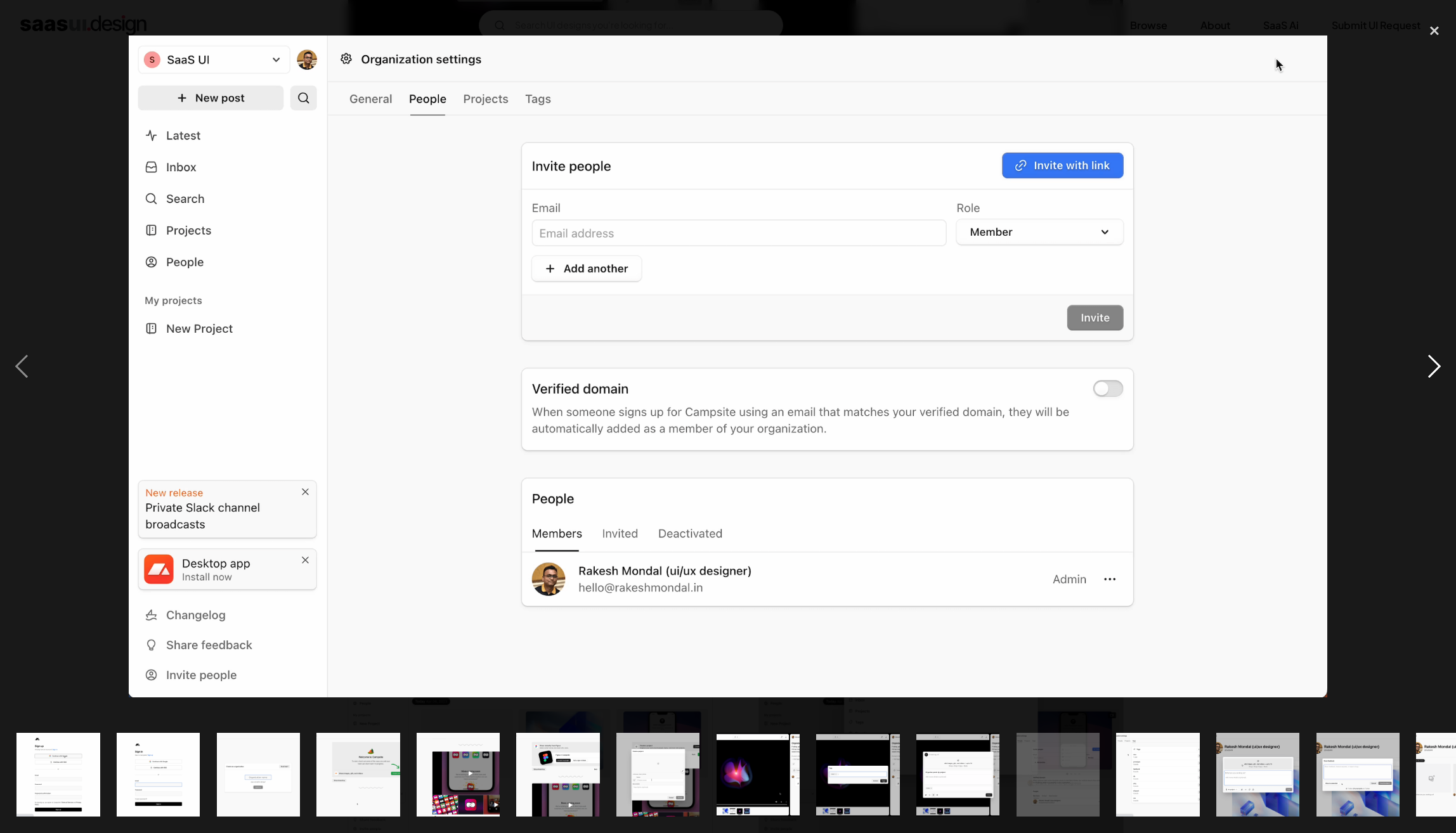
click at [1430, 366] on div "next image" at bounding box center [1434, 367] width 43 height 700
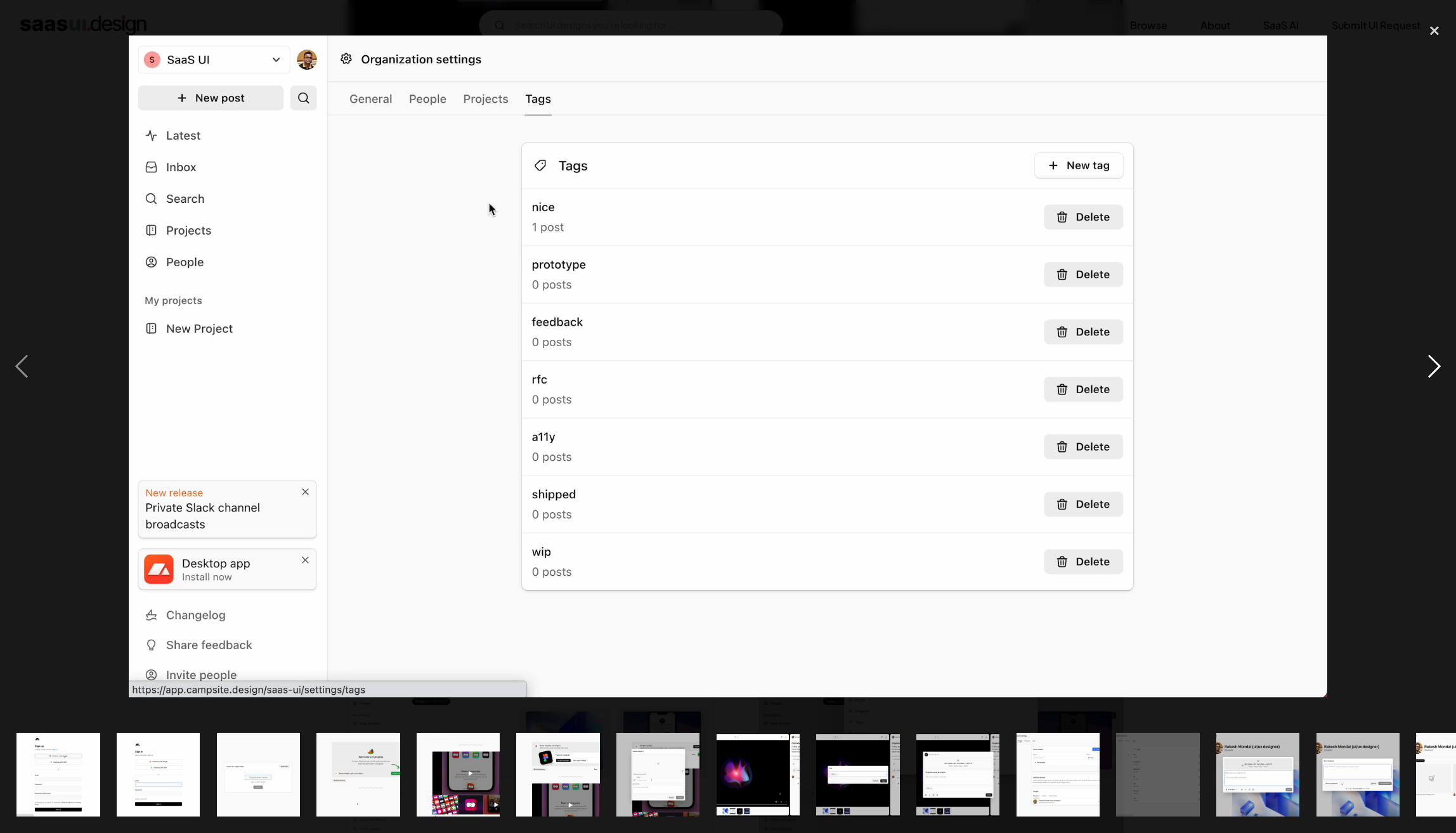
click at [1430, 366] on div "next image" at bounding box center [1434, 367] width 43 height 700
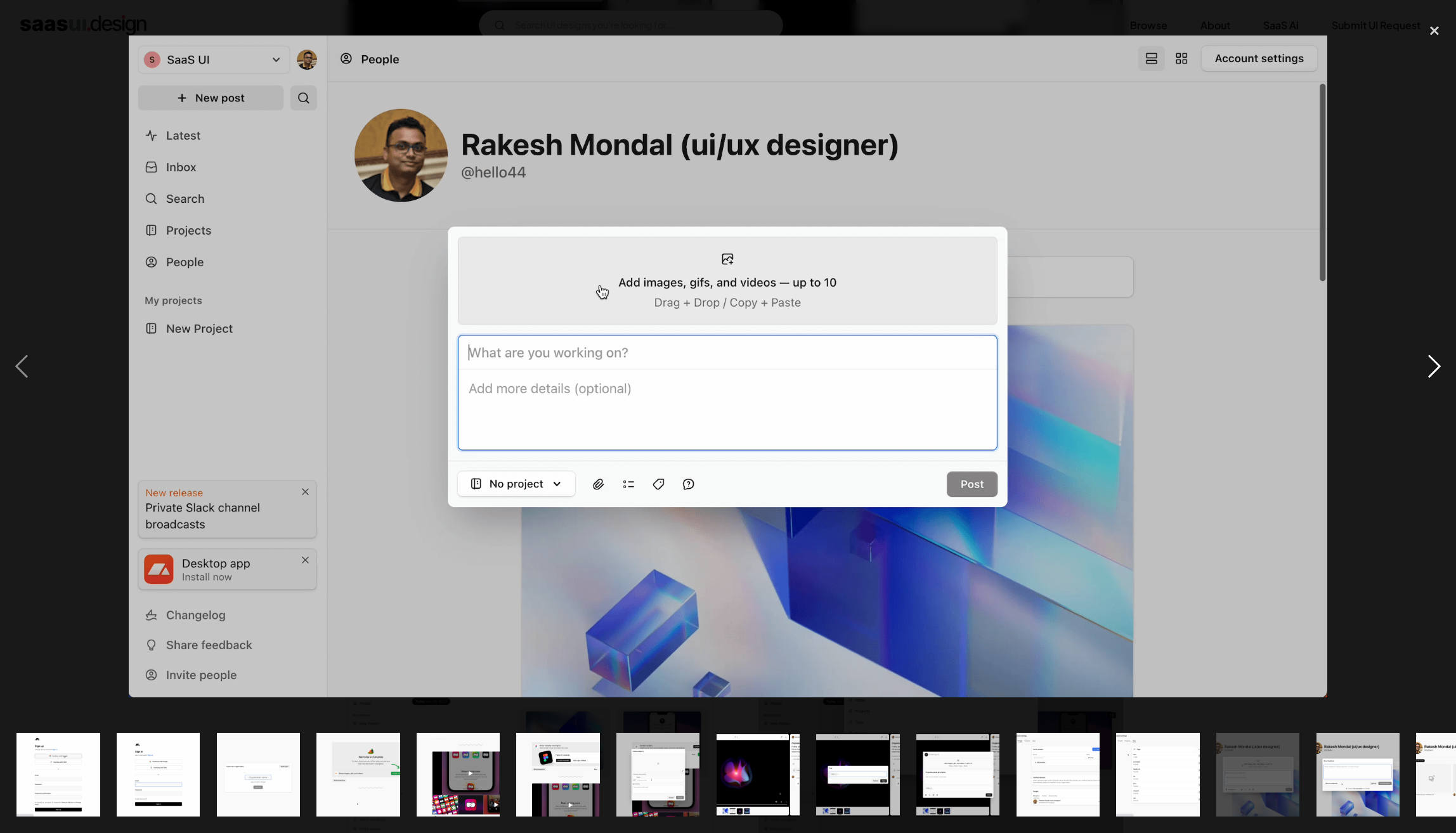
click at [1430, 363] on div "next image" at bounding box center [1434, 367] width 43 height 700
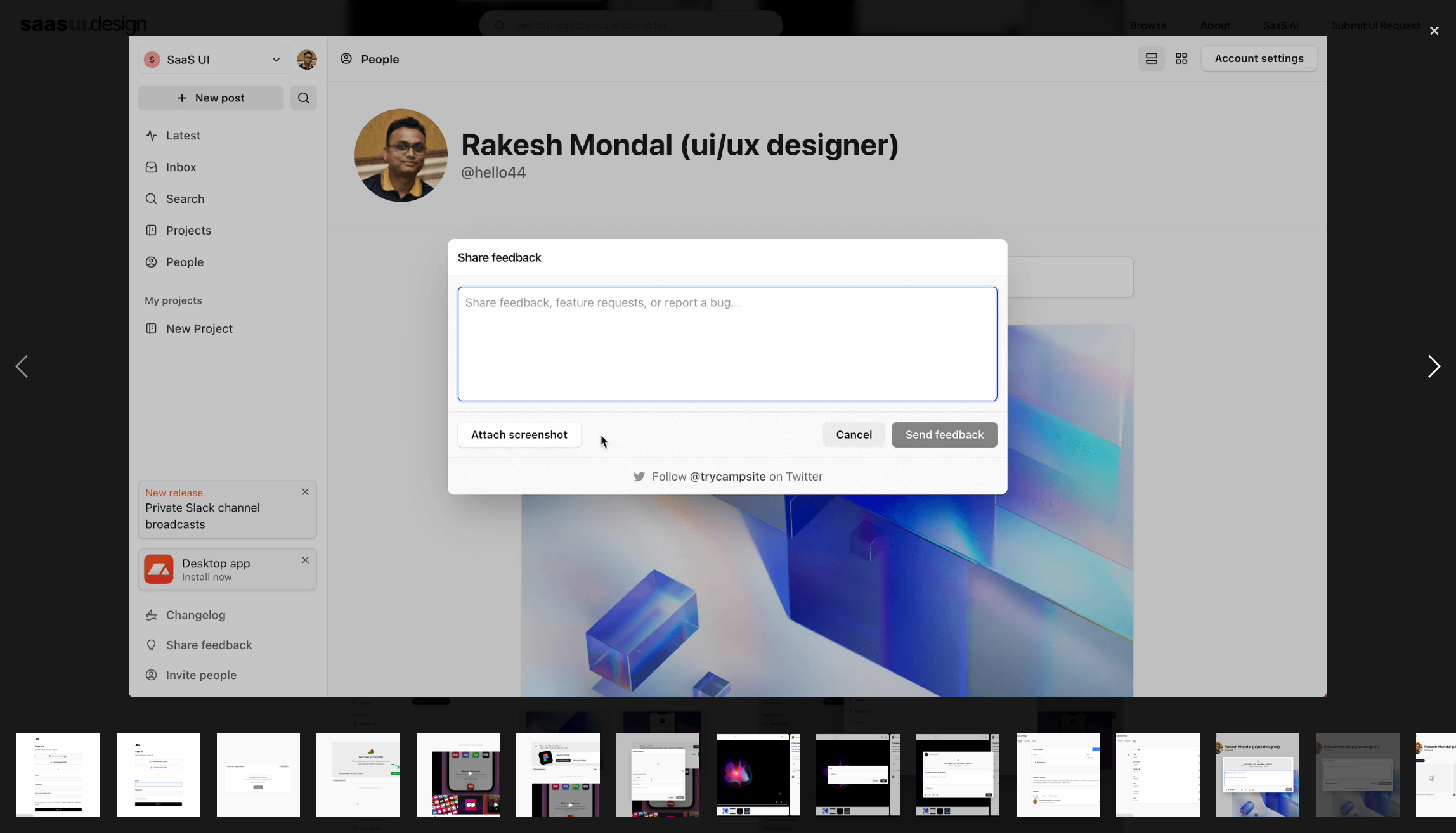
click at [1430, 363] on div "next image" at bounding box center [1434, 367] width 43 height 700
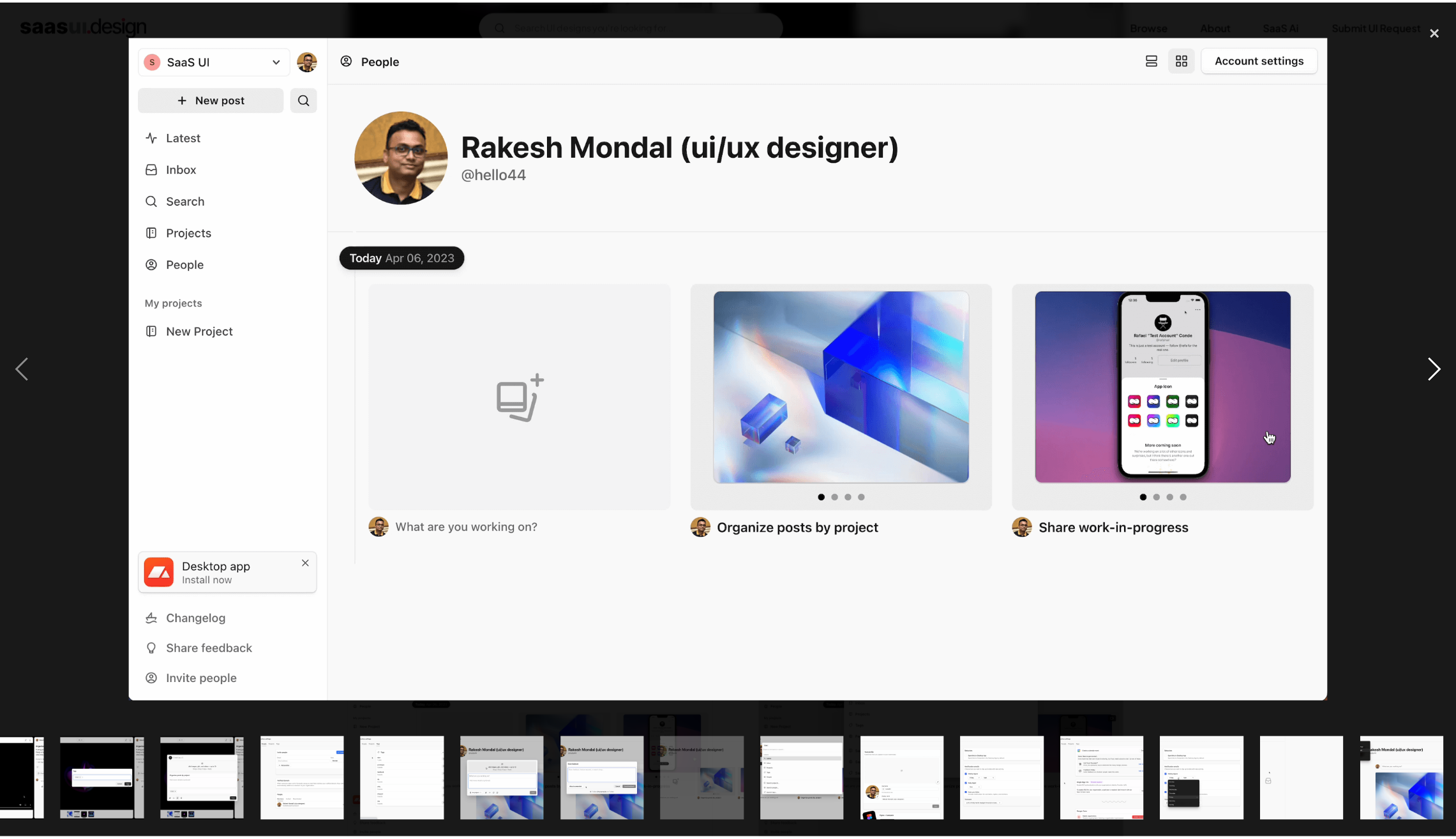
scroll to position [0, 767]
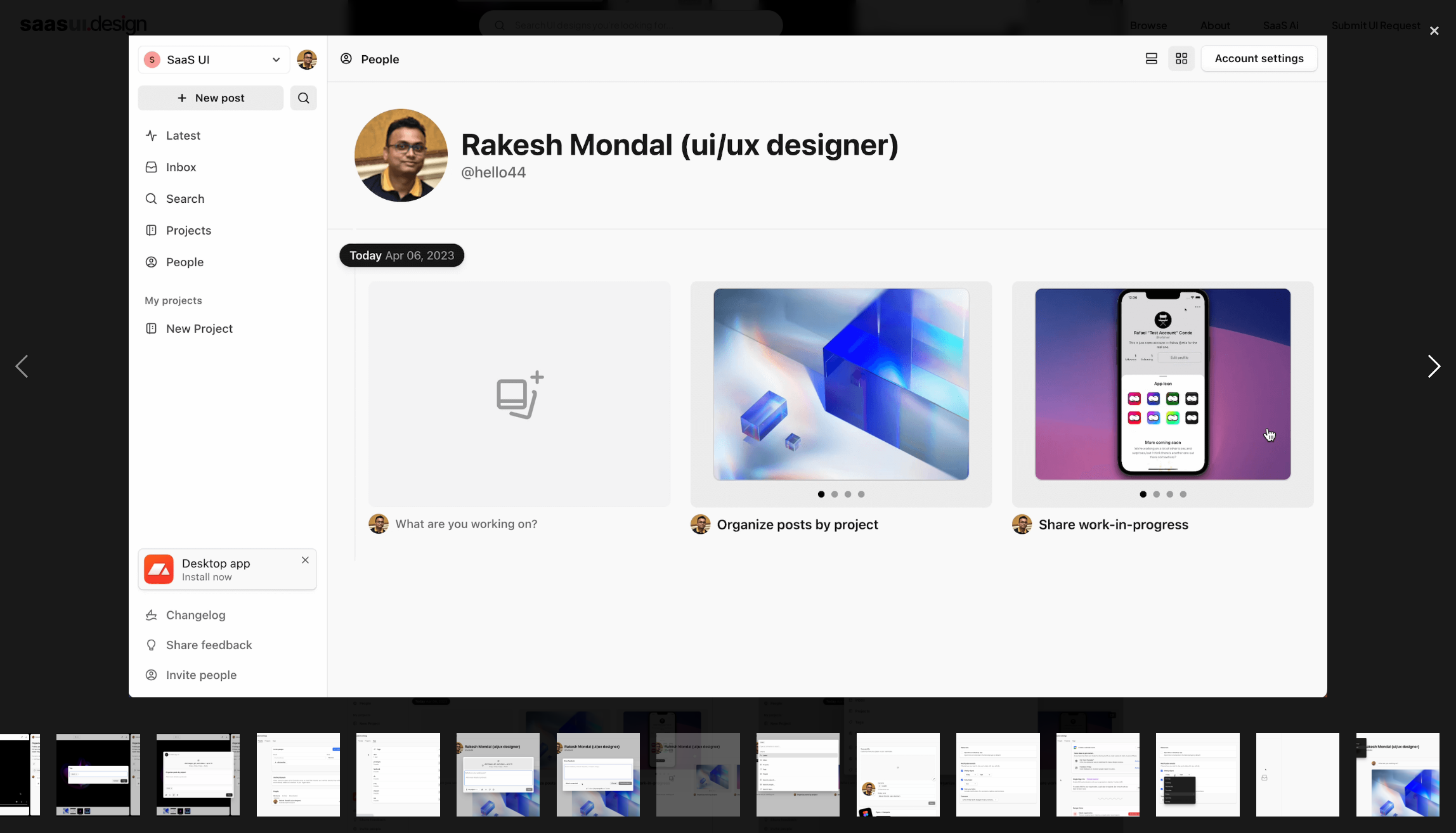
click at [1434, 369] on div "next image" at bounding box center [1434, 367] width 43 height 700
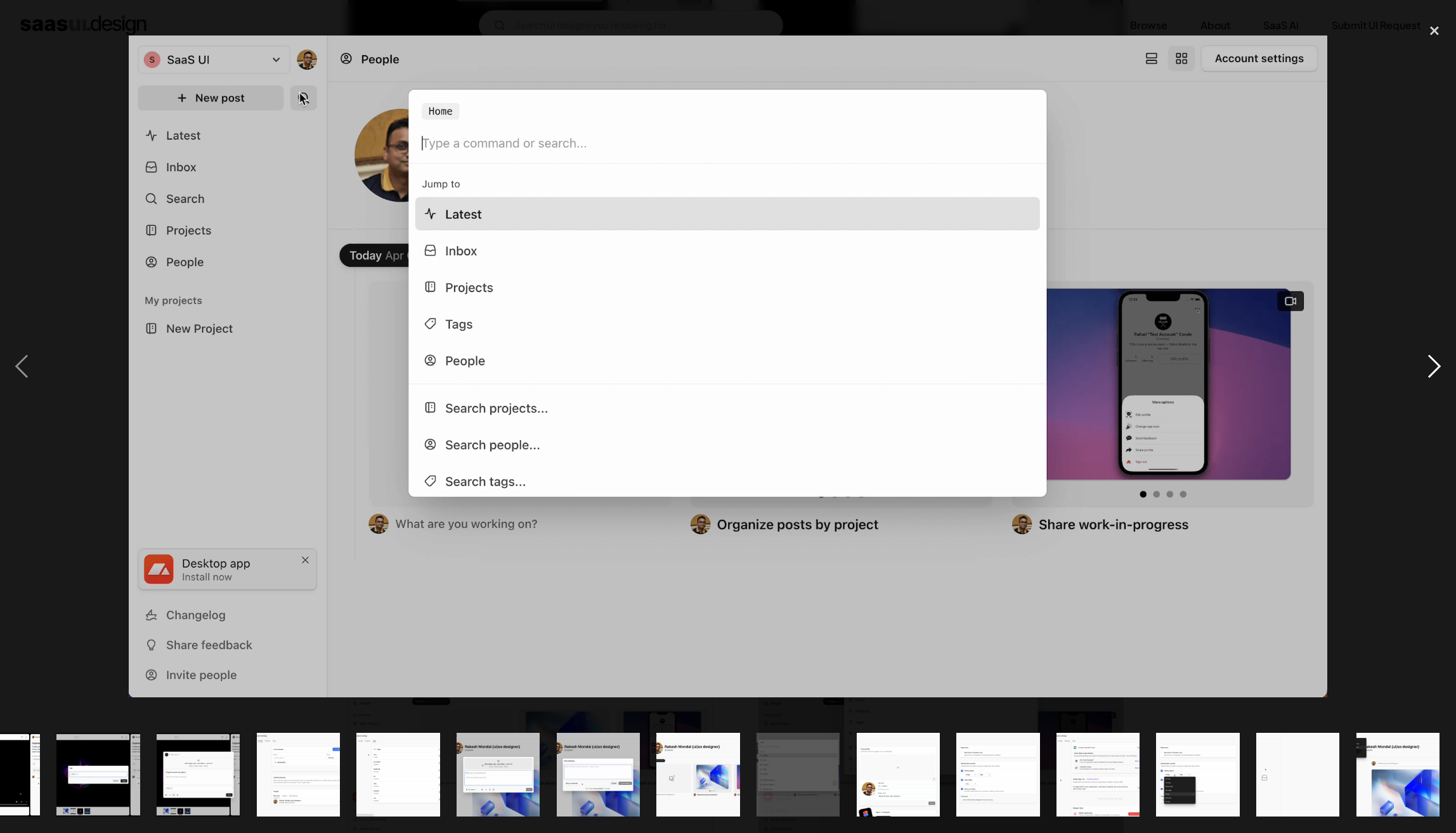
click at [1432, 372] on div "next image" at bounding box center [1434, 367] width 43 height 700
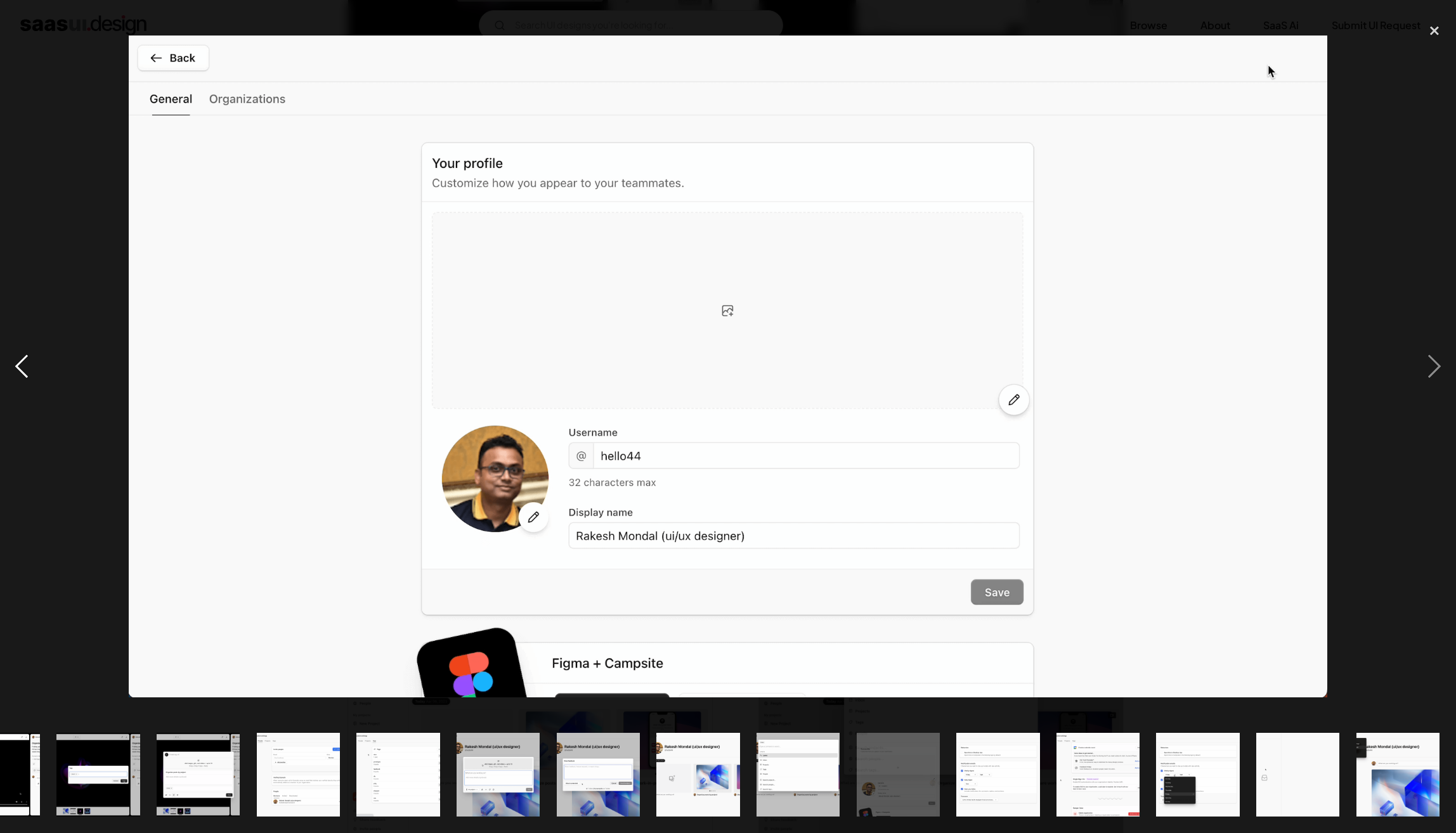
click at [24, 376] on div "previous image" at bounding box center [22, 367] width 43 height 700
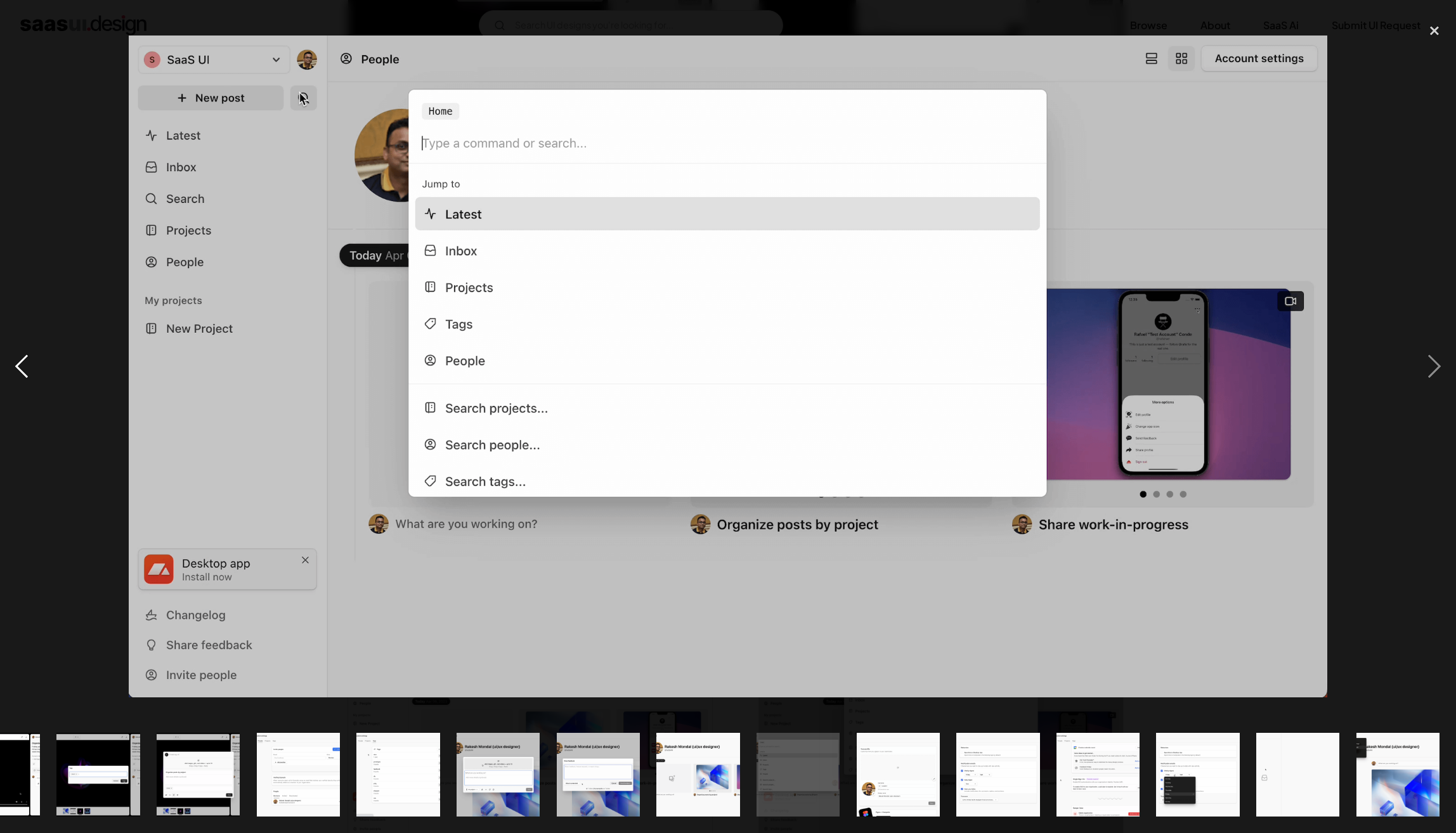
click at [33, 381] on div "previous image" at bounding box center [22, 367] width 43 height 700
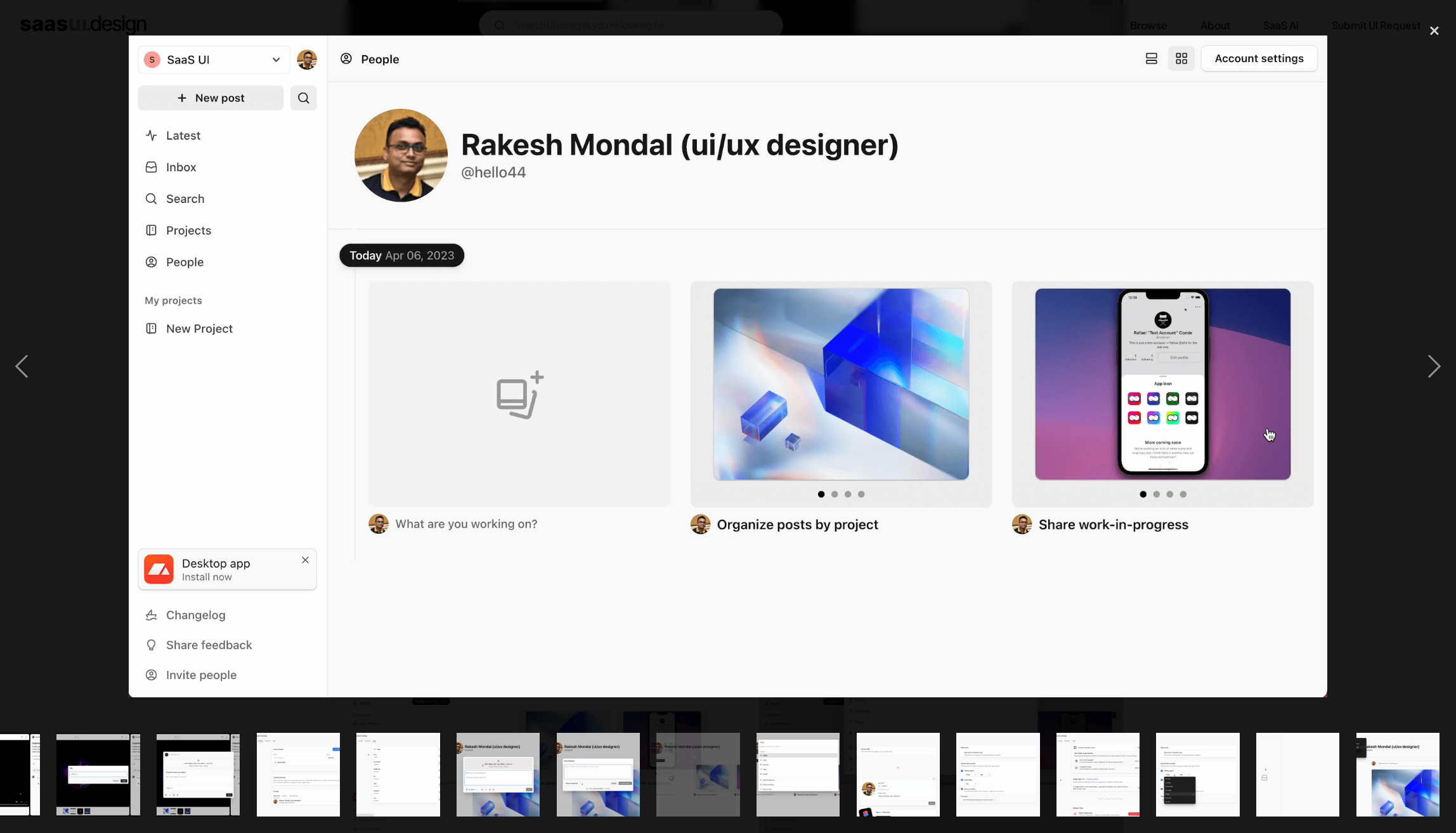
click at [99, 201] on div at bounding box center [728, 367] width 1456 height 700
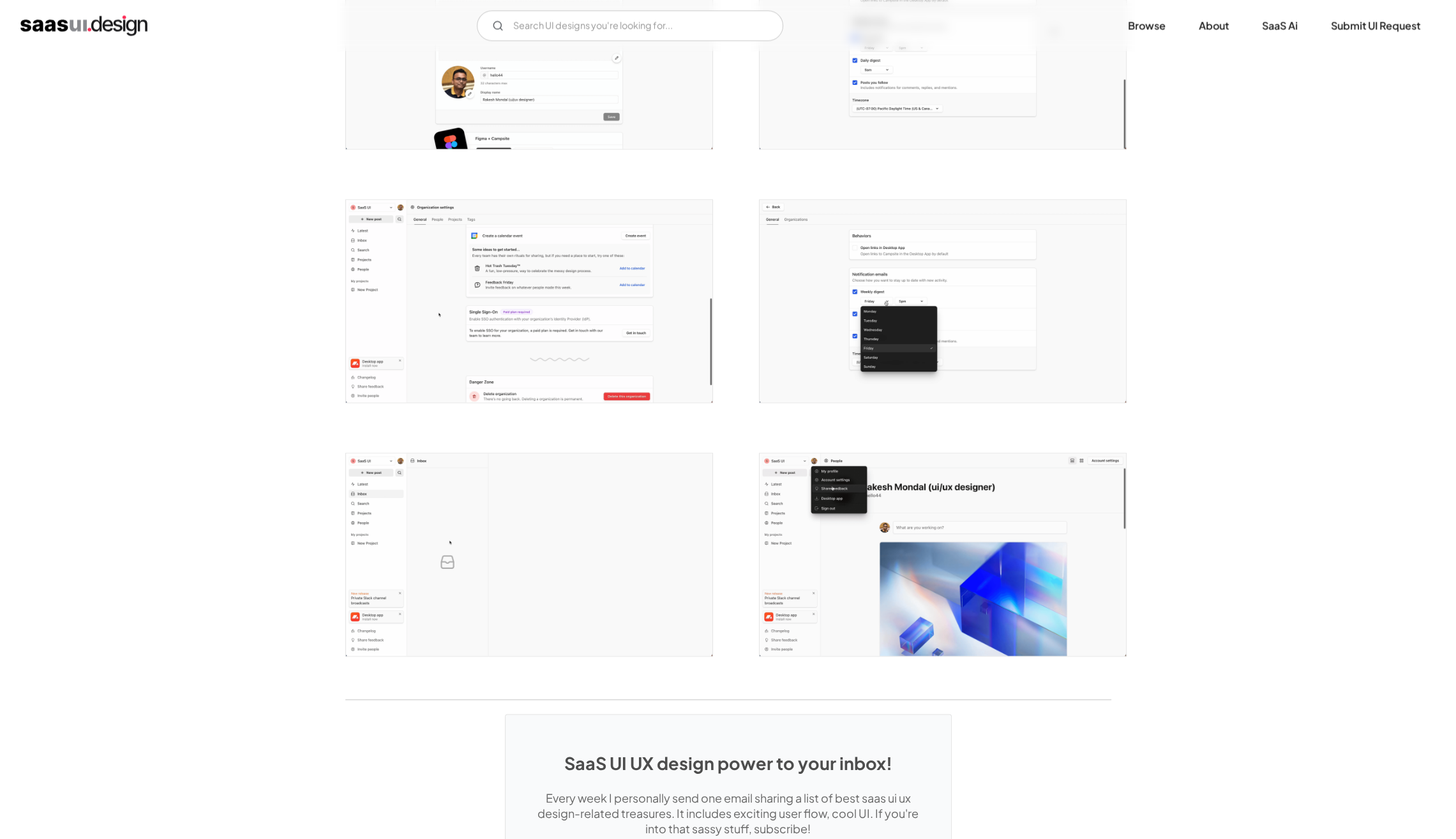
scroll to position [2343, 0]
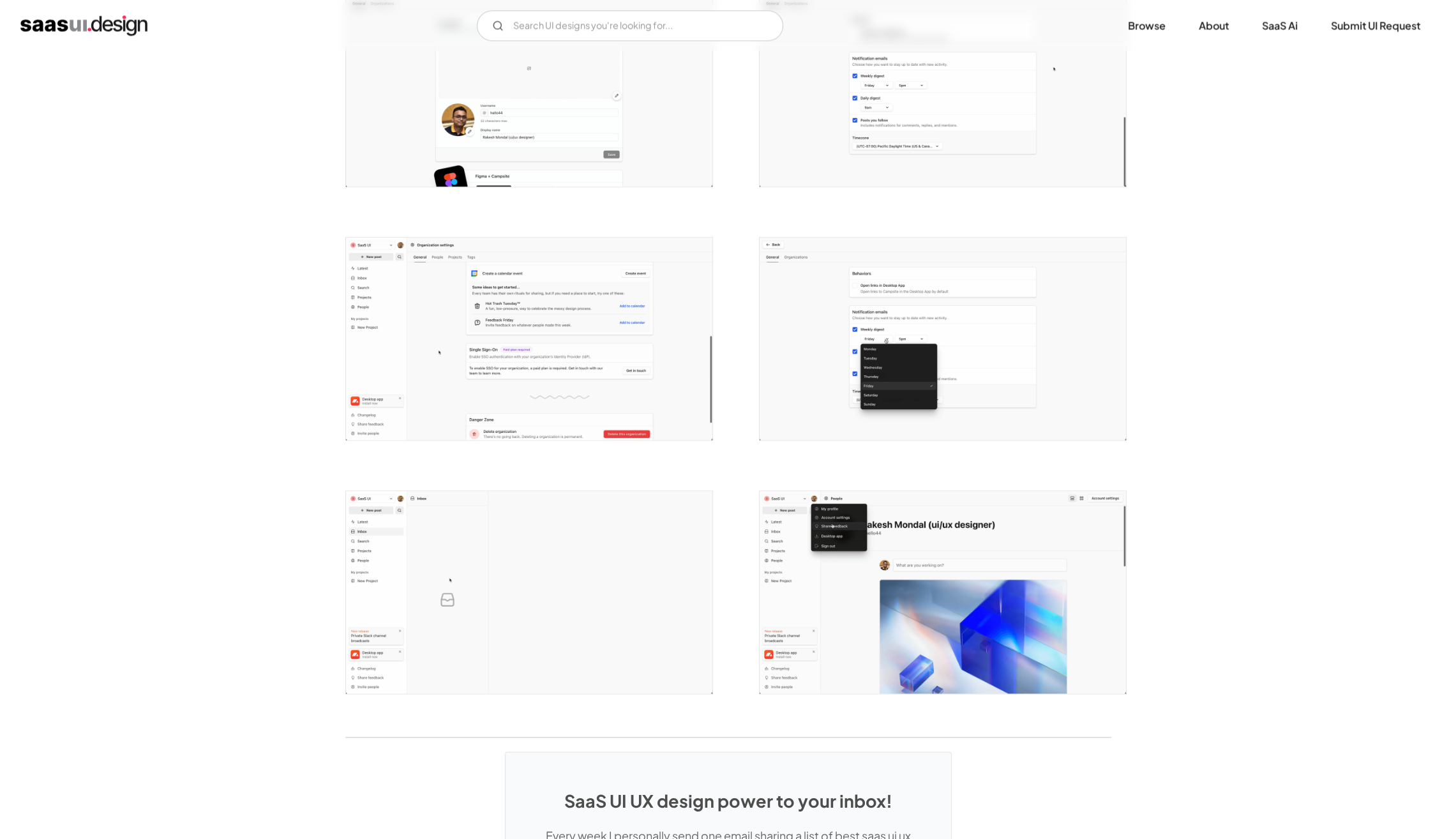
click at [634, 382] on img "open lightbox" at bounding box center [529, 339] width 366 height 202
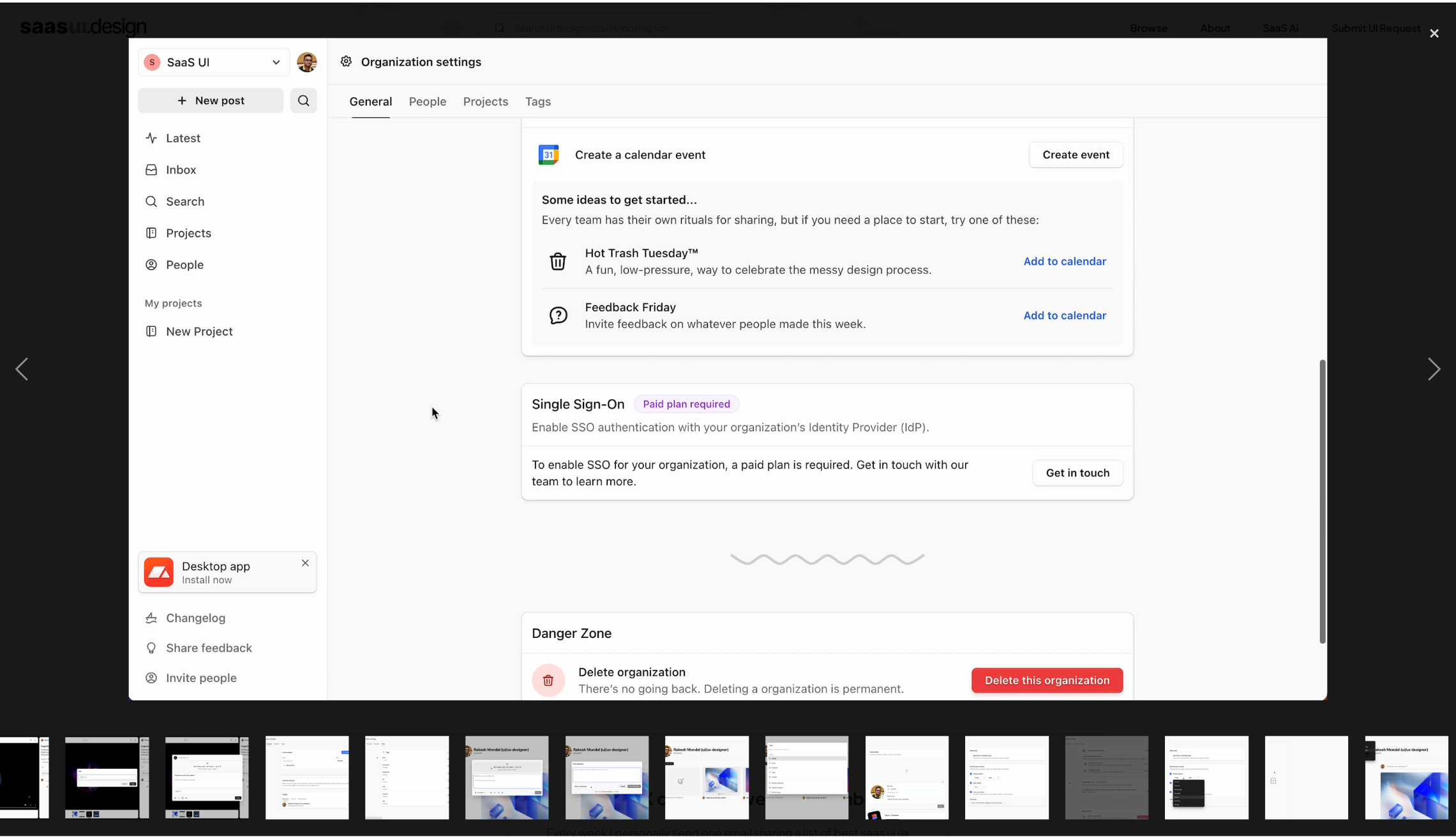
scroll to position [0, 767]
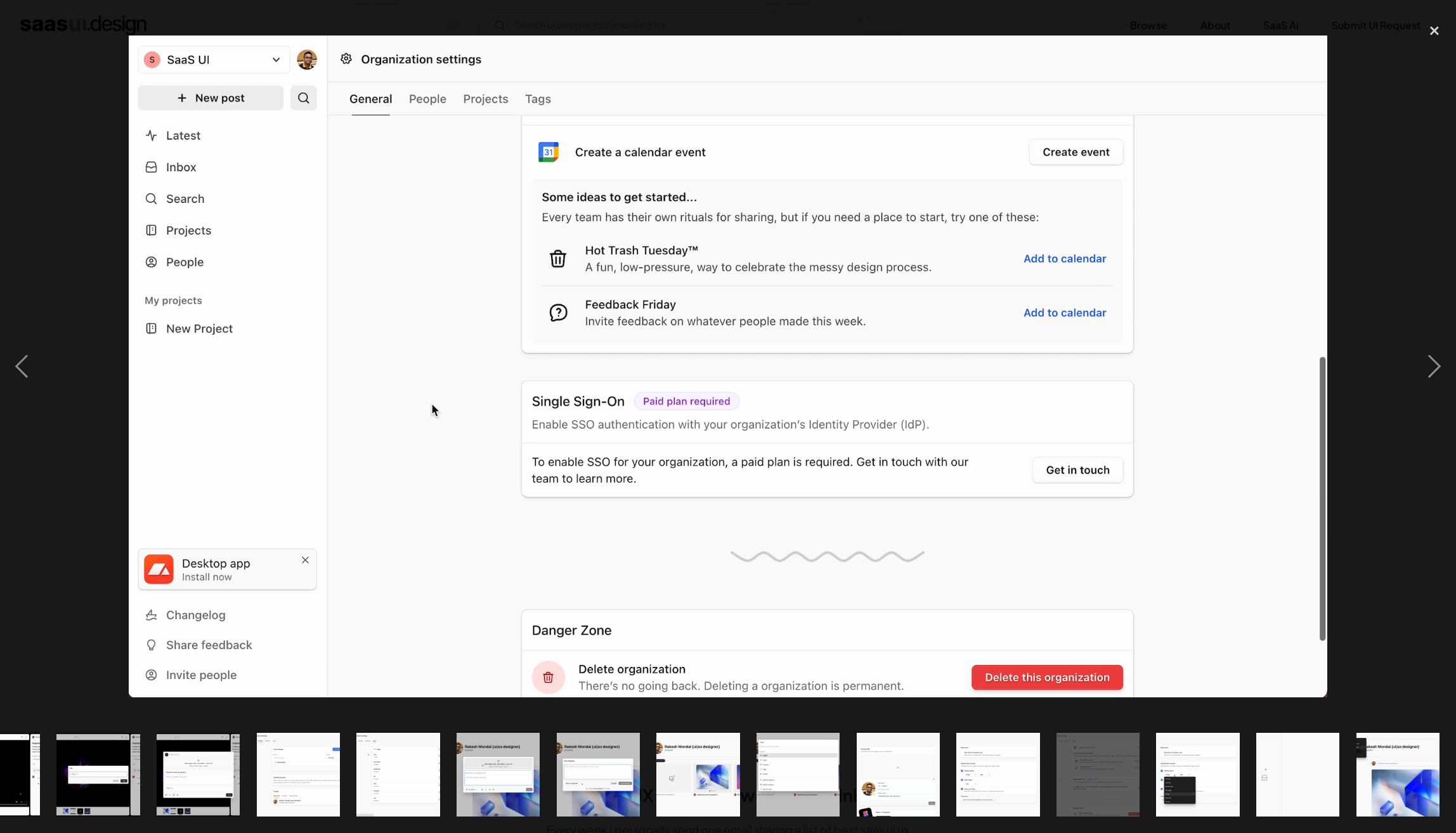
click at [290, 265] on img at bounding box center [728, 366] width 1198 height 661
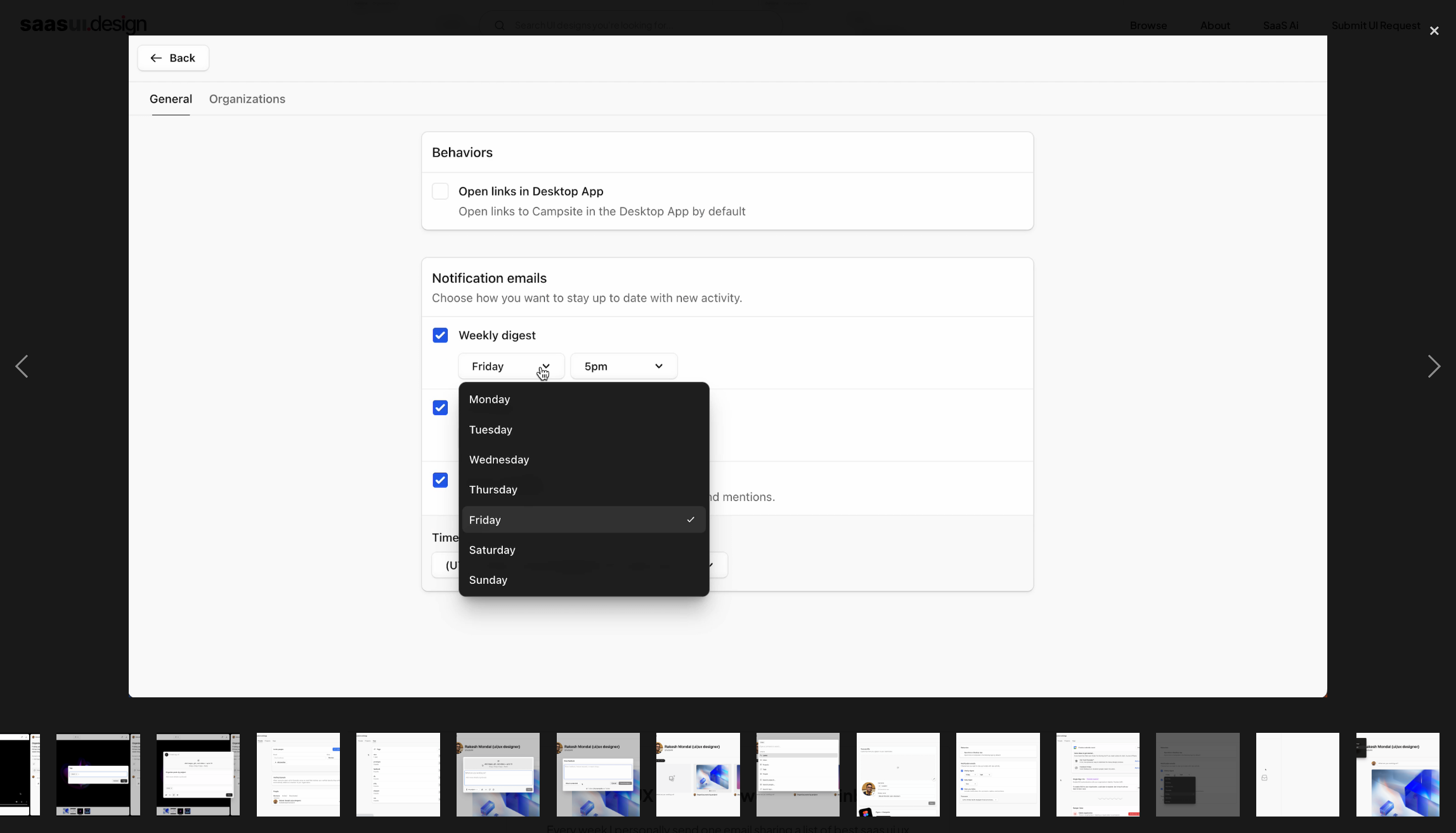
click at [93, 93] on div at bounding box center [728, 367] width 1456 height 700
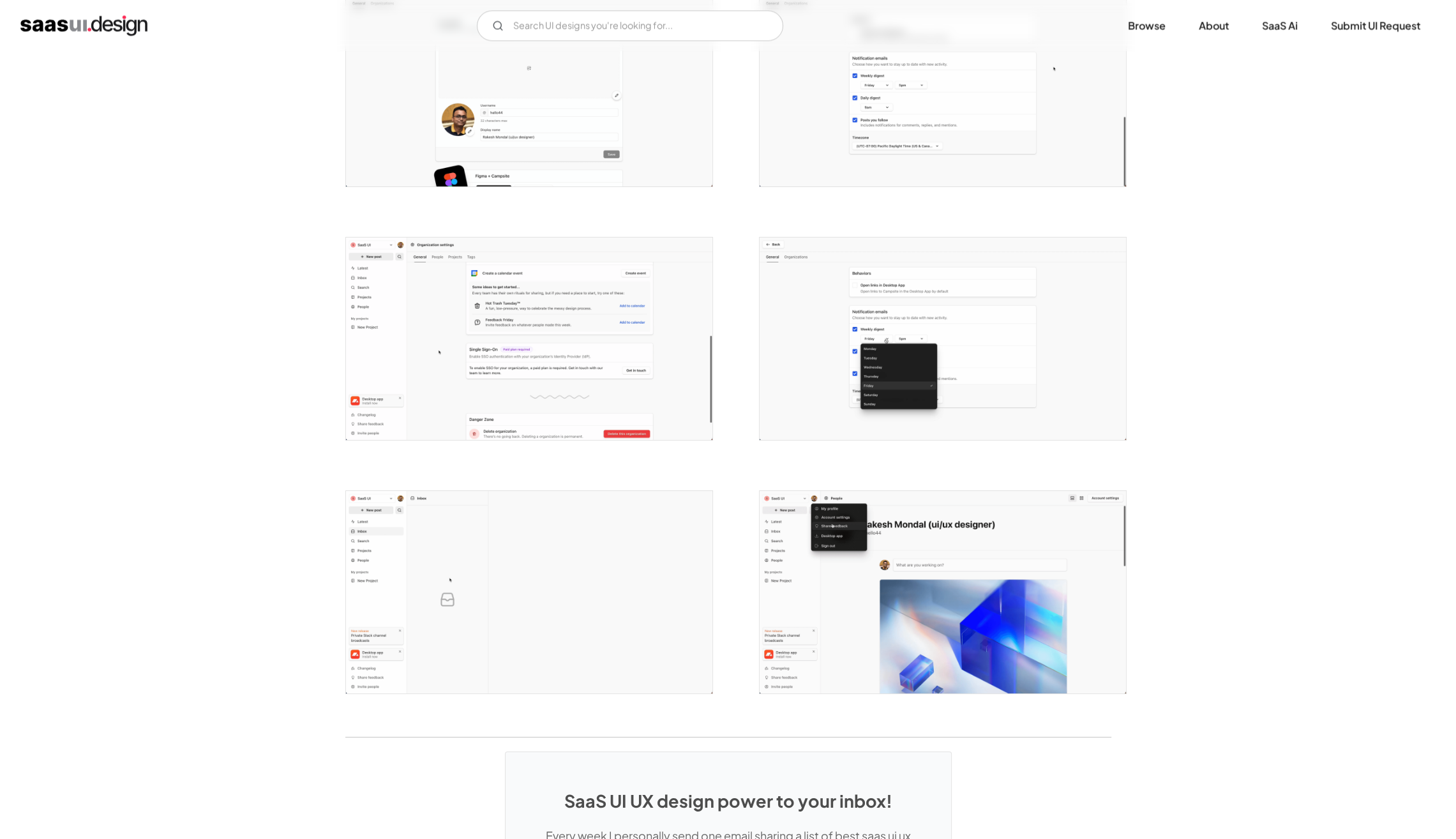
scroll to position [0, 0]
drag, startPoint x: 1445, startPoint y: 335, endPoint x: 1466, endPoint y: 326, distance: 22.8
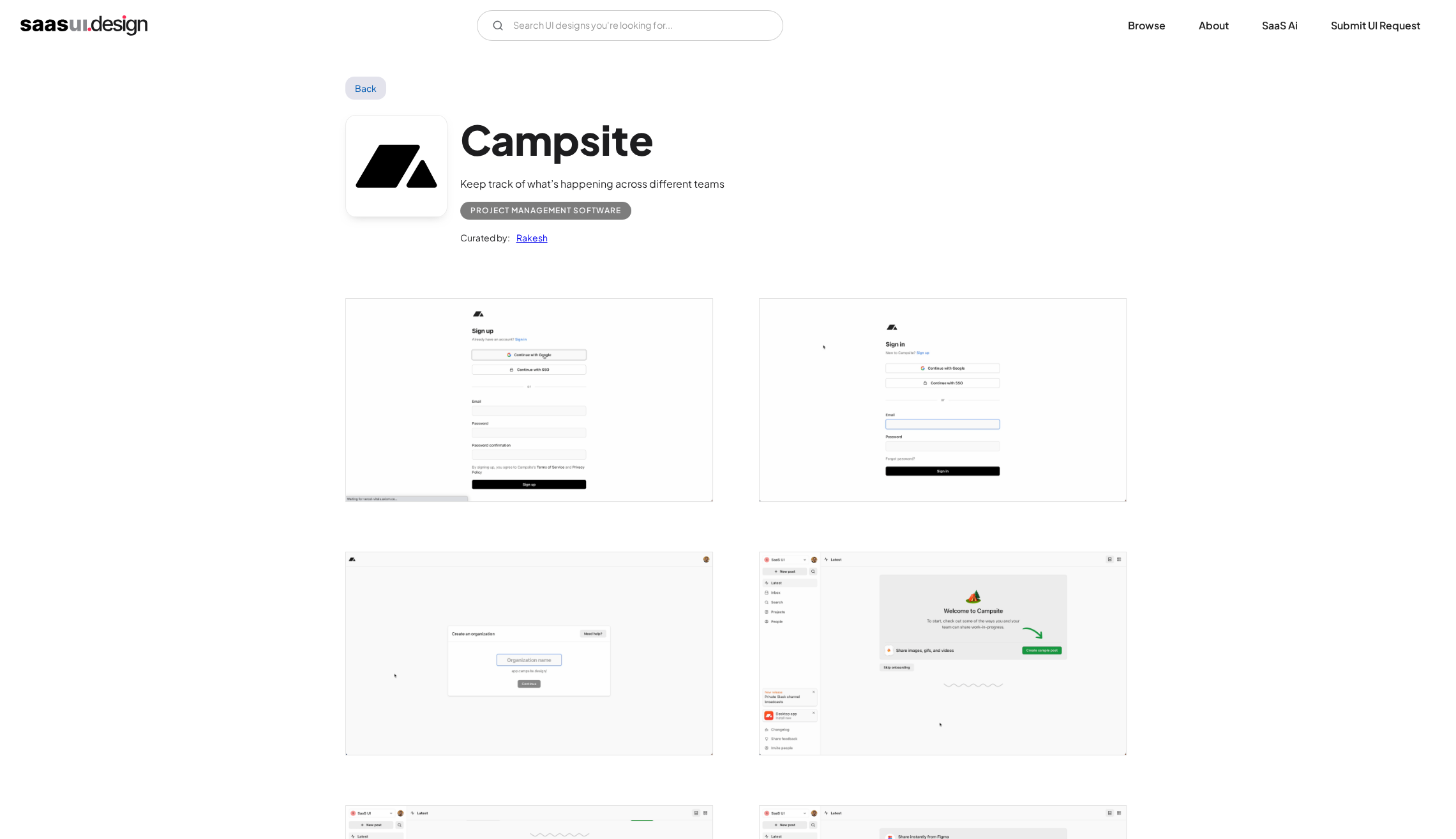
click at [358, 88] on link "Back" at bounding box center [366, 87] width 42 height 23
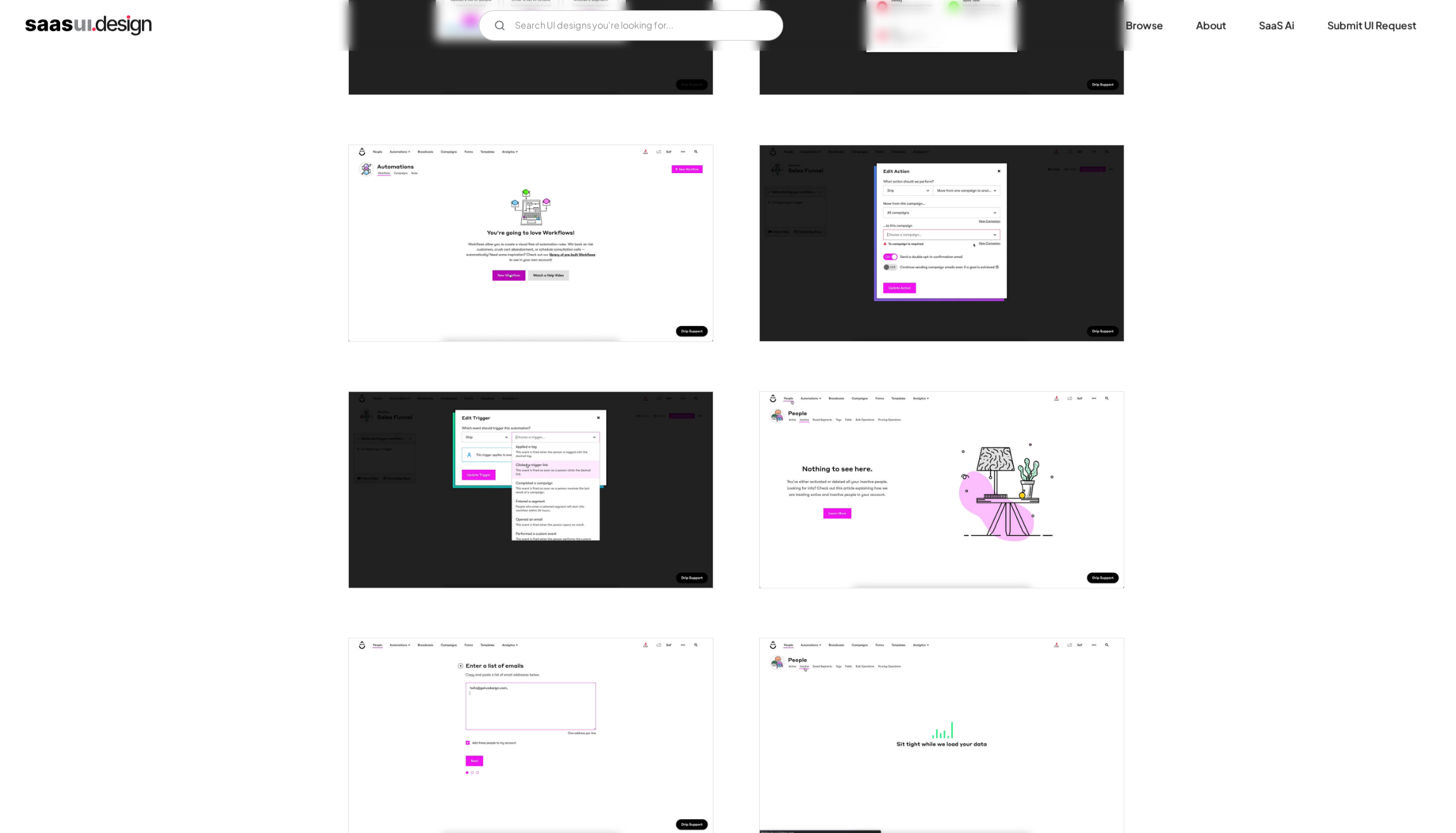
scroll to position [1141, 0]
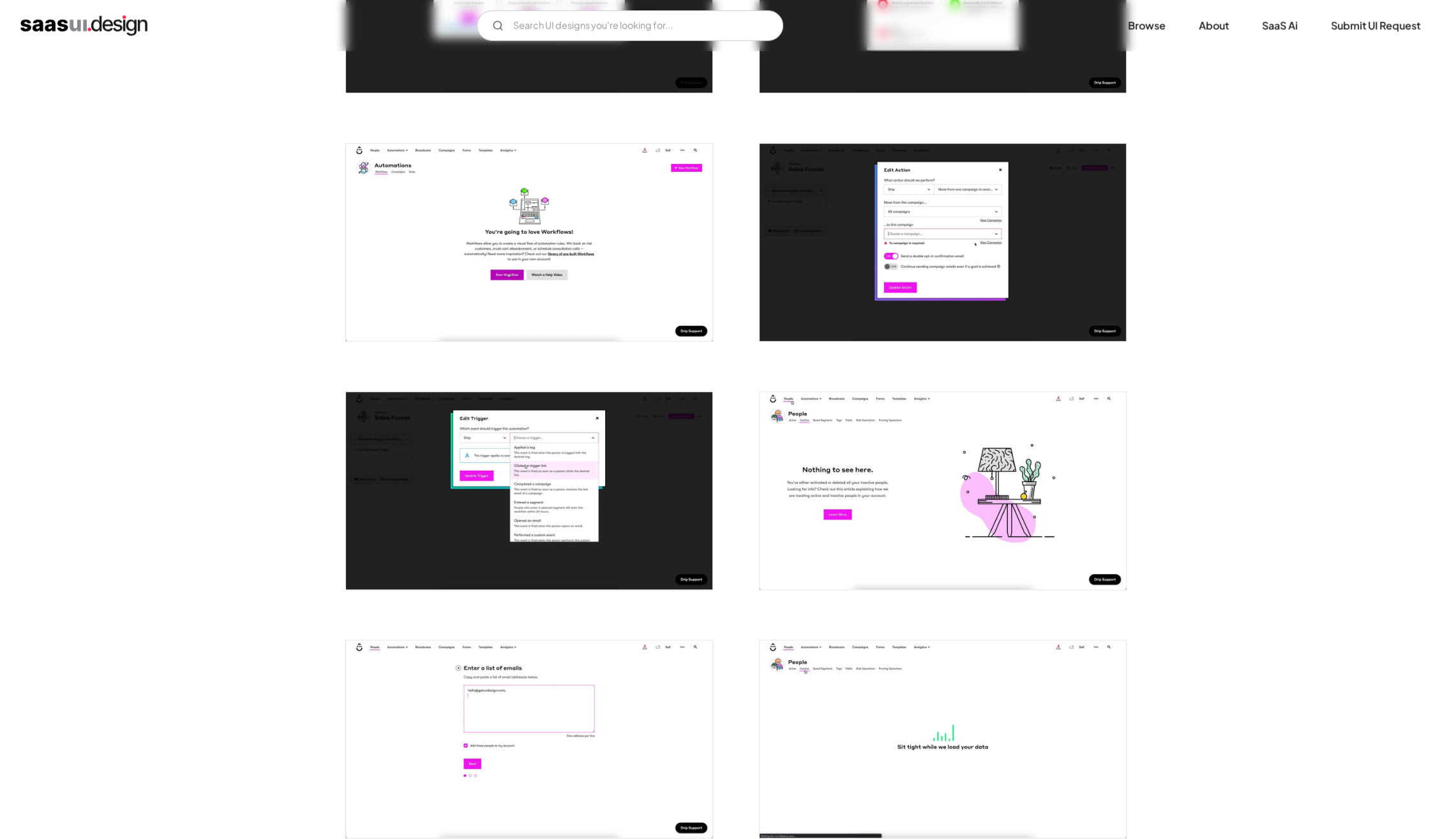
click at [551, 211] on img "open lightbox" at bounding box center [529, 242] width 366 height 197
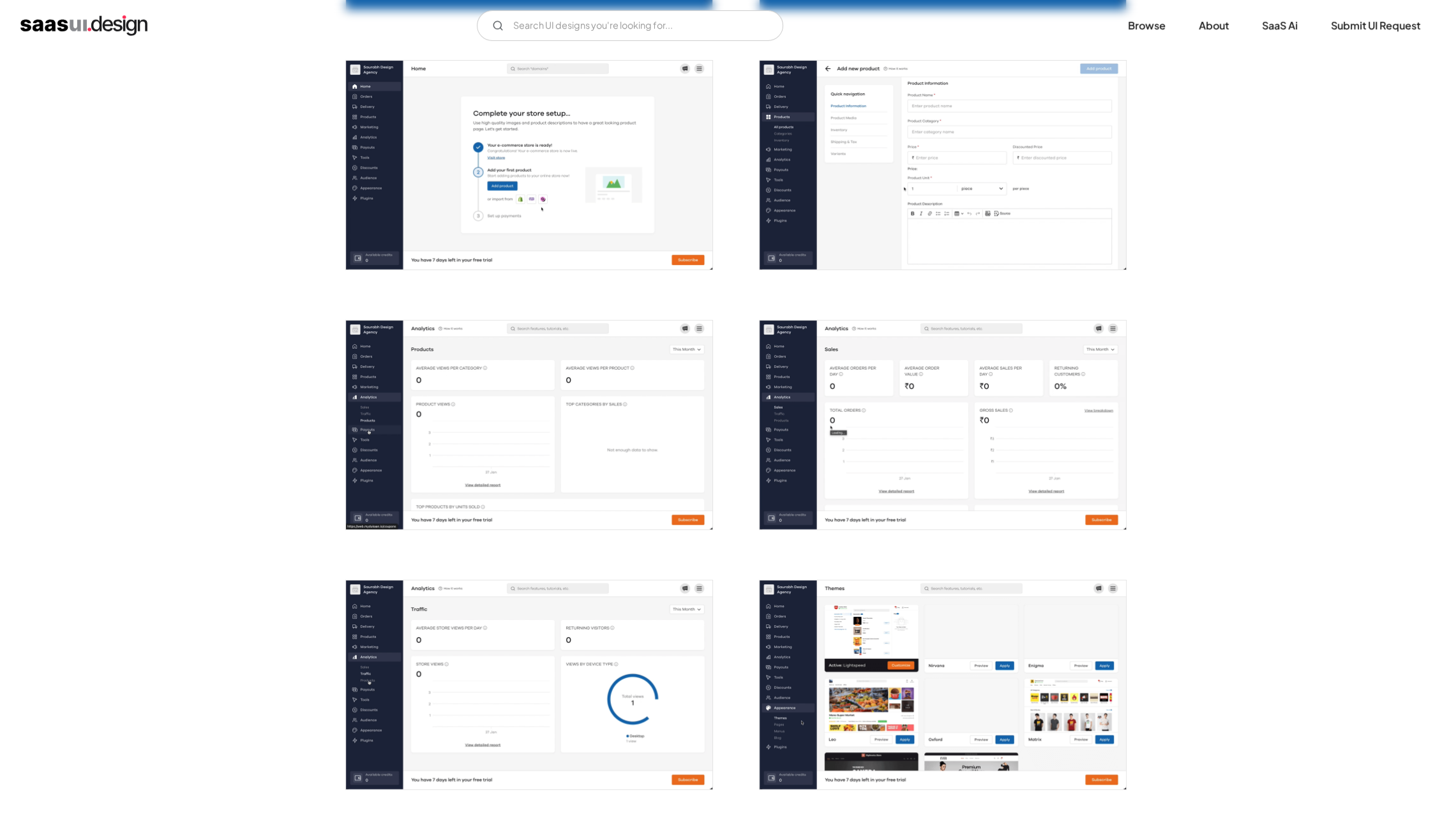
scroll to position [504, 0]
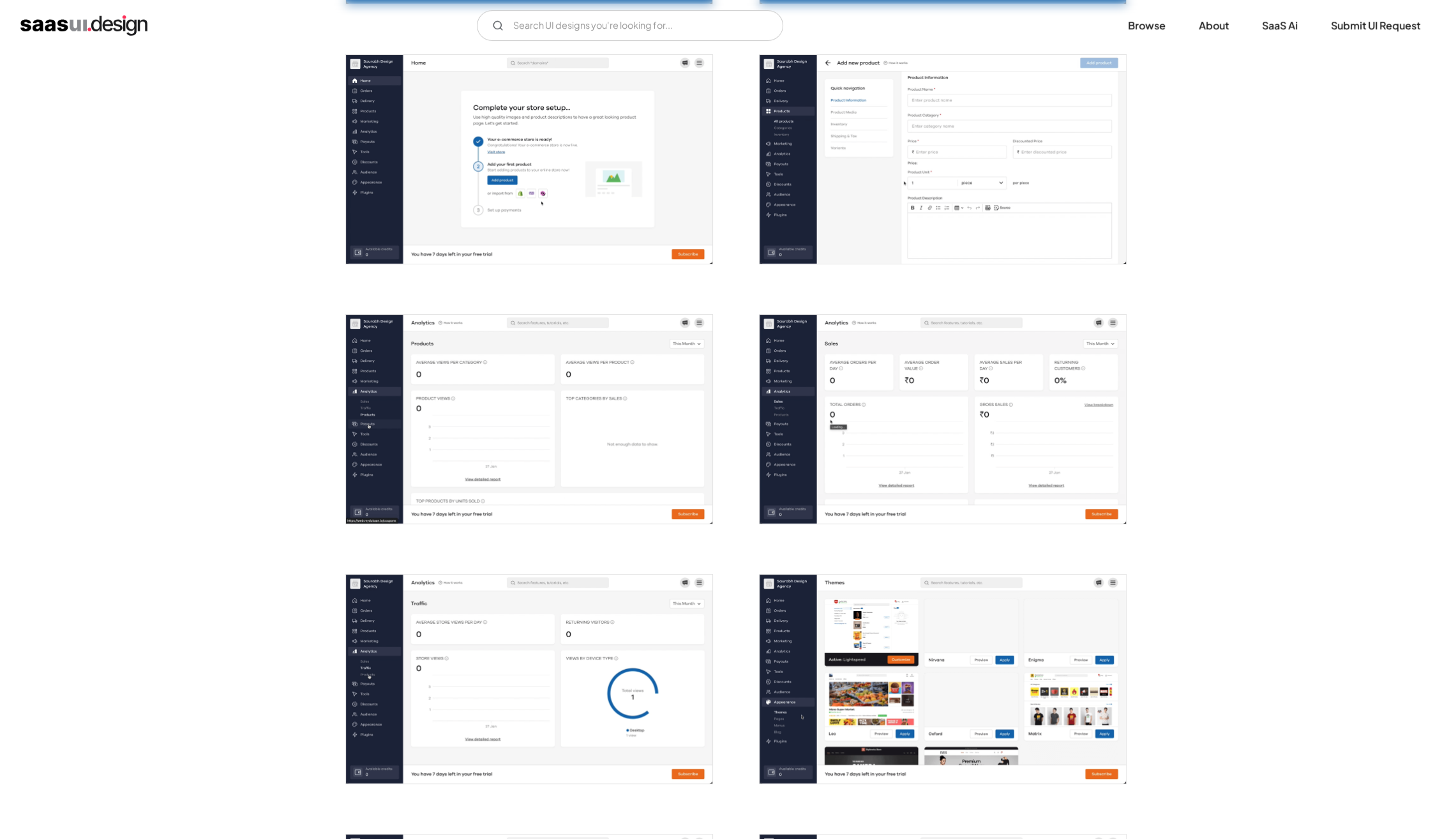
click at [853, 153] on img "open lightbox" at bounding box center [943, 158] width 366 height 209
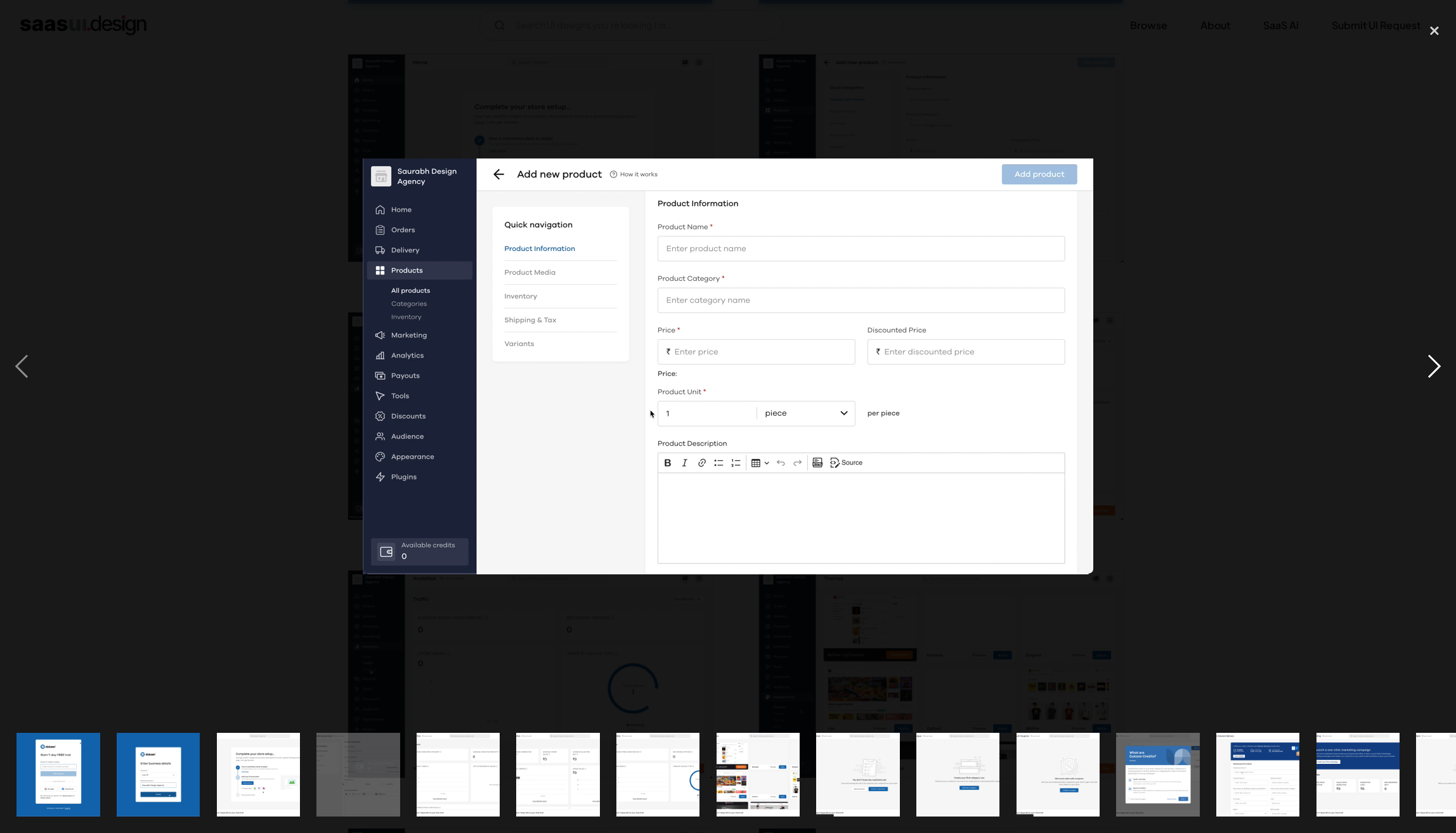
click at [1436, 367] on div "next image" at bounding box center [1434, 367] width 43 height 700
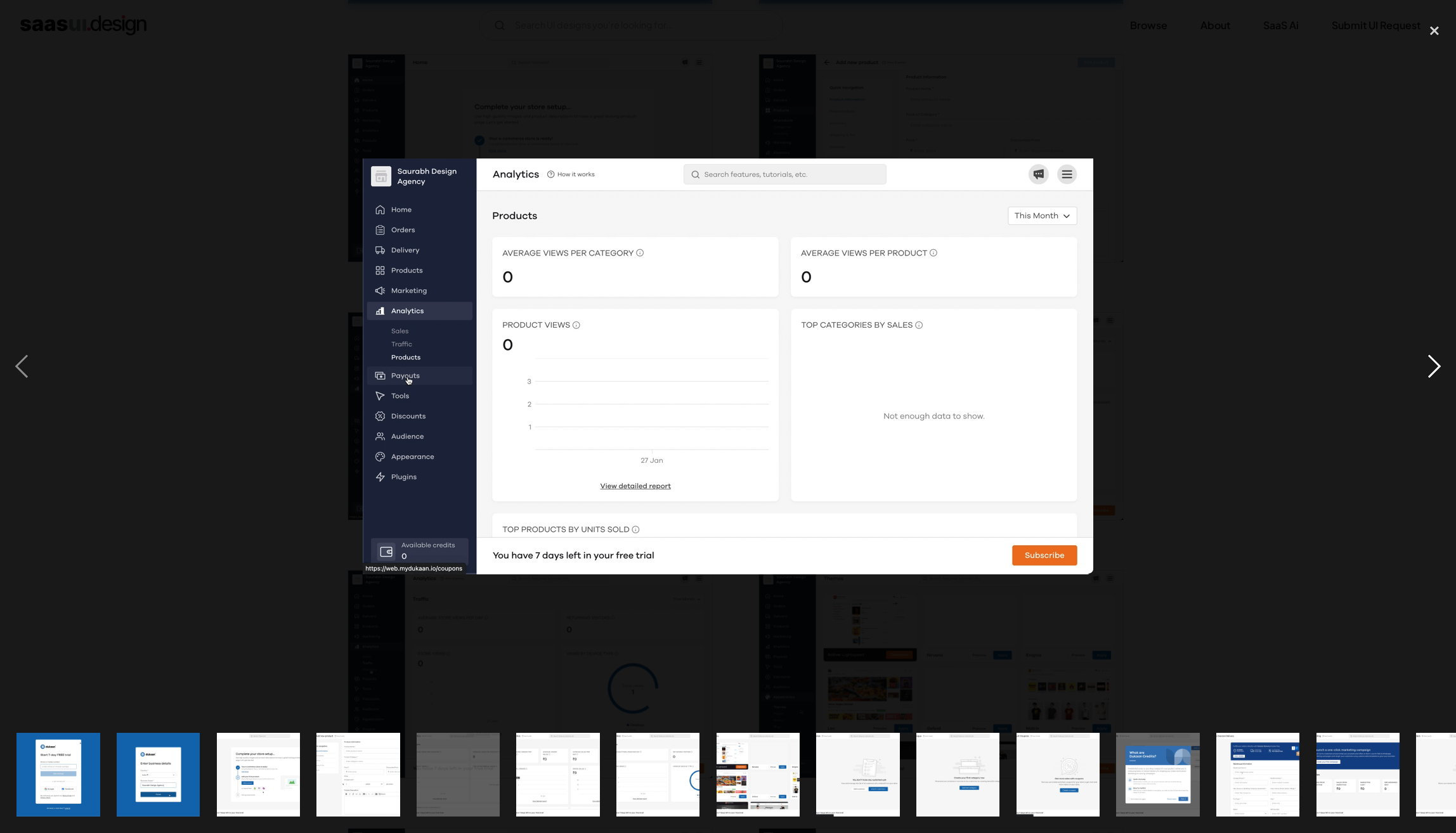
click at [1436, 367] on div "next image" at bounding box center [1434, 367] width 43 height 700
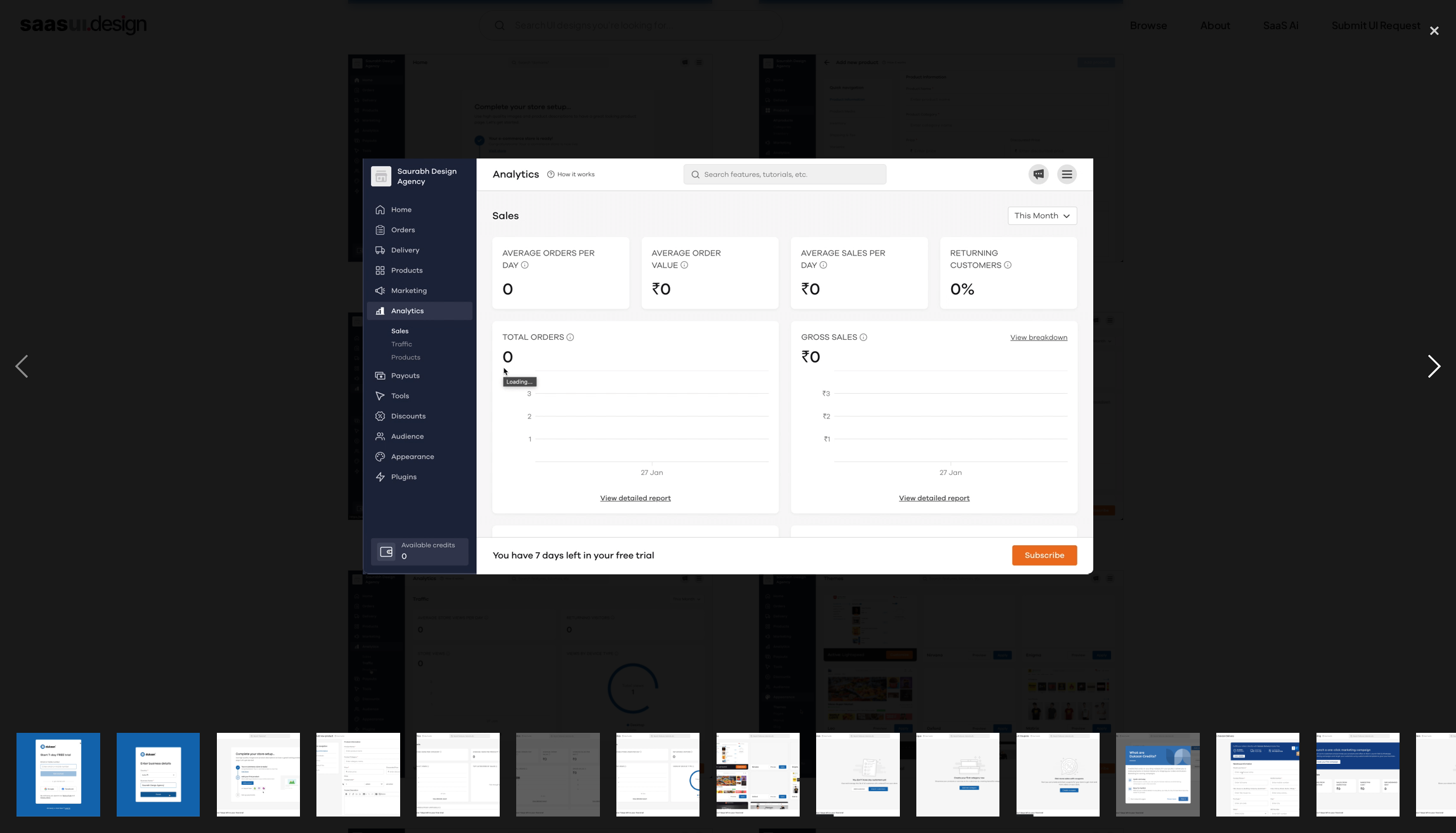
click at [1436, 375] on div "next image" at bounding box center [1434, 367] width 43 height 700
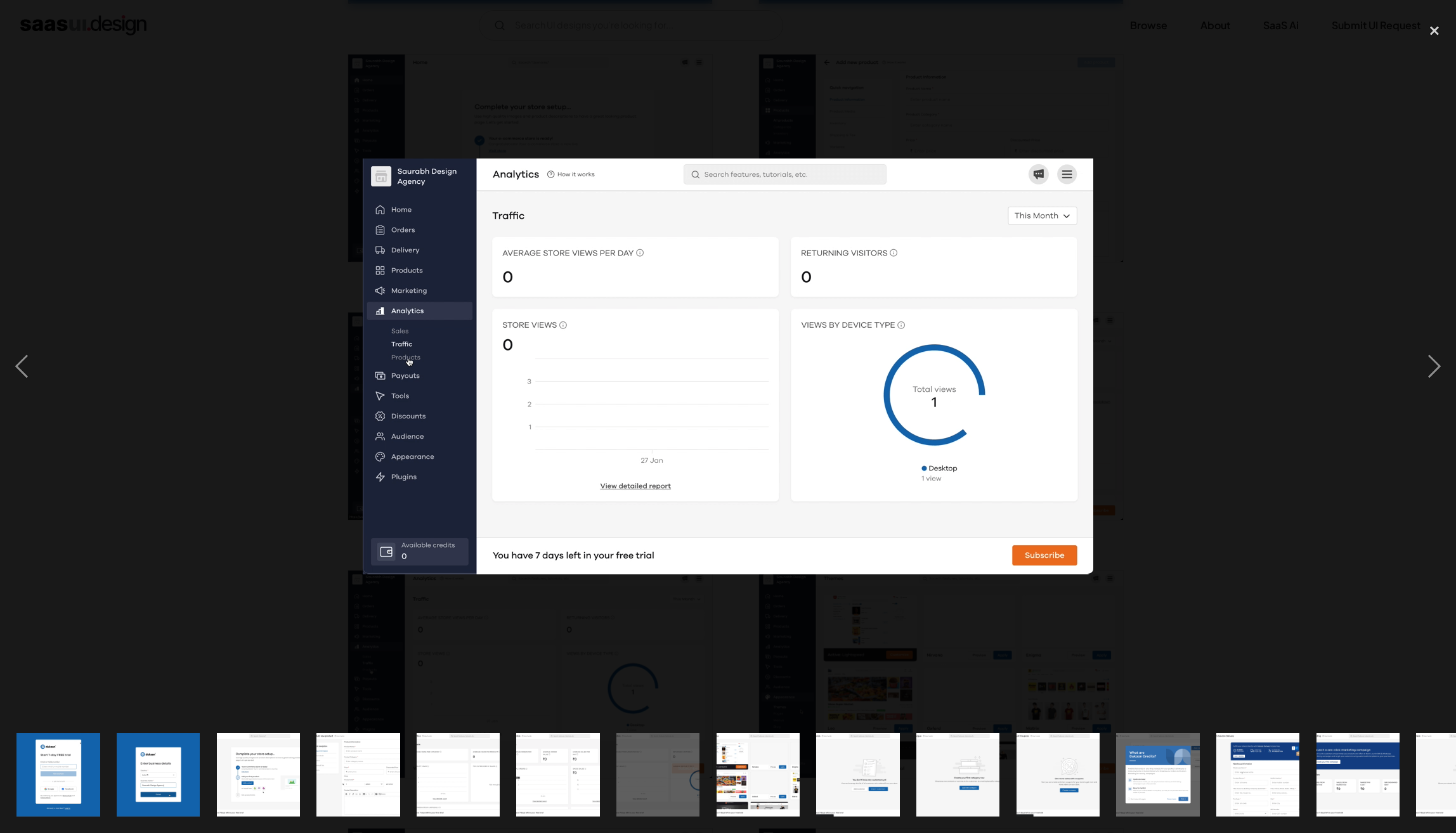
click at [1388, 279] on div at bounding box center [728, 367] width 1456 height 700
